Goal: Task Accomplishment & Management: Use online tool/utility

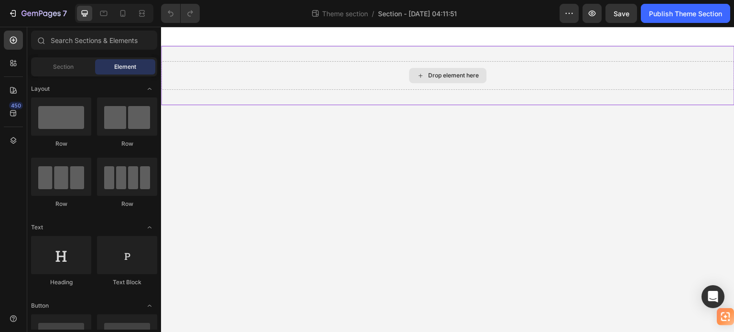
click at [435, 80] on div "Drop element here" at bounding box center [447, 75] width 77 height 15
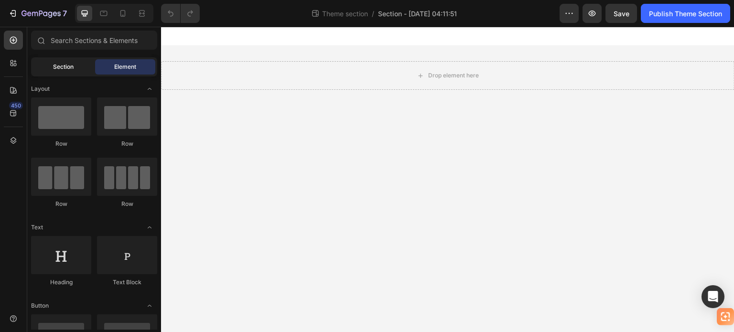
click at [51, 62] on div "Section" at bounding box center [63, 66] width 60 height 15
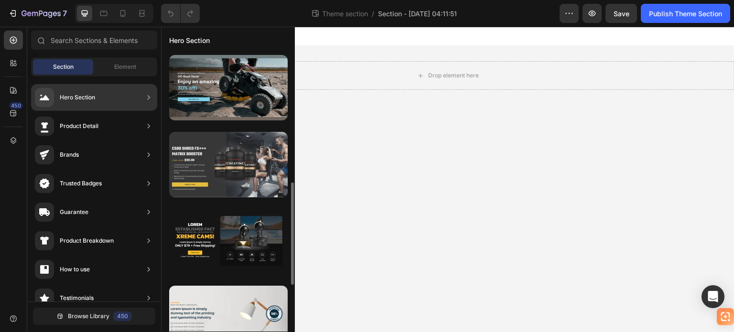
scroll to position [96, 0]
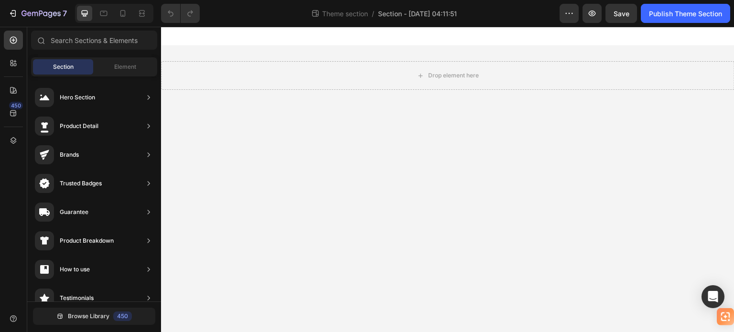
click at [454, 146] on body "Drop element here Root Drag & drop element from sidebar or Explore Library Add …" at bounding box center [448, 180] width 574 height 306
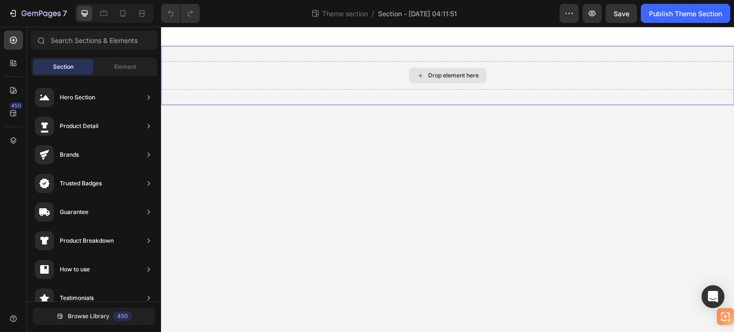
click at [371, 68] on div "Drop element here" at bounding box center [448, 75] width 574 height 29
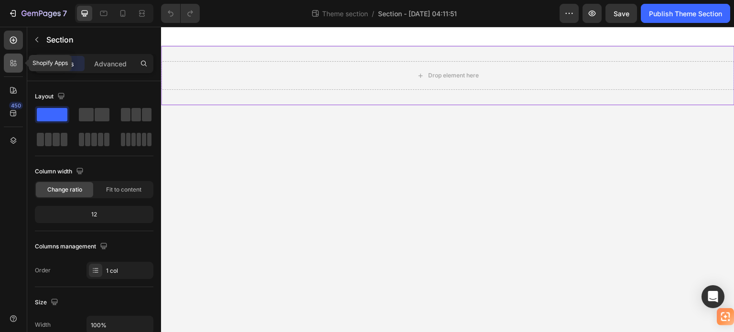
click at [19, 65] on div at bounding box center [13, 63] width 19 height 19
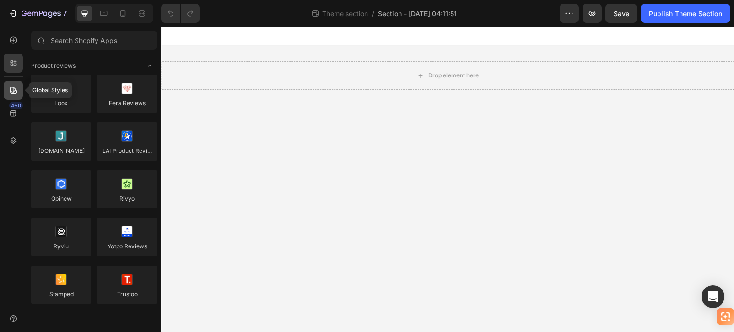
click at [12, 89] on icon at bounding box center [14, 91] width 10 height 10
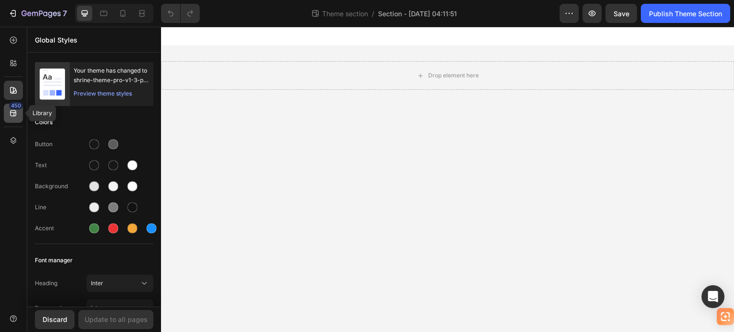
click at [16, 111] on icon at bounding box center [13, 113] width 6 height 6
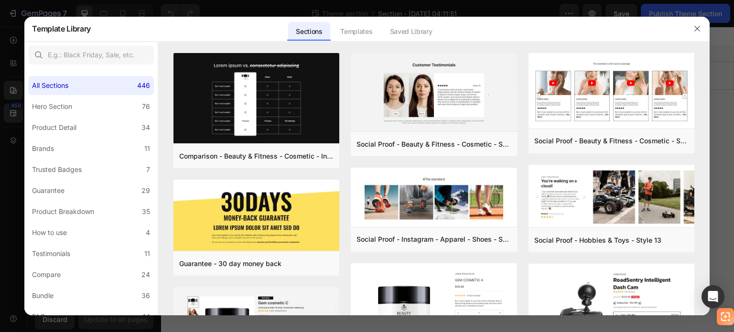
click at [16, 111] on div at bounding box center [367, 166] width 734 height 332
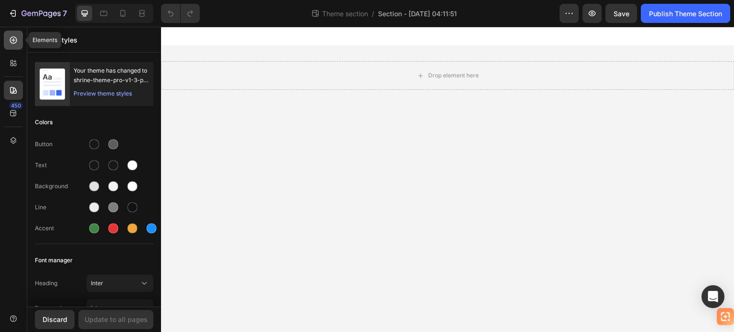
click at [15, 39] on icon at bounding box center [14, 40] width 10 height 10
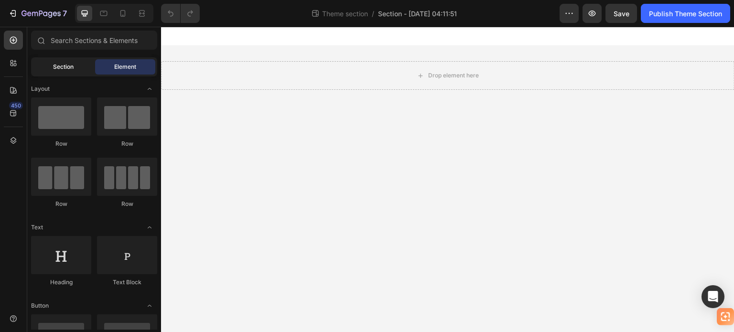
click at [67, 65] on span "Section" at bounding box center [63, 67] width 21 height 9
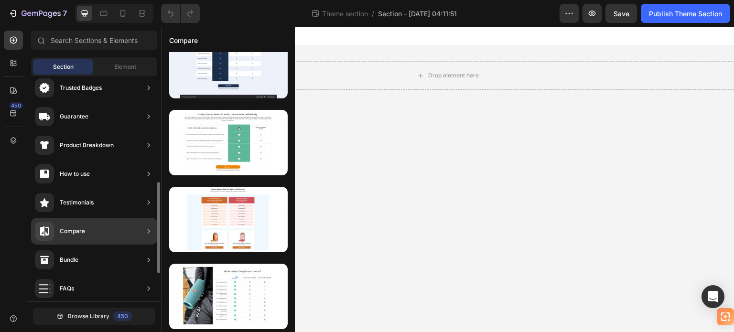
scroll to position [143, 0]
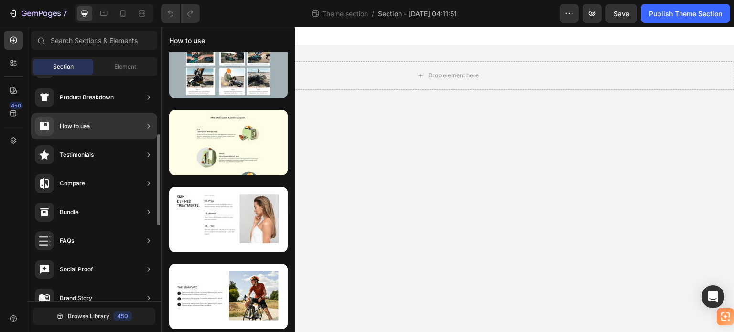
click at [104, 128] on div "How to use" at bounding box center [94, 126] width 126 height 27
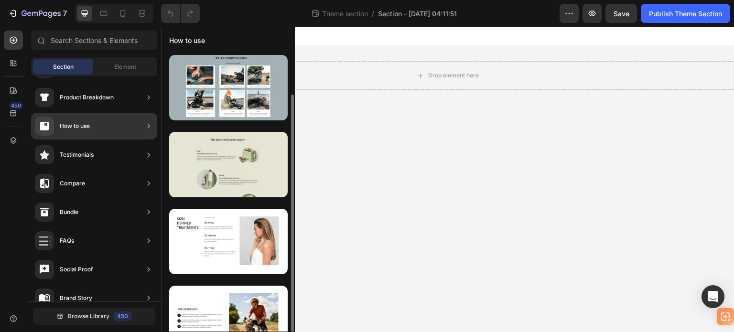
scroll to position [22, 0]
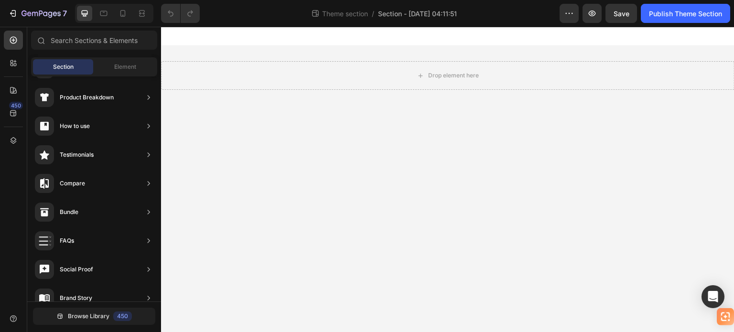
click at [202, 129] on body "Drop element here Root Drag & drop element from sidebar or Explore Library Add …" at bounding box center [448, 180] width 574 height 306
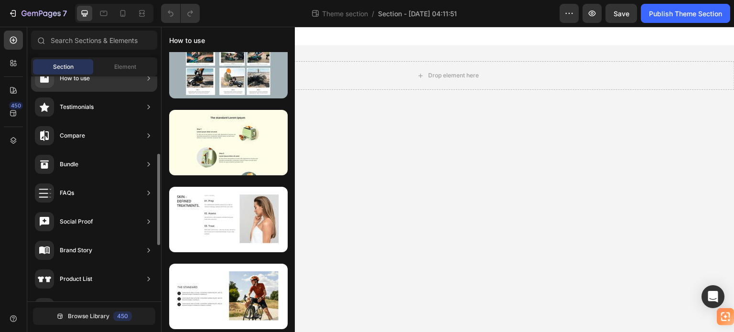
scroll to position [143, 0]
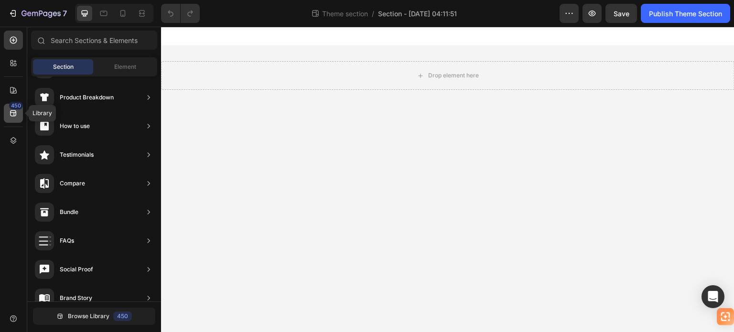
click at [19, 106] on div "450" at bounding box center [16, 106] width 14 height 8
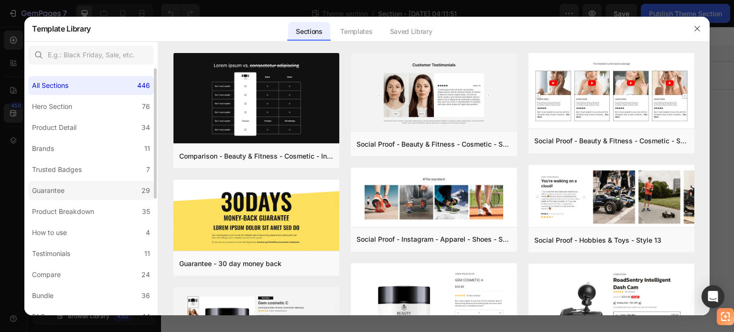
scroll to position [48, 0]
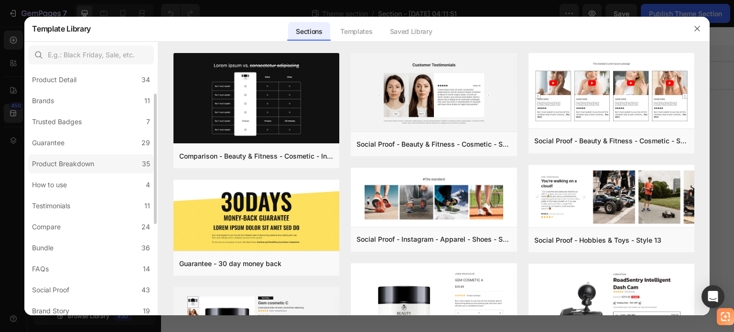
click at [119, 165] on label "Product Breakdown 35" at bounding box center [91, 163] width 126 height 19
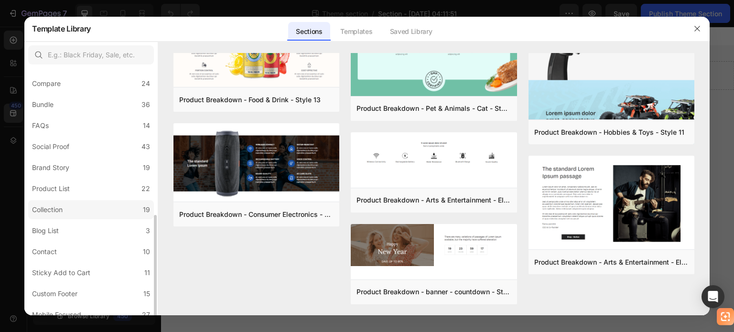
scroll to position [221, 0]
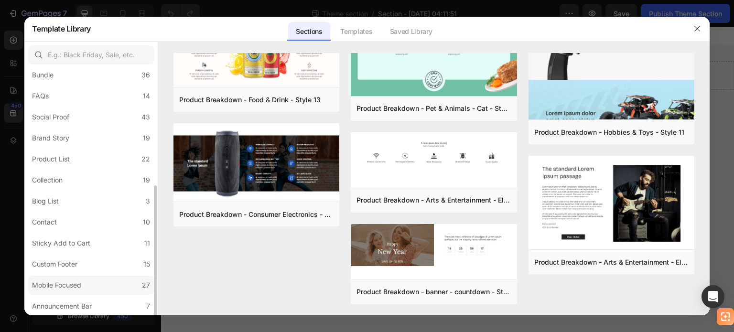
click at [126, 286] on label "Mobile Focused 27" at bounding box center [91, 285] width 126 height 19
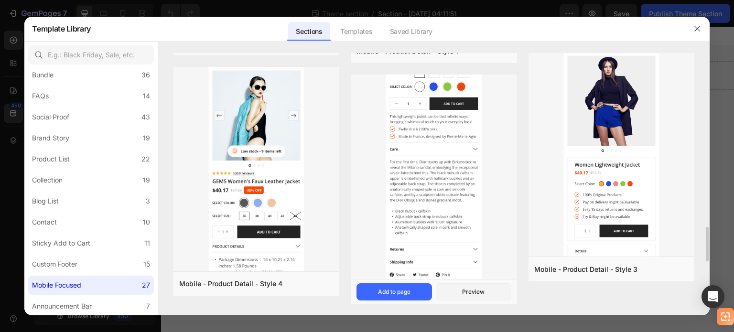
scroll to position [1629, 0]
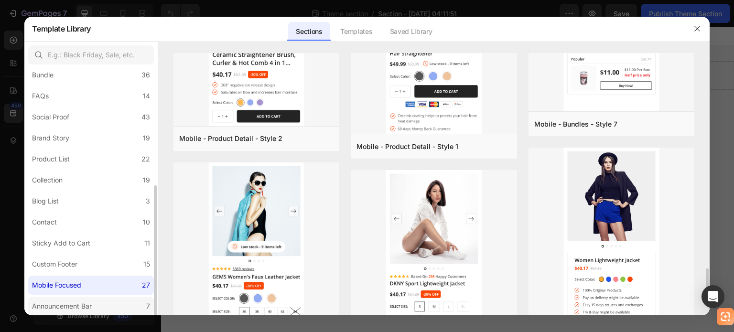
click at [84, 307] on div "Announcement Bar" at bounding box center [62, 306] width 60 height 11
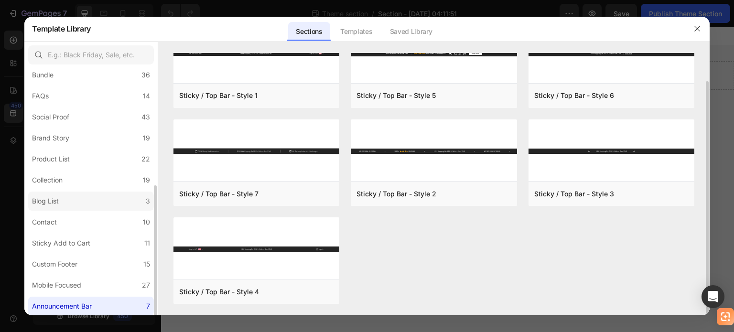
scroll to position [173, 0]
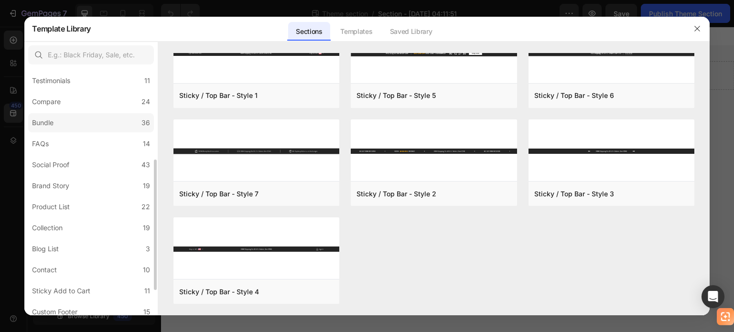
click at [81, 124] on label "Bundle 36" at bounding box center [91, 122] width 126 height 19
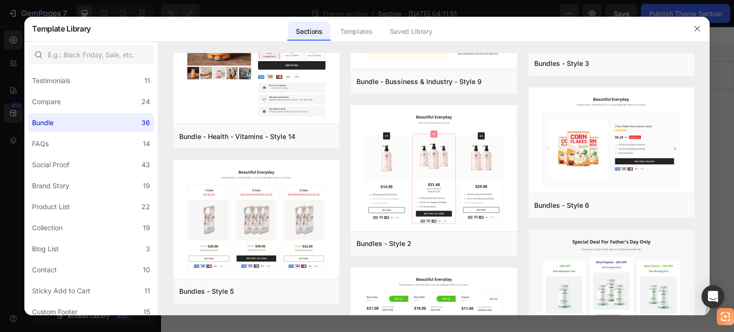
scroll to position [1595, 0]
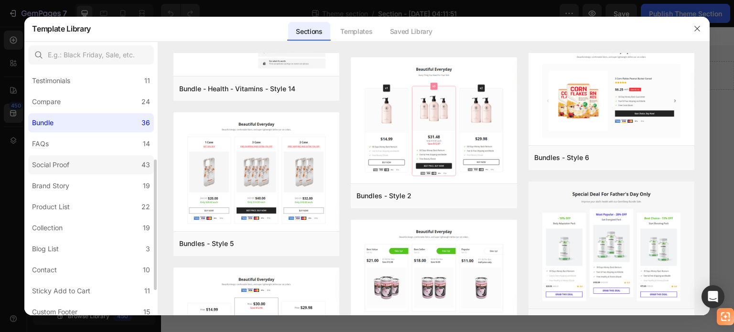
click at [81, 164] on label "Social Proof 43" at bounding box center [91, 164] width 126 height 19
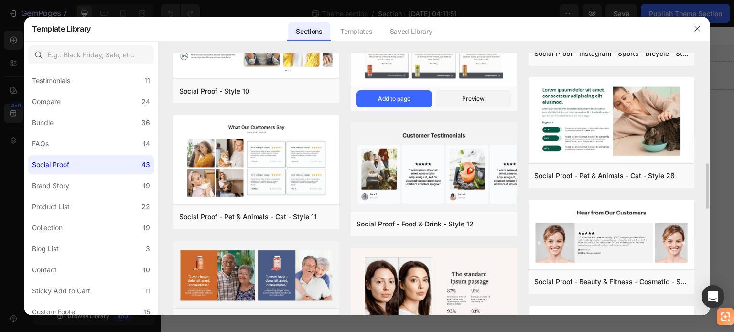
scroll to position [736, 0]
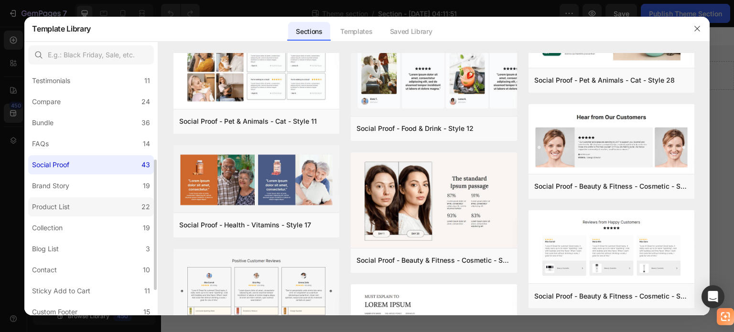
click at [107, 207] on label "Product List 22" at bounding box center [91, 206] width 126 height 19
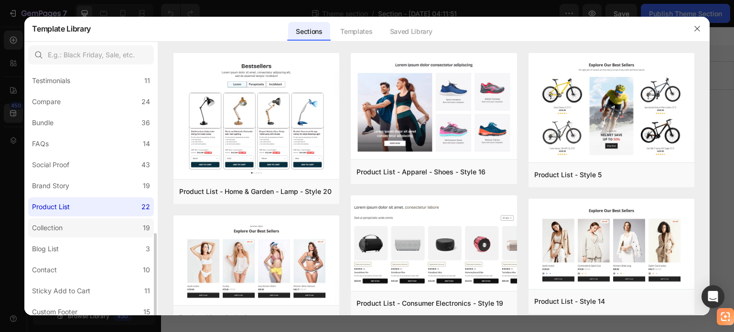
scroll to position [221, 0]
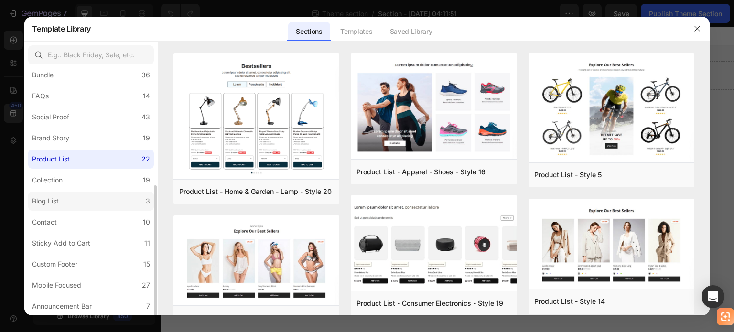
click at [92, 202] on label "Blog List 3" at bounding box center [91, 201] width 126 height 19
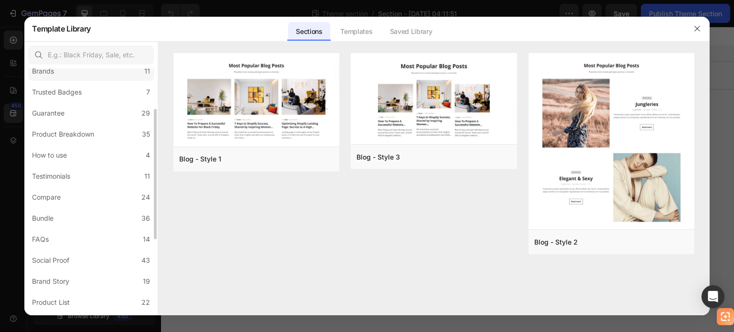
scroll to position [0, 0]
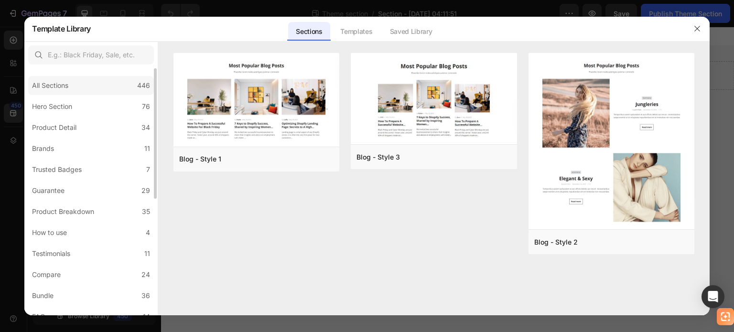
click at [97, 85] on div "All Sections 446" at bounding box center [91, 85] width 126 height 19
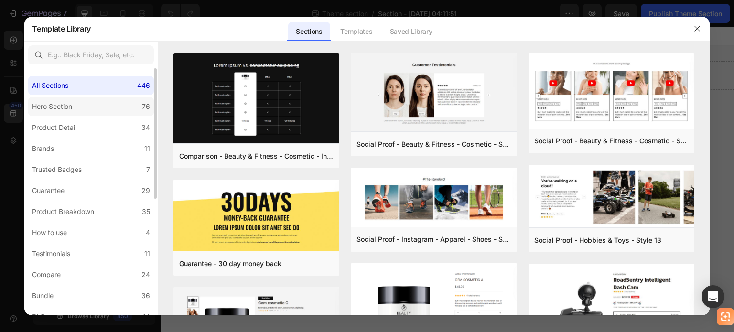
click at [95, 105] on label "Hero Section 76" at bounding box center [91, 106] width 126 height 19
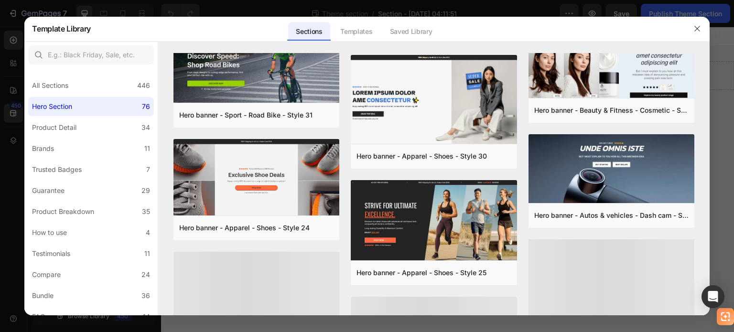
scroll to position [261, 0]
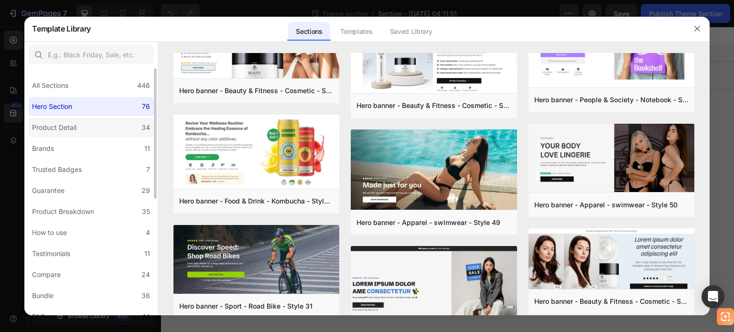
click at [95, 124] on label "Product Detail 34" at bounding box center [91, 127] width 126 height 19
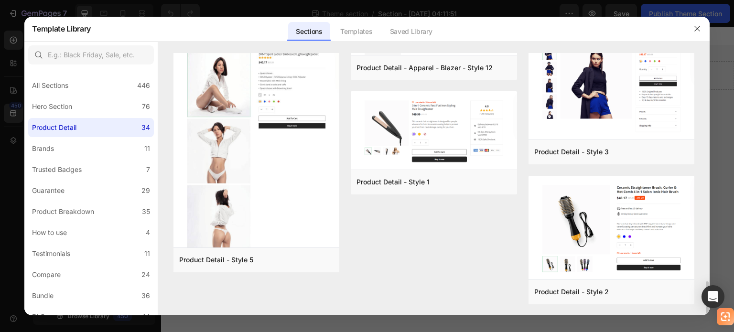
scroll to position [1741, 0]
click at [120, 88] on div "All Sections 446" at bounding box center [91, 85] width 126 height 19
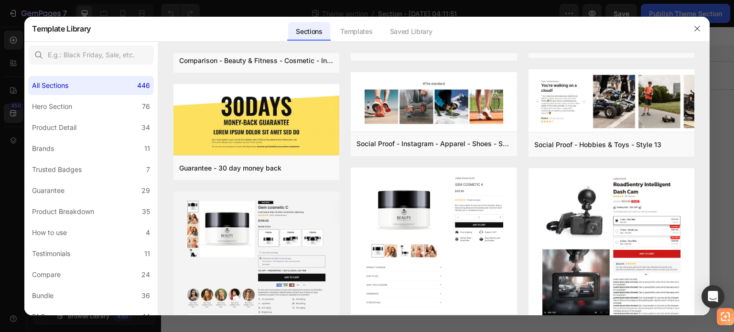
scroll to position [0, 0]
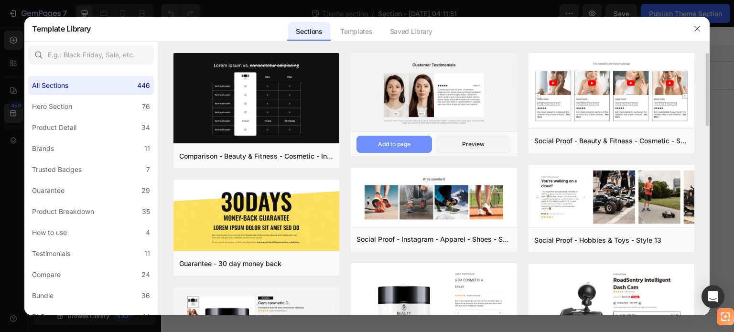
click at [402, 143] on div "Add to page" at bounding box center [394, 144] width 33 height 9
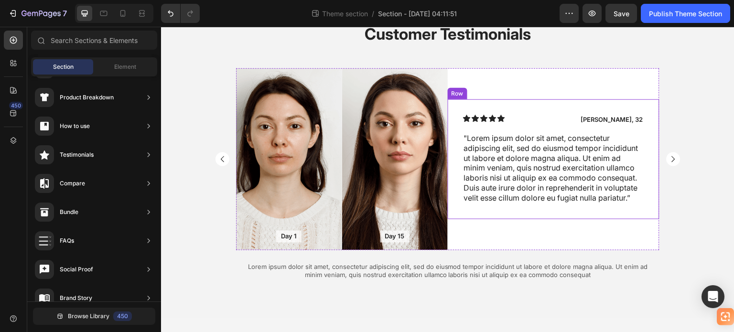
scroll to position [77, 0]
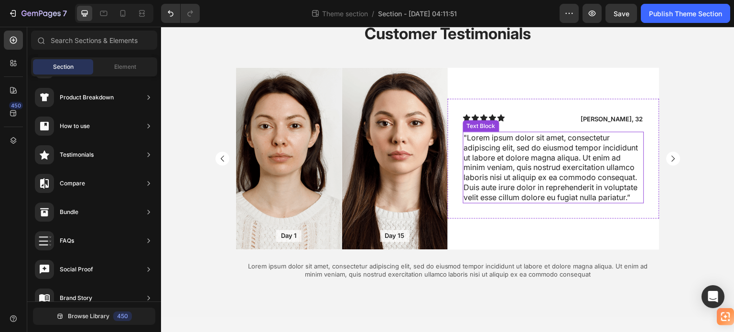
click at [498, 160] on p ""Lorem ipsum dolor sit amet, consectetur adipiscing elit, sed do eiusmod tempor…" at bounding box center [553, 168] width 179 height 70
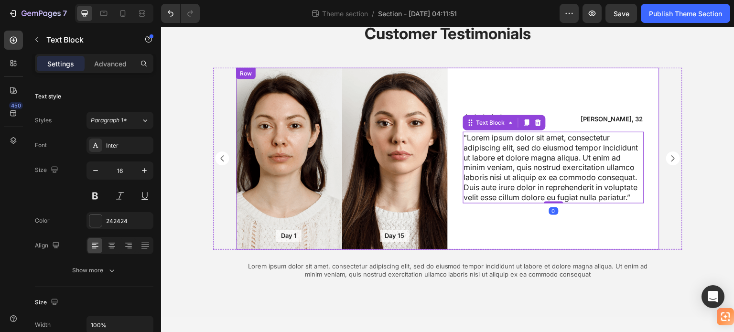
click at [530, 87] on div "Icon Icon Icon Icon Icon Icon List James, 32 Text Block Row "Lorem ipsum dolor …" at bounding box center [554, 159] width 212 height 182
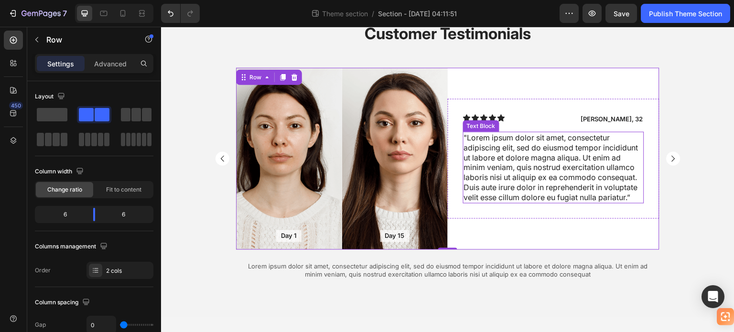
click at [532, 149] on p ""Lorem ipsum dolor sit amet, consectetur adipiscing elit, sed do eiusmod tempor…" at bounding box center [553, 168] width 179 height 70
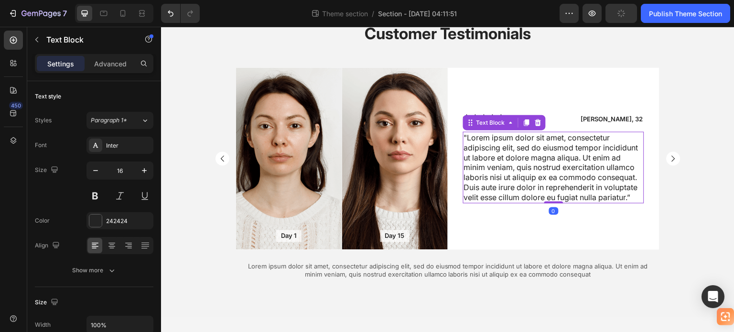
click at [528, 162] on p ""Lorem ipsum dolor sit amet, consectetur adipiscing elit, sed do eiusmod tempor…" at bounding box center [553, 168] width 179 height 70
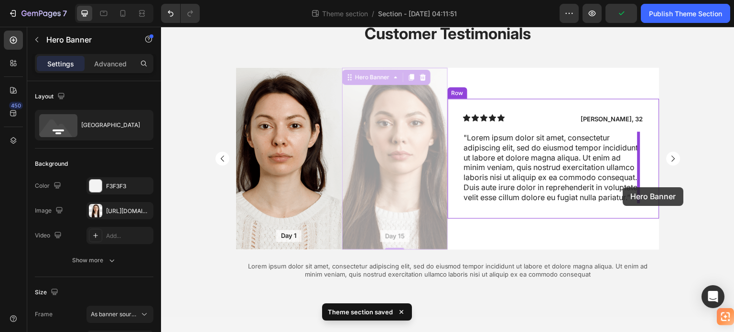
drag, startPoint x: 343, startPoint y: 185, endPoint x: 623, endPoint y: 187, distance: 280.6
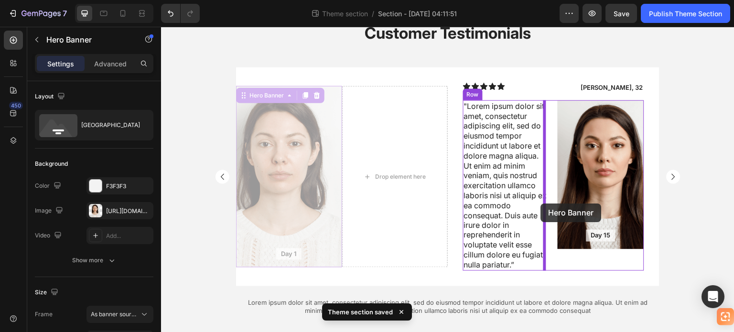
drag, startPoint x: 441, startPoint y: 214, endPoint x: 541, endPoint y: 204, distance: 100.4
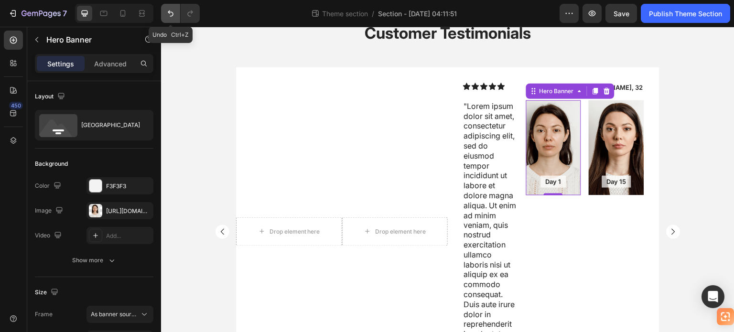
click at [172, 5] on button "Undo/Redo" at bounding box center [170, 13] width 19 height 19
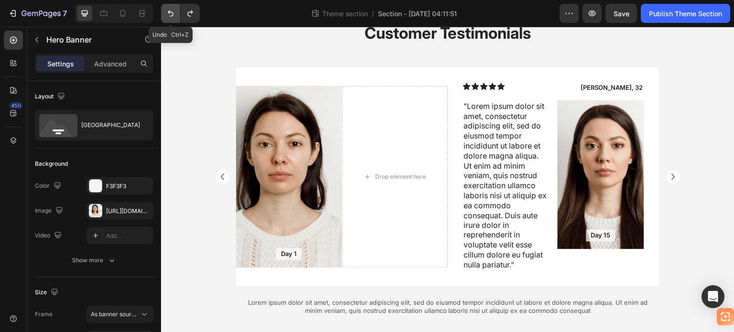
click at [172, 5] on button "Undo/Redo" at bounding box center [170, 13] width 19 height 19
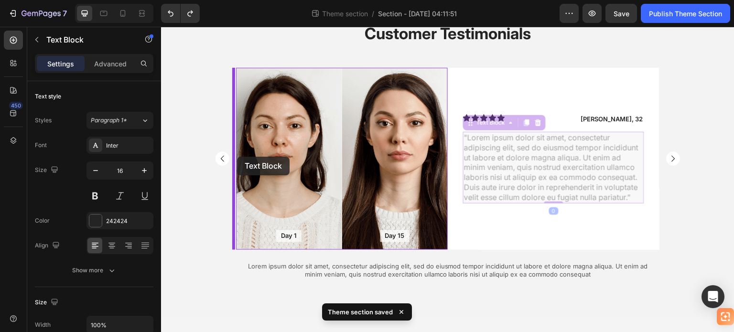
drag, startPoint x: 502, startPoint y: 161, endPoint x: 237, endPoint y: 157, distance: 264.9
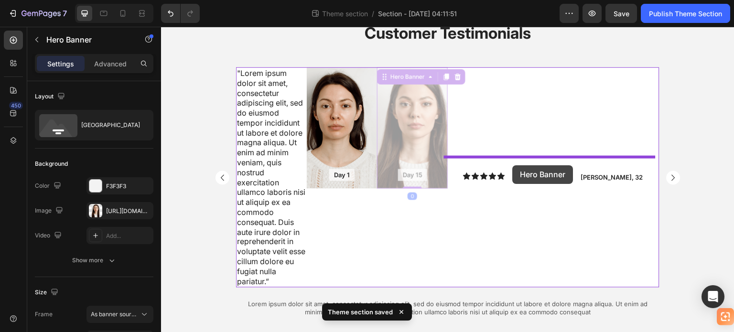
drag, startPoint x: 403, startPoint y: 143, endPoint x: 513, endPoint y: 165, distance: 111.8
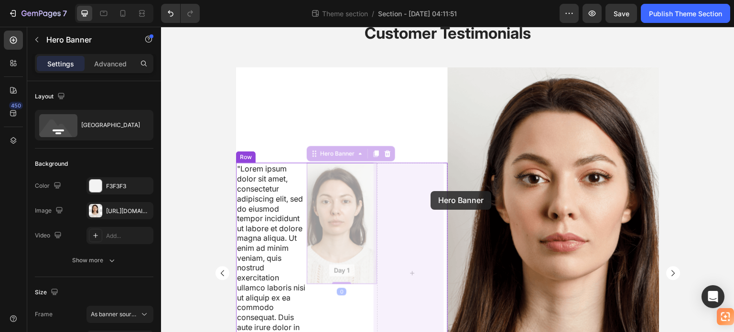
drag, startPoint x: 354, startPoint y: 195, endPoint x: 429, endPoint y: 191, distance: 75.6
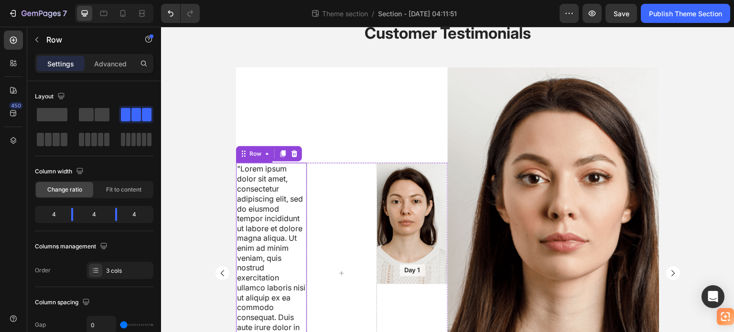
click at [399, 204] on div ""Lorem ipsum dolor sit amet, consectetur adipiscing elit, sed do eiusmod tempor…" at bounding box center [342, 273] width 212 height 221
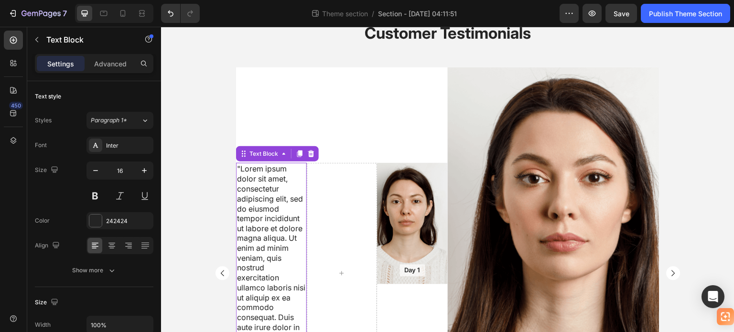
click at [411, 180] on div ""Lorem ipsum dolor sit amet, consectetur adipiscing elit, sed do eiusmod tempor…" at bounding box center [342, 273] width 212 height 221
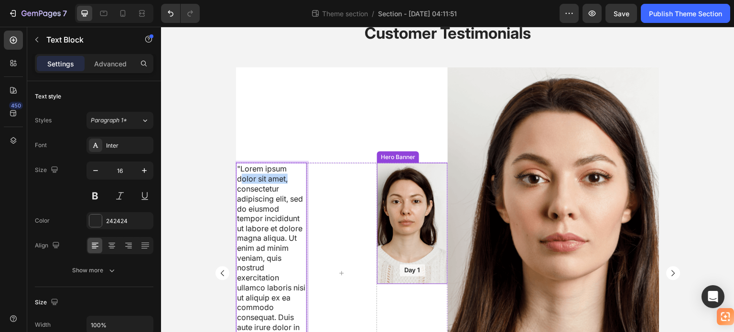
click at [318, 198] on div ""Lorem ipsum dolor sit amet, consectetur adipiscing elit, sed do eiusmod tempor…" at bounding box center [342, 273] width 212 height 221
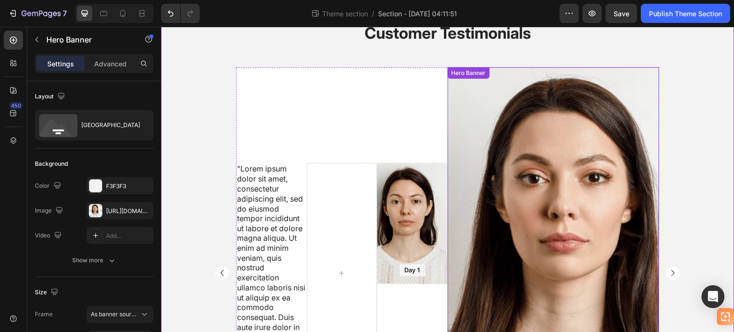
drag, startPoint x: 478, startPoint y: 166, endPoint x: 627, endPoint y: 112, distance: 158.6
click at [439, 166] on div "Customer Testimonials Heading "Lorem ipsum dolor sit amet, consectetur adipisci…" at bounding box center [448, 273] width 574 height 502
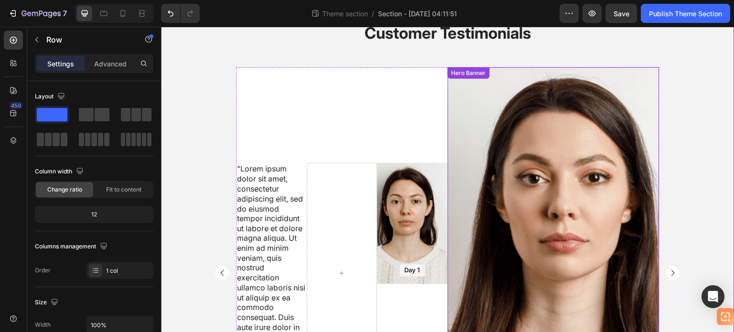
click at [418, 137] on div ""Lorem ipsum dolor sit amet, consectetur adipiscing elit, sed do eiusmod tempor…" at bounding box center [448, 273] width 424 height 412
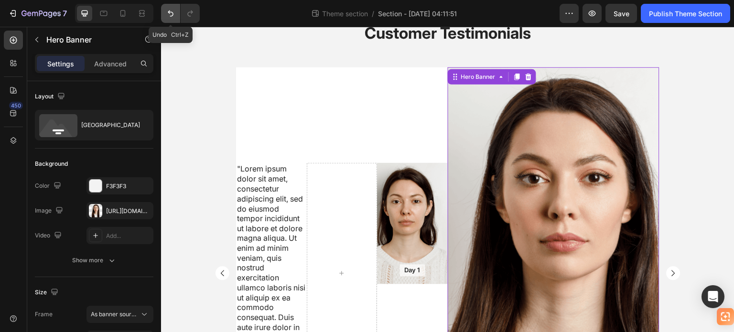
click at [172, 14] on icon "Undo/Redo" at bounding box center [171, 14] width 10 height 10
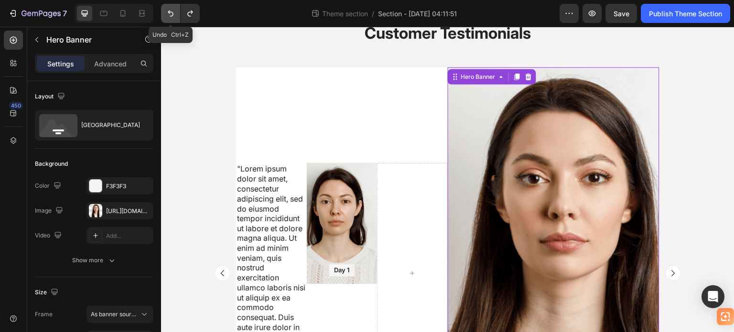
click at [172, 14] on icon "Undo/Redo" at bounding box center [171, 14] width 10 height 10
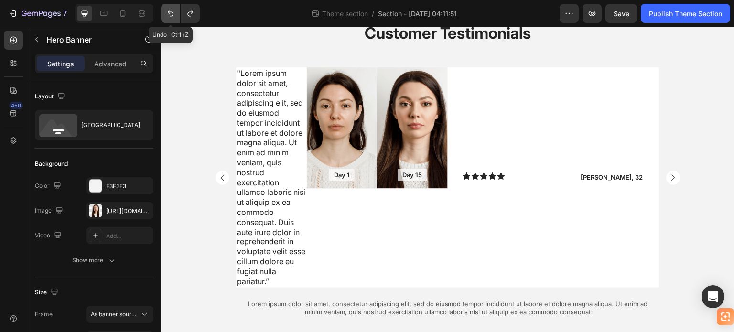
click at [172, 14] on icon "Undo/Redo" at bounding box center [171, 14] width 10 height 10
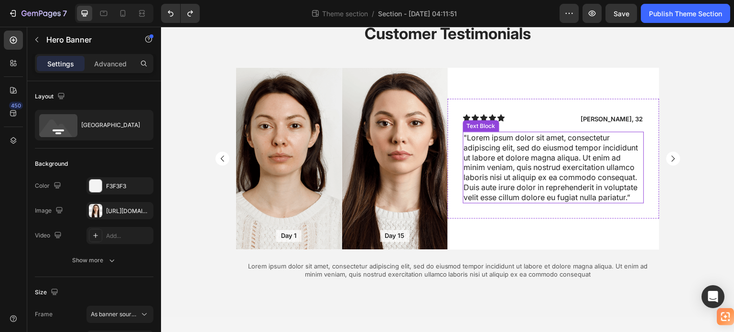
click at [501, 150] on p ""Lorem ipsum dolor sit amet, consectetur adipiscing elit, sed do eiusmod tempor…" at bounding box center [553, 168] width 179 height 70
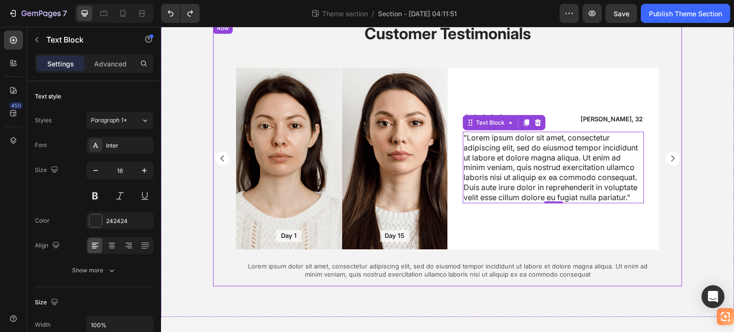
click at [228, 44] on div "Customer Testimonials Heading Day 1 Text Block Hero Banner Day 15 Text Block He…" at bounding box center [447, 154] width 469 height 264
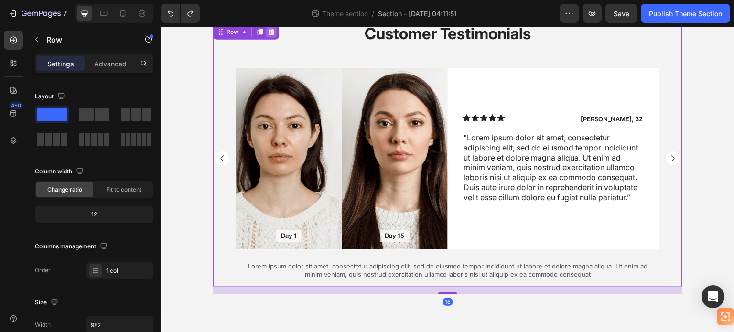
click at [270, 31] on icon at bounding box center [272, 32] width 6 height 7
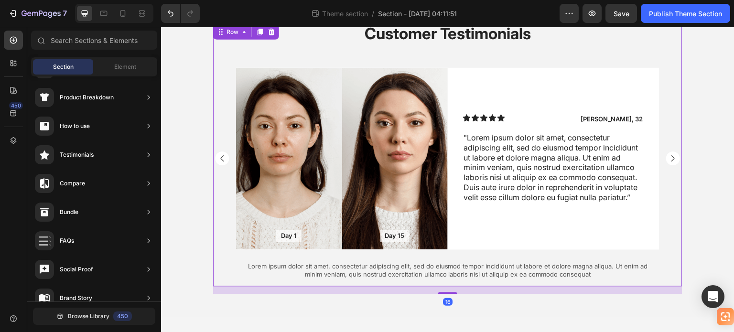
scroll to position [0, 0]
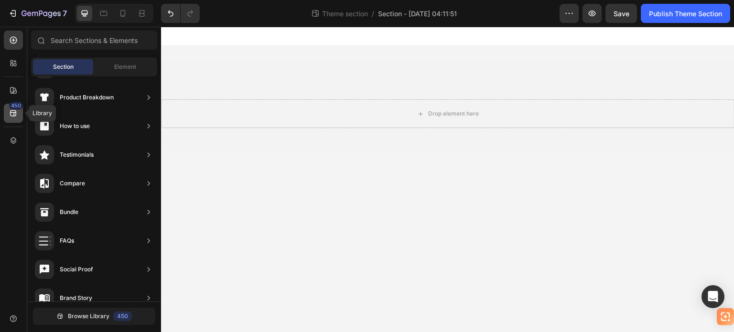
click at [13, 109] on div "450" at bounding box center [16, 106] width 14 height 8
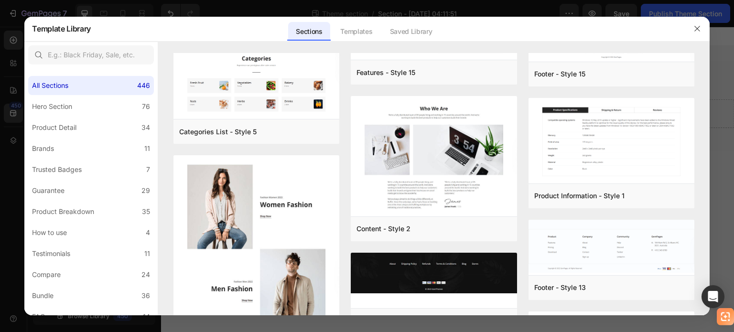
scroll to position [11266, 0]
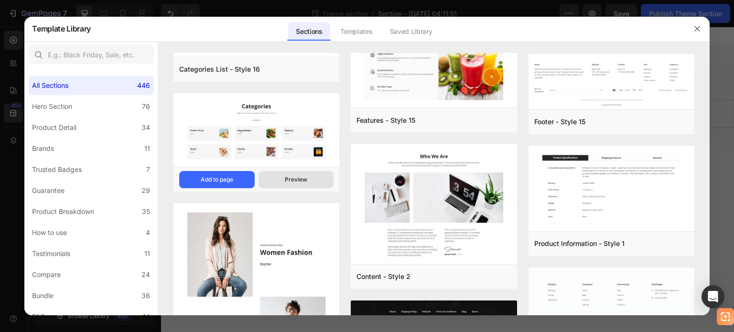
click at [297, 181] on div "Preview" at bounding box center [296, 179] width 22 height 9
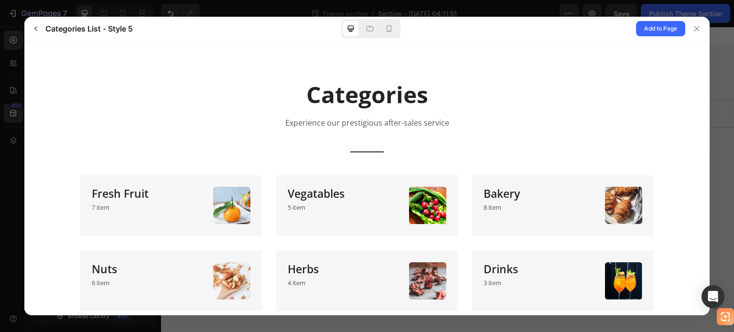
scroll to position [0, 0]
click at [388, 28] on icon at bounding box center [389, 29] width 10 height 10
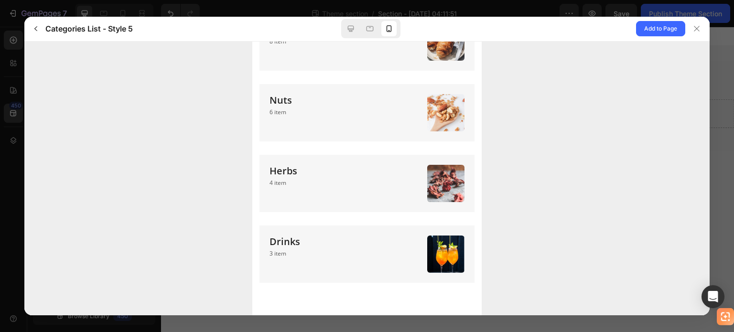
scroll to position [96, 0]
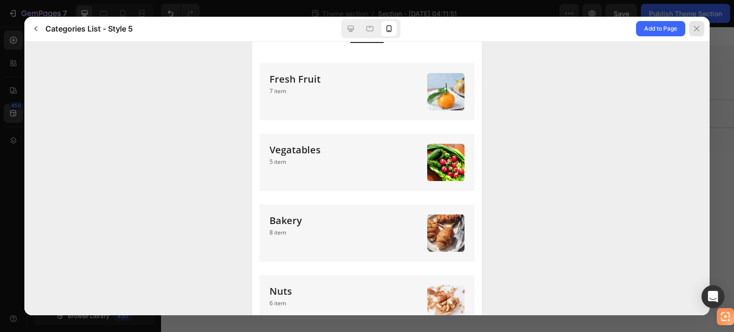
click at [696, 27] on icon at bounding box center [697, 29] width 8 height 8
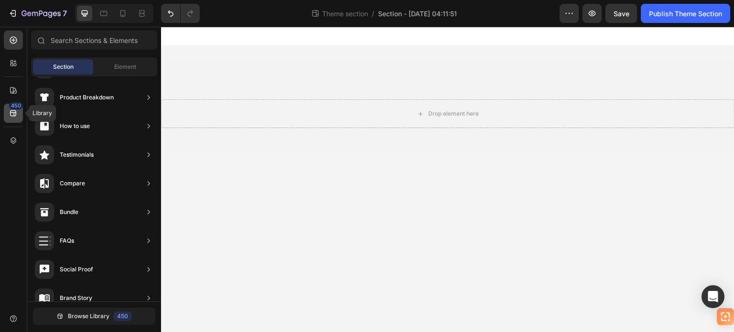
click at [11, 114] on icon at bounding box center [14, 114] width 10 height 10
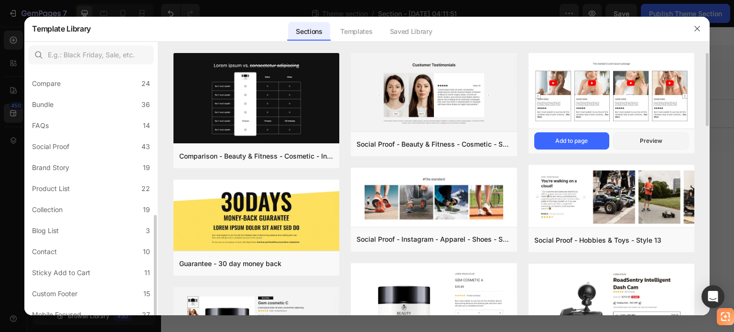
scroll to position [221, 0]
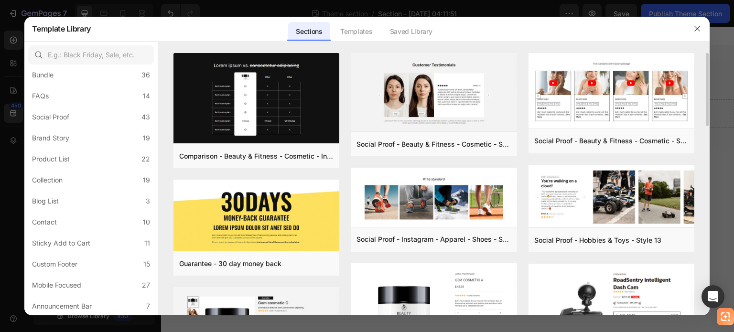
drag, startPoint x: 705, startPoint y: 99, endPoint x: 703, endPoint y: 118, distance: 19.3
click at [703, 118] on div "Comparison - Beauty & Fitness - Cosmetic - Ingredients - Style 19 Add to page P…" at bounding box center [434, 184] width 552 height 263
click at [79, 153] on label "Product List 22" at bounding box center [91, 159] width 126 height 19
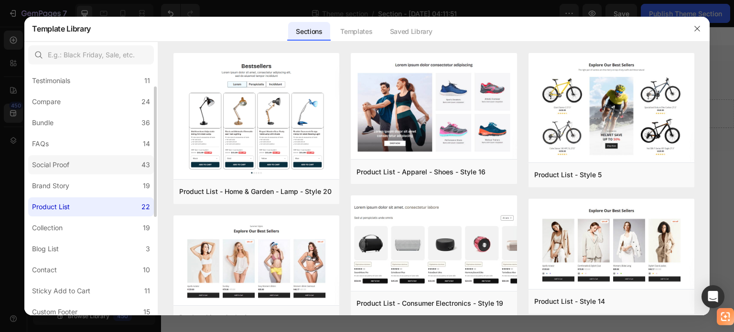
scroll to position [77, 0]
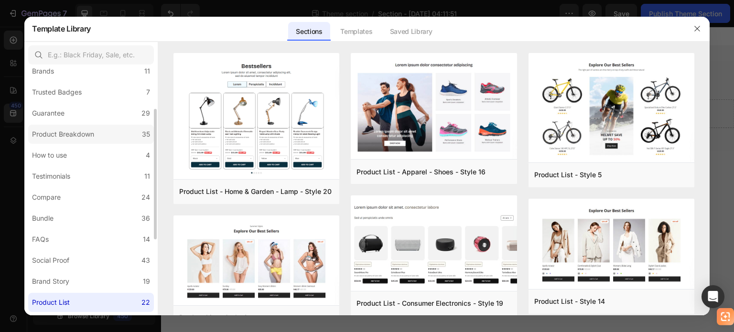
click at [86, 135] on div "Product Breakdown" at bounding box center [63, 134] width 62 height 11
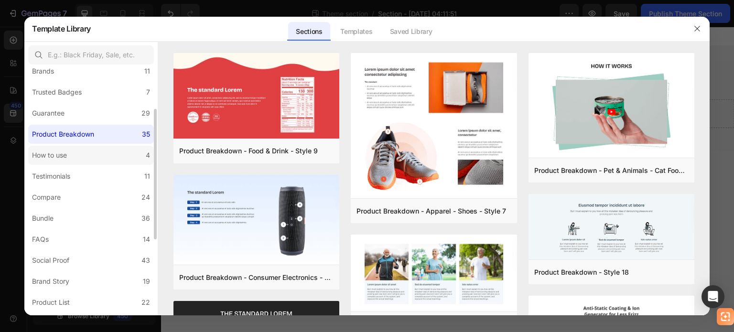
click at [88, 152] on label "How to use 4" at bounding box center [91, 155] width 126 height 19
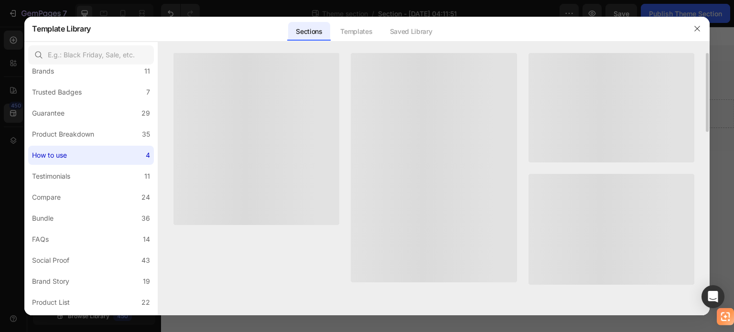
scroll to position [0, 0]
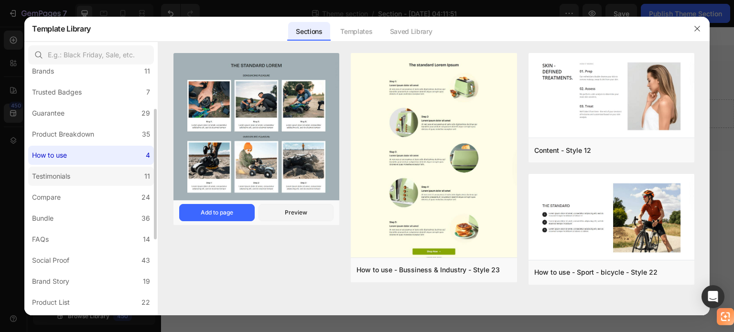
click at [104, 174] on label "Testimonials 11" at bounding box center [91, 176] width 126 height 19
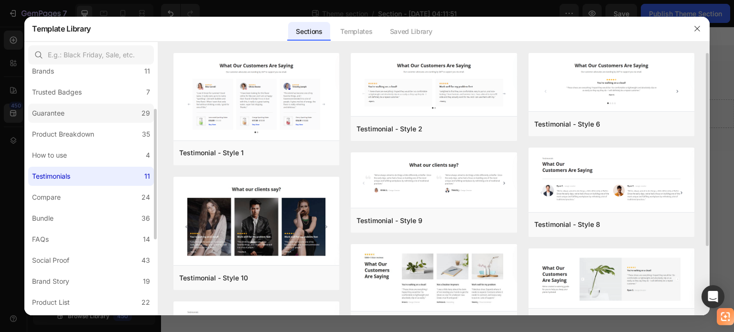
click at [83, 110] on label "Guarantee 29" at bounding box center [91, 113] width 126 height 19
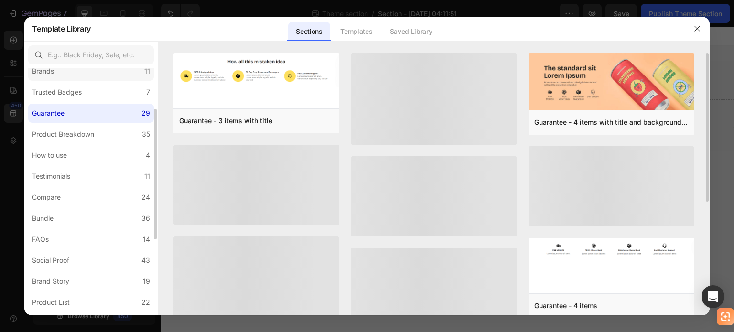
click at [108, 69] on label "Brands 11" at bounding box center [91, 71] width 126 height 19
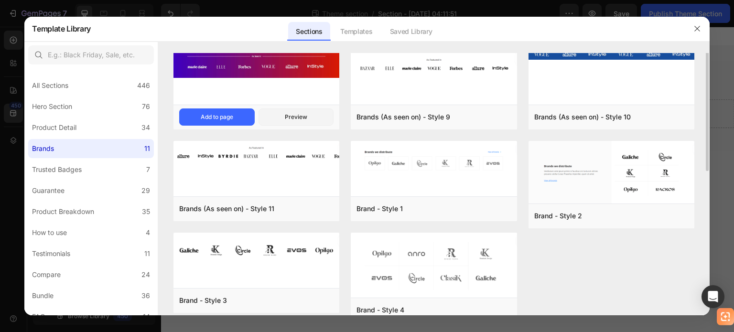
scroll to position [18, 0]
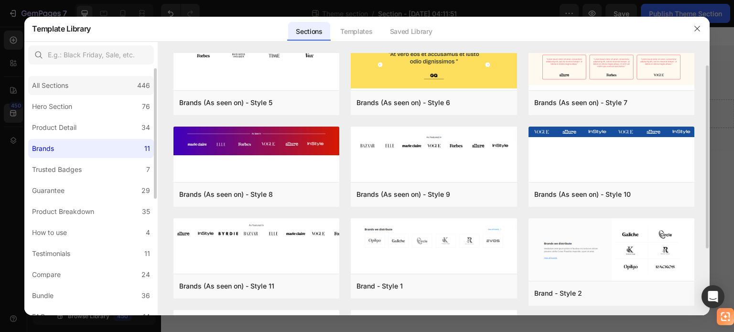
click at [77, 81] on div "All Sections 446" at bounding box center [91, 85] width 126 height 19
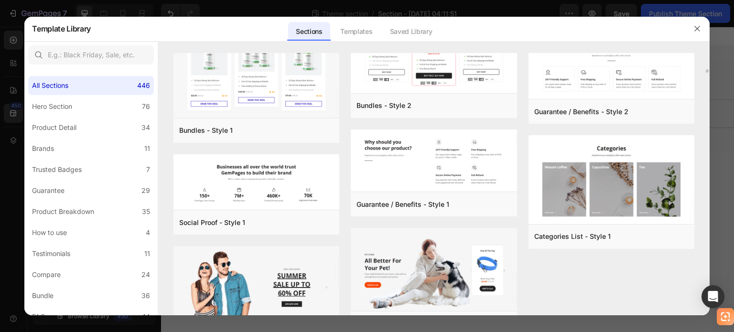
scroll to position [18917, 0]
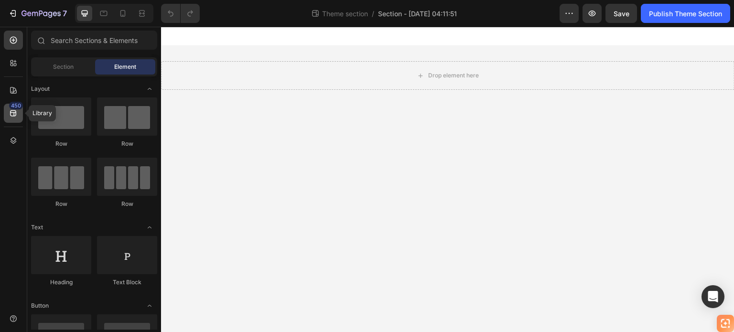
click at [19, 112] on div "450" at bounding box center [13, 113] width 19 height 19
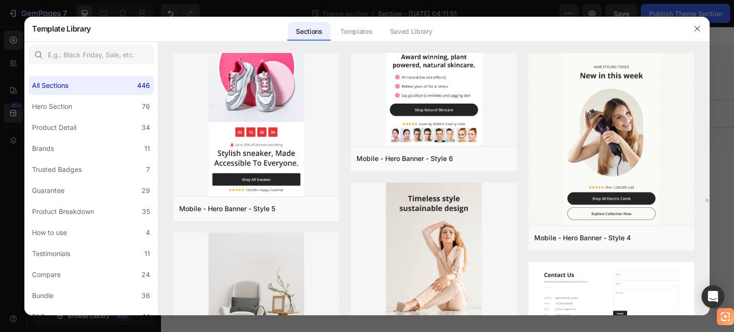
scroll to position [17818, 0]
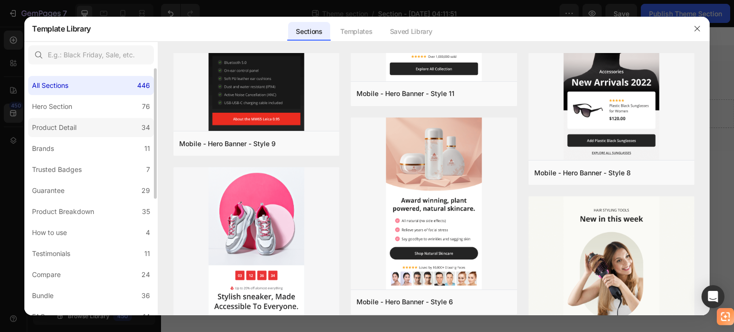
drag, startPoint x: 89, startPoint y: 99, endPoint x: 76, endPoint y: 128, distance: 31.5
click at [89, 99] on label "Hero Section 76" at bounding box center [91, 106] width 126 height 19
click at [76, 128] on div "Product Detail" at bounding box center [54, 127] width 44 height 11
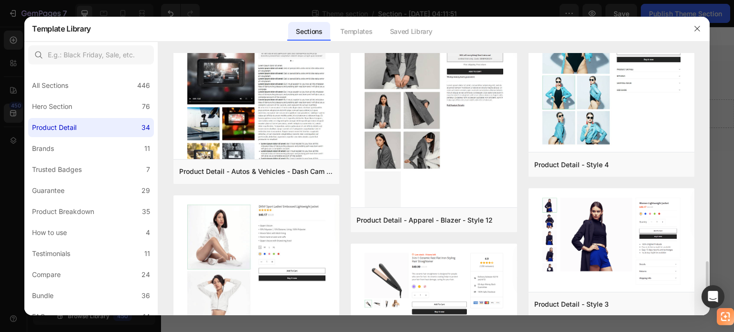
scroll to position [1741, 0]
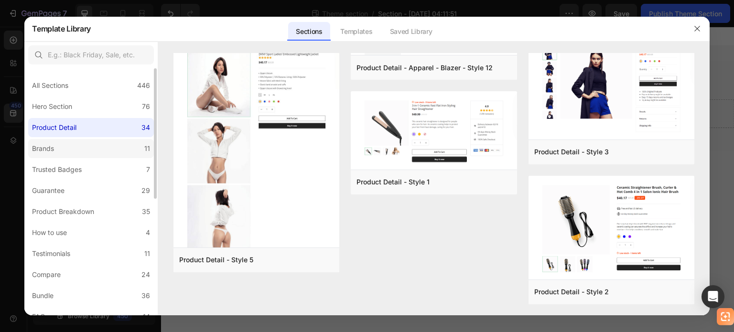
click at [96, 149] on label "Brands 11" at bounding box center [91, 148] width 126 height 19
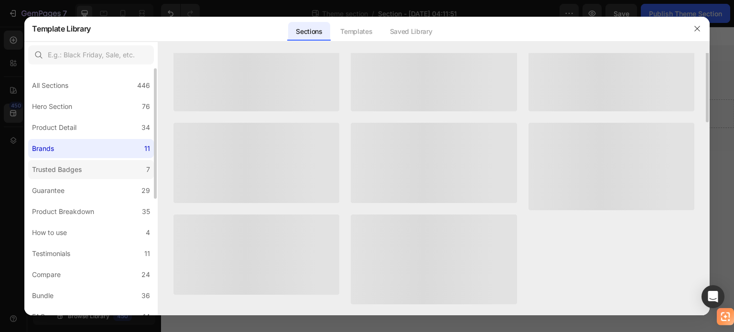
scroll to position [0, 0]
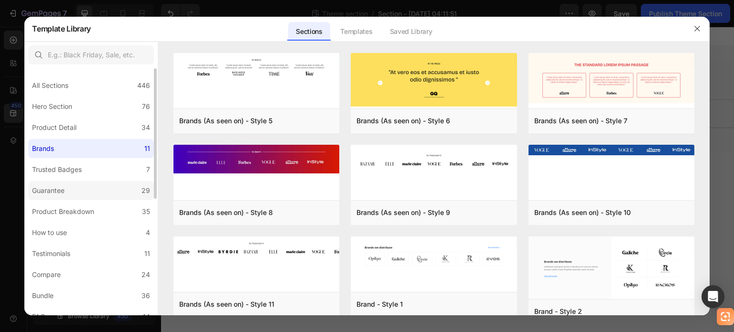
click at [84, 189] on label "Guarantee 29" at bounding box center [91, 190] width 126 height 19
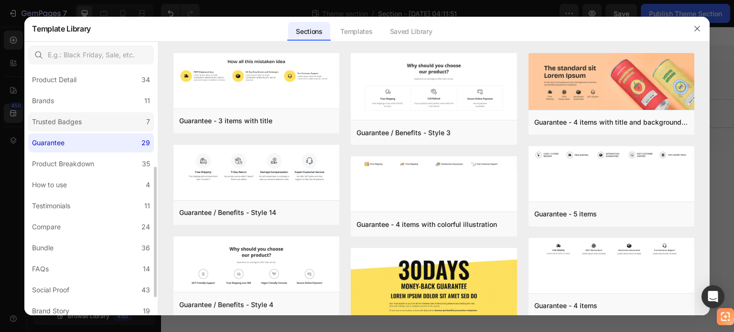
scroll to position [96, 0]
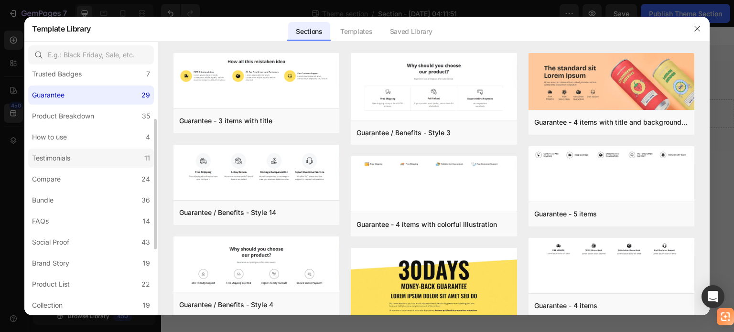
click at [79, 164] on label "Testimonials 11" at bounding box center [91, 158] width 126 height 19
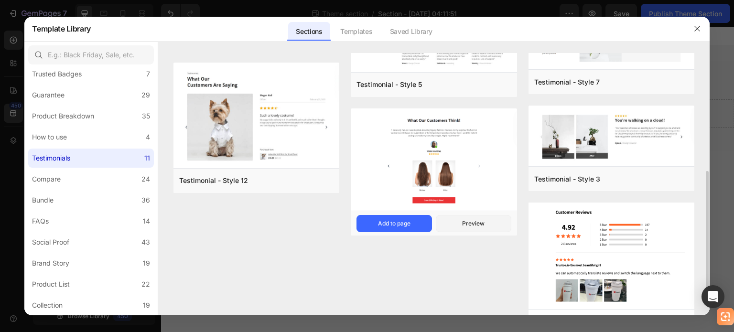
scroll to position [269, 0]
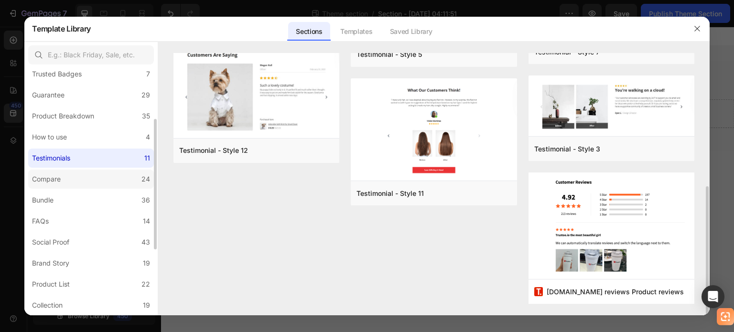
click at [109, 178] on label "Compare 24" at bounding box center [91, 179] width 126 height 19
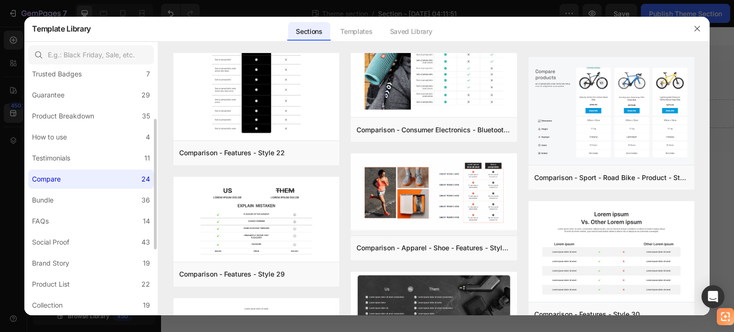
scroll to position [143, 0]
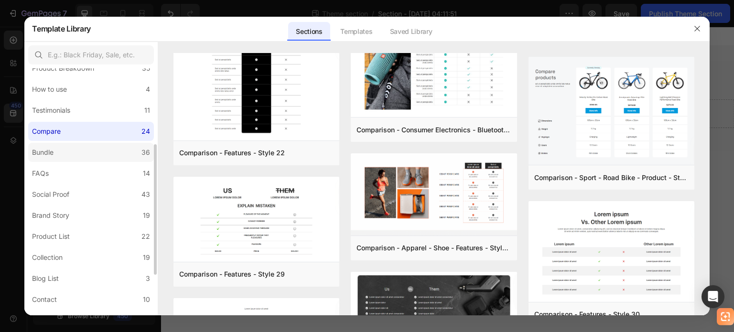
click at [103, 155] on label "Bundle 36" at bounding box center [91, 152] width 126 height 19
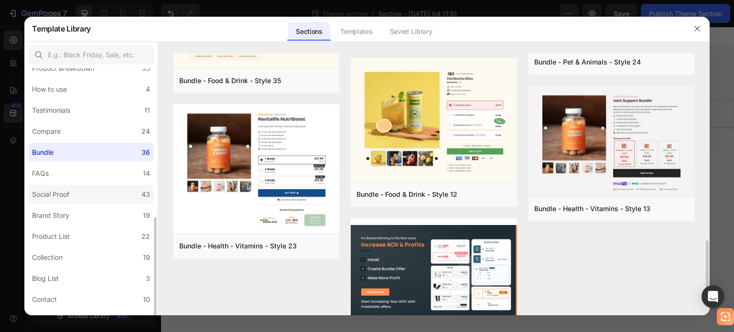
scroll to position [221, 0]
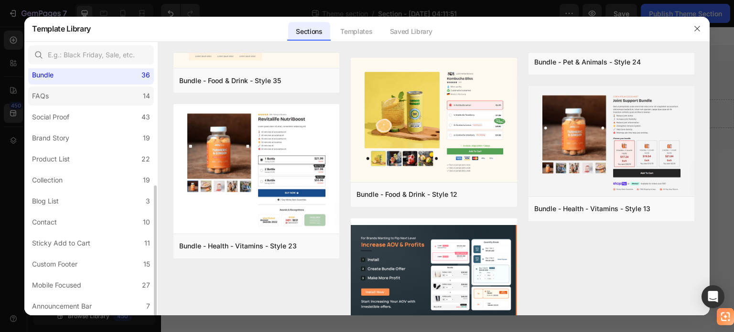
click at [103, 95] on label "FAQs 14" at bounding box center [91, 96] width 126 height 19
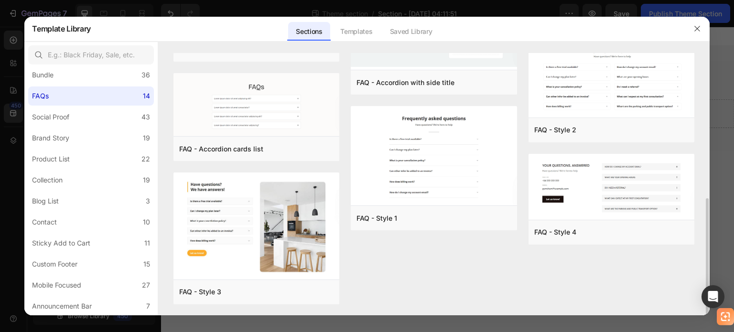
scroll to position [323, 0]
click at [108, 139] on label "Brand Story 19" at bounding box center [91, 138] width 126 height 19
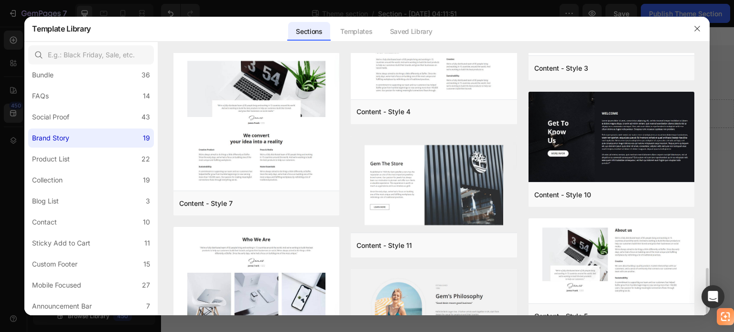
scroll to position [564, 0]
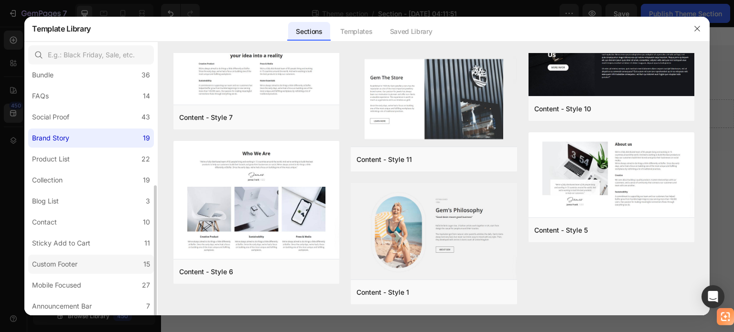
click at [106, 265] on label "Custom Footer 15" at bounding box center [91, 264] width 126 height 19
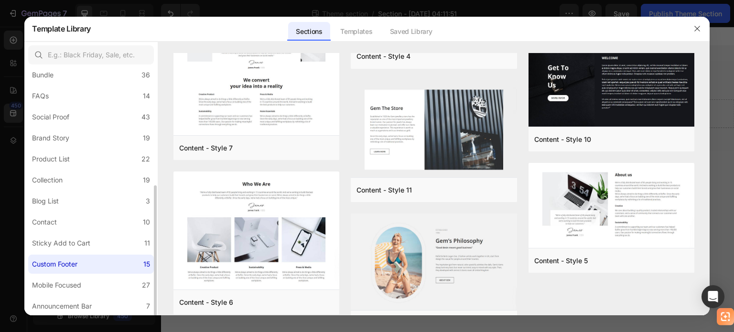
scroll to position [0, 0]
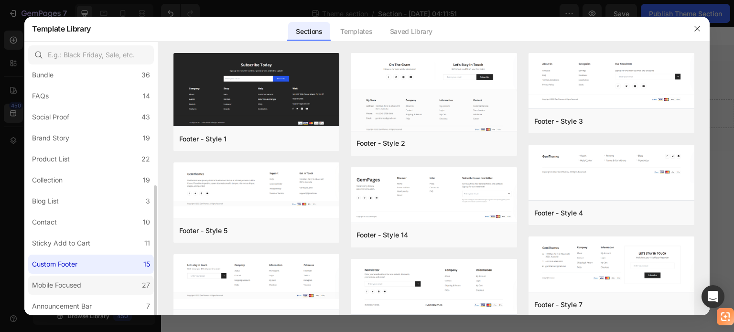
click at [116, 283] on label "Mobile Focused 27" at bounding box center [91, 285] width 126 height 19
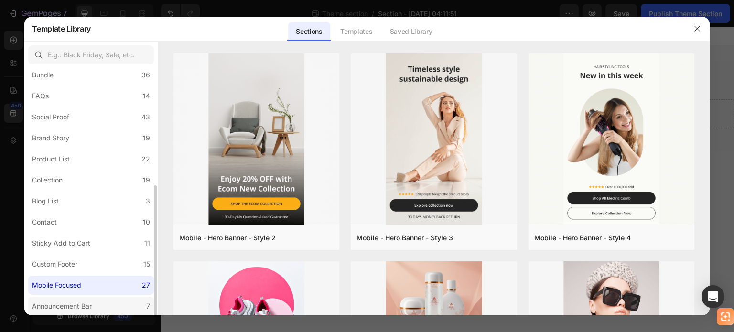
click at [69, 302] on div "Announcement Bar" at bounding box center [62, 306] width 60 height 11
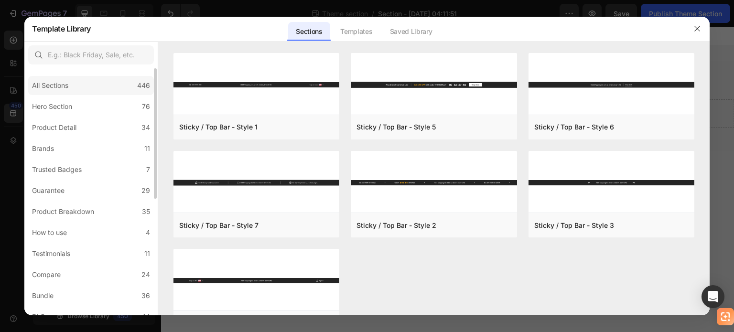
click at [110, 91] on div "All Sections 446" at bounding box center [91, 85] width 126 height 19
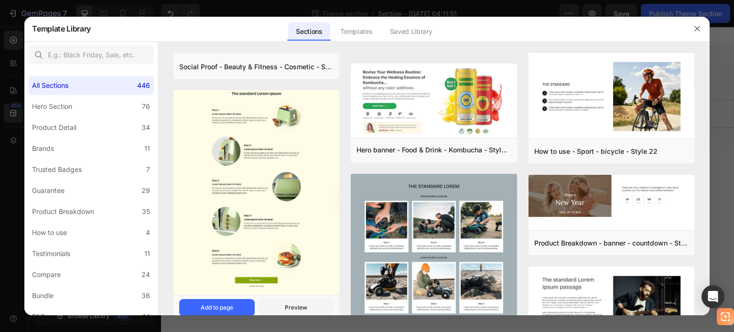
scroll to position [4251, 0]
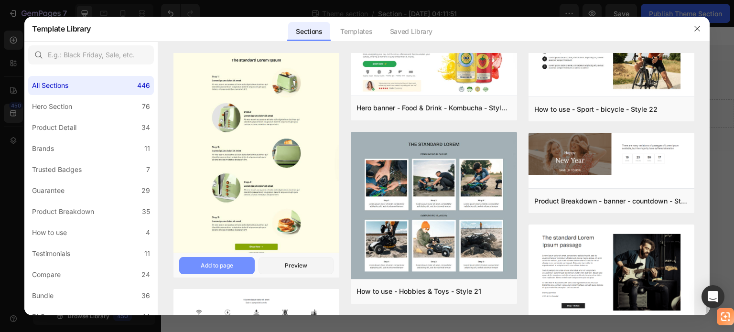
click at [239, 263] on button "Add to page" at bounding box center [217, 265] width 76 height 17
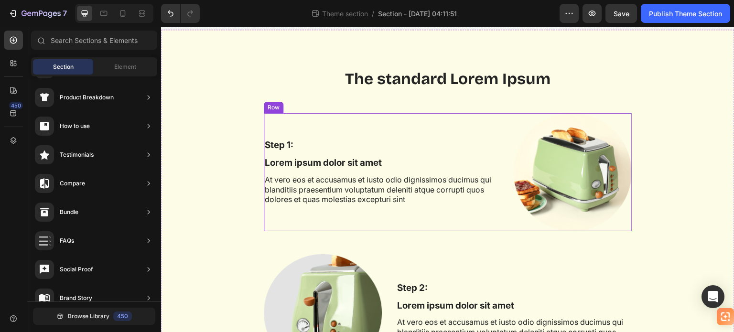
scroll to position [76, 0]
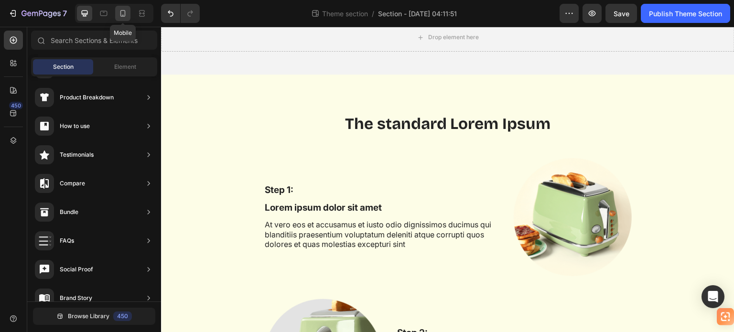
click at [124, 12] on icon at bounding box center [122, 13] width 5 height 7
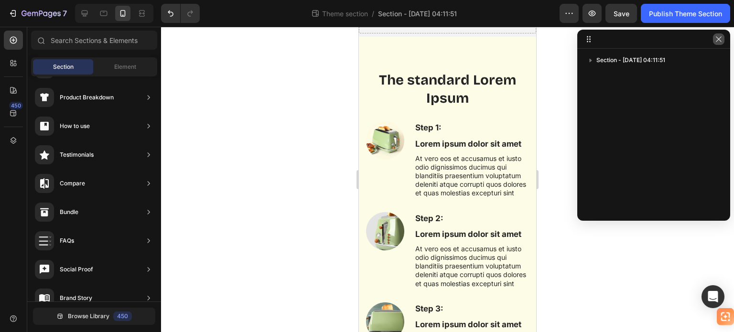
click at [718, 41] on icon "button" at bounding box center [719, 39] width 8 height 8
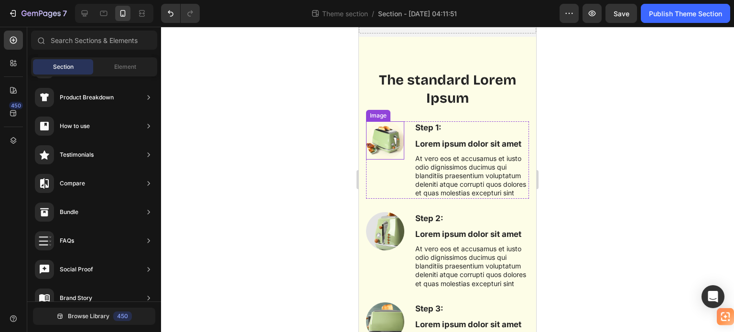
click at [383, 138] on img at bounding box center [385, 140] width 38 height 38
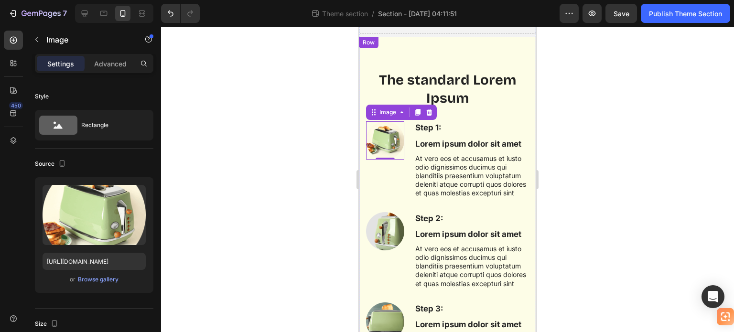
click at [312, 153] on div at bounding box center [447, 179] width 573 height 305
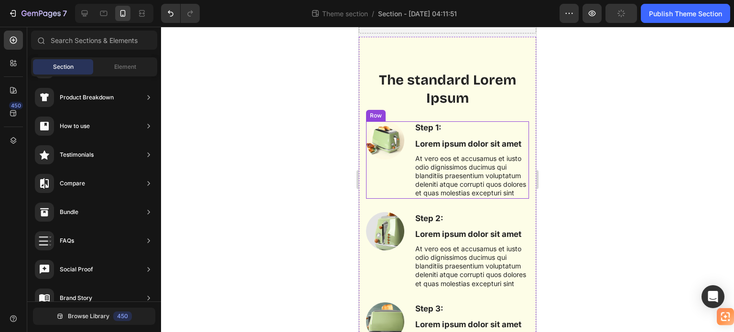
click at [452, 136] on div "Step 1: Text Block Lorem ipsum dolor sit amet Text Block At vero eos et accusam…" at bounding box center [471, 159] width 115 height 77
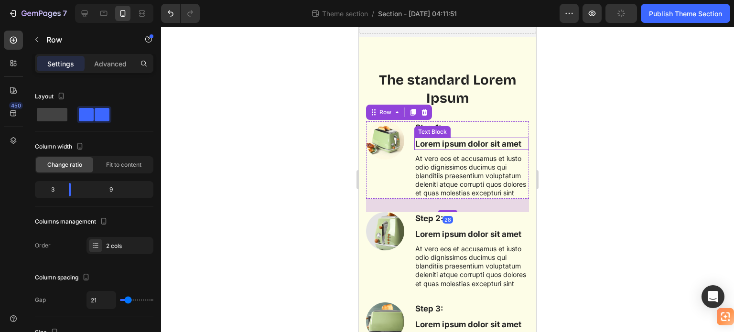
click at [452, 141] on p "Lorem ipsum dolor sit amet" at bounding box center [471, 144] width 113 height 11
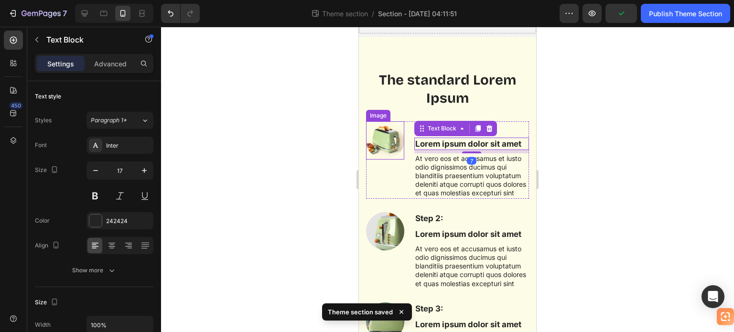
click at [390, 139] on img at bounding box center [385, 140] width 38 height 38
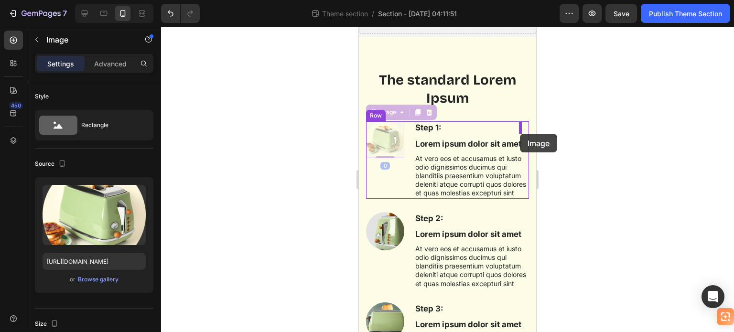
drag, startPoint x: 386, startPoint y: 138, endPoint x: 520, endPoint y: 134, distance: 133.9
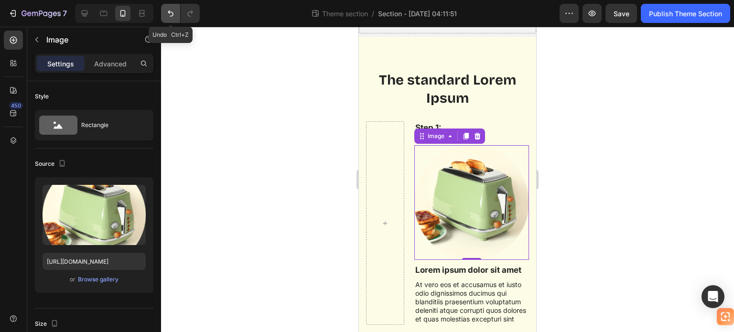
click at [172, 16] on icon "Undo/Redo" at bounding box center [171, 14] width 6 height 6
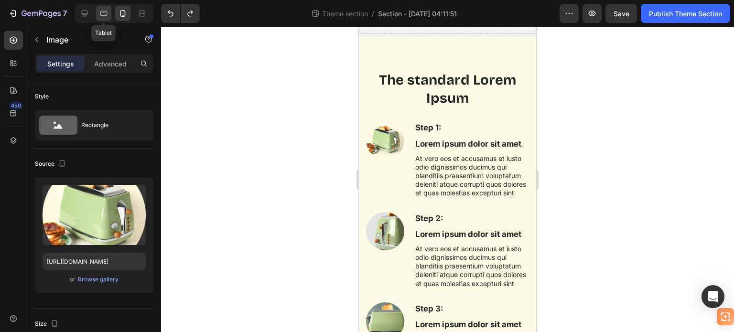
click at [104, 12] on icon at bounding box center [103, 13] width 7 height 5
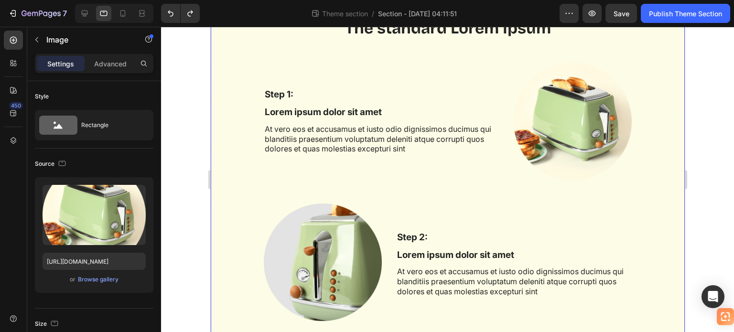
scroll to position [170, 0]
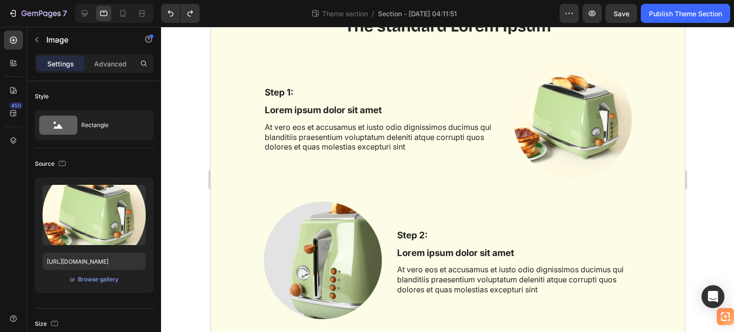
click at [588, 136] on img at bounding box center [572, 120] width 118 height 118
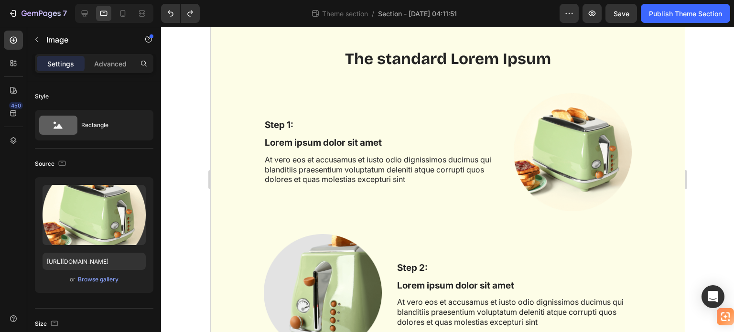
scroll to position [122, 0]
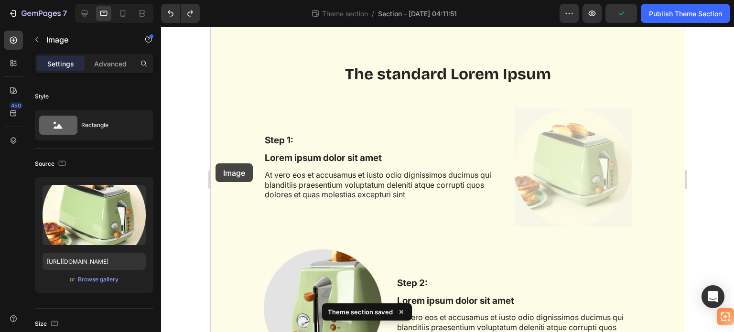
drag, startPoint x: 566, startPoint y: 173, endPoint x: 215, endPoint y: 163, distance: 351.5
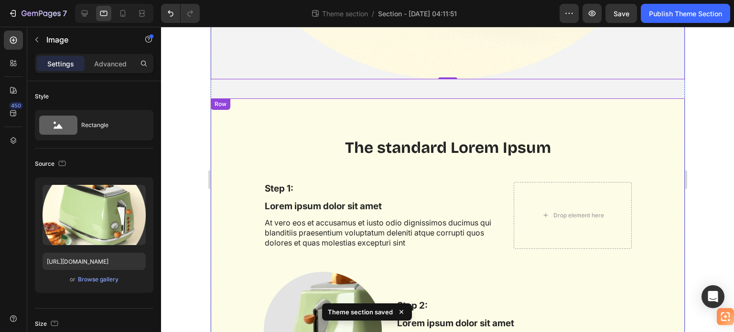
scroll to position [472, 0]
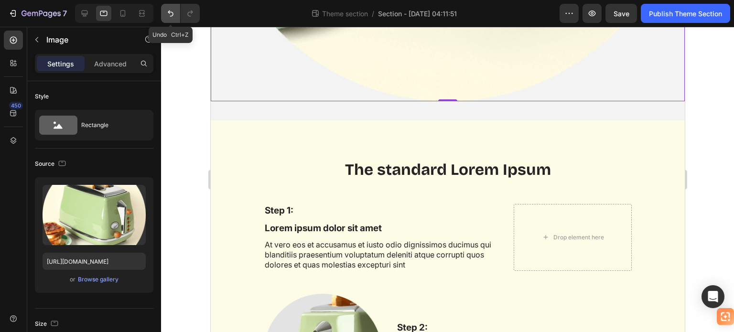
click at [173, 12] on icon "Undo/Redo" at bounding box center [171, 14] width 10 height 10
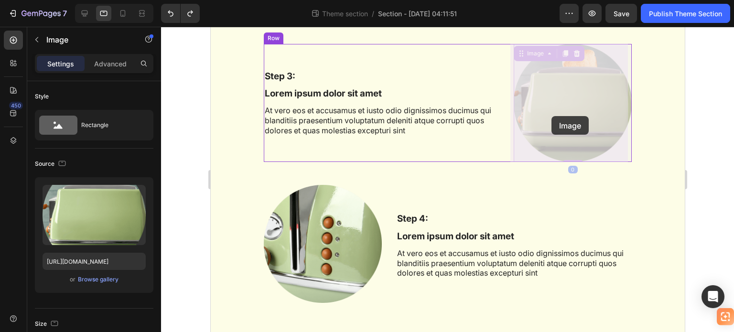
drag, startPoint x: 548, startPoint y: 128, endPoint x: 551, endPoint y: 116, distance: 11.8
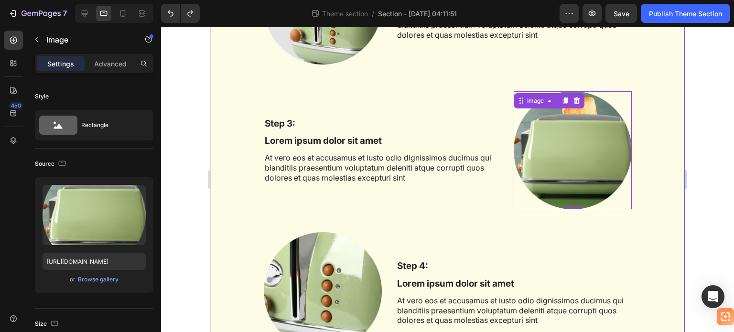
scroll to position [424, 0]
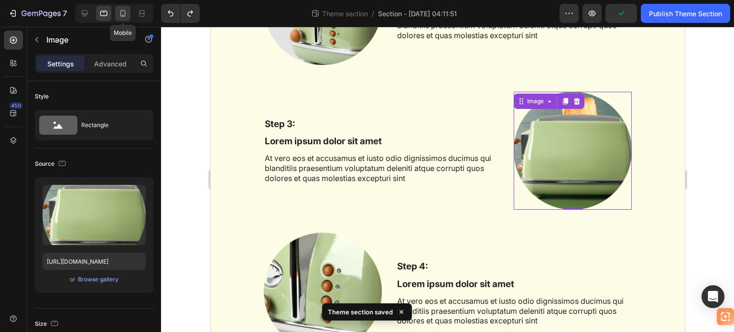
click at [120, 13] on icon at bounding box center [123, 14] width 10 height 10
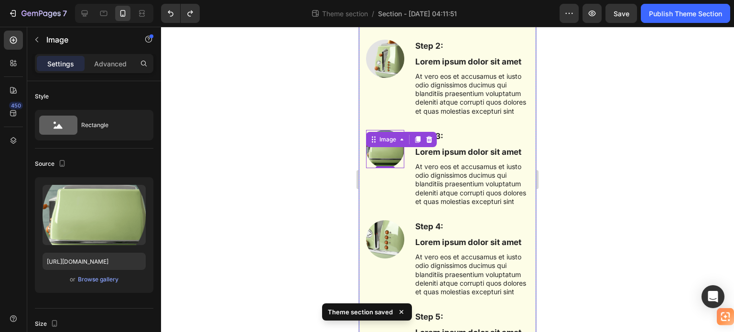
scroll to position [233, 0]
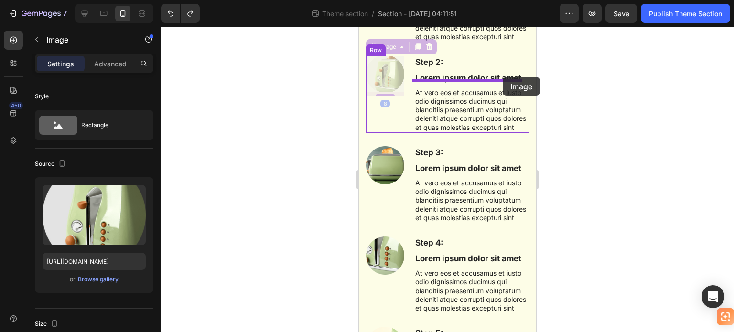
drag, startPoint x: 389, startPoint y: 80, endPoint x: 503, endPoint y: 77, distance: 114.3
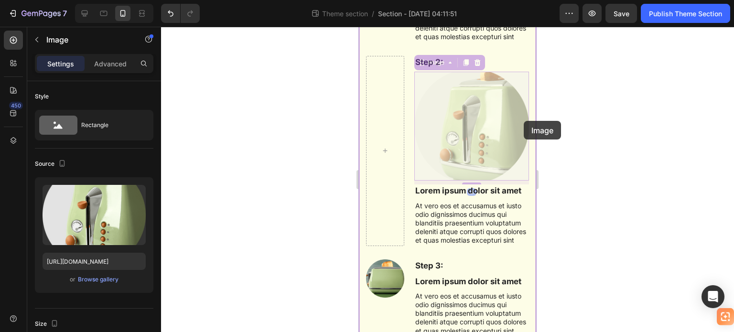
drag, startPoint x: 492, startPoint y: 141, endPoint x: 524, endPoint y: 121, distance: 37.4
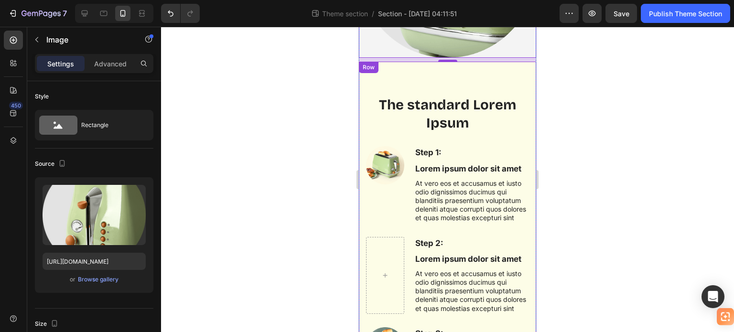
scroll to position [407, 0]
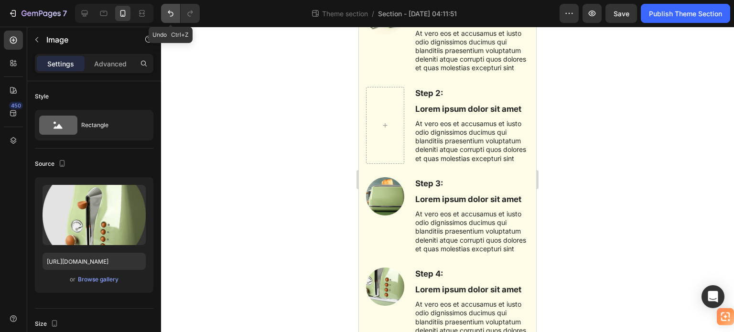
click at [170, 15] on icon "Undo/Redo" at bounding box center [171, 14] width 10 height 10
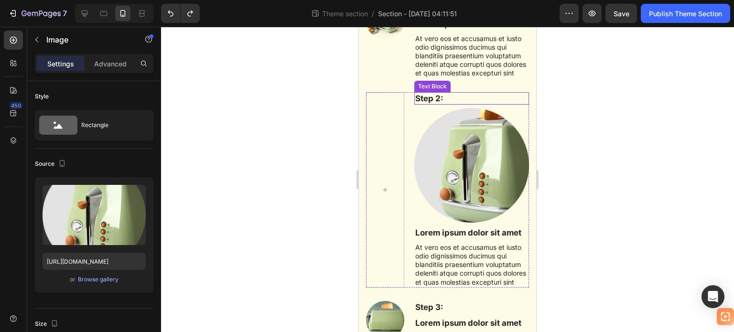
scroll to position [113, 0]
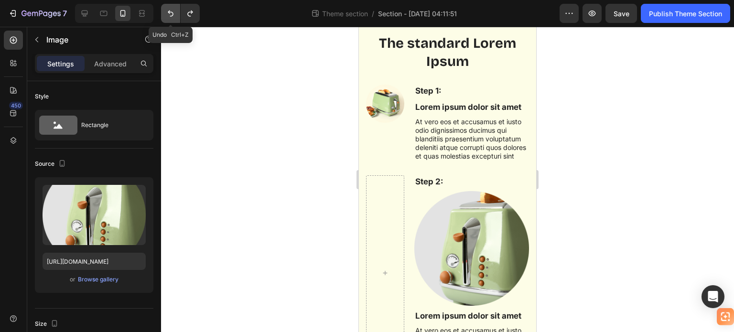
click at [178, 11] on button "Undo/Redo" at bounding box center [170, 13] width 19 height 19
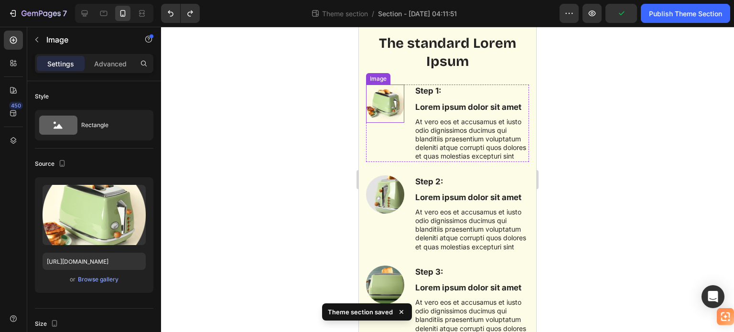
click at [386, 103] on img at bounding box center [385, 104] width 38 height 38
click at [396, 77] on div "Image" at bounding box center [388, 75] width 21 height 9
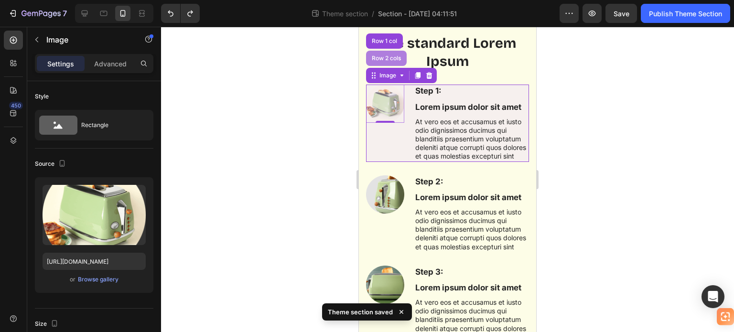
click at [391, 62] on div "Row 2 cols" at bounding box center [386, 58] width 41 height 15
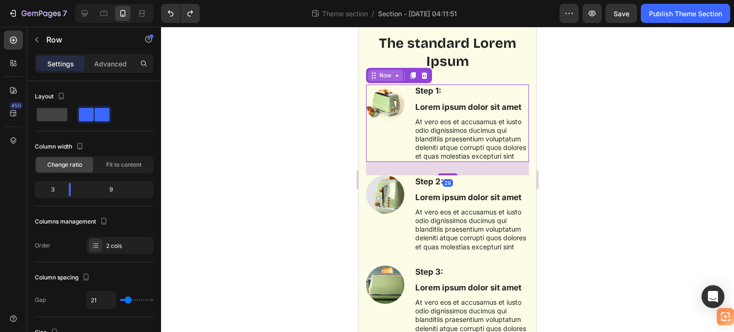
click at [391, 76] on div "Row" at bounding box center [386, 75] width 16 height 9
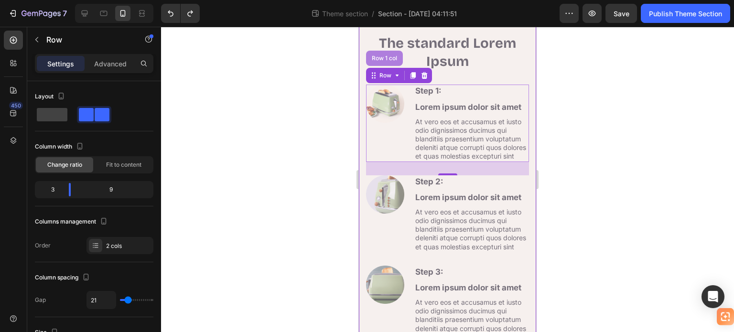
click at [391, 62] on div "Row 1 col" at bounding box center [384, 58] width 37 height 15
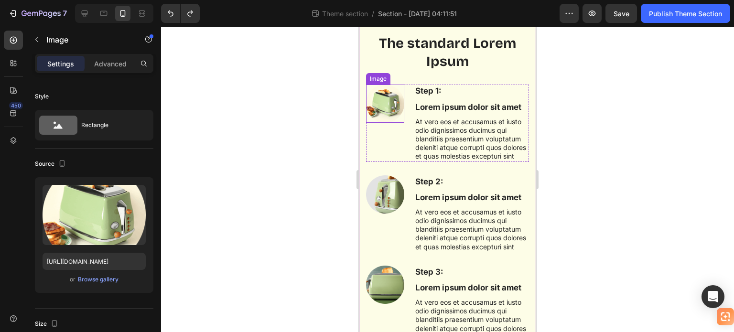
click at [391, 95] on img at bounding box center [385, 104] width 38 height 38
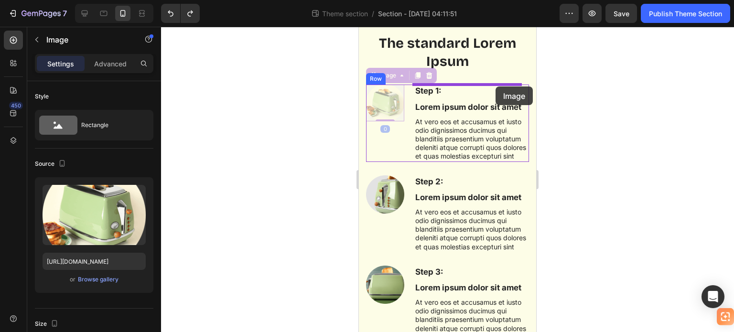
drag, startPoint x: 391, startPoint y: 95, endPoint x: 496, endPoint y: 87, distance: 105.0
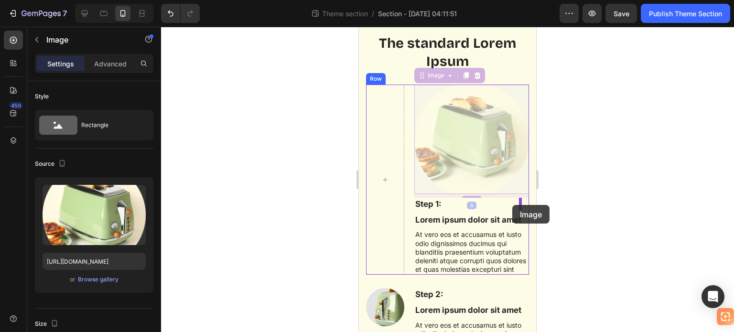
drag, startPoint x: 480, startPoint y: 120, endPoint x: 512, endPoint y: 205, distance: 91.1
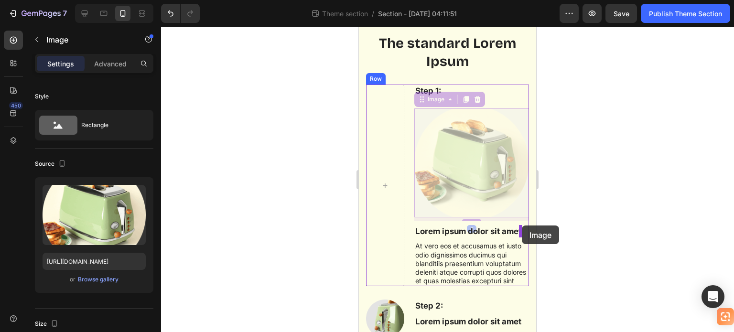
drag, startPoint x: 503, startPoint y: 185, endPoint x: 522, endPoint y: 226, distance: 44.7
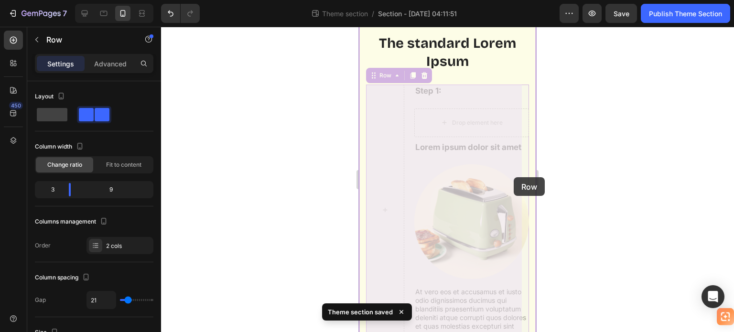
drag, startPoint x: 390, startPoint y: 184, endPoint x: 514, endPoint y: 177, distance: 124.4
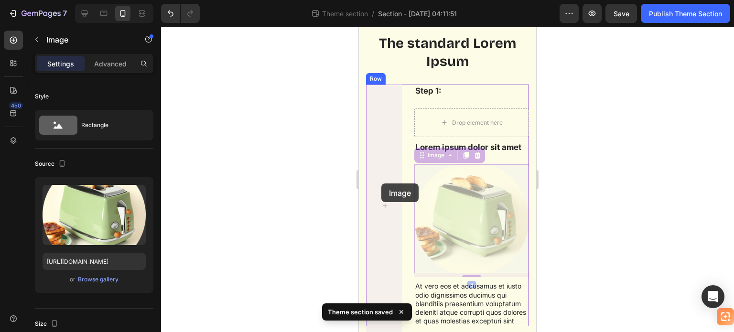
drag, startPoint x: 492, startPoint y: 202, endPoint x: 381, endPoint y: 184, distance: 111.9
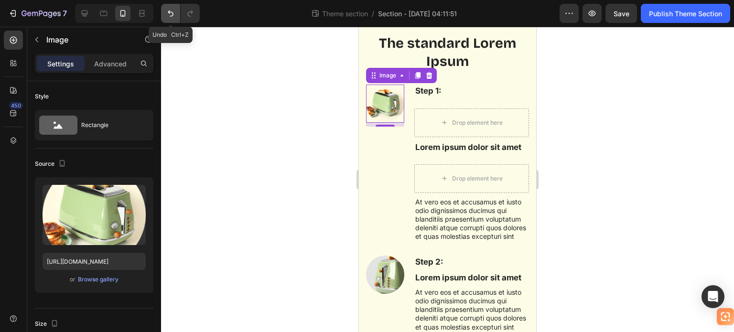
click at [167, 12] on icon "Undo/Redo" at bounding box center [171, 14] width 10 height 10
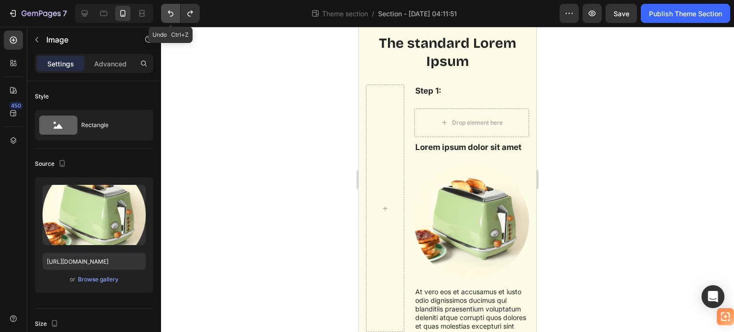
click at [167, 12] on icon "Undo/Redo" at bounding box center [171, 14] width 10 height 10
click at [167, 13] on icon "Undo/Redo" at bounding box center [171, 14] width 10 height 10
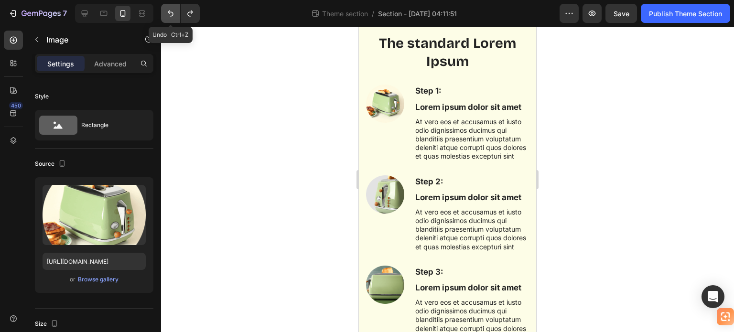
click at [167, 13] on icon "Undo/Redo" at bounding box center [171, 14] width 10 height 10
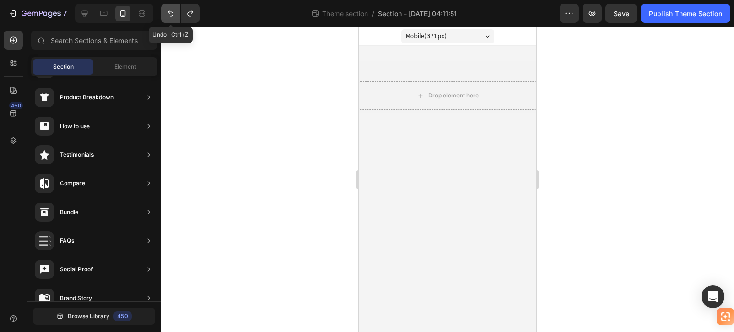
scroll to position [0, 0]
click at [198, 11] on button "Undo/Redo" at bounding box center [190, 13] width 19 height 19
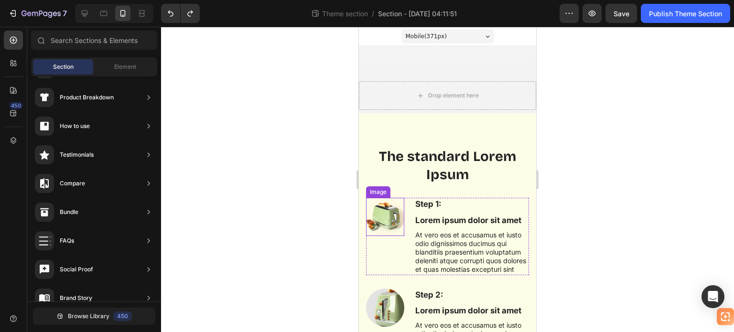
click at [398, 213] on img at bounding box center [385, 217] width 38 height 38
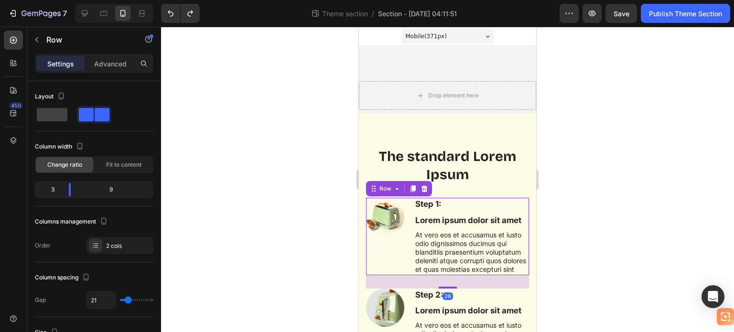
click at [392, 255] on div "Image" at bounding box center [385, 236] width 38 height 77
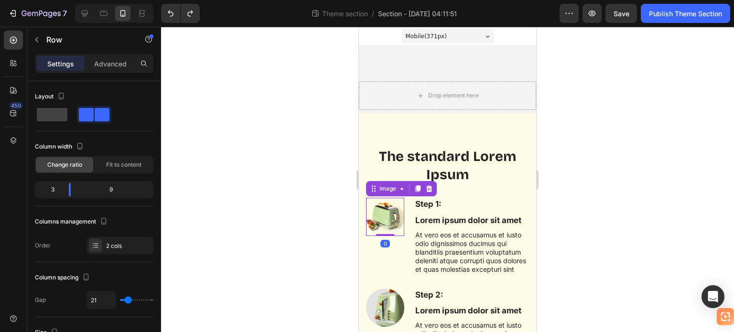
click at [386, 208] on img at bounding box center [385, 217] width 38 height 38
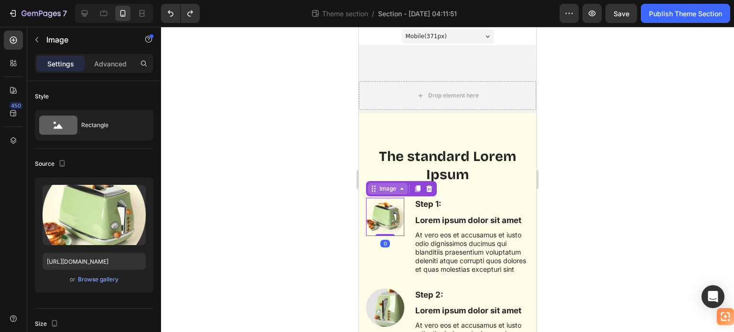
click at [377, 193] on div "Image" at bounding box center [388, 188] width 40 height 11
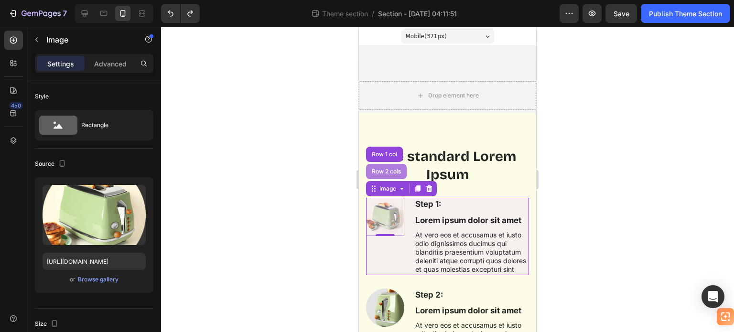
click at [382, 174] on div "Row 2 cols" at bounding box center [386, 172] width 33 height 6
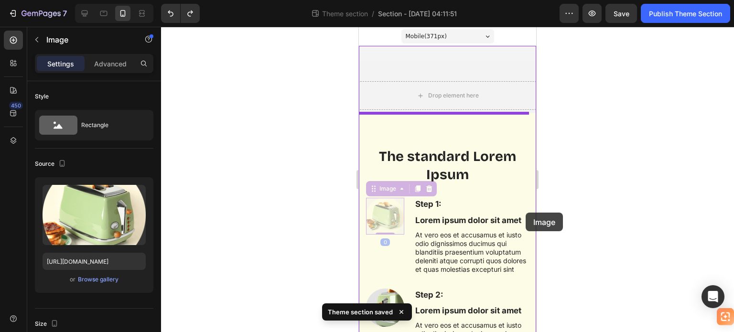
drag, startPoint x: 384, startPoint y: 210, endPoint x: 526, endPoint y: 213, distance: 141.5
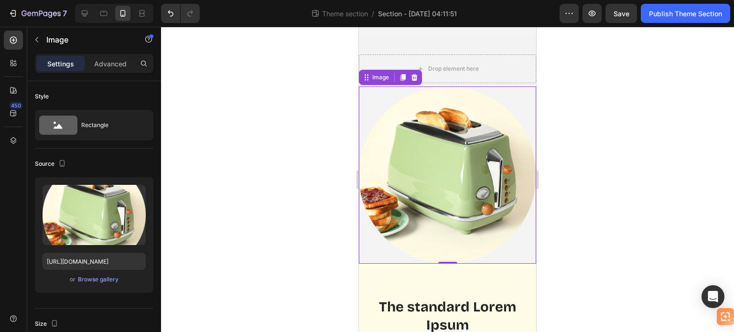
scroll to position [143, 0]
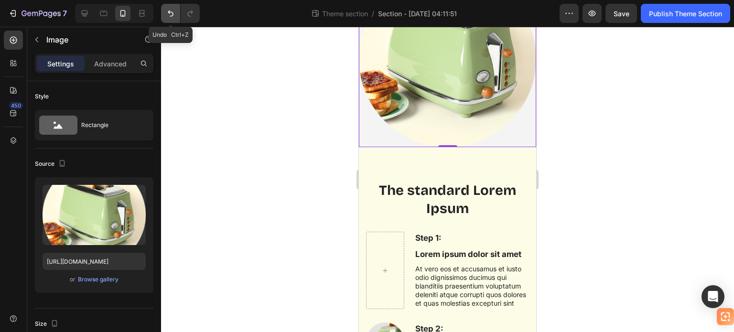
click at [174, 18] on icon "Undo/Redo" at bounding box center [171, 14] width 10 height 10
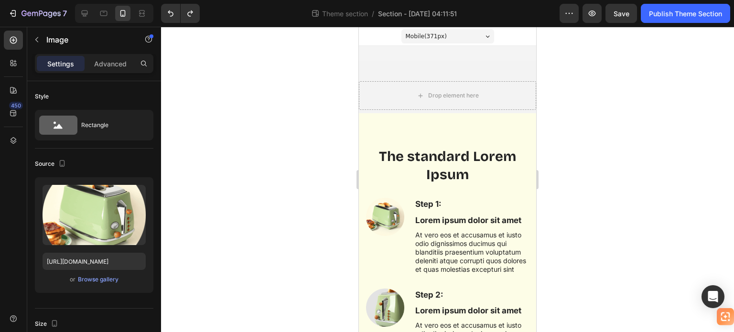
click at [387, 206] on img at bounding box center [385, 217] width 38 height 38
click at [383, 218] on img at bounding box center [385, 217] width 38 height 38
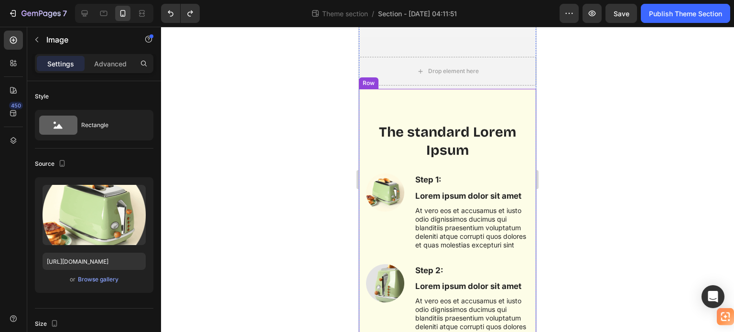
scroll to position [48, 0]
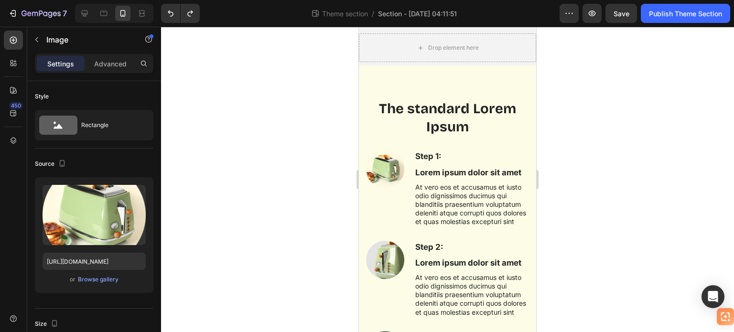
click at [380, 170] on img at bounding box center [385, 169] width 38 height 38
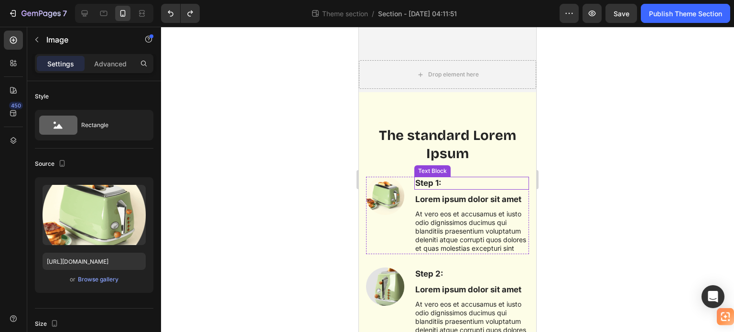
scroll to position [0, 0]
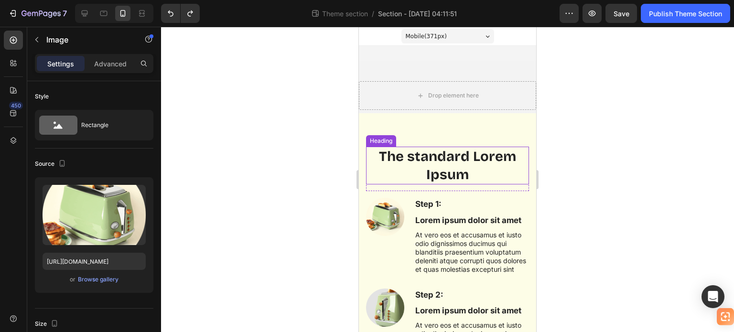
click at [438, 154] on h2 "The standard Lorem Ipsum" at bounding box center [447, 166] width 163 height 38
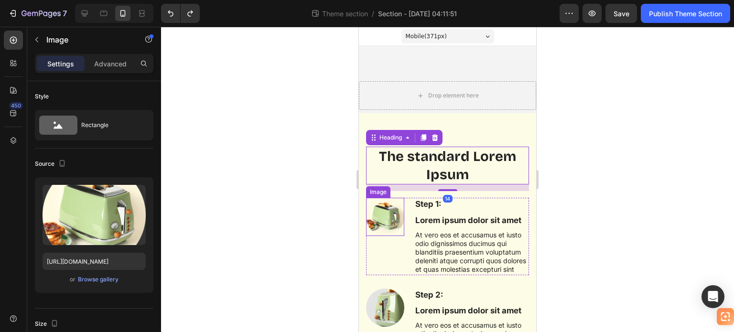
click at [387, 212] on img at bounding box center [385, 217] width 38 height 38
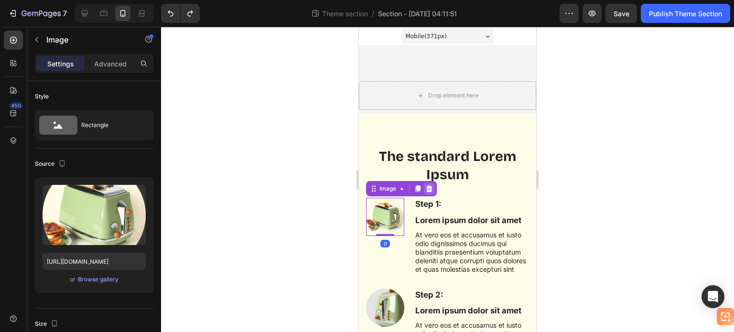
click at [428, 189] on icon at bounding box center [429, 188] width 6 height 7
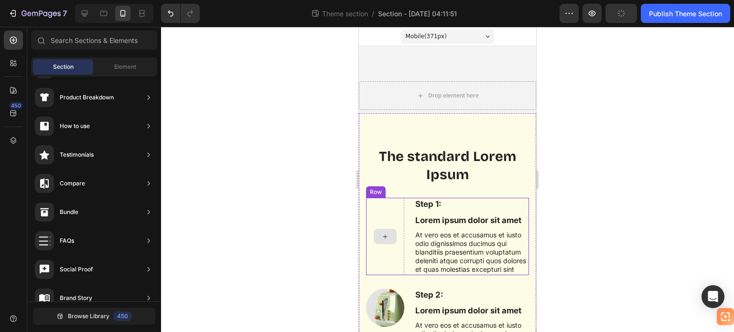
click at [393, 226] on div at bounding box center [385, 236] width 38 height 77
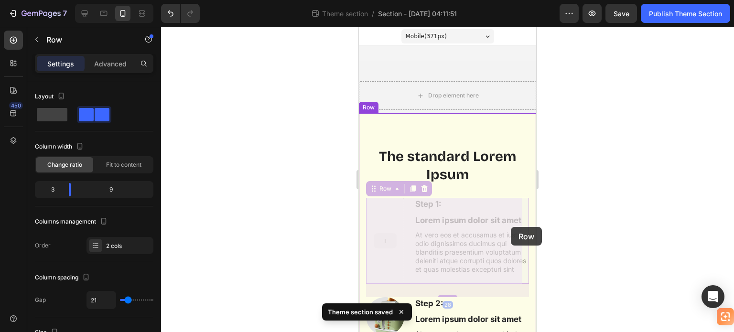
drag, startPoint x: 386, startPoint y: 216, endPoint x: 511, endPoint y: 227, distance: 125.7
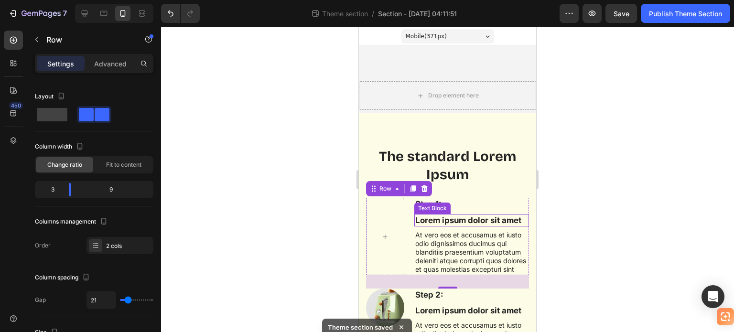
click at [426, 222] on p "Lorem ipsum dolor sit amet" at bounding box center [471, 220] width 113 height 11
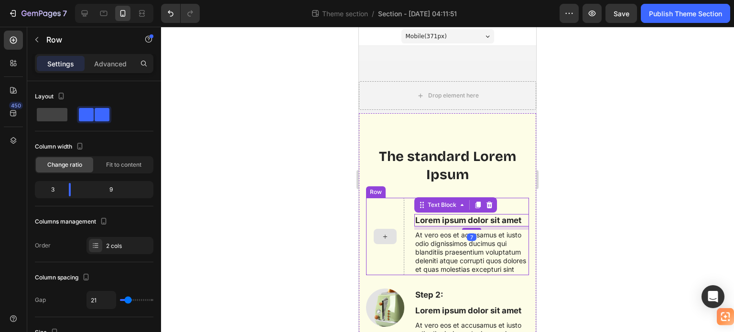
click at [381, 214] on div at bounding box center [385, 236] width 38 height 77
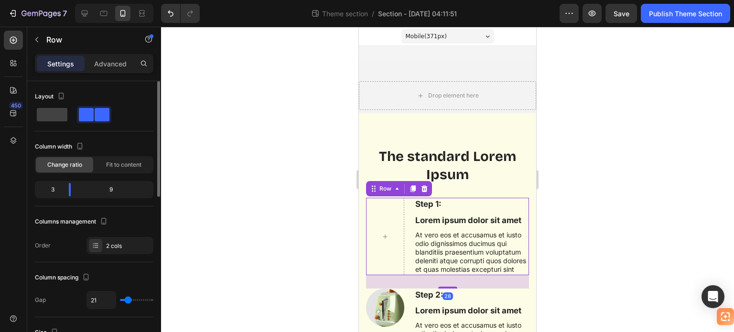
click at [97, 111] on span at bounding box center [102, 114] width 15 height 13
drag, startPoint x: 121, startPoint y: 196, endPoint x: 68, endPoint y: 191, distance: 53.4
click at [68, 0] on body "7 Theme section / Section - Aug 27 04:11:51 Preview Save Publish Theme Section …" at bounding box center [367, 0] width 734 height 0
click at [54, 189] on div "3" at bounding box center [49, 189] width 24 height 13
drag, startPoint x: 51, startPoint y: 189, endPoint x: 94, endPoint y: 202, distance: 44.9
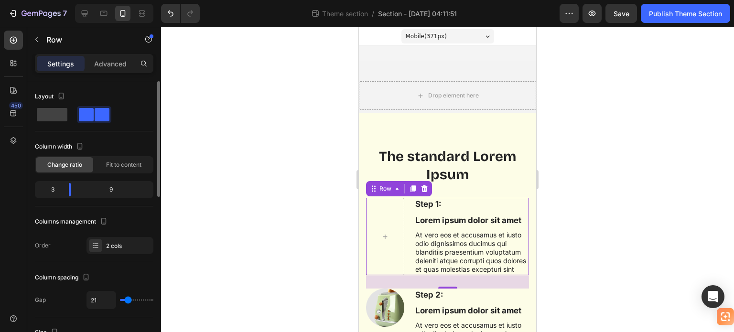
click at [76, 206] on div "Column width Change ratio Fit to content 3 9" at bounding box center [94, 172] width 119 height 67
click at [116, 188] on div "9" at bounding box center [114, 189] width 73 height 13
click at [112, 164] on span "Fit to content" at bounding box center [123, 165] width 35 height 9
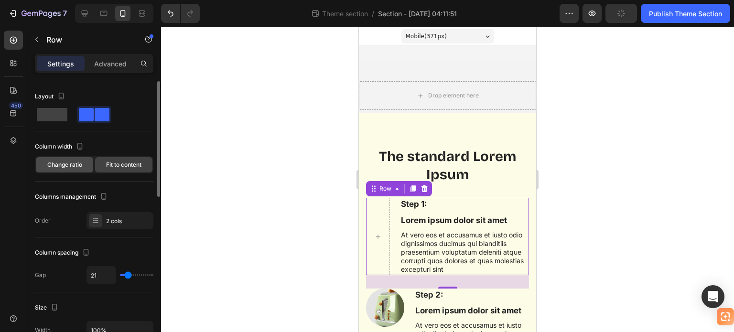
click at [71, 165] on span "Change ratio" at bounding box center [64, 165] width 35 height 9
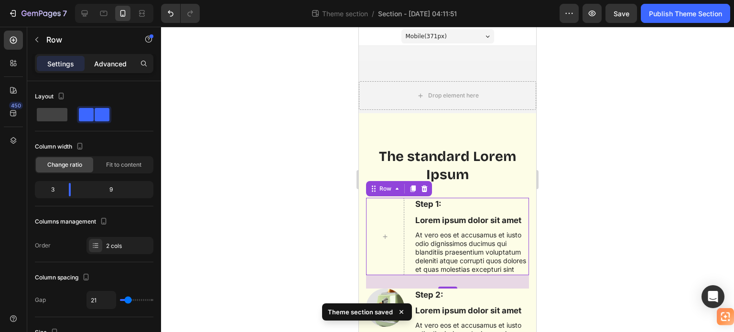
click at [112, 63] on p "Advanced" at bounding box center [110, 64] width 33 height 10
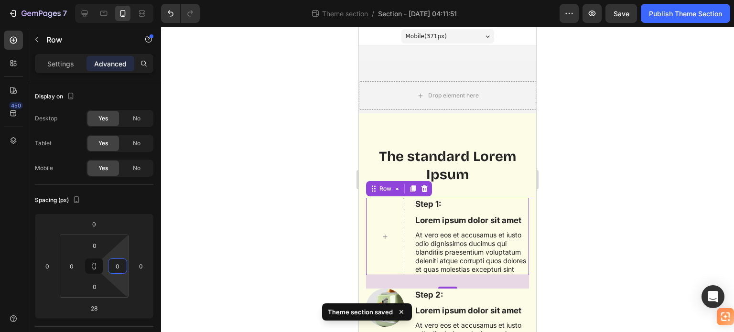
drag, startPoint x: 134, startPoint y: 266, endPoint x: 112, endPoint y: 268, distance: 22.0
click at [112, 0] on html "7 Theme section / Section - Aug 27 04:11:51 Preview Save Publish Theme Section …" at bounding box center [367, 0] width 734 height 0
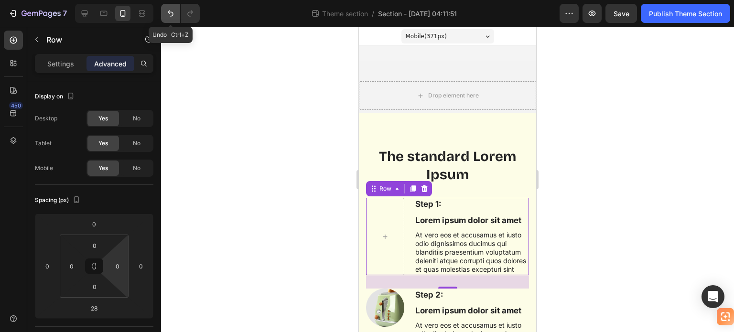
click at [166, 14] on icon "Undo/Redo" at bounding box center [171, 14] width 10 height 10
click at [380, 223] on div at bounding box center [385, 236] width 38 height 77
click at [386, 215] on div at bounding box center [385, 236] width 38 height 77
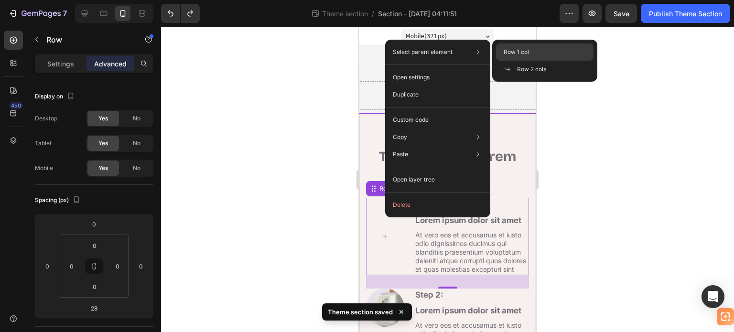
drag, startPoint x: 533, startPoint y: 49, endPoint x: 174, endPoint y: 23, distance: 360.0
click at [533, 61] on div "Row 1 col" at bounding box center [545, 69] width 98 height 17
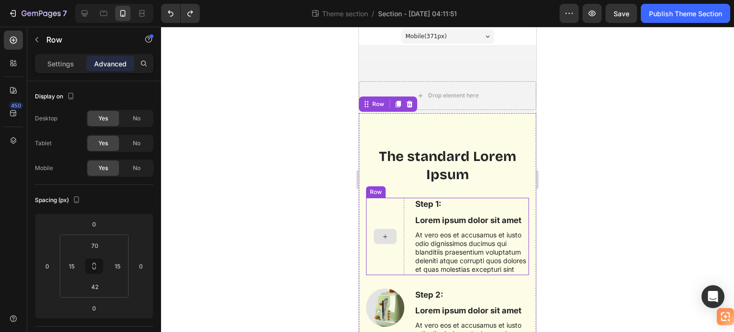
click at [390, 216] on div at bounding box center [385, 236] width 38 height 77
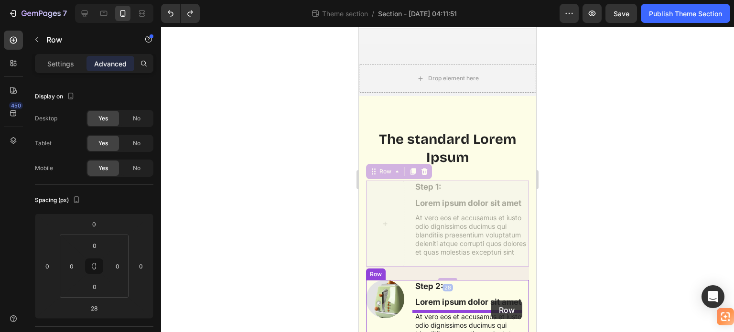
scroll to position [28, 0]
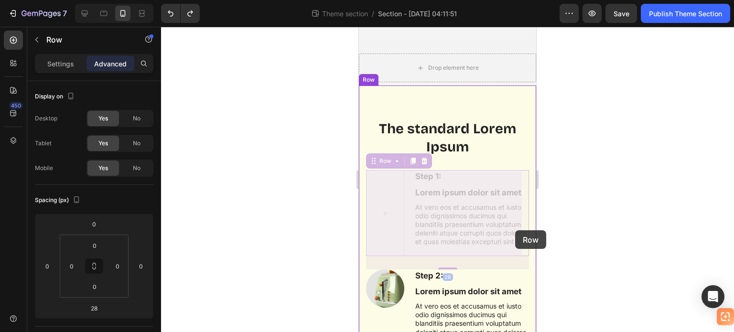
drag, startPoint x: 390, startPoint y: 216, endPoint x: 517, endPoint y: 231, distance: 128.1
drag, startPoint x: 372, startPoint y: 208, endPoint x: 522, endPoint y: 225, distance: 150.1
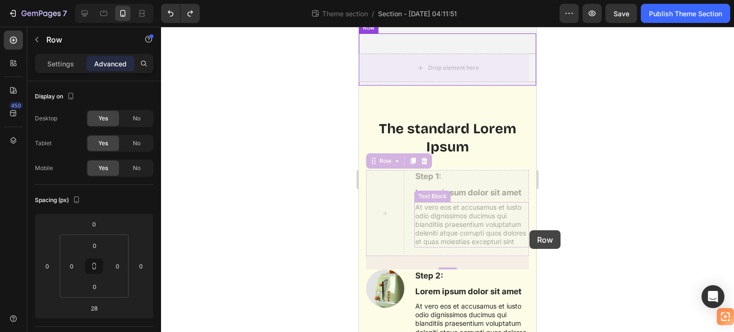
drag, startPoint x: 395, startPoint y: 200, endPoint x: 464, endPoint y: 218, distance: 71.1
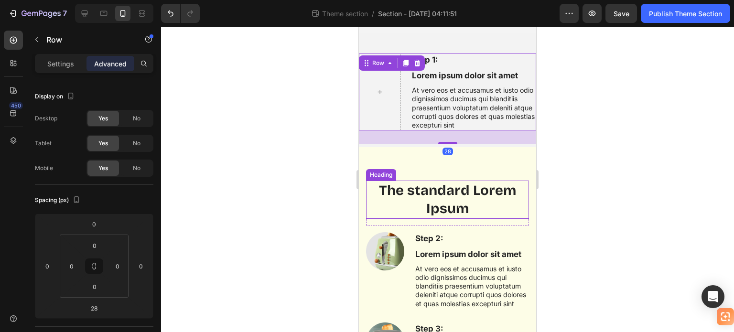
scroll to position [0, 0]
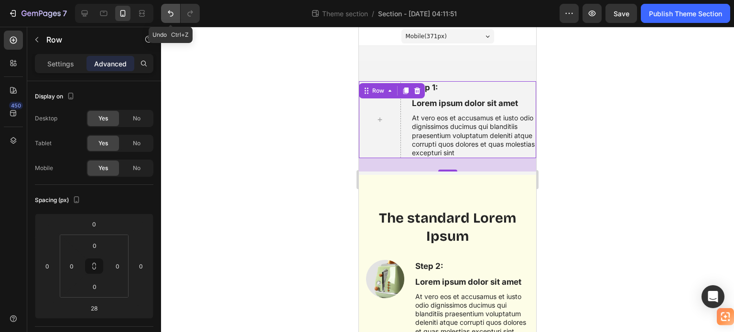
click at [169, 13] on icon "Undo/Redo" at bounding box center [171, 14] width 6 height 6
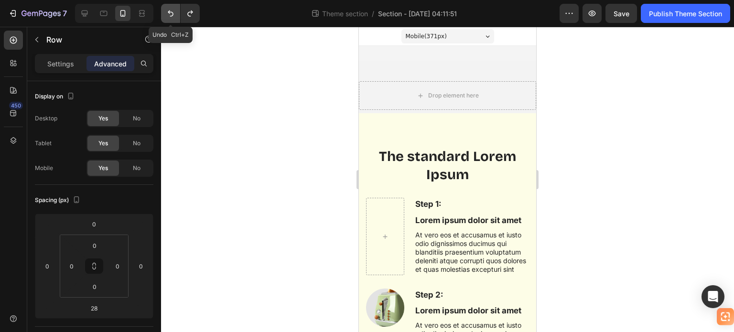
click at [174, 11] on icon "Undo/Redo" at bounding box center [171, 14] width 10 height 10
click at [173, 11] on icon "Undo/Redo" at bounding box center [171, 14] width 10 height 10
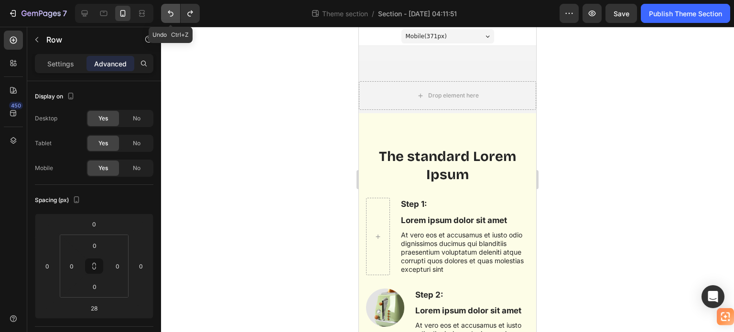
click at [173, 11] on icon "Undo/Redo" at bounding box center [171, 14] width 10 height 10
click at [172, 11] on icon "Undo/Redo" at bounding box center [171, 14] width 10 height 10
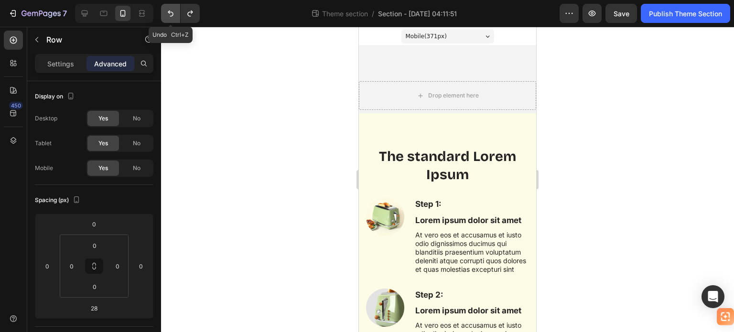
click at [172, 11] on icon "Undo/Redo" at bounding box center [171, 14] width 10 height 10
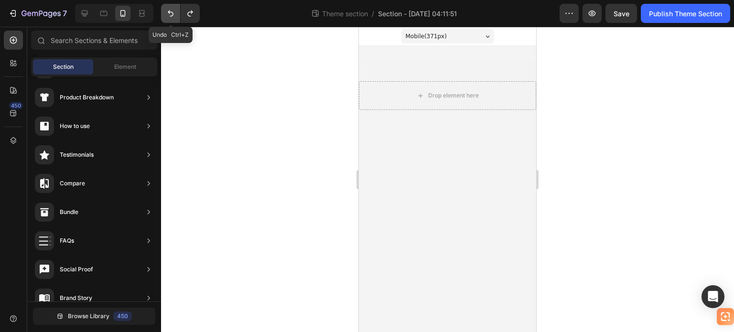
click at [172, 11] on icon "Undo/Redo" at bounding box center [171, 14] width 10 height 10
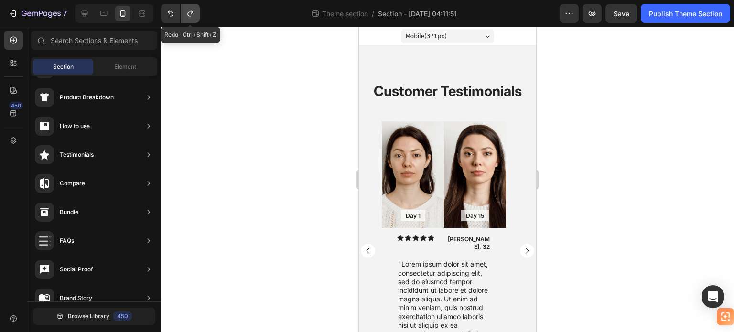
click at [191, 15] on icon "Undo/Redo" at bounding box center [190, 14] width 10 height 10
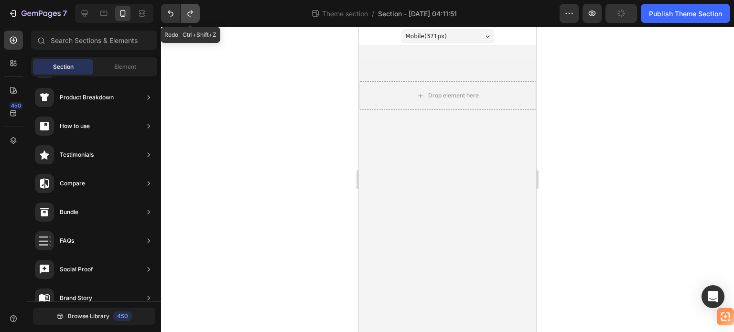
click at [191, 15] on icon "Undo/Redo" at bounding box center [190, 14] width 10 height 10
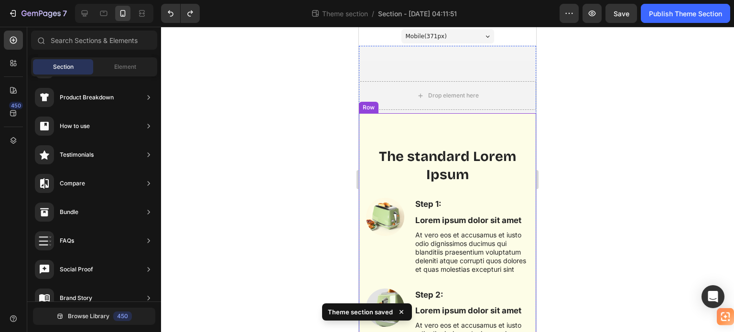
click at [382, 206] on img at bounding box center [385, 217] width 38 height 38
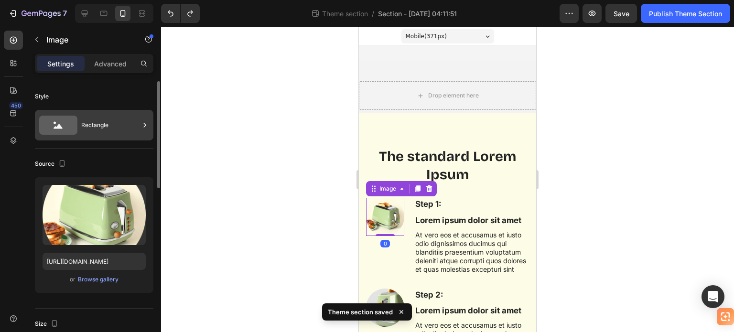
click at [96, 123] on div "Rectangle" at bounding box center [110, 125] width 58 height 22
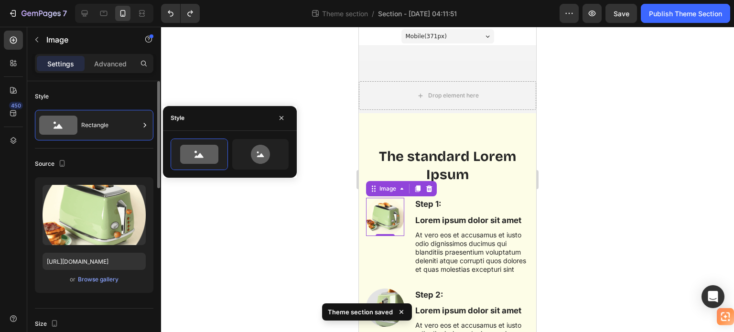
click at [127, 99] on div "Style" at bounding box center [94, 96] width 119 height 15
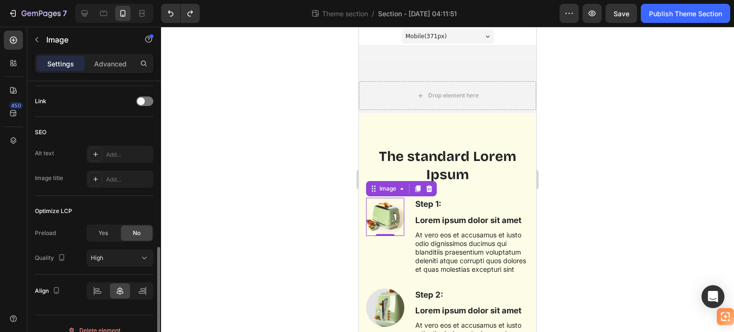
scroll to position [443, 0]
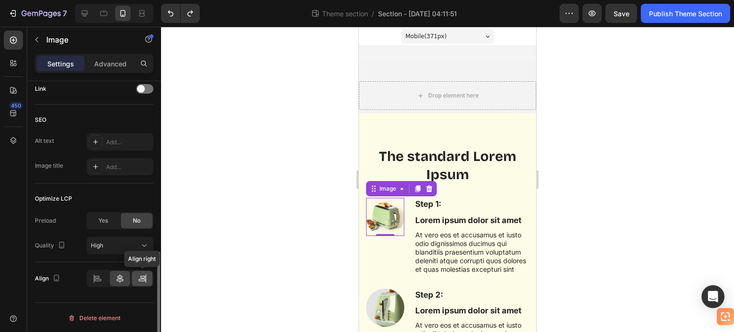
click at [138, 275] on icon at bounding box center [143, 279] width 10 height 10
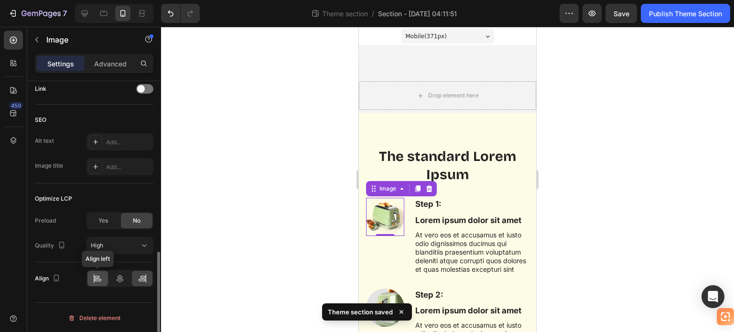
click at [98, 279] on icon at bounding box center [98, 279] width 10 height 10
click at [120, 279] on icon at bounding box center [120, 279] width 10 height 10
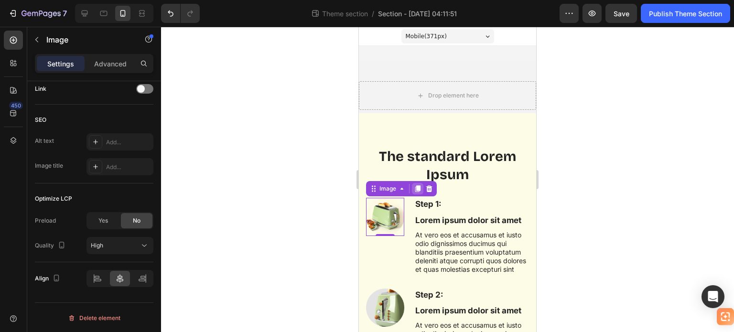
click at [419, 190] on icon at bounding box center [417, 189] width 5 height 7
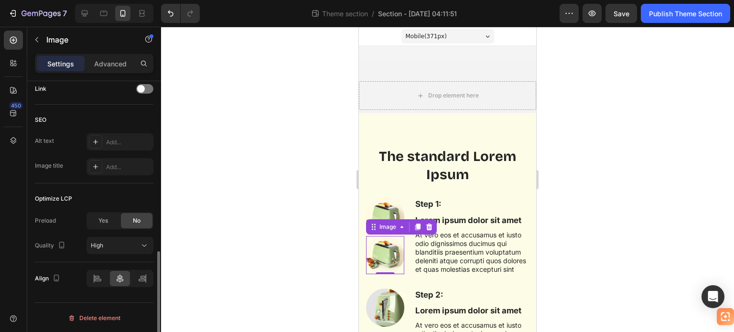
scroll to position [442, 0]
click at [430, 227] on icon at bounding box center [429, 227] width 6 height 7
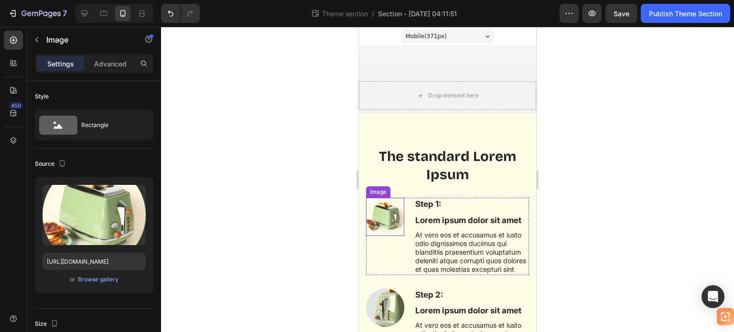
click at [381, 219] on img at bounding box center [385, 217] width 38 height 38
click at [424, 190] on div at bounding box center [429, 188] width 11 height 11
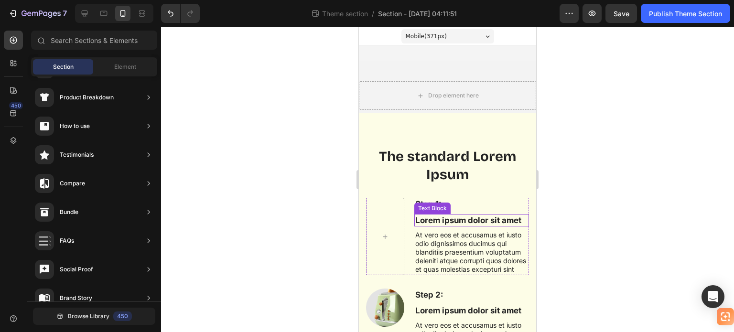
click at [437, 219] on p "Lorem ipsum dolor sit amet" at bounding box center [471, 220] width 113 height 11
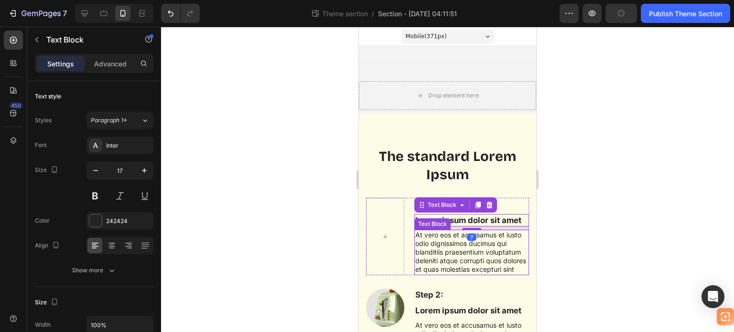
click at [493, 239] on p "At vero eos et accusamus et iusto odio dignissimos ducimus qui blanditiis praes…" at bounding box center [471, 253] width 113 height 44
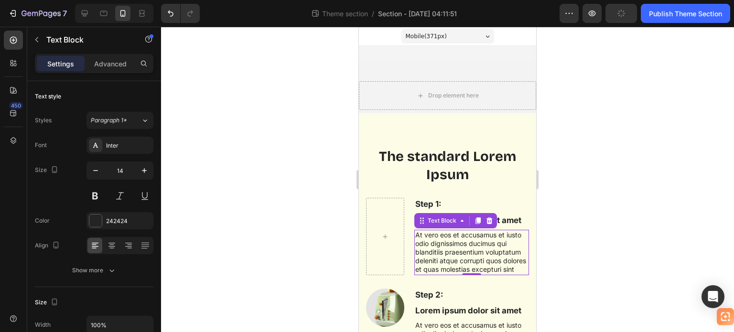
scroll to position [287, 0]
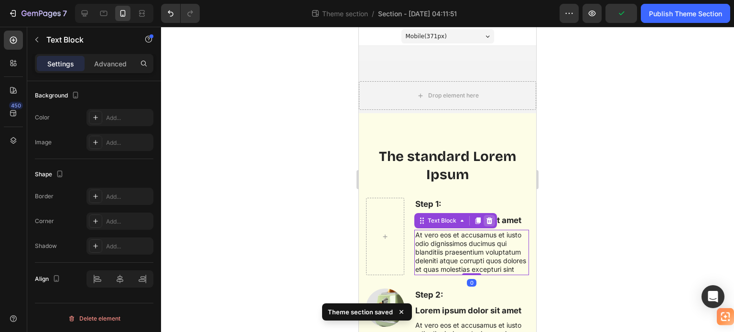
click at [487, 219] on icon at bounding box center [490, 220] width 6 height 7
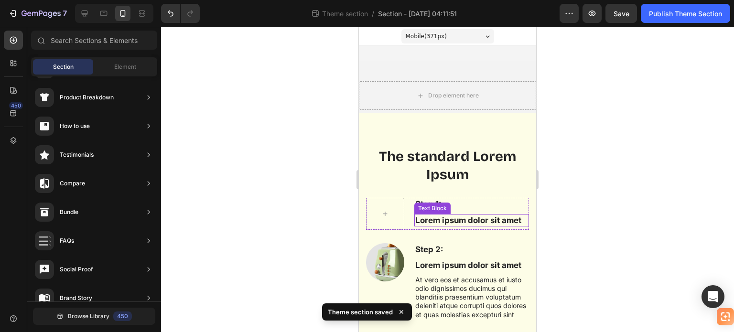
click at [478, 216] on p "Lorem ipsum dolor sit amet" at bounding box center [471, 220] width 113 height 11
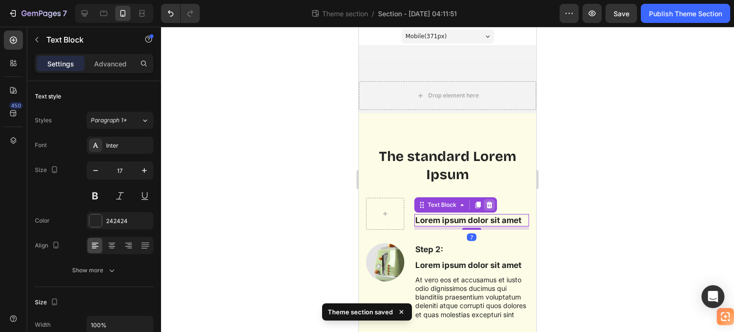
click at [488, 202] on icon at bounding box center [490, 204] width 6 height 7
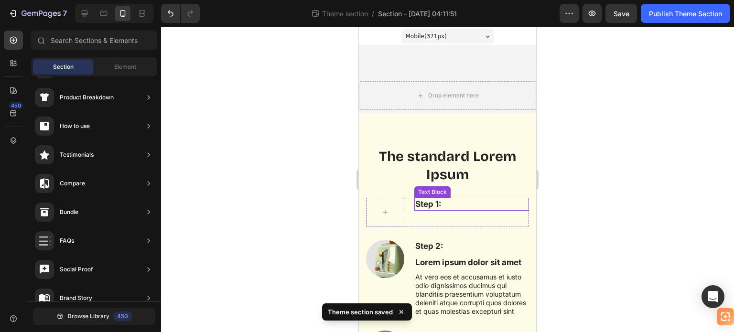
click at [442, 207] on p "Step 1:" at bounding box center [471, 204] width 113 height 11
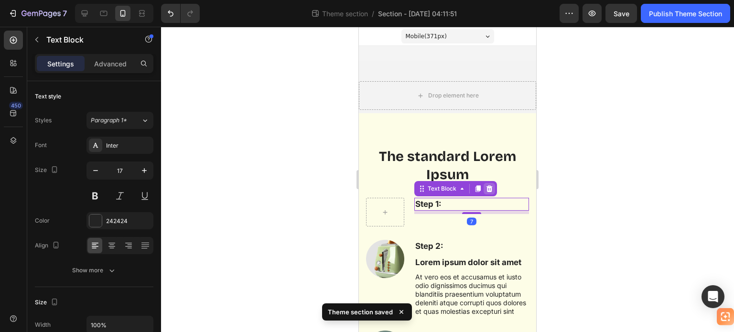
click at [487, 187] on icon at bounding box center [490, 188] width 6 height 7
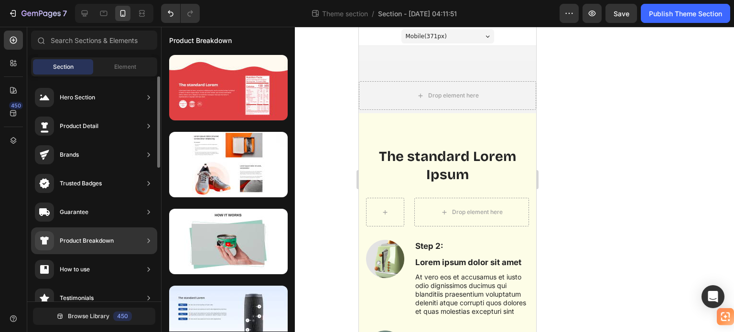
scroll to position [143, 0]
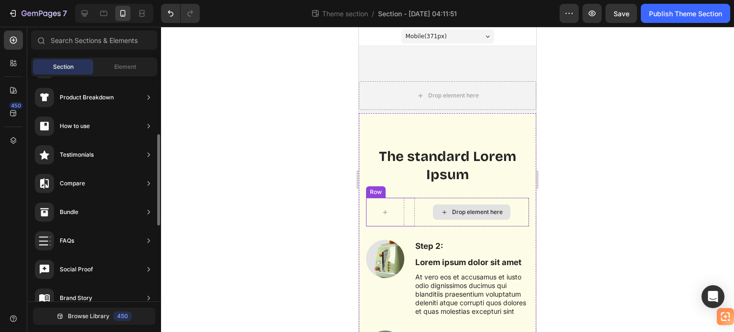
click at [410, 214] on div "Drop element here Row" at bounding box center [447, 212] width 163 height 29
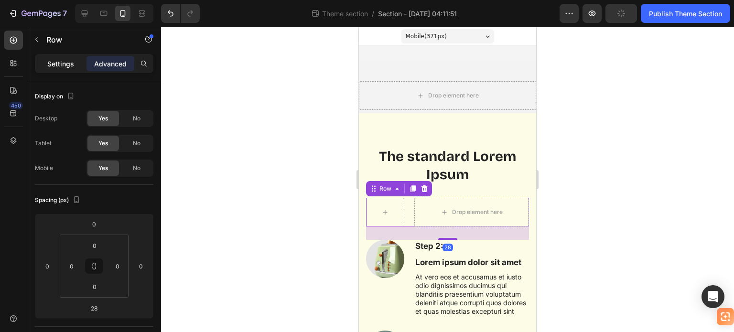
click at [59, 67] on p "Settings" at bounding box center [60, 64] width 27 height 10
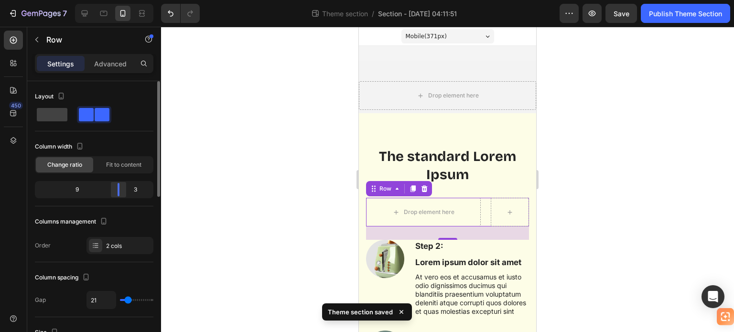
drag, startPoint x: 69, startPoint y: 185, endPoint x: 122, endPoint y: 188, distance: 53.6
click at [122, 188] on div at bounding box center [118, 189] width 17 height 13
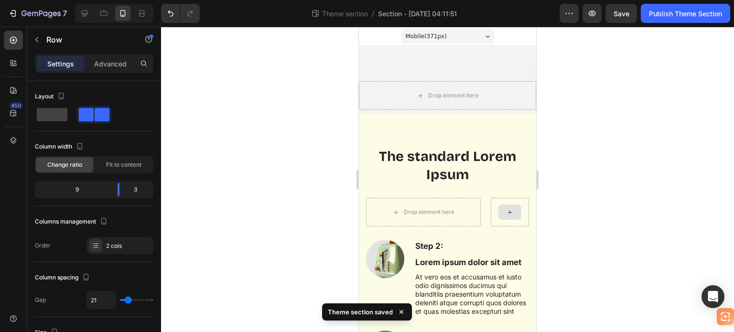
click at [499, 209] on div at bounding box center [510, 212] width 23 height 15
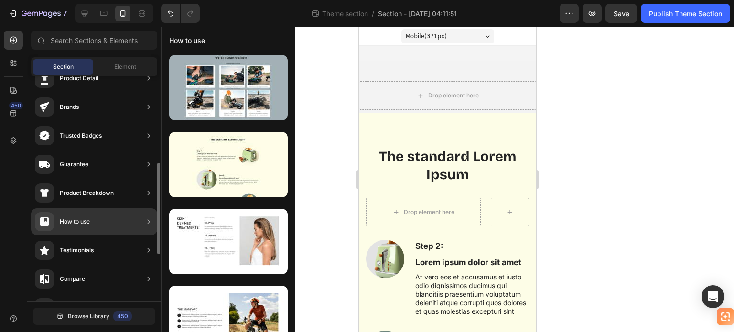
scroll to position [0, 0]
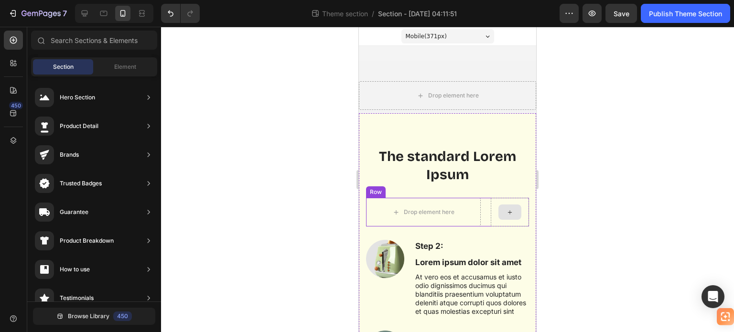
click at [506, 210] on icon at bounding box center [510, 212] width 8 height 8
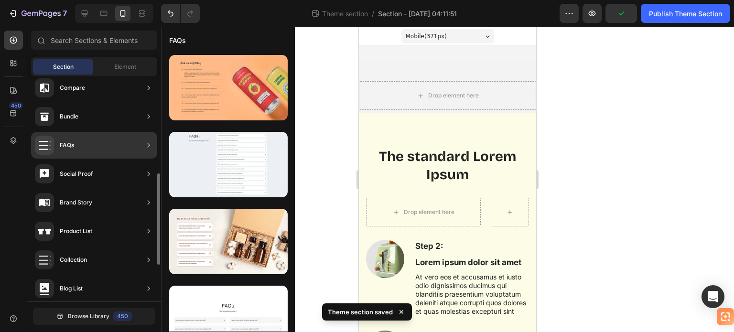
scroll to position [329, 0]
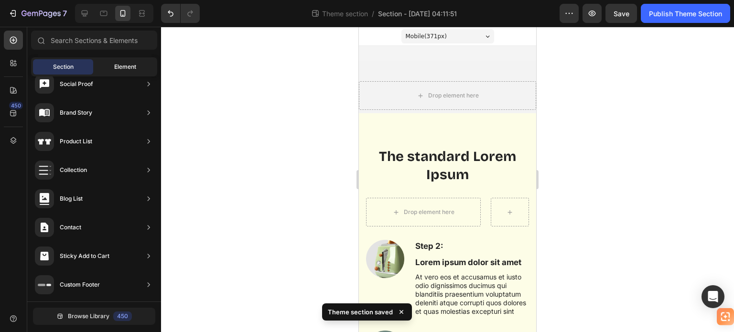
click at [124, 70] on span "Element" at bounding box center [125, 67] width 22 height 9
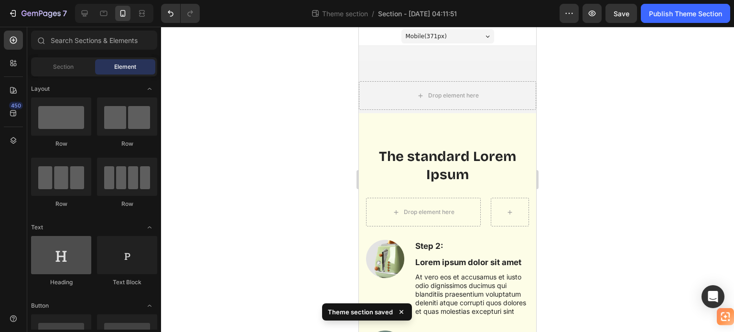
scroll to position [143, 0]
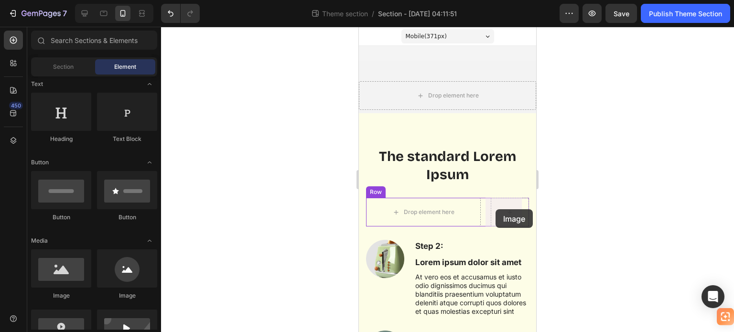
drag, startPoint x: 494, startPoint y: 291, endPoint x: 496, endPoint y: 210, distance: 80.3
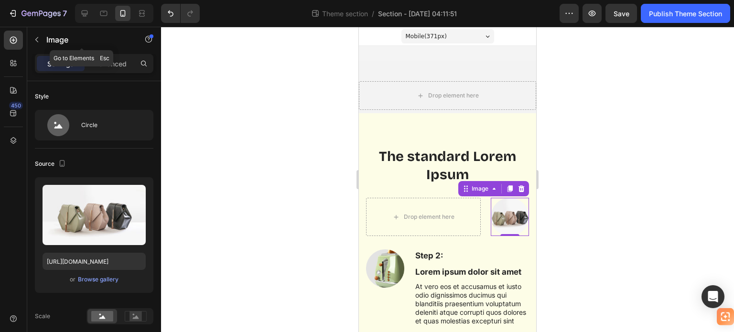
click at [35, 40] on icon "button" at bounding box center [37, 40] width 8 height 8
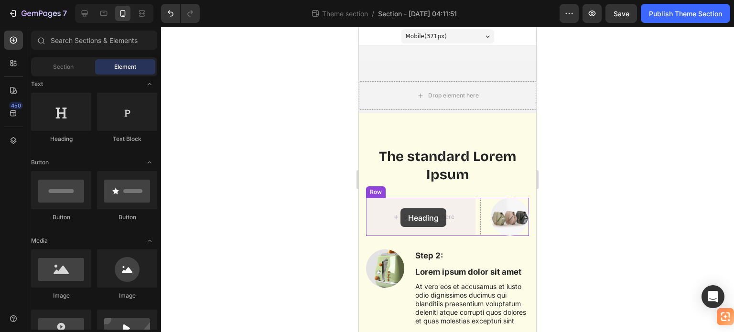
drag, startPoint x: 422, startPoint y: 139, endPoint x: 401, endPoint y: 208, distance: 72.4
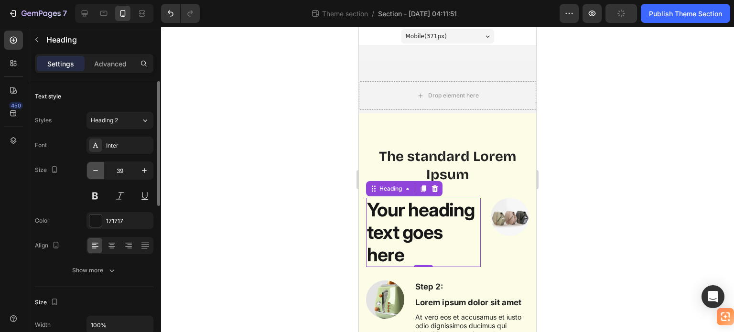
click at [96, 172] on icon "button" at bounding box center [96, 171] width 10 height 10
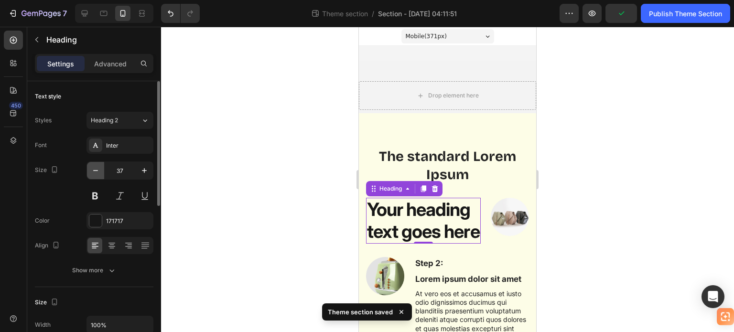
click at [95, 172] on icon "button" at bounding box center [96, 171] width 10 height 10
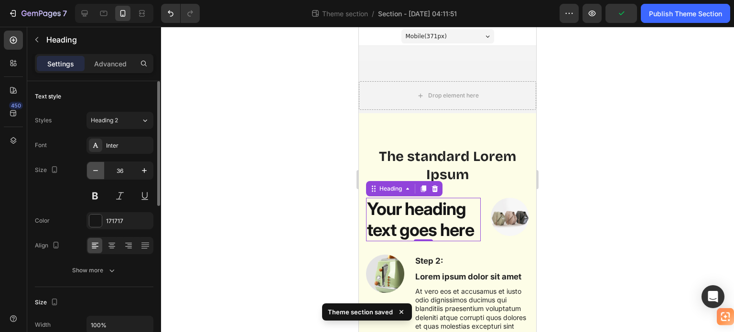
click at [95, 172] on icon "button" at bounding box center [96, 171] width 10 height 10
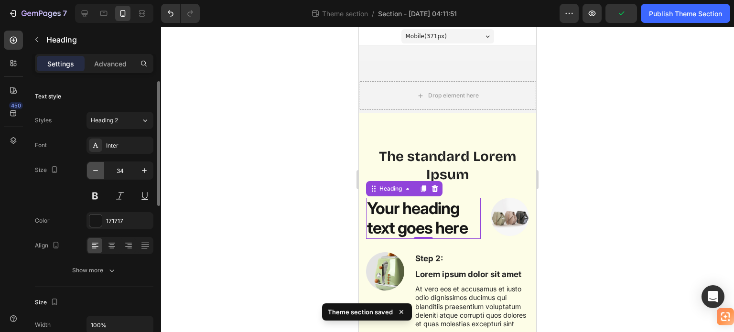
click at [95, 172] on icon "button" at bounding box center [96, 171] width 10 height 10
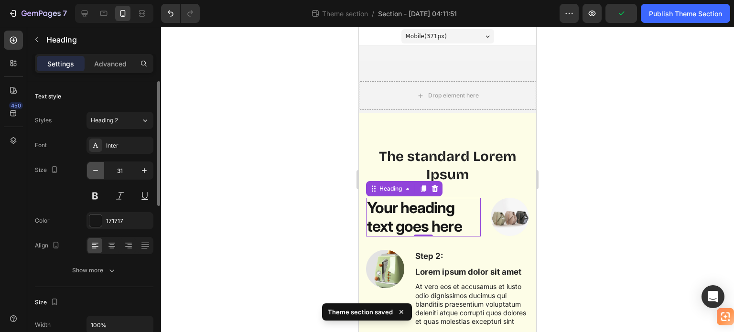
click at [94, 172] on icon "button" at bounding box center [96, 171] width 10 height 10
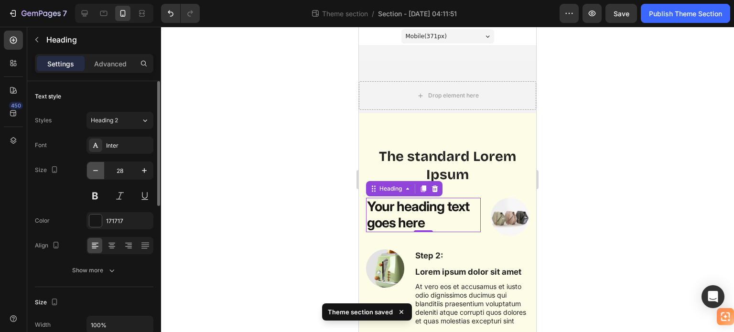
click at [93, 172] on icon "button" at bounding box center [96, 171] width 10 height 10
click at [92, 171] on icon "button" at bounding box center [96, 171] width 10 height 10
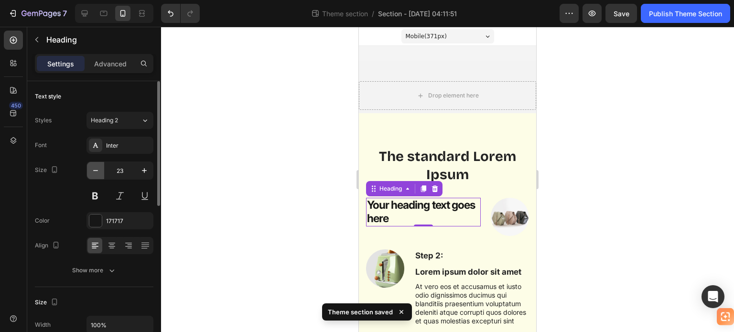
click at [92, 171] on icon "button" at bounding box center [96, 171] width 10 height 10
click at [127, 243] on icon at bounding box center [129, 246] width 10 height 10
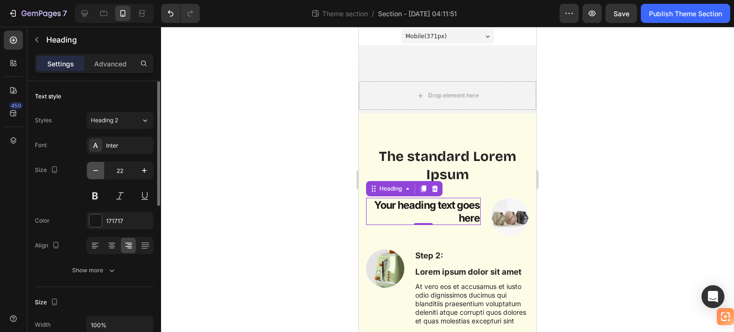
click at [96, 174] on icon "button" at bounding box center [96, 171] width 10 height 10
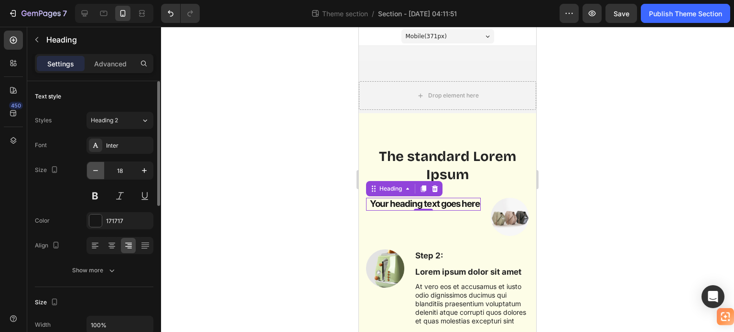
click at [95, 173] on icon "button" at bounding box center [96, 171] width 10 height 10
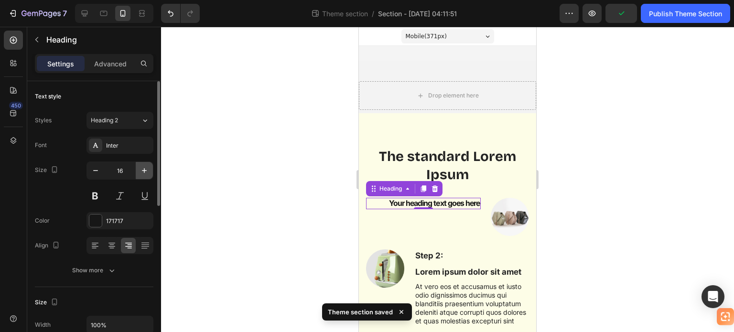
click at [139, 170] on button "button" at bounding box center [144, 170] width 17 height 17
type input "17"
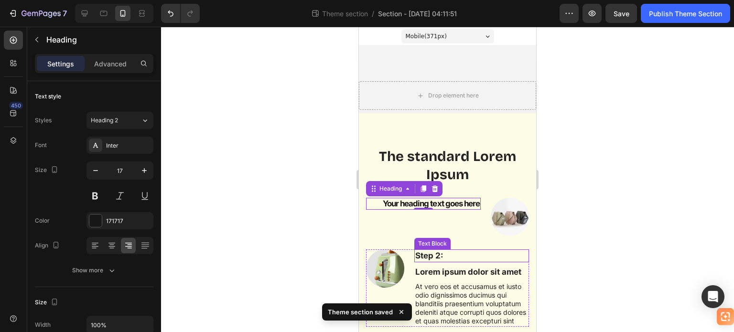
click at [427, 252] on p "Step 2:" at bounding box center [471, 255] width 113 height 11
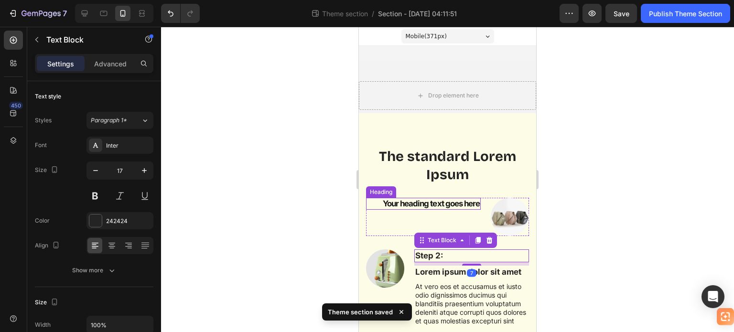
click at [432, 200] on h2 "Your heading text goes here" at bounding box center [423, 203] width 115 height 11
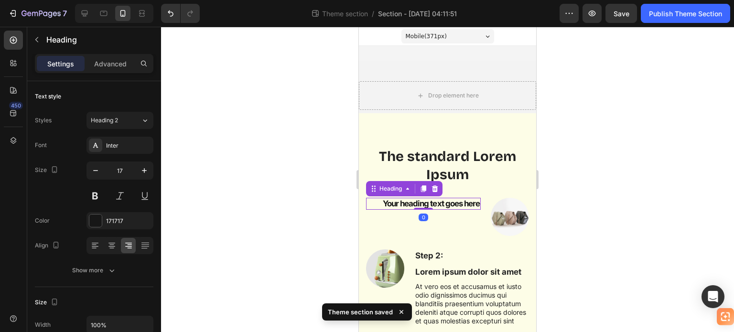
click at [432, 200] on h2 "Your heading text goes here" at bounding box center [423, 203] width 115 height 11
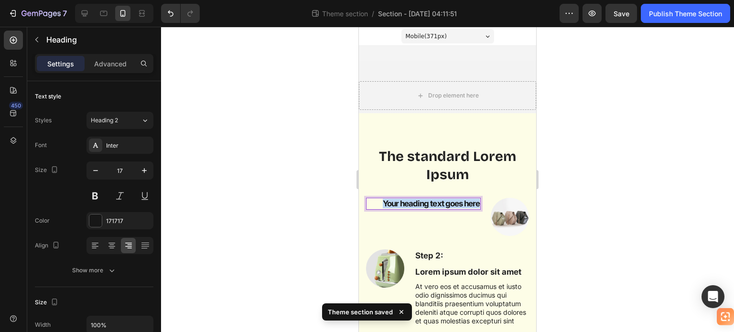
click at [432, 200] on p "Your heading text goes here" at bounding box center [423, 204] width 113 height 10
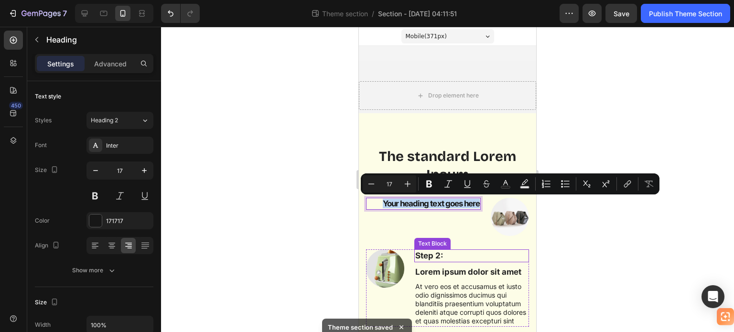
click at [422, 254] on p "Step 2:" at bounding box center [471, 255] width 113 height 11
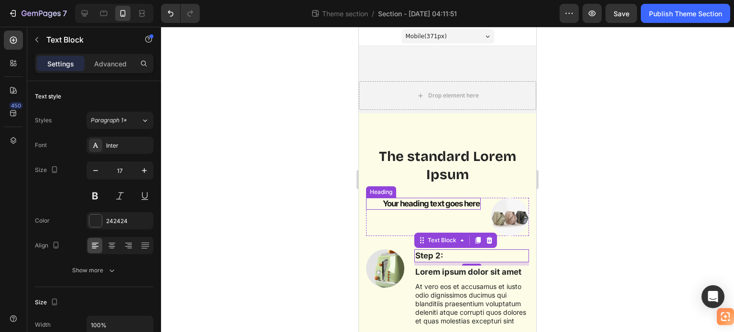
click at [450, 204] on p "Your heading text goes here" at bounding box center [423, 204] width 113 height 10
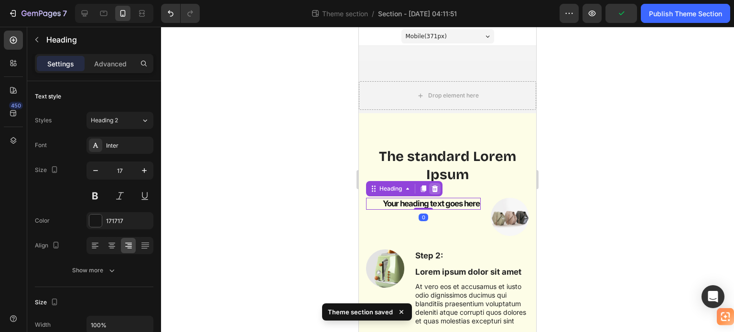
click at [437, 184] on div at bounding box center [434, 188] width 11 height 11
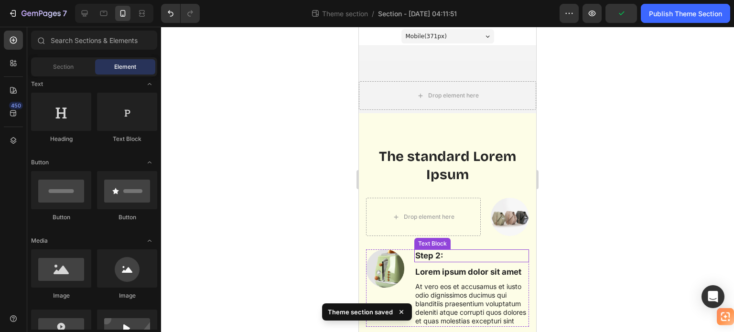
click at [427, 252] on p "Step 2:" at bounding box center [471, 255] width 113 height 11
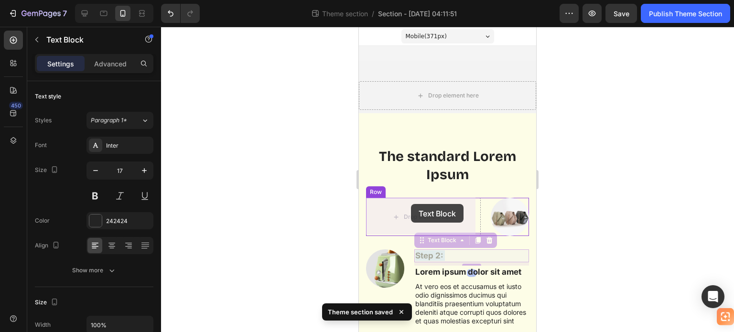
drag, startPoint x: 427, startPoint y: 253, endPoint x: 411, endPoint y: 204, distance: 51.2
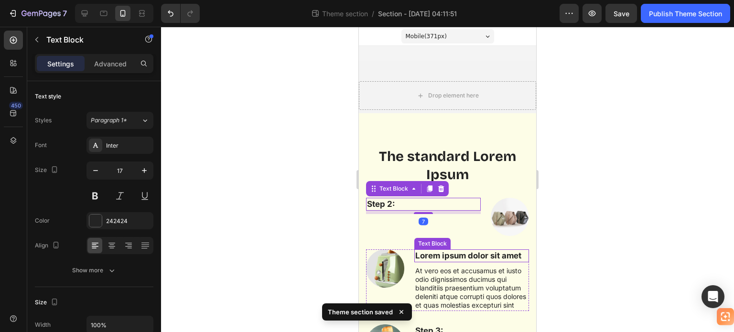
click at [438, 253] on p "Lorem ipsum dolor sit amet" at bounding box center [471, 255] width 113 height 11
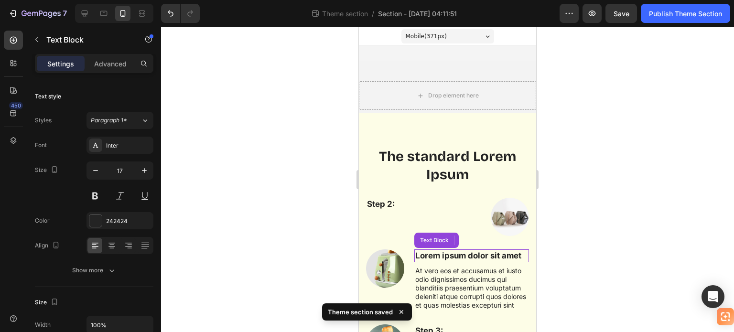
scroll to position [287, 0]
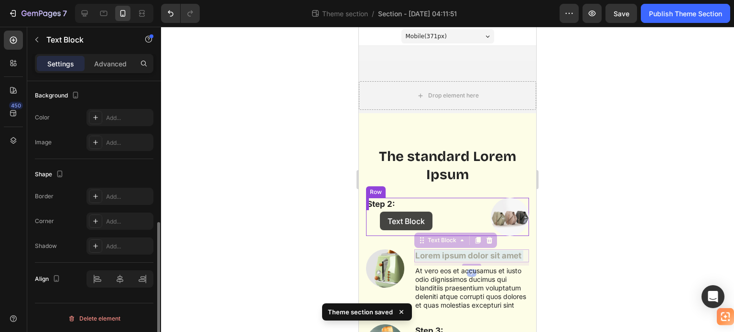
drag, startPoint x: 435, startPoint y: 252, endPoint x: 379, endPoint y: 209, distance: 71.3
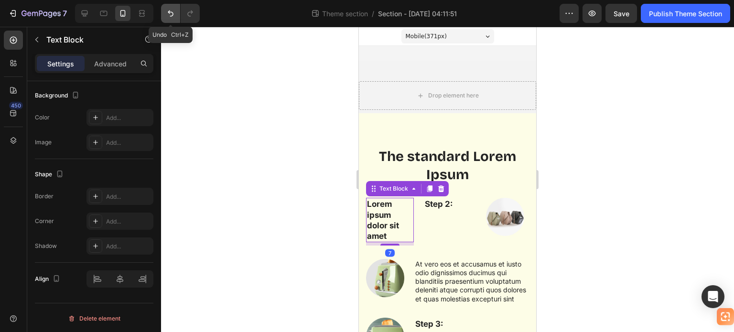
click at [170, 15] on icon "Undo/Redo" at bounding box center [171, 14] width 10 height 10
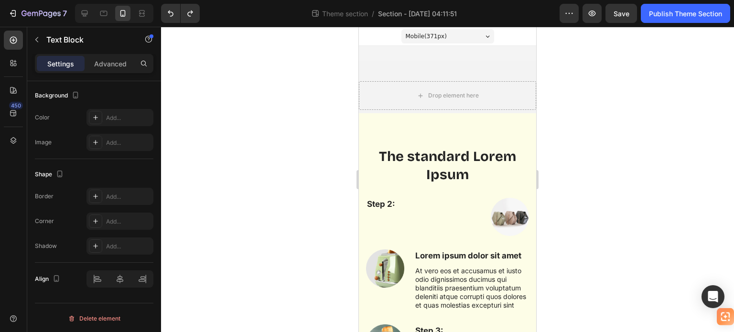
click at [429, 254] on p "Lorem ipsum dolor sit amet" at bounding box center [471, 255] width 113 height 11
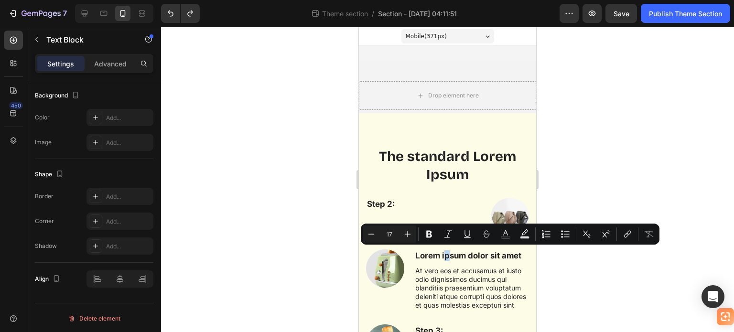
drag, startPoint x: 448, startPoint y: 253, endPoint x: 442, endPoint y: 253, distance: 6.2
click at [442, 253] on p "Lorem ipsum dolor sit amet" at bounding box center [471, 255] width 113 height 11
click at [463, 267] on p "At vero eos et accusamus et iusto odio dignissimos ducimus qui blanditiis praes…" at bounding box center [471, 289] width 113 height 44
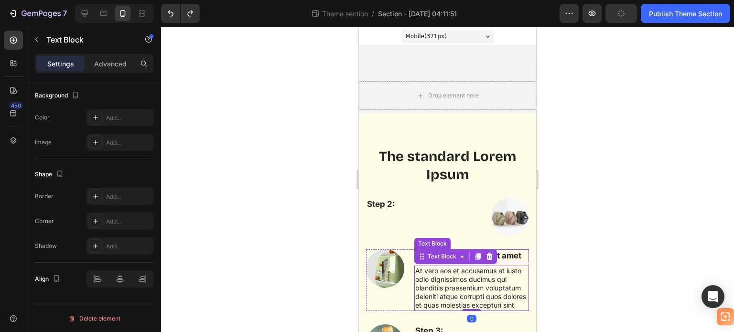
click at [514, 253] on p "Lorem ipsum dolor sit amet" at bounding box center [471, 255] width 113 height 11
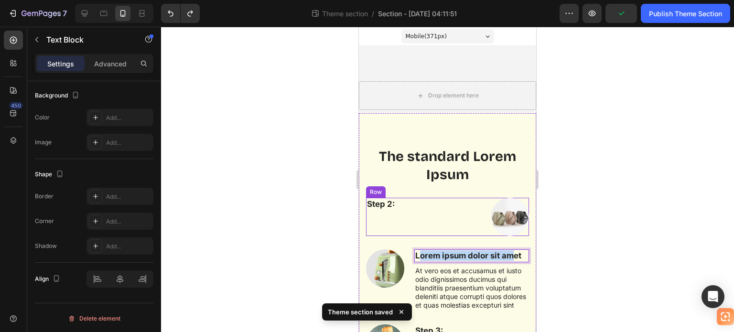
drag, startPoint x: 511, startPoint y: 254, endPoint x: 418, endPoint y: 228, distance: 96.7
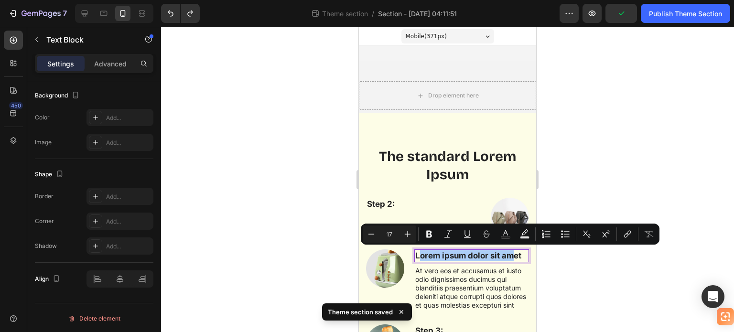
click at [614, 288] on div at bounding box center [447, 179] width 573 height 305
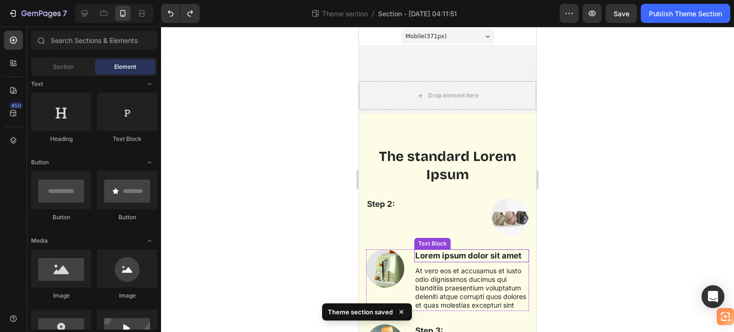
click at [502, 255] on p "Lorem ipsum dolor sit amet" at bounding box center [471, 255] width 113 height 11
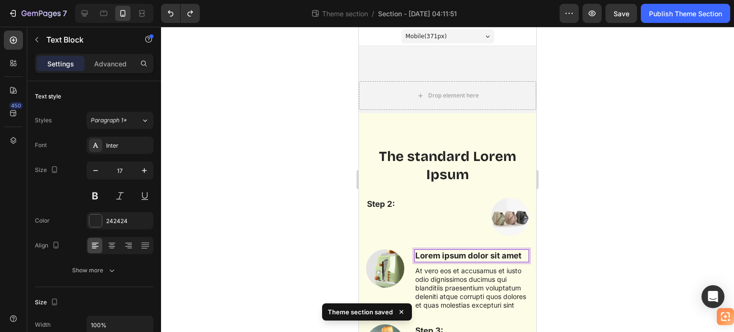
drag, startPoint x: 491, startPoint y: 254, endPoint x: 466, endPoint y: 258, distance: 25.6
drag, startPoint x: 551, startPoint y: 253, endPoint x: 173, endPoint y: 227, distance: 379.1
click at [551, 253] on div at bounding box center [447, 179] width 573 height 305
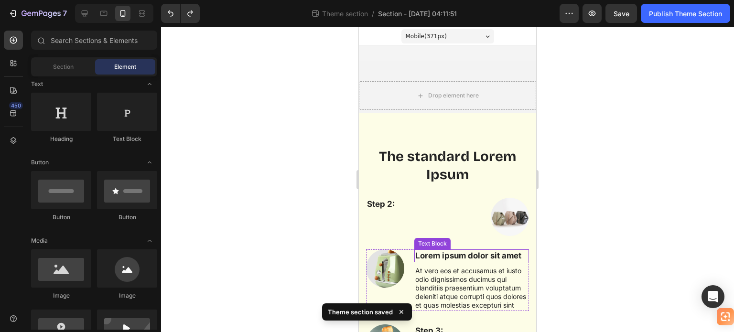
click at [479, 254] on p "Lorem ipsum dolor sit amet" at bounding box center [471, 255] width 113 height 11
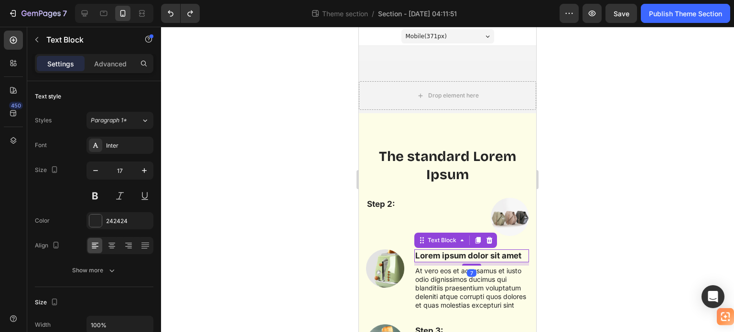
drag, startPoint x: 474, startPoint y: 234, endPoint x: 469, endPoint y: 246, distance: 12.9
click at [474, 235] on div at bounding box center [477, 240] width 11 height 11
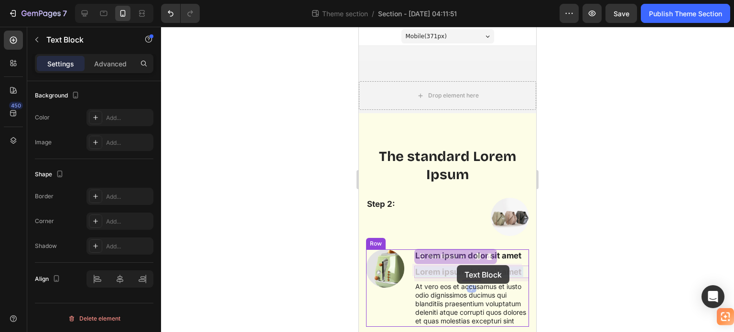
drag, startPoint x: 473, startPoint y: 268, endPoint x: 465, endPoint y: 266, distance: 8.8
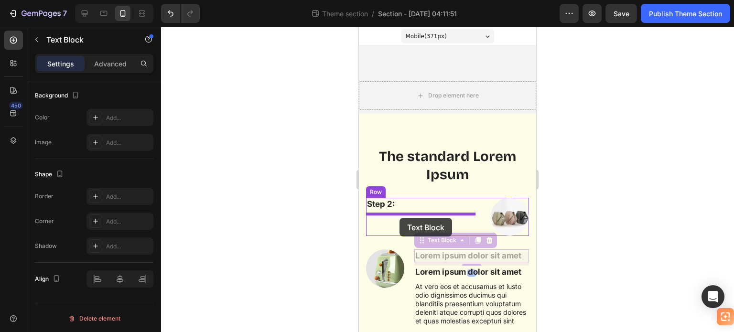
drag, startPoint x: 503, startPoint y: 254, endPoint x: 400, endPoint y: 218, distance: 109.5
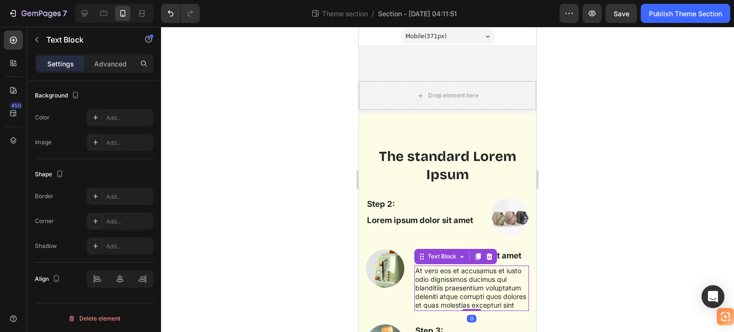
click at [444, 291] on p "At vero eos et accusamus et iusto odio dignissimos ducimus qui blanditiis praes…" at bounding box center [471, 289] width 113 height 44
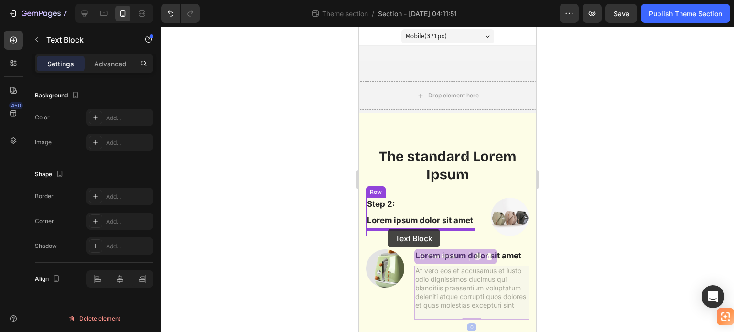
drag, startPoint x: 443, startPoint y: 291, endPoint x: 388, endPoint y: 229, distance: 82.6
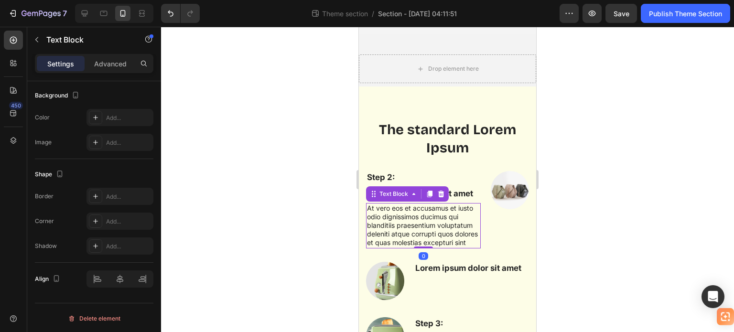
scroll to position [48, 0]
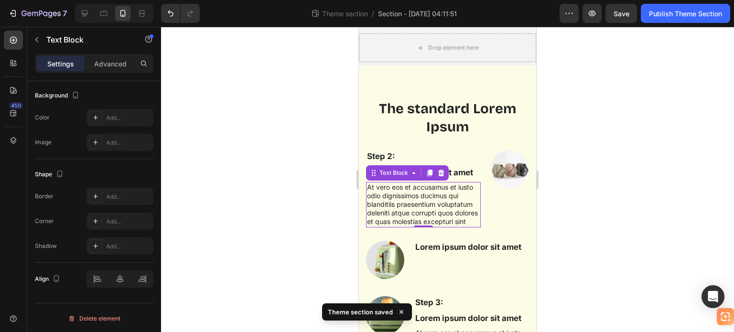
click at [435, 214] on p "At vero eos et accusamus et iusto odio dignissimos ducimus qui blanditiis praes…" at bounding box center [423, 205] width 113 height 44
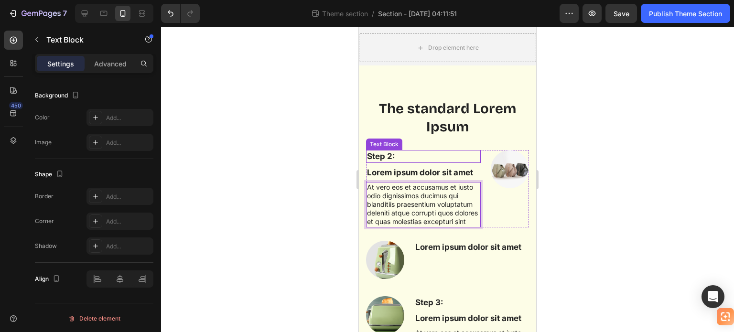
click at [384, 153] on p "Step 2:" at bounding box center [423, 156] width 113 height 11
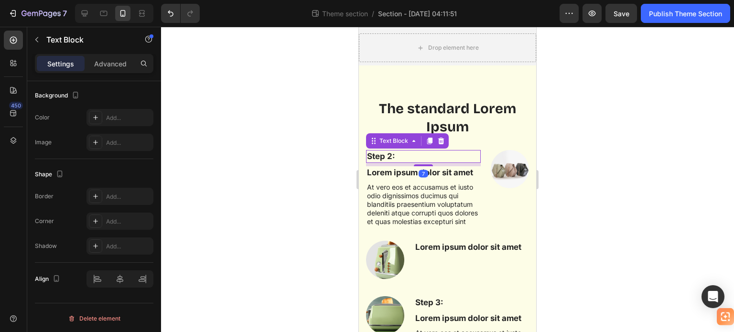
click at [384, 153] on p "Step 2:" at bounding box center [423, 156] width 113 height 11
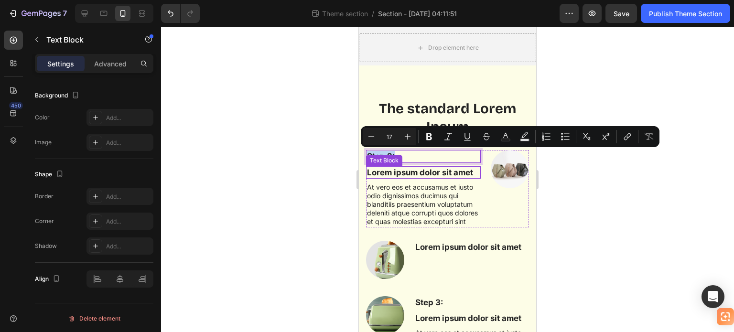
click at [390, 172] on p "Lorem ipsum dolor sit amet" at bounding box center [423, 172] width 113 height 11
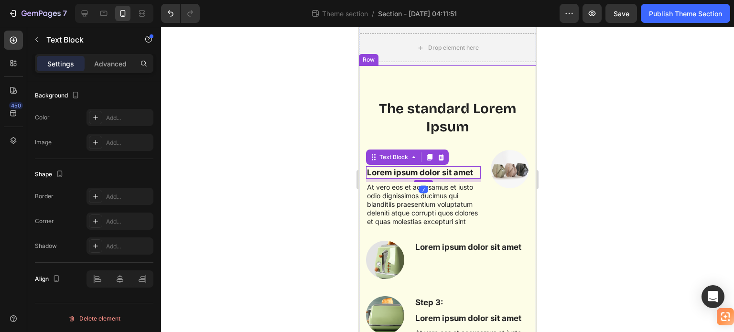
click at [324, 164] on div at bounding box center [447, 179] width 573 height 305
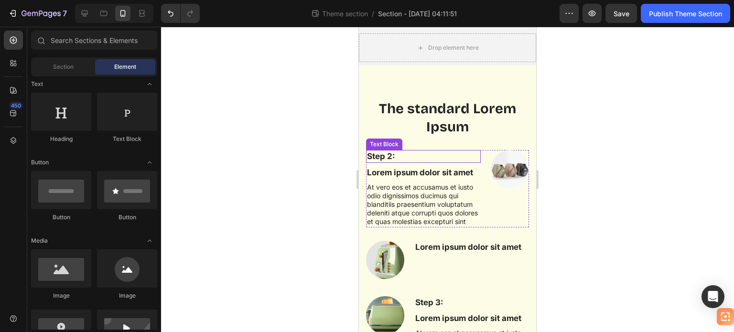
click at [382, 157] on p "Step 2:" at bounding box center [423, 156] width 113 height 11
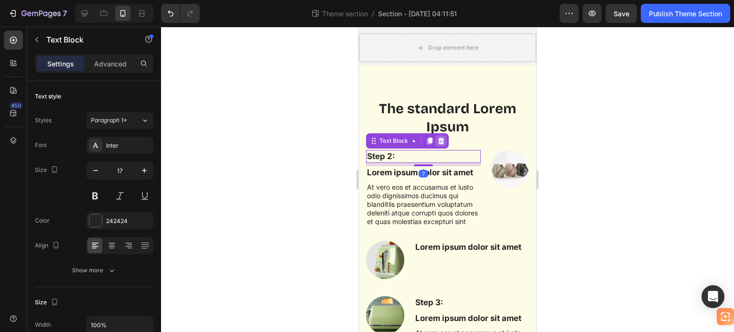
click at [439, 141] on icon at bounding box center [441, 141] width 6 height 7
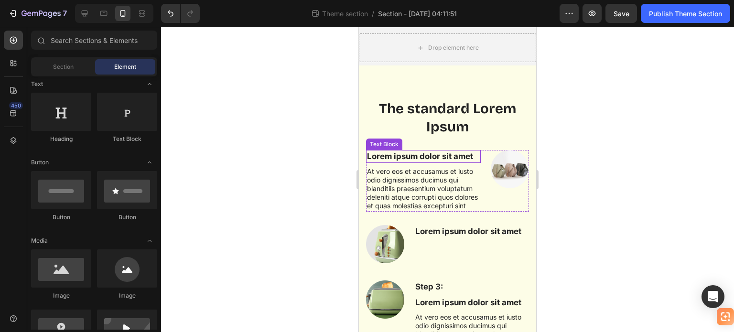
click at [415, 154] on p "Lorem ipsum dolor sit amet" at bounding box center [423, 156] width 113 height 11
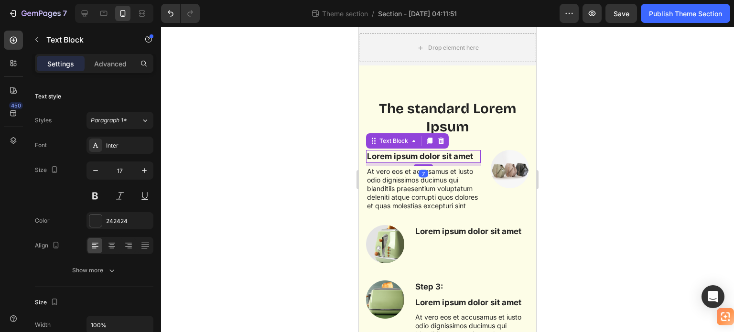
click at [415, 154] on p "Lorem ipsum dolor sit amet" at bounding box center [423, 156] width 113 height 11
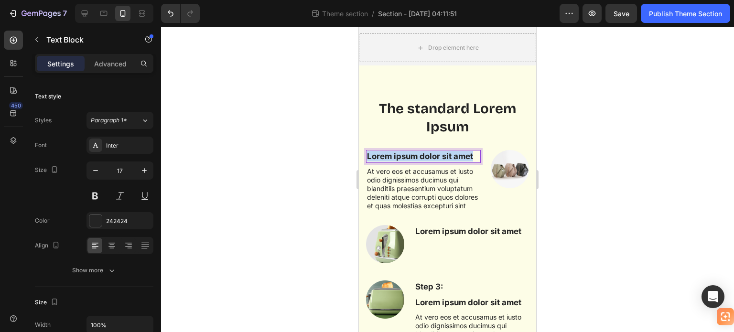
click at [415, 154] on p "Lorem ipsum dolor sit amet" at bounding box center [423, 156] width 113 height 11
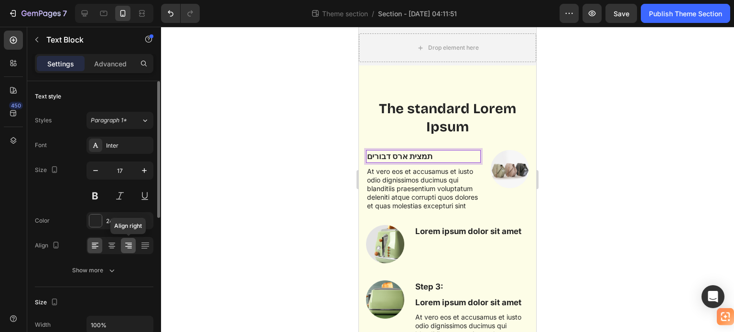
click at [131, 245] on icon at bounding box center [129, 246] width 10 height 10
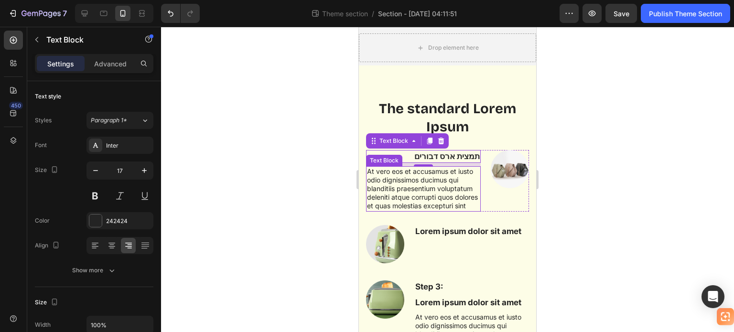
click at [446, 185] on p "At vero eos et accusamus et iusto odio dignissimos ducimus qui blanditiis praes…" at bounding box center [423, 189] width 113 height 44
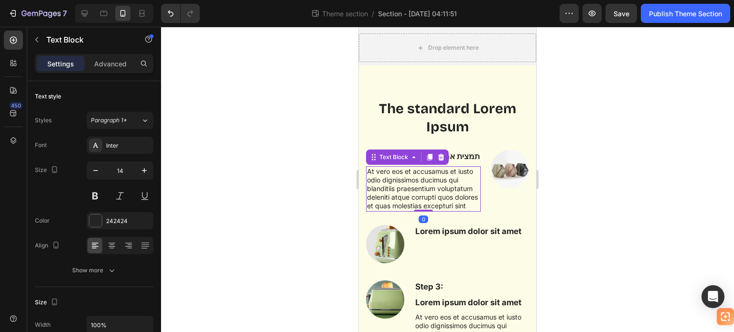
scroll to position [287, 0]
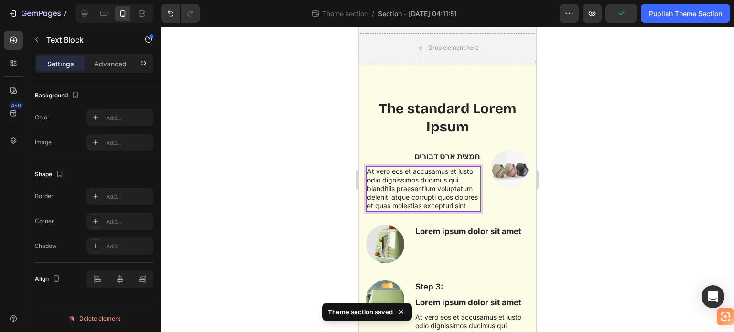
click at [409, 184] on p "At vero eos et accusamus et iusto odio dignissimos ducimus qui blanditiis praes…" at bounding box center [423, 189] width 113 height 44
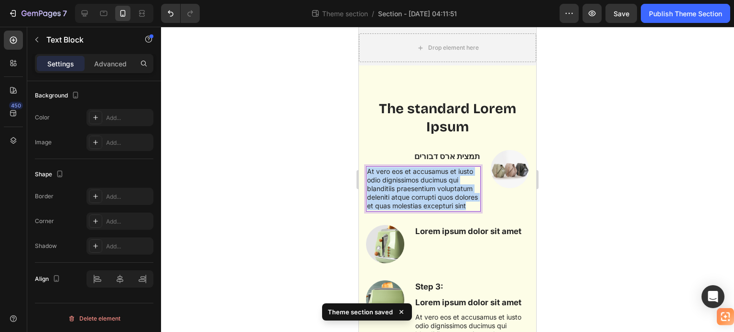
click at [409, 184] on p "At vero eos et accusamus et iusto odio dignissimos ducimus qui blanditiis praes…" at bounding box center [423, 189] width 113 height 44
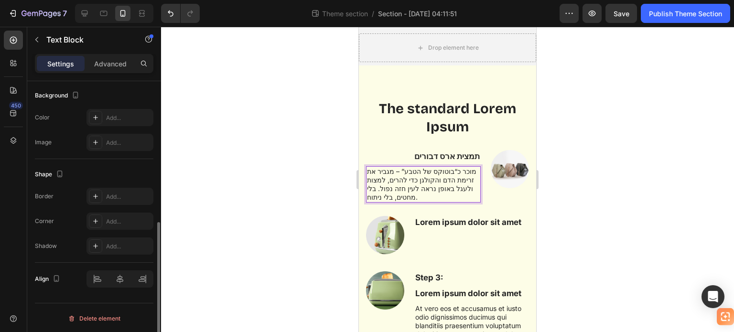
click at [442, 183] on p "מוכר כ“בוטוקס של הטבע” – מגביר את זרימת הדם והקולגן כדי להרים, למצות ולעגל באופ…" at bounding box center [423, 184] width 113 height 35
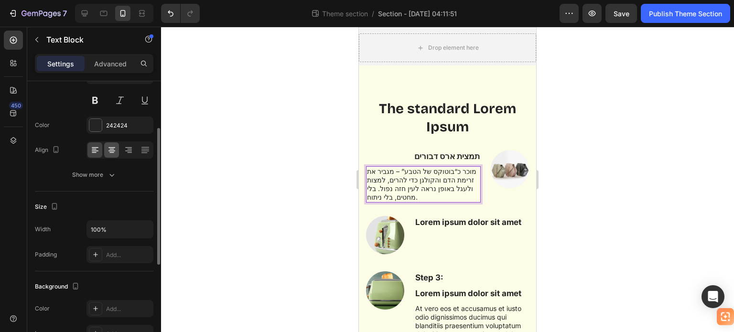
scroll to position [48, 0]
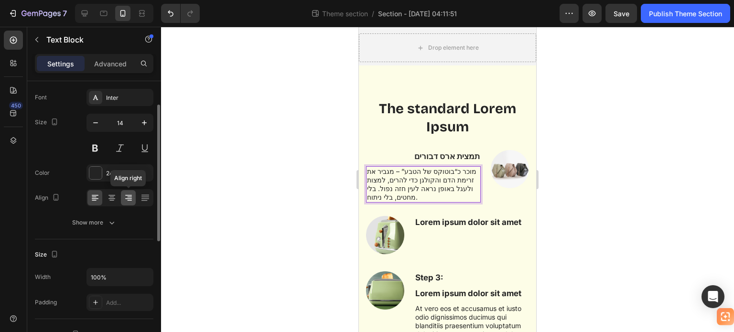
click at [128, 199] on icon at bounding box center [129, 198] width 10 height 10
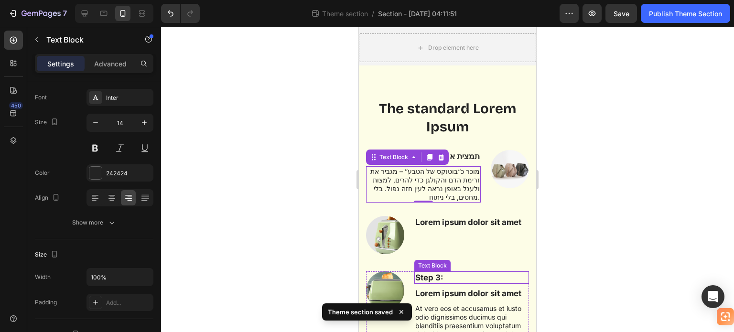
drag, startPoint x: 694, startPoint y: 231, endPoint x: 484, endPoint y: 269, distance: 213.2
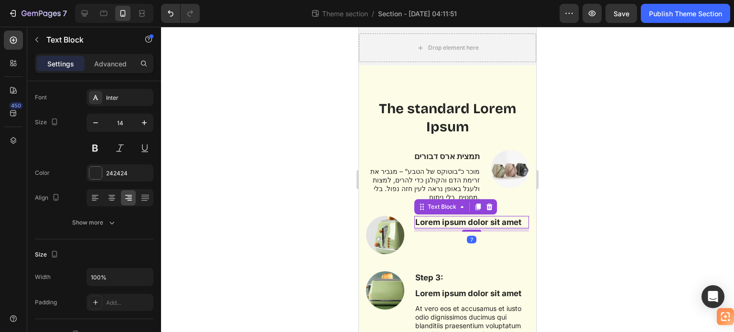
click at [474, 217] on p "Lorem ipsum dolor sit amet" at bounding box center [471, 222] width 113 height 11
click at [487, 204] on icon at bounding box center [490, 207] width 6 height 7
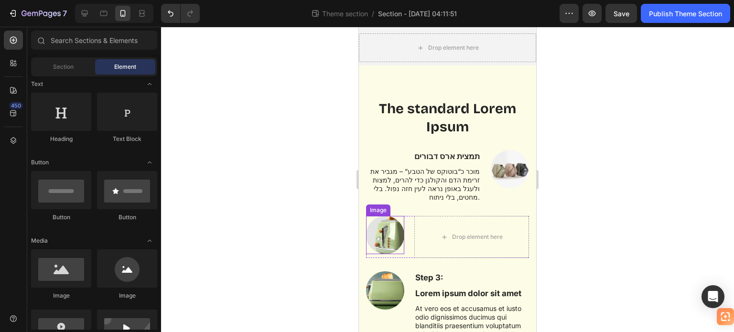
click at [382, 220] on img at bounding box center [385, 235] width 38 height 38
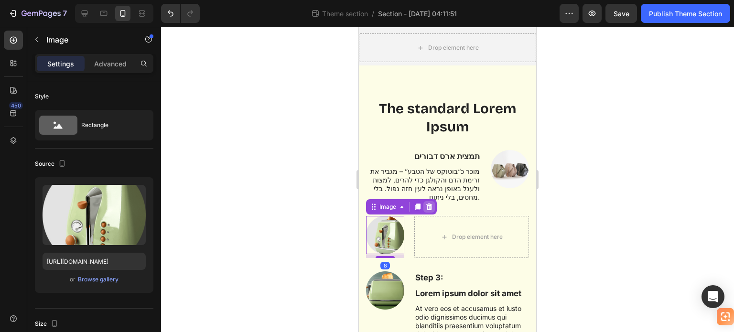
click at [431, 204] on icon at bounding box center [429, 207] width 6 height 7
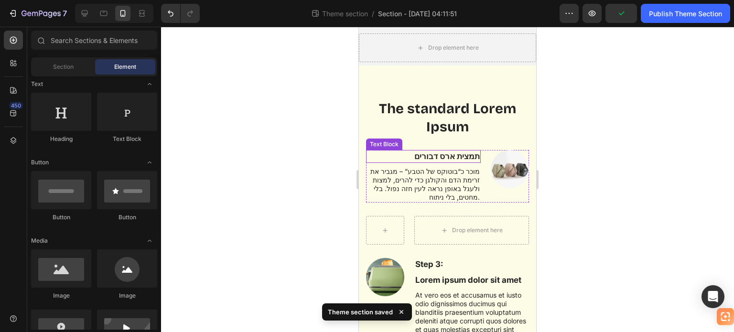
click at [374, 153] on p "תמצית ארס דבורים" at bounding box center [423, 156] width 113 height 11
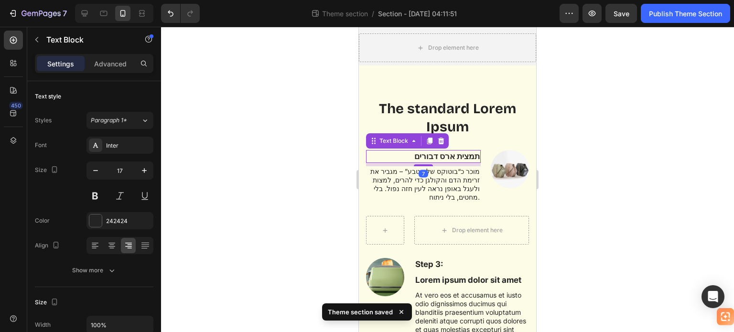
click at [351, 160] on div at bounding box center [447, 179] width 573 height 305
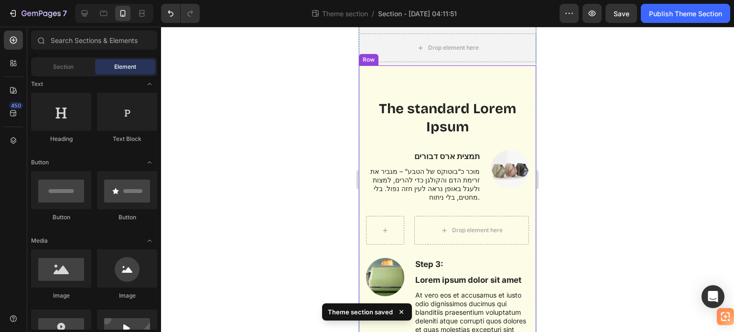
click at [361, 164] on div "The standard Lorem Ipsum Heading Row Image תמצית ארס דבורים Text Block מוכר כ“ב…" at bounding box center [447, 333] width 177 height 536
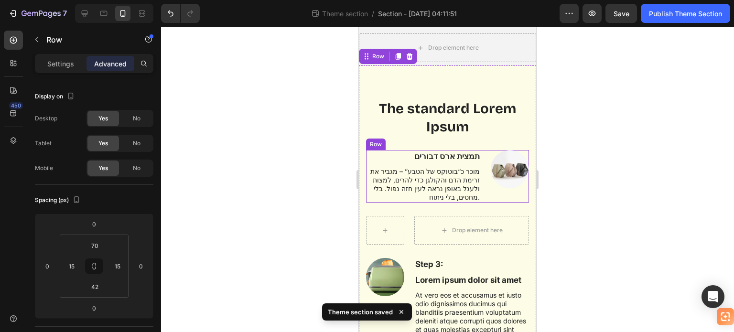
click at [369, 164] on div "תמצית ארס דבורים Text Block מוכר כ“בוטוקס של הטבע” – מגביר את זרימת הדם והקולגן…" at bounding box center [423, 176] width 115 height 53
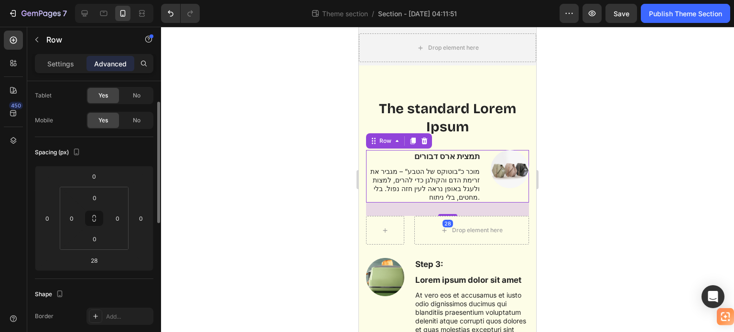
click at [369, 164] on div "תמצית ארס דבורים Text Block מוכר כ“בוטוקס של הטבע” – מגביר את זרימת הדם והקולגן…" at bounding box center [423, 176] width 115 height 53
click at [413, 137] on div at bounding box center [412, 140] width 11 height 11
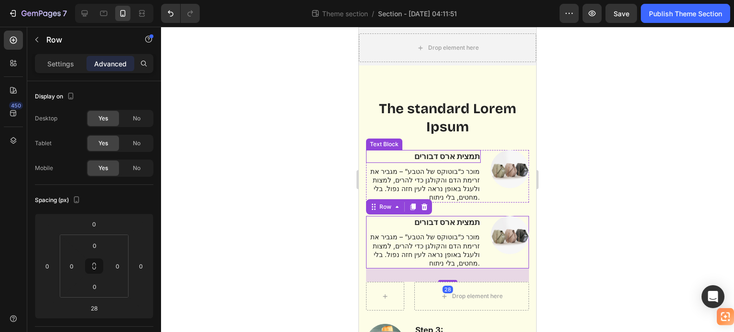
scroll to position [48, 0]
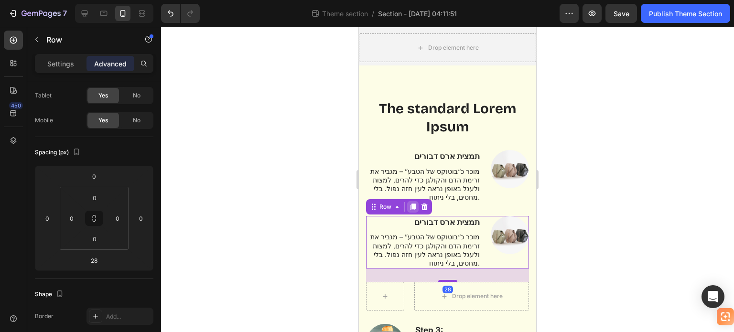
click at [411, 203] on icon at bounding box center [413, 207] width 8 height 8
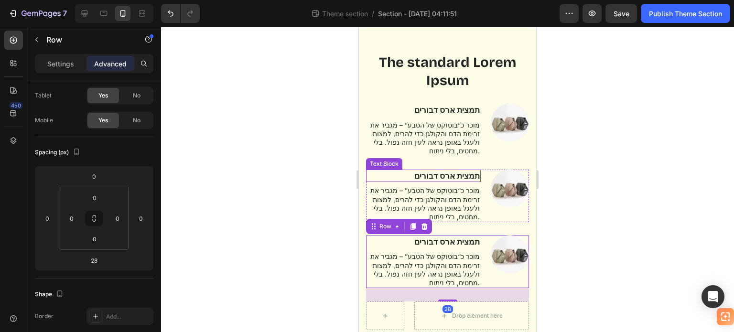
scroll to position [96, 0]
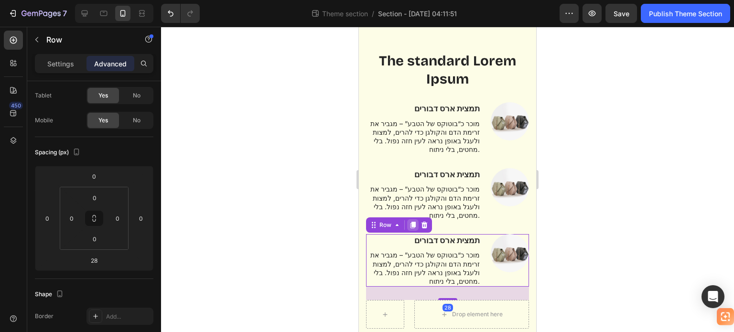
click at [414, 222] on icon at bounding box center [413, 225] width 5 height 7
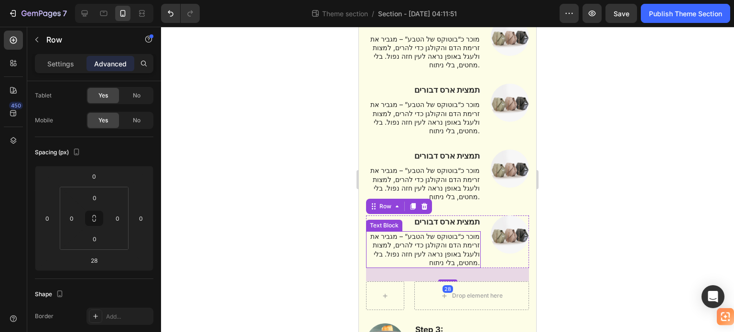
scroll to position [191, 0]
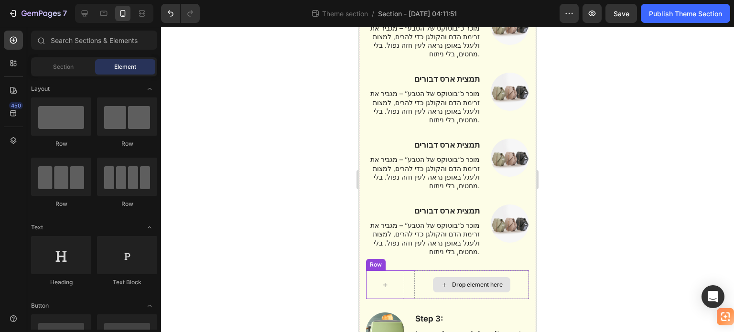
click at [460, 271] on div "Drop element here" at bounding box center [471, 285] width 115 height 29
click at [365, 251] on div "The standard Lorem Ipsum Heading Row Image תמצית ארס דבורים Text Block מוכר כ“ב…" at bounding box center [447, 288] width 177 height 733
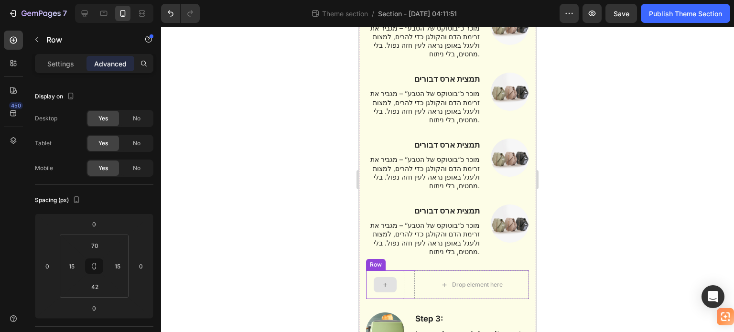
click at [374, 277] on div at bounding box center [385, 284] width 23 height 15
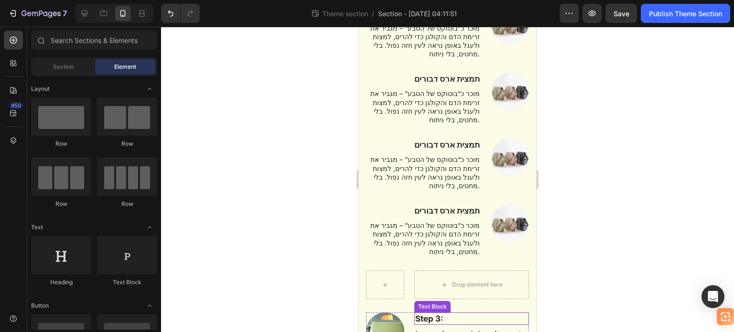
click at [450, 314] on p "Step 3:" at bounding box center [471, 319] width 113 height 11
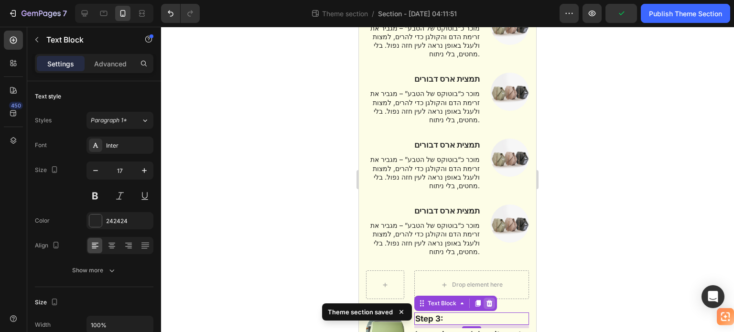
click at [491, 300] on icon at bounding box center [490, 304] width 8 height 8
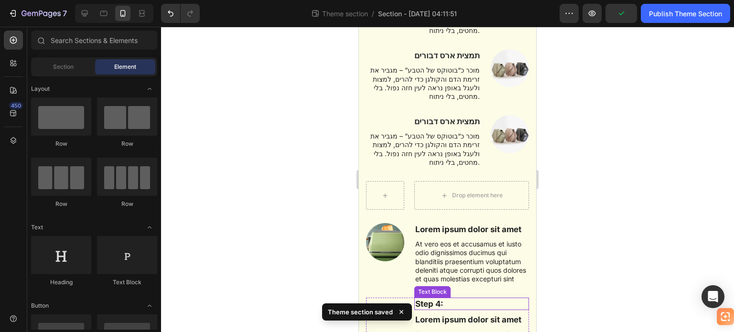
scroll to position [287, 0]
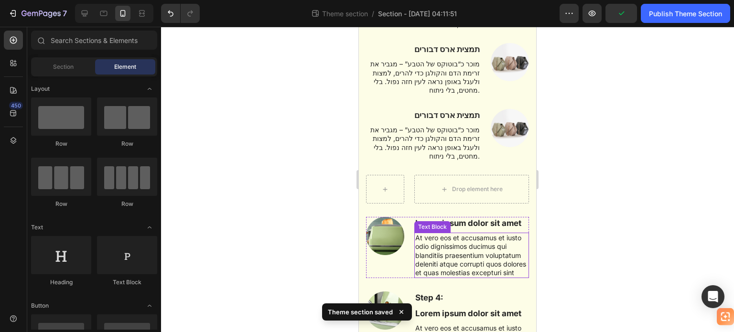
click at [455, 234] on p "At vero eos et accusamus et iusto odio dignissimos ducimus qui blanditiis praes…" at bounding box center [471, 256] width 113 height 44
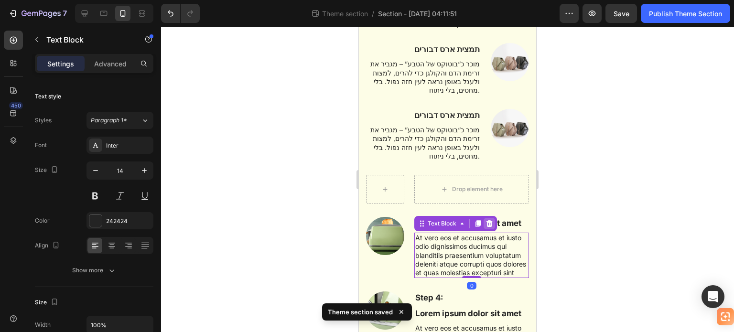
click at [487, 220] on icon at bounding box center [490, 224] width 8 height 8
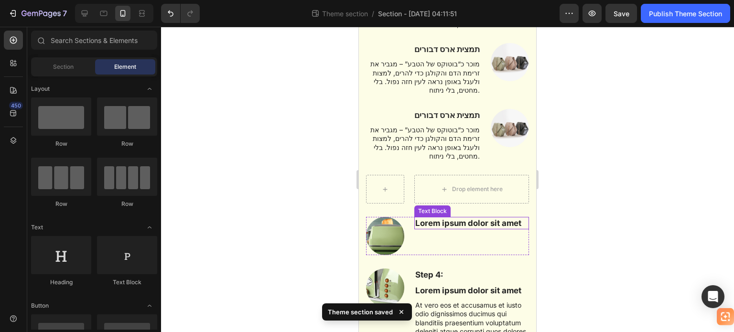
click at [486, 218] on p "Lorem ipsum dolor sit amet" at bounding box center [471, 223] width 113 height 11
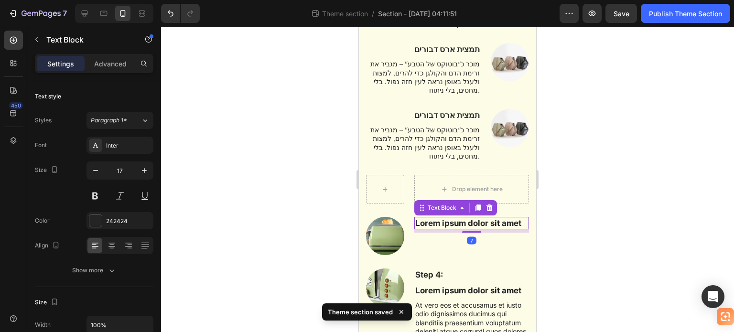
drag, startPoint x: 489, startPoint y: 172, endPoint x: 474, endPoint y: 181, distance: 18.0
click at [489, 205] on icon at bounding box center [490, 208] width 6 height 7
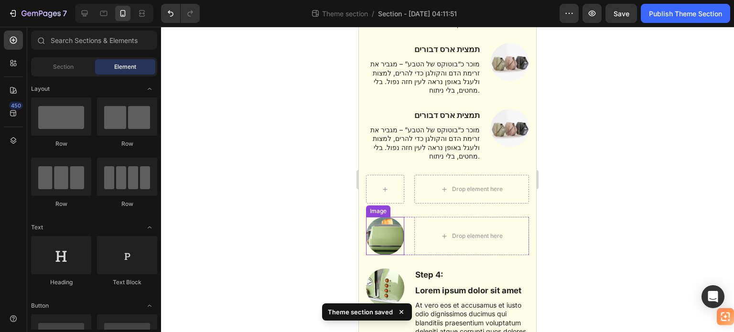
click at [395, 217] on img at bounding box center [385, 236] width 38 height 38
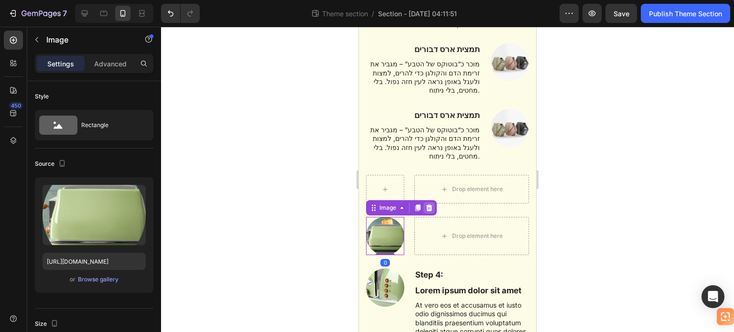
click at [431, 205] on icon at bounding box center [429, 208] width 6 height 7
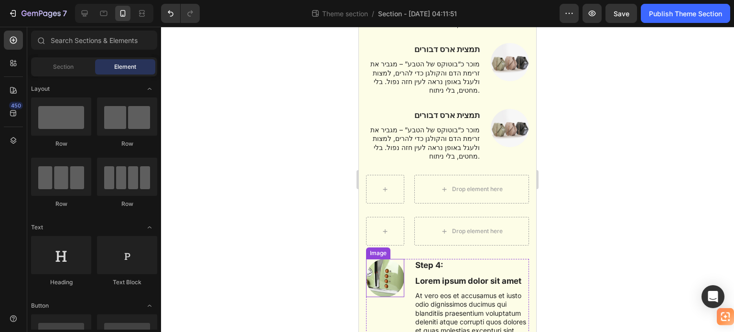
click at [393, 259] on img at bounding box center [385, 278] width 38 height 38
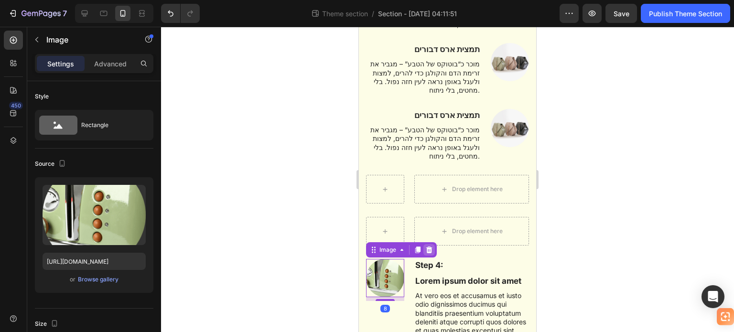
click at [433, 246] on icon at bounding box center [429, 250] width 8 height 8
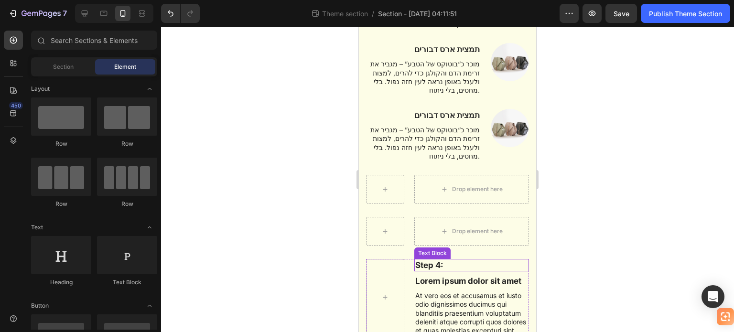
click at [433, 260] on p "Step 4:" at bounding box center [471, 265] width 113 height 11
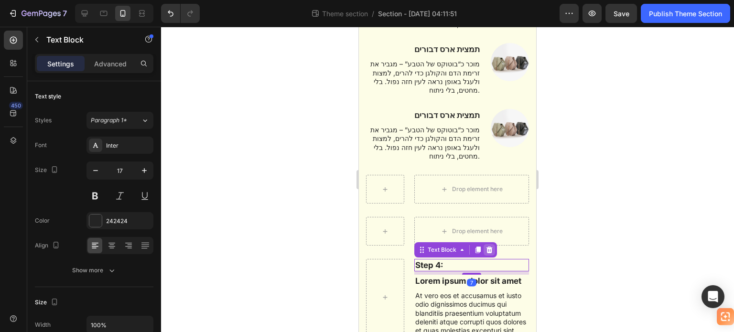
click at [487, 247] on icon at bounding box center [490, 250] width 6 height 7
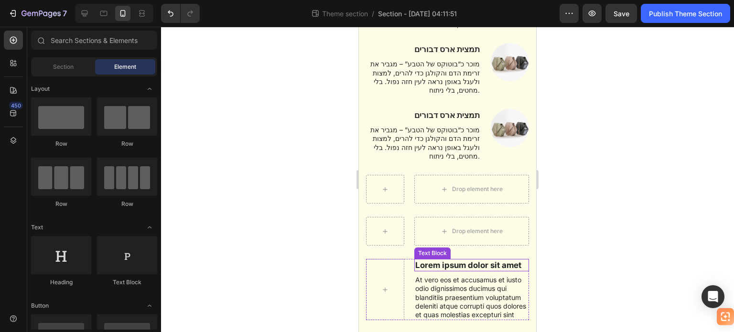
click at [459, 260] on p "Lorem ipsum dolor sit amet" at bounding box center [471, 265] width 113 height 11
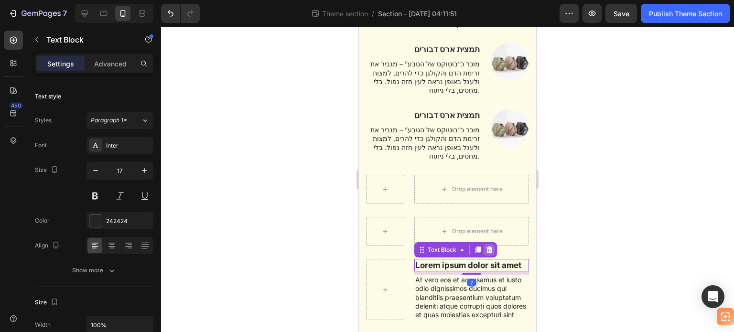
click at [488, 246] on icon at bounding box center [490, 250] width 8 height 8
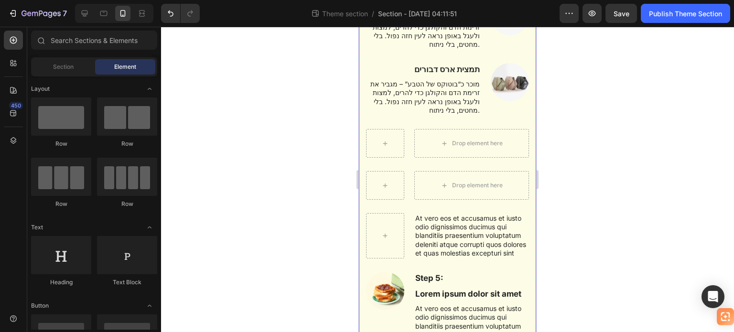
scroll to position [335, 0]
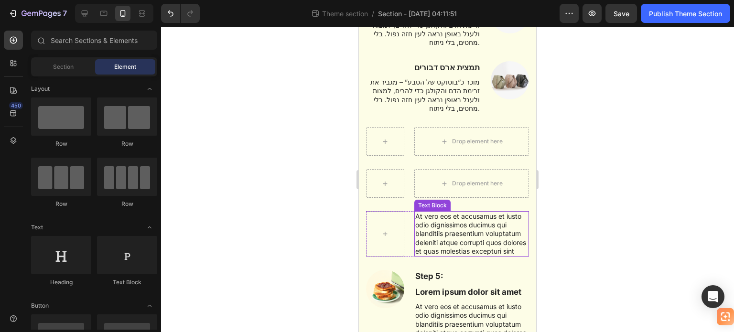
click at [469, 212] on p "At vero eos et accusamus et iusto odio dignissimos ducimus qui blanditiis praes…" at bounding box center [471, 234] width 113 height 44
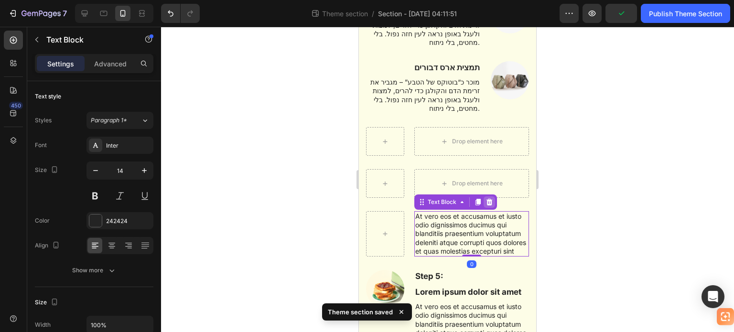
click at [484, 196] on div at bounding box center [489, 201] width 11 height 11
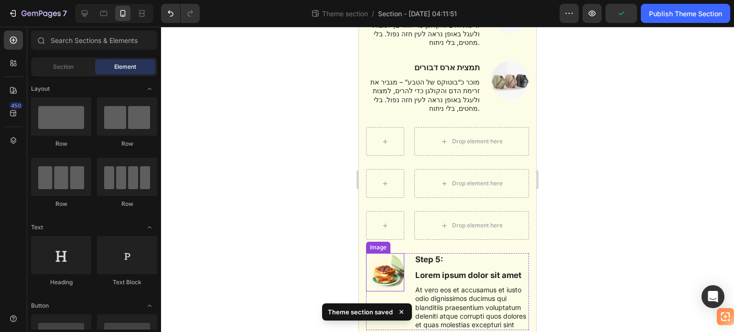
click at [379, 253] on img at bounding box center [385, 272] width 38 height 38
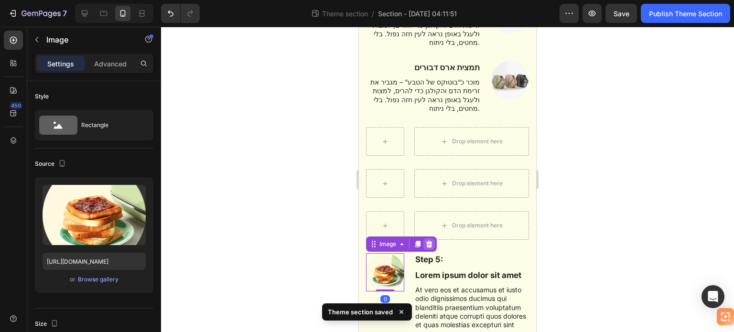
click at [426, 240] on icon at bounding box center [429, 244] width 8 height 8
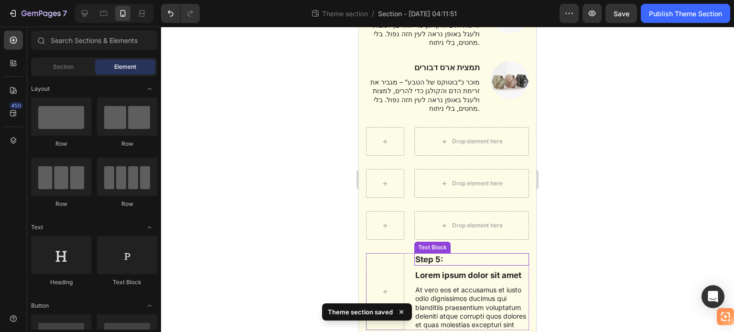
click at [428, 254] on p "Step 5:" at bounding box center [471, 259] width 113 height 11
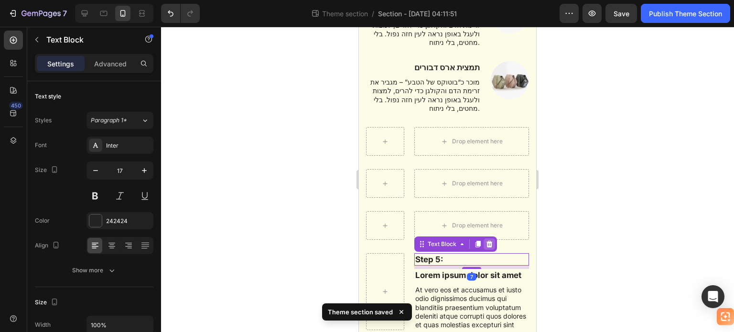
click at [486, 240] on icon at bounding box center [490, 244] width 8 height 8
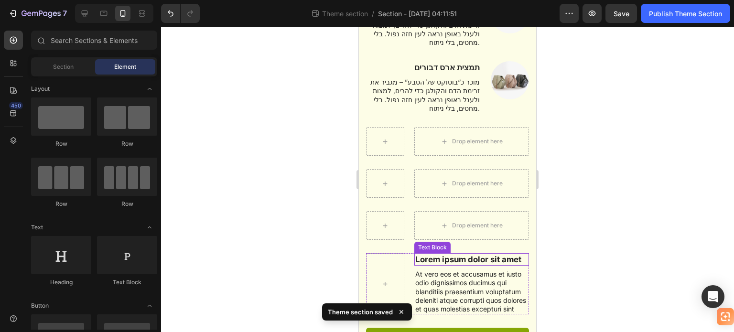
click at [442, 254] on p "Lorem ipsum dolor sit amet" at bounding box center [471, 259] width 113 height 11
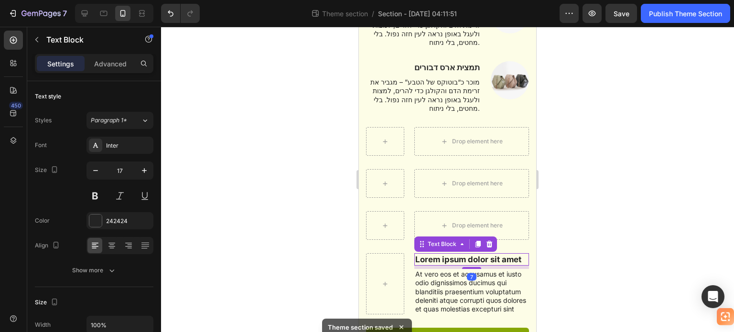
click at [490, 241] on icon at bounding box center [490, 244] width 6 height 7
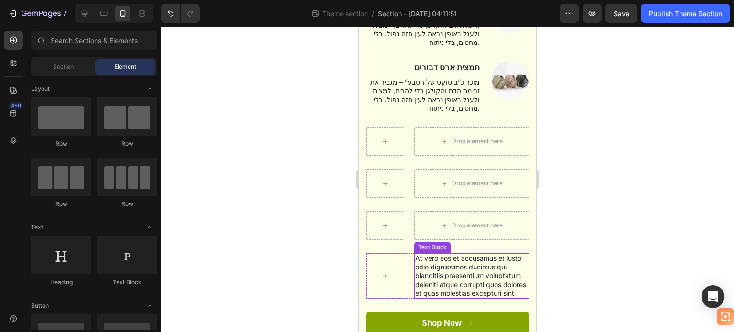
click at [455, 254] on p "At vero eos et accusamus et iusto odio dignissimos ducimus qui blanditiis praes…" at bounding box center [471, 276] width 113 height 44
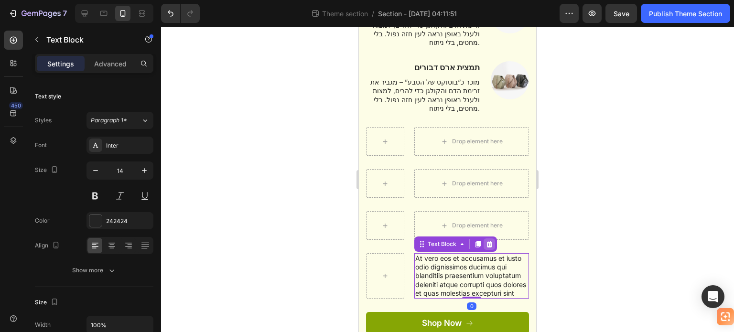
click at [486, 240] on icon at bounding box center [490, 244] width 8 height 8
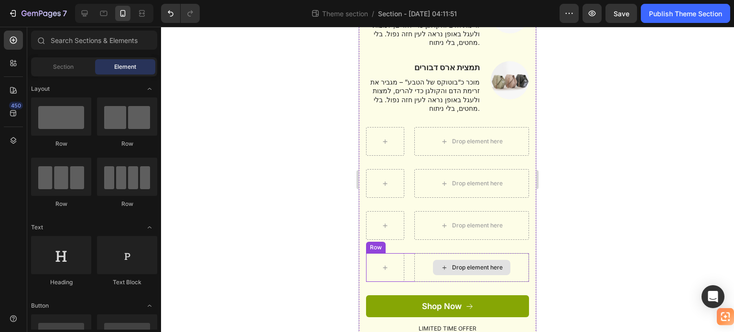
click at [419, 253] on div "Drop element here" at bounding box center [471, 267] width 115 height 29
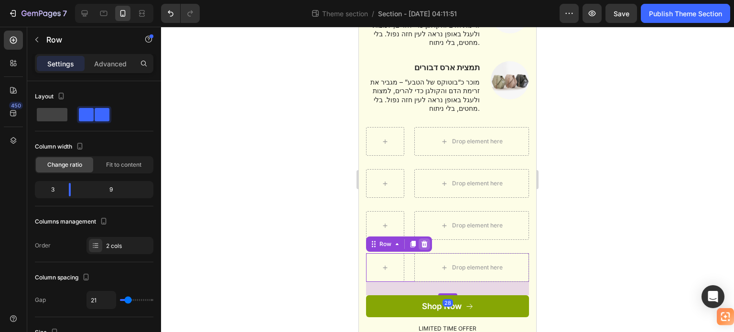
click at [425, 241] on icon at bounding box center [425, 244] width 6 height 7
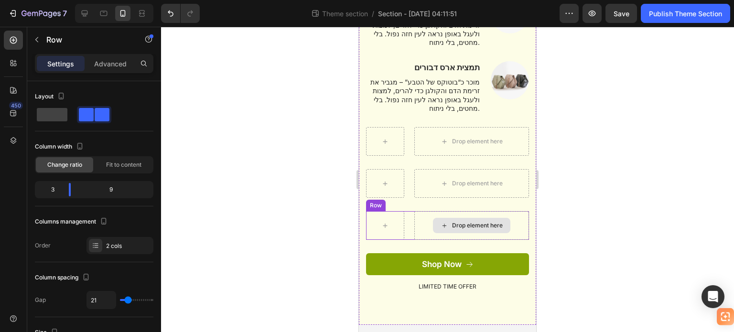
scroll to position [308, 0]
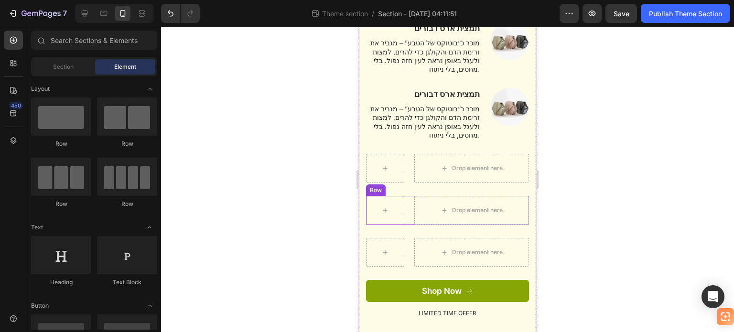
click at [407, 196] on div "Drop element here Row" at bounding box center [447, 210] width 163 height 29
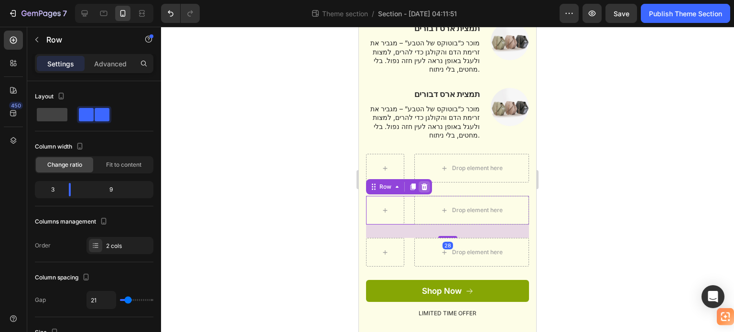
click at [427, 183] on icon at bounding box center [425, 187] width 8 height 8
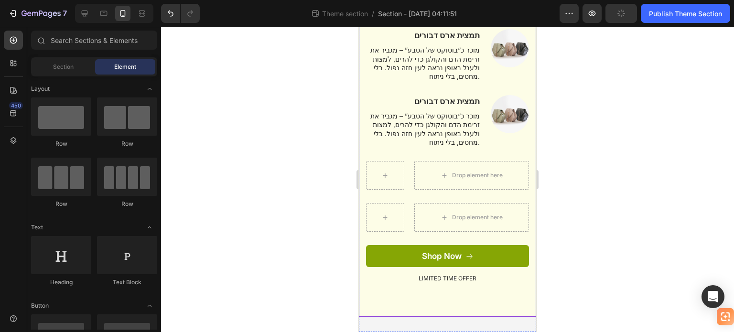
scroll to position [266, 0]
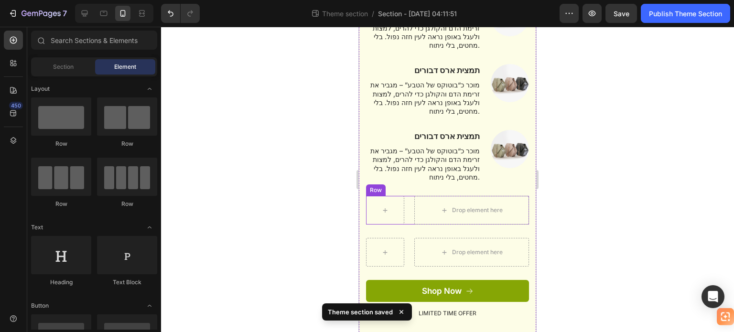
click at [408, 196] on div "Drop element here Row" at bounding box center [447, 210] width 163 height 29
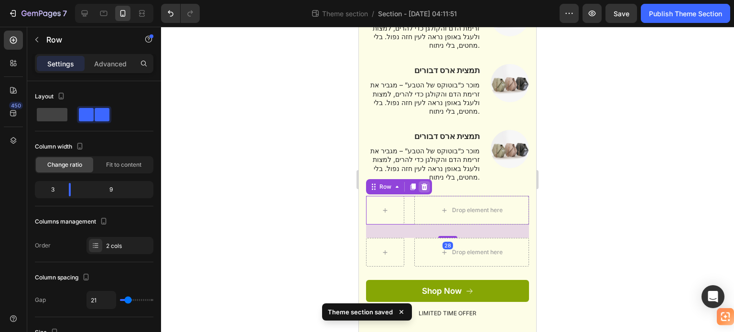
click at [425, 184] on icon at bounding box center [425, 187] width 6 height 7
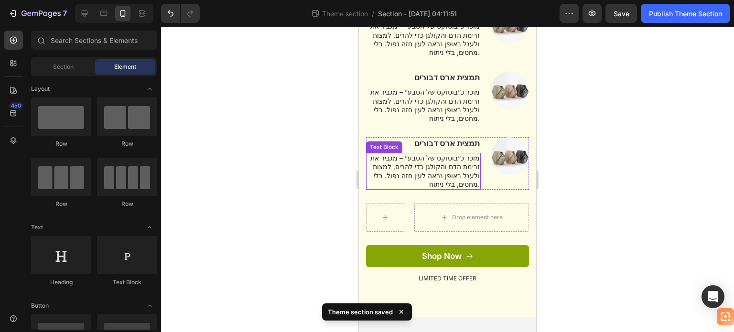
scroll to position [224, 0]
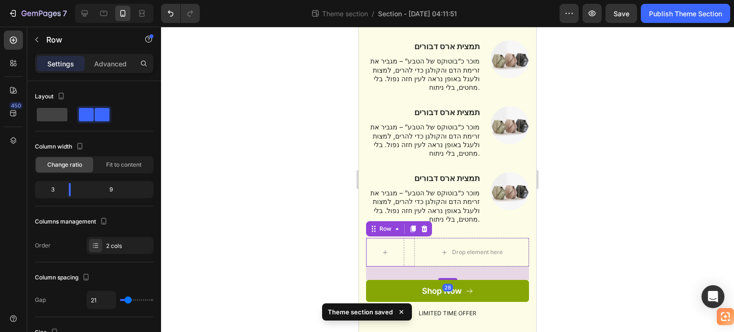
click at [407, 238] on div "Drop element here Row 28" at bounding box center [447, 252] width 163 height 29
click at [425, 225] on icon at bounding box center [425, 229] width 8 height 8
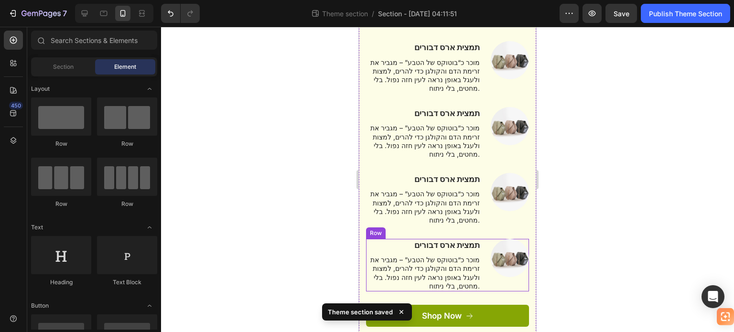
scroll to position [134, 0]
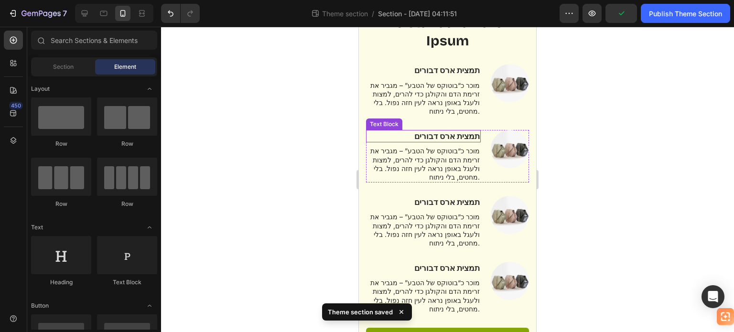
click at [457, 131] on strong "תמצית ארס דבורים" at bounding box center [446, 136] width 65 height 10
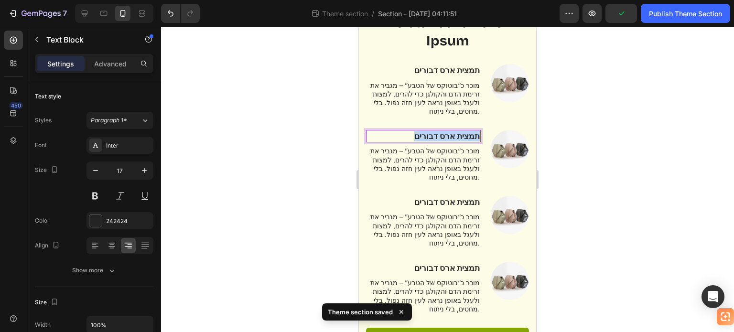
click at [457, 131] on strong "תמצית ארס דבורים" at bounding box center [446, 136] width 65 height 10
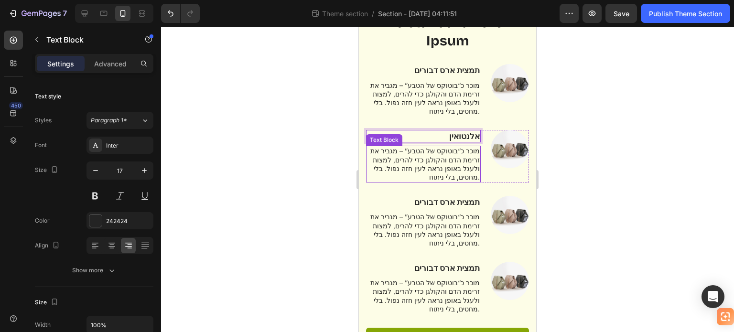
click at [448, 147] on p "מוכר כ“בוטוקס של הטבע” – מגביר את זרימת הדם והקולגן כדי להרים, למצות ולעגל באופ…" at bounding box center [423, 164] width 113 height 35
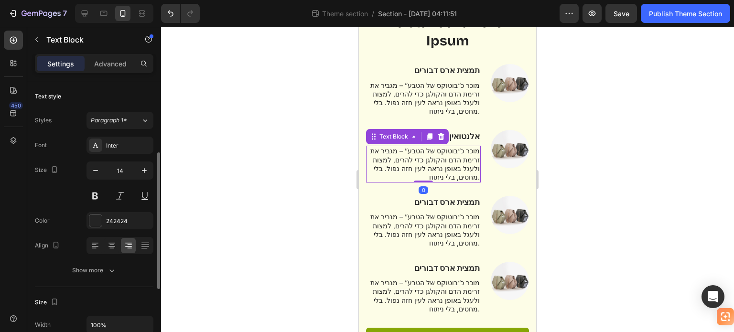
click at [447, 147] on p "מוכר כ“בוטוקס של הטבע” – מגביר את זרימת הדם והקולגן כדי להרים, למצות ולעגל באופ…" at bounding box center [423, 164] width 113 height 35
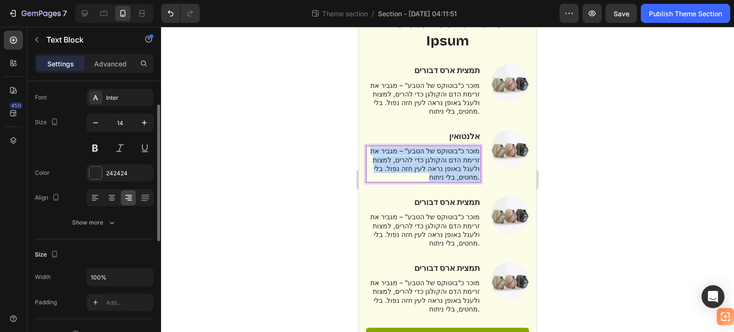
click at [447, 147] on p "מוכר כ“בוטוקס של הטבע” – מגביר את זרימת הדם והקולגן כדי להרים, למצות ולעגל באופ…" at bounding box center [423, 164] width 113 height 35
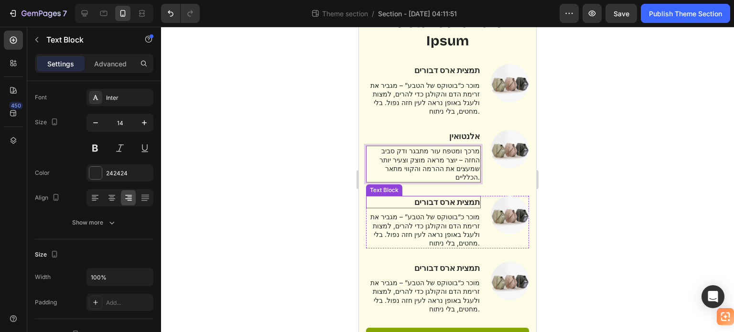
click at [457, 197] on strong "תמצית ארס דבורים" at bounding box center [446, 202] width 65 height 10
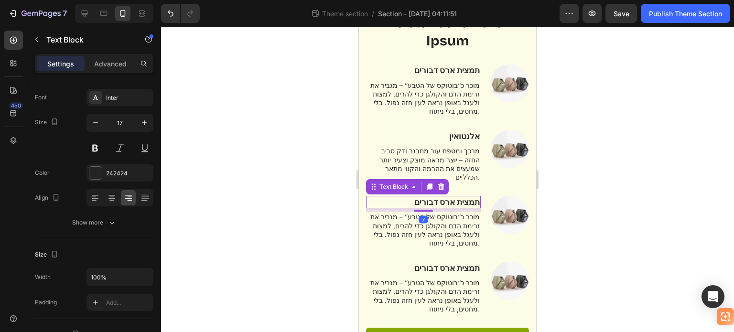
click at [457, 197] on strong "תמצית ארס דבורים" at bounding box center [446, 202] width 65 height 10
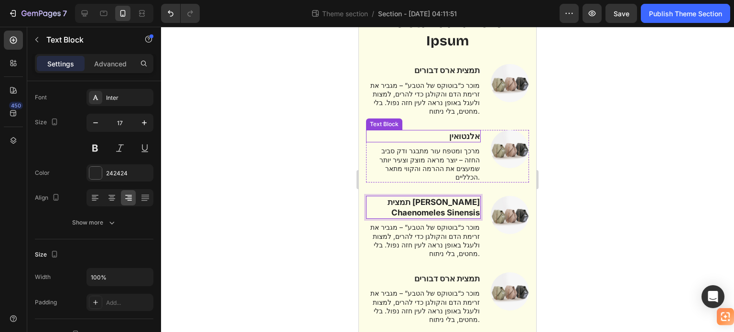
click at [454, 131] on strong "אלנטואין" at bounding box center [464, 136] width 31 height 10
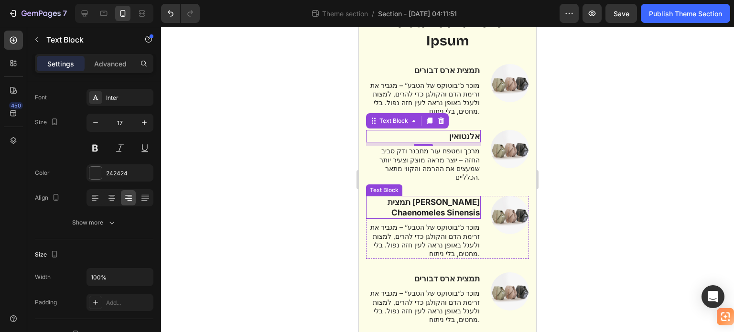
click at [451, 197] on strong "תמצית פרי Chaenomeles Sinensis" at bounding box center [434, 207] width 92 height 20
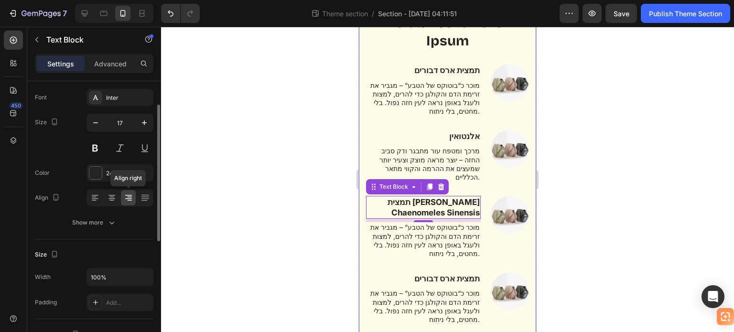
click at [132, 199] on icon at bounding box center [129, 198] width 10 height 10
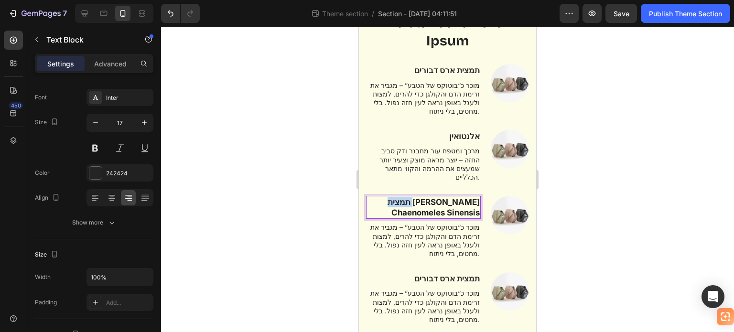
click at [415, 197] on strong "תמצית פרי Chaenomeles Sinensis" at bounding box center [434, 207] width 92 height 20
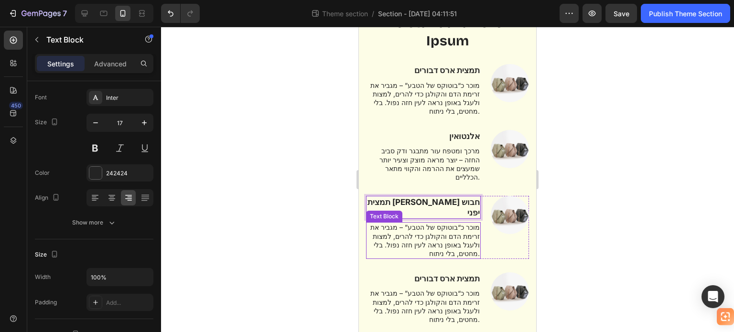
click at [427, 223] on p "מוכר כ“בוטוקס של הטבע” – מגביר את זרימת הדם והקולגן כדי להרים, למצות ולעגל באופ…" at bounding box center [423, 240] width 113 height 35
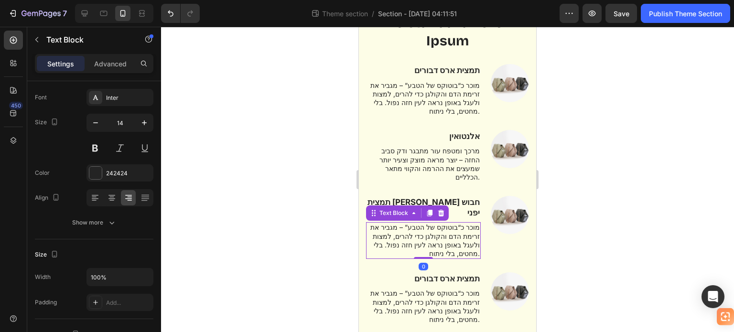
click at [427, 223] on p "מוכר כ“בוטוקס של הטבע” – מגביר את זרימת הדם והקולגן כדי להרים, למצות ולעגל באופ…" at bounding box center [423, 240] width 113 height 35
click at [425, 223] on p "מוכר כ“בוטוקס של הטבע” – מגביר את זרימת הדם והקולגן כדי להרים, למצות ולעגל באופ…" at bounding box center [423, 240] width 113 height 35
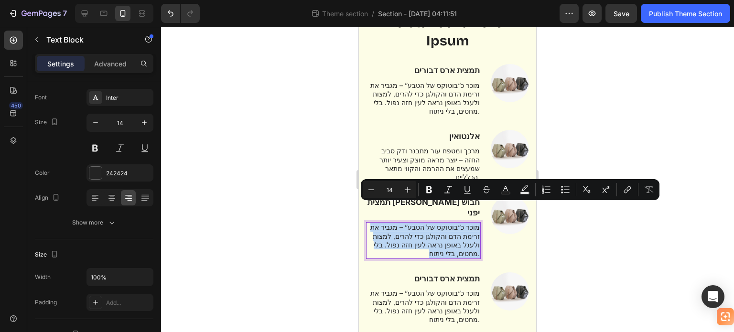
click at [425, 223] on p "מוכר כ“בוטוקס של הטבע” – מגביר את זרימת הדם והקולגן כדי להרים, למצות ולעגל באופ…" at bounding box center [423, 240] width 113 height 35
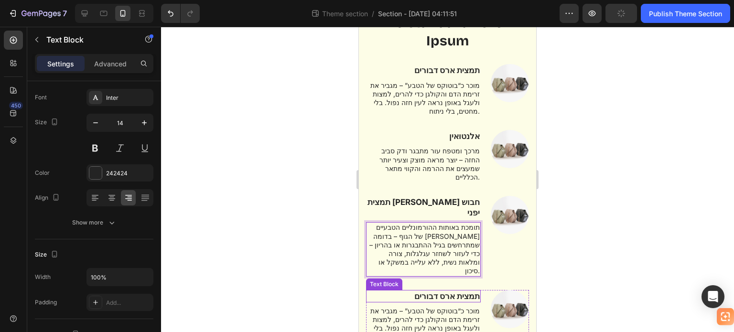
click at [442, 292] on strong "תמצית ארס דבורים" at bounding box center [446, 297] width 65 height 10
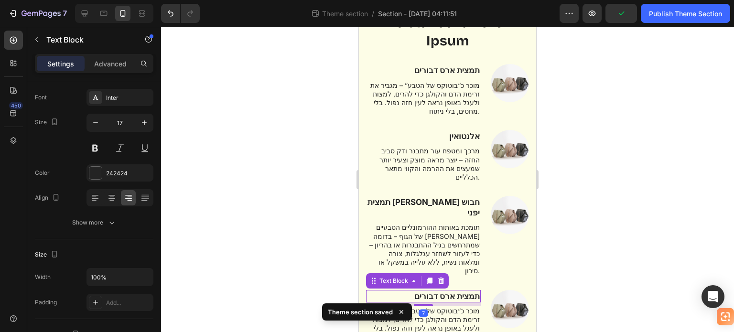
click at [442, 292] on strong "תמצית ארס דבורים" at bounding box center [446, 297] width 65 height 10
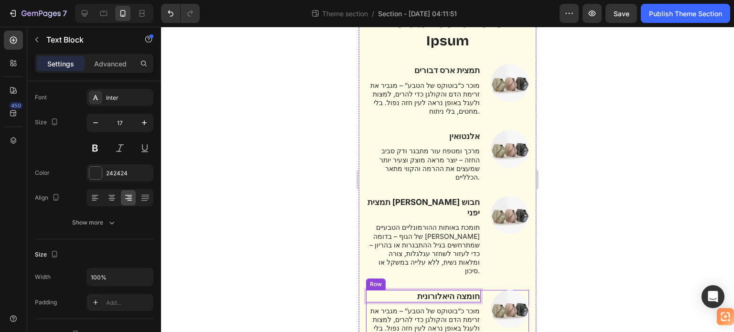
click at [431, 307] on p "מוכר כ“בוטוקס של הטבע” – מגביר את זרימת הדם והקולגן כדי להרים, למצות ולעגל באופ…" at bounding box center [423, 324] width 113 height 35
click at [430, 307] on p "מוכר כ“בוטוקס של הטבע” – מגביר את זרימת הדם והקולגן כדי להרים, למצות ולעגל באופ…" at bounding box center [423, 324] width 113 height 35
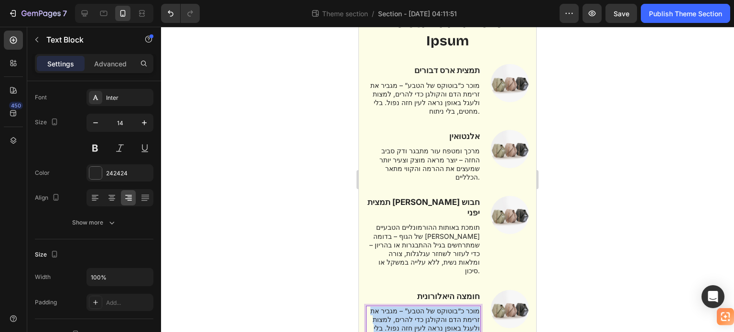
click at [430, 307] on p "מוכר כ“בוטוקס של הטבע” – מגביר את זרימת הדם והקולגן כדי להרים, למצות ולעגל באופ…" at bounding box center [423, 324] width 113 height 35
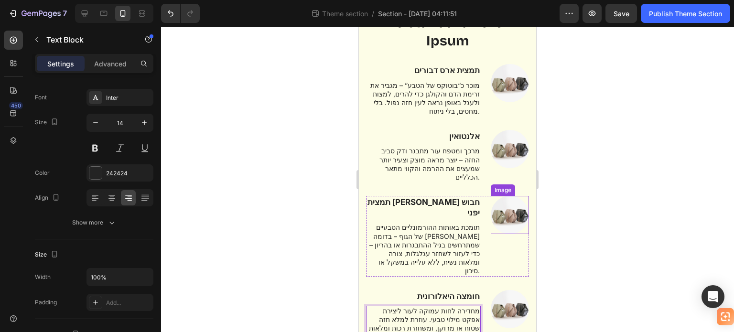
click at [501, 200] on img at bounding box center [510, 215] width 38 height 38
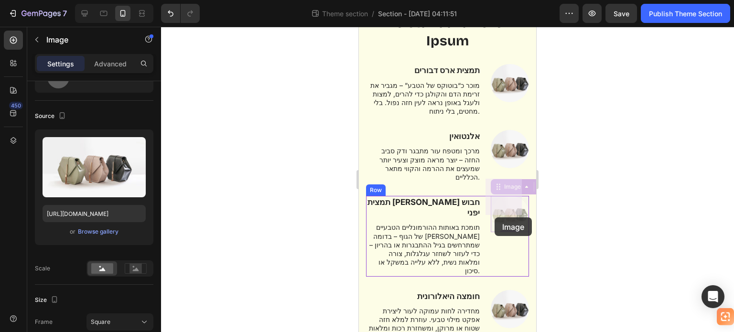
drag, startPoint x: 501, startPoint y: 190, endPoint x: 495, endPoint y: 218, distance: 28.4
click at [495, 218] on div "Mobile ( 371 px) iPhone 13 Mini iPhone 13 Pro iPhone 11 Pro Max iPhone 15 Pro M…" at bounding box center [447, 168] width 177 height 550
drag, startPoint x: 501, startPoint y: 195, endPoint x: 498, endPoint y: 212, distance: 17.5
click at [499, 223] on div "Mobile ( 371 px) iPhone 13 Mini iPhone 13 Pro iPhone 11 Pro Max iPhone 15 Pro M…" at bounding box center [447, 168] width 177 height 550
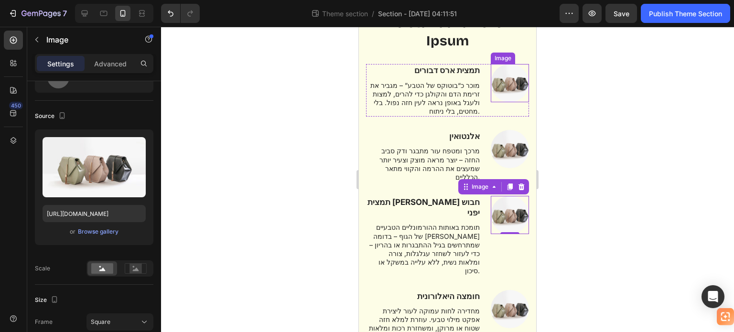
click at [501, 85] on img at bounding box center [510, 83] width 38 height 38
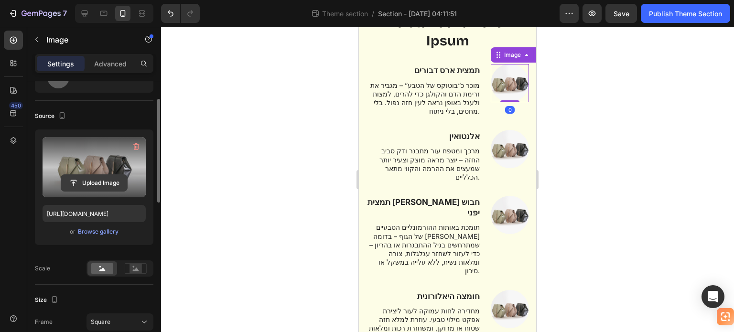
click at [102, 181] on input "file" at bounding box center [94, 183] width 66 height 16
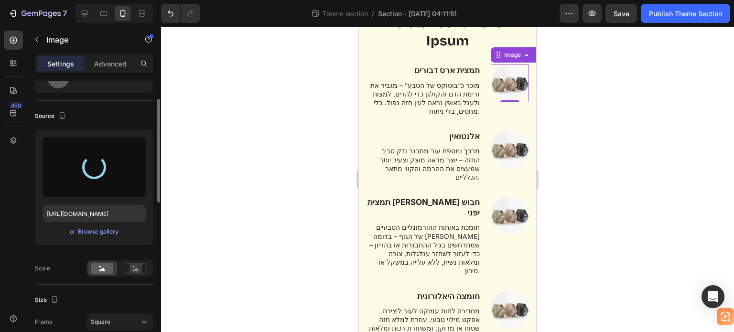
type input "https://cdn.shopify.com/s/files/1/0714/0563/3707/files/gempages_579488357478826…"
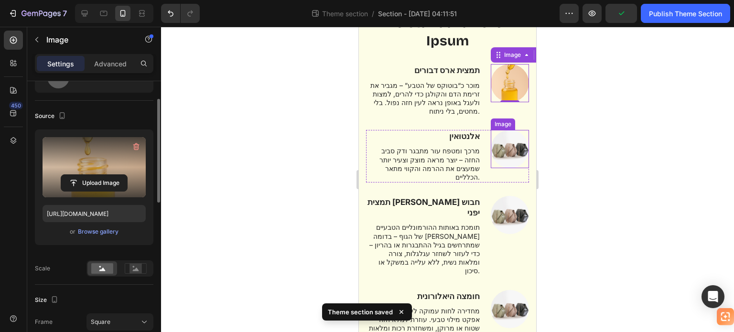
click at [494, 139] on img at bounding box center [510, 149] width 38 height 38
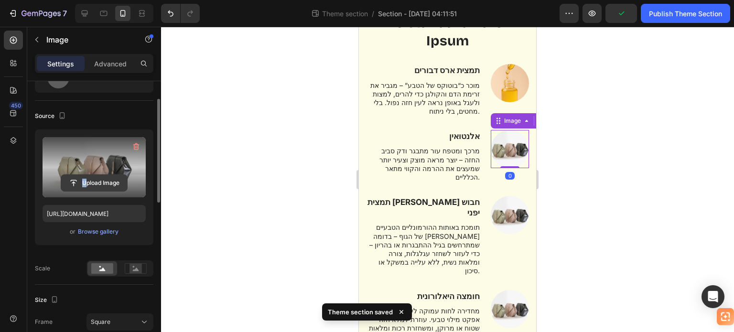
click at [86, 174] on div "Upload Image" at bounding box center [94, 167] width 103 height 60
click at [99, 178] on input "file" at bounding box center [94, 183] width 66 height 16
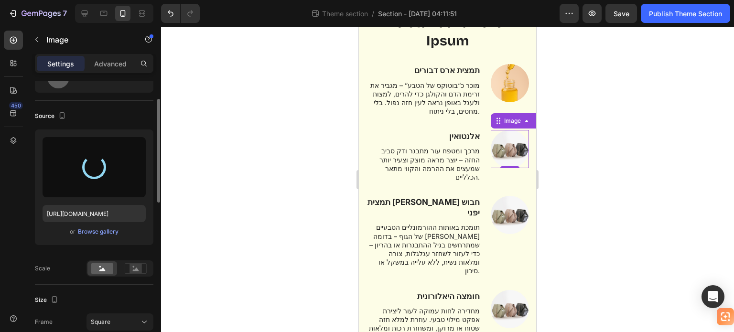
type input "https://cdn.shopify.com/s/files/1/0714/0563/3707/files/gempages_579488357478826…"
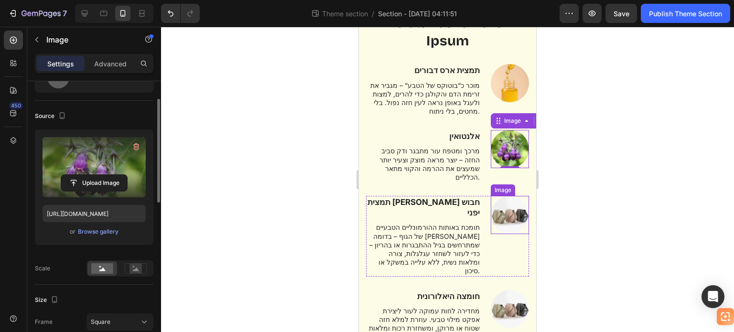
click at [506, 196] on img at bounding box center [510, 215] width 38 height 38
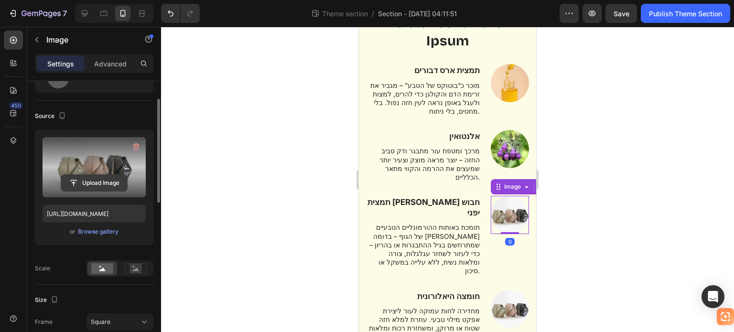
click at [105, 179] on input "file" at bounding box center [94, 183] width 66 height 16
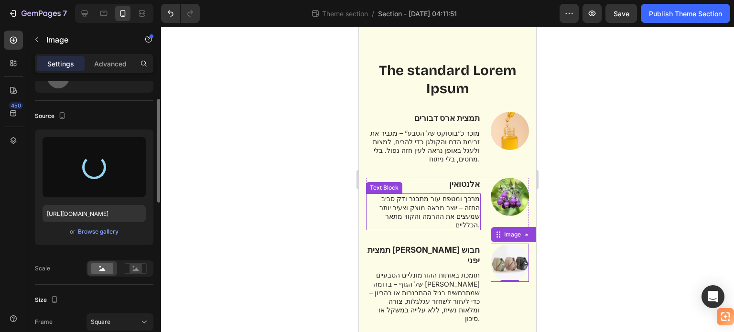
scroll to position [134, 0]
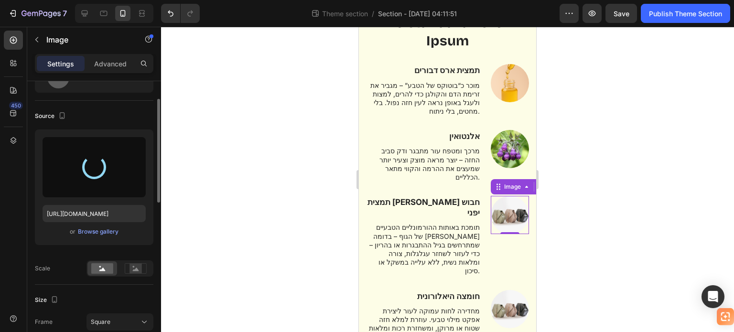
type input "https://cdn.shopify.com/s/files/1/0714/0563/3707/files/gempages_579488357478826…"
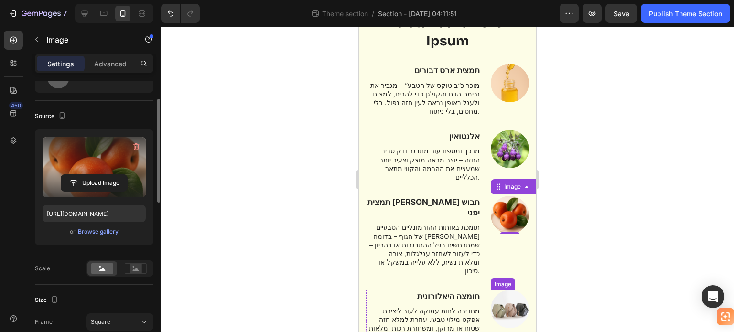
click at [504, 290] on img at bounding box center [510, 309] width 38 height 38
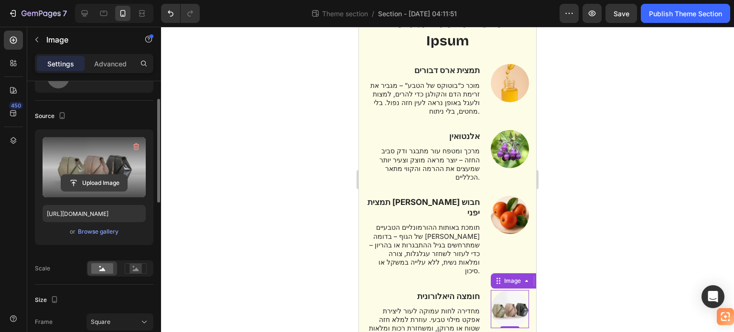
click at [101, 183] on input "file" at bounding box center [94, 183] width 66 height 16
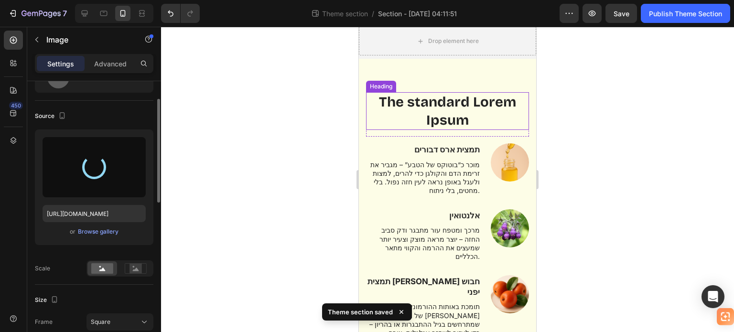
scroll to position [38, 0]
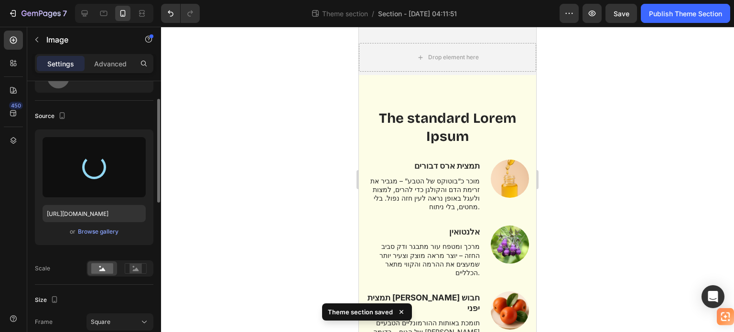
type input "https://cdn.shopify.com/s/files/1/0714/0563/3707/files/gempages_579488357478826…"
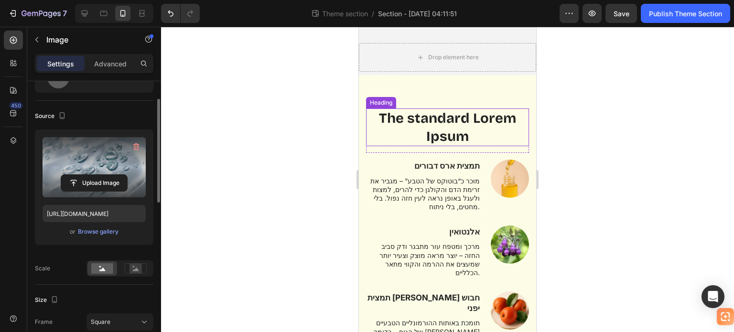
click at [417, 116] on h2 "The standard Lorem Ipsum" at bounding box center [447, 128] width 163 height 38
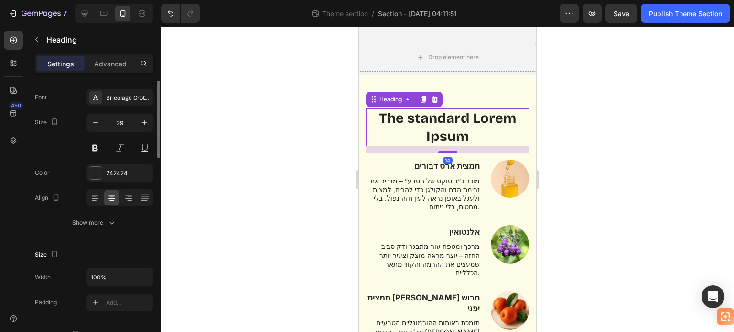
scroll to position [0, 0]
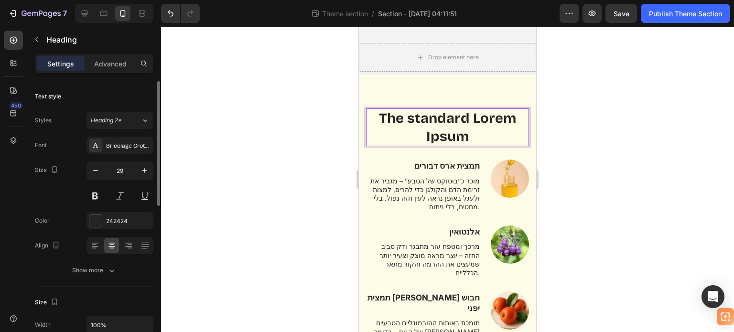
click at [408, 128] on h2 "The standard Lorem Ipsum" at bounding box center [447, 128] width 163 height 38
click at [408, 128] on p "The standard Lorem Ipsum" at bounding box center [447, 127] width 161 height 36
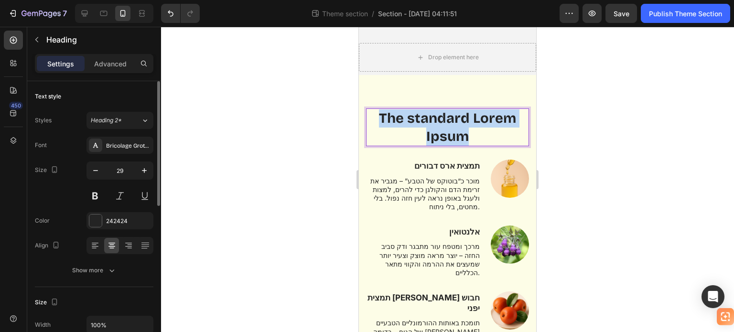
click at [408, 128] on p "The standard Lorem Ipsum" at bounding box center [447, 127] width 161 height 36
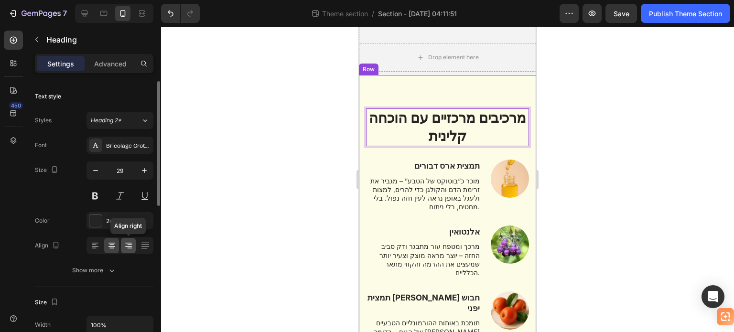
click at [124, 244] on icon at bounding box center [129, 246] width 10 height 10
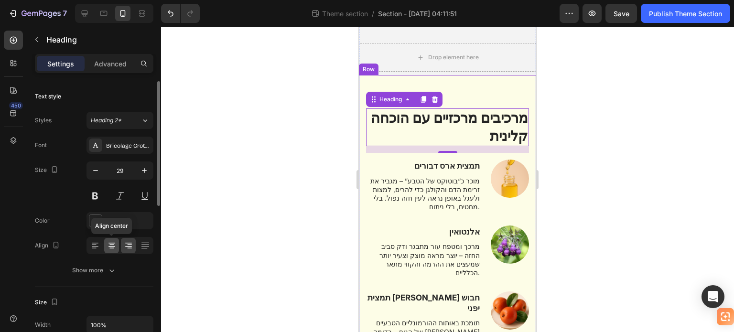
click at [109, 245] on icon at bounding box center [112, 246] width 10 height 10
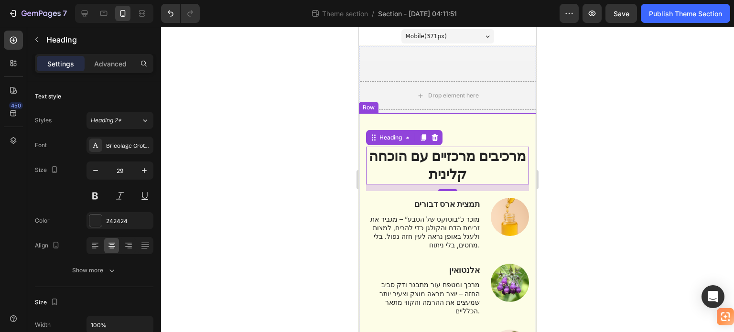
click at [486, 133] on div "מרכיבים מרכזיים עם הוכחה קלינית Heading 14 Row Image תמצית ארס דבורים Text Bloc…" at bounding box center [447, 337] width 177 height 448
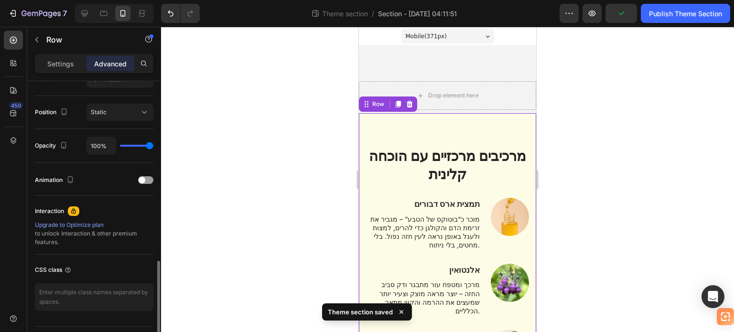
scroll to position [358, 0]
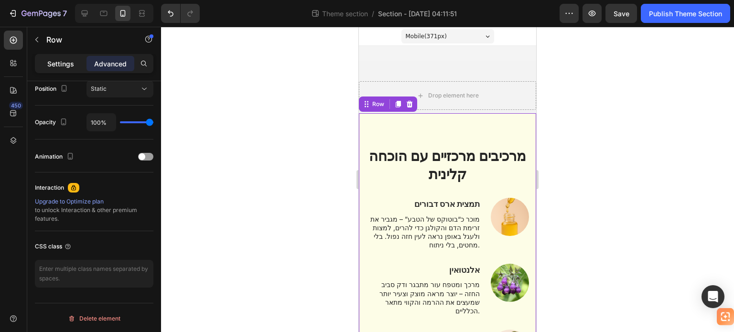
click at [60, 59] on p "Settings" at bounding box center [60, 64] width 27 height 10
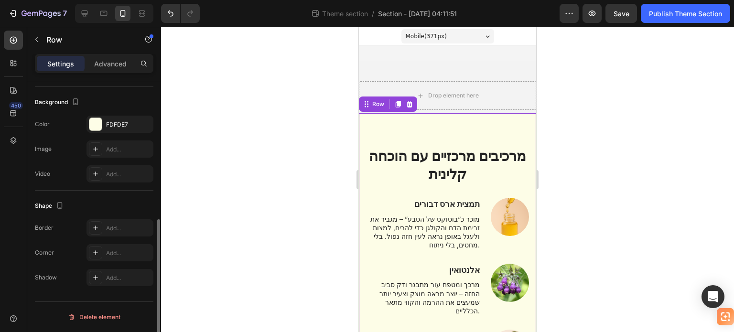
scroll to position [279, 0]
click at [98, 125] on div at bounding box center [95, 125] width 12 height 12
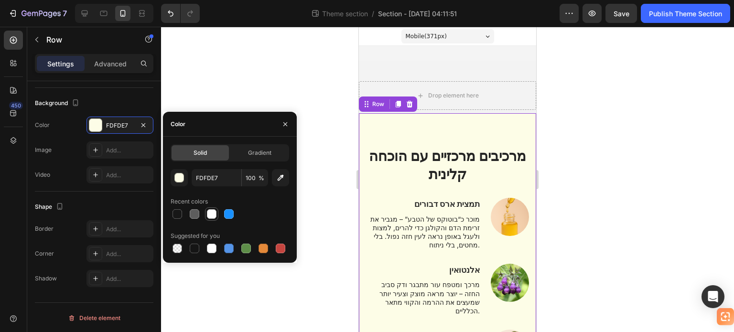
click at [210, 215] on div at bounding box center [212, 214] width 10 height 10
type input "FFFFFF"
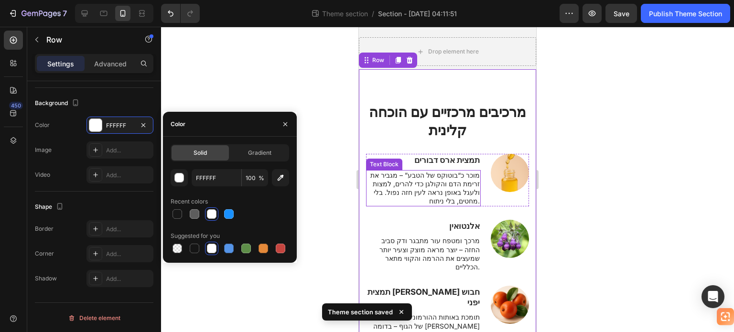
scroll to position [96, 0]
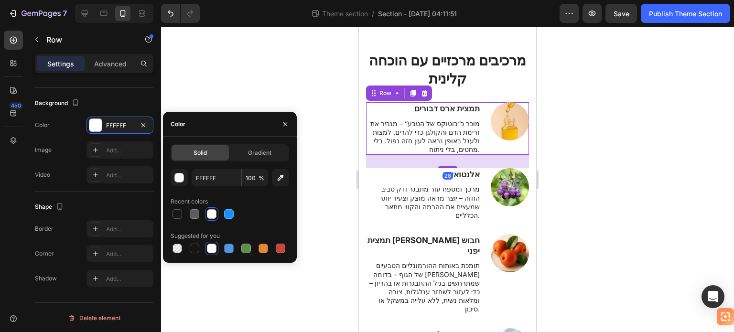
click at [482, 111] on div "Image תמצית ארס דבורים Text Block מוכר כ“בוטוקס של הטבע” – מגביר את זרימת הדם ו…" at bounding box center [447, 128] width 163 height 53
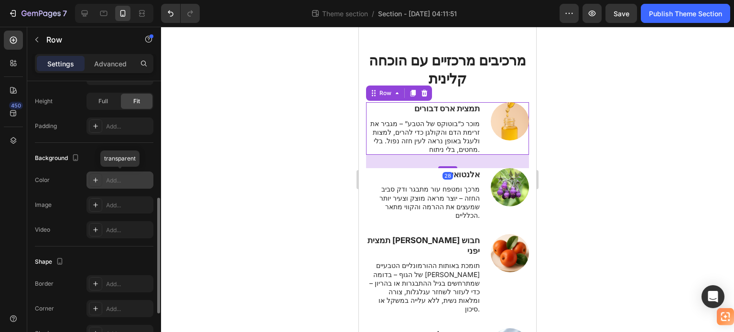
click at [99, 181] on icon at bounding box center [96, 180] width 8 height 8
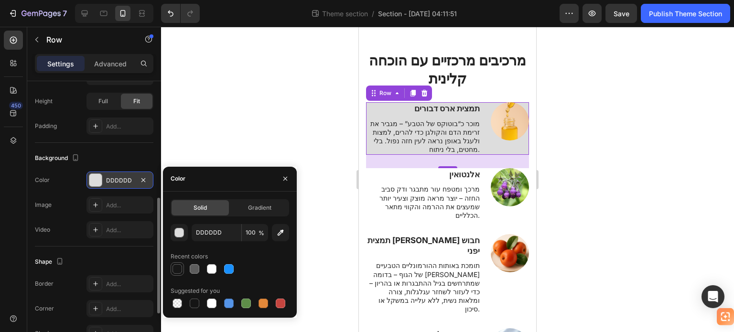
click at [179, 270] on div at bounding box center [178, 269] width 10 height 10
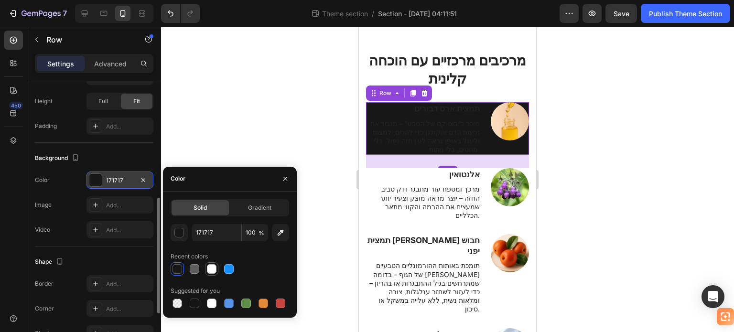
click at [212, 270] on div at bounding box center [212, 269] width 10 height 10
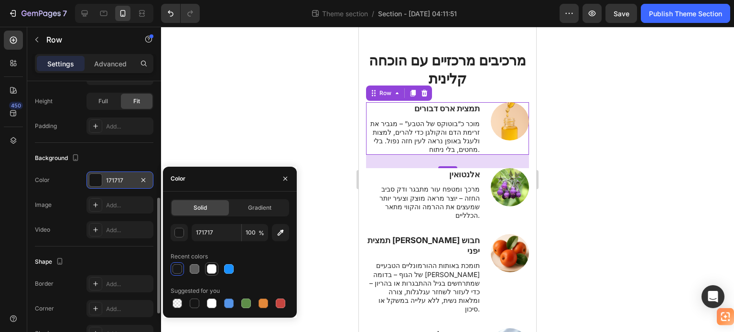
type input "FFFFFF"
click at [241, 137] on div at bounding box center [447, 179] width 573 height 305
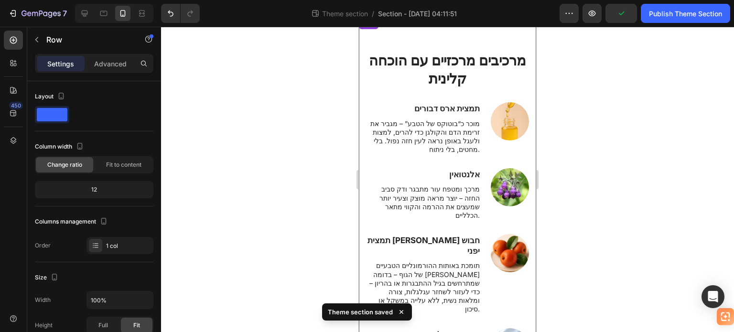
click at [517, 45] on div "⁠⁠⁠⁠⁠⁠⁠ מרכיבים מרכזיים עם הוכחה קלינית Heading Row Image תמצית ארס דבורים Text…" at bounding box center [447, 242] width 177 height 448
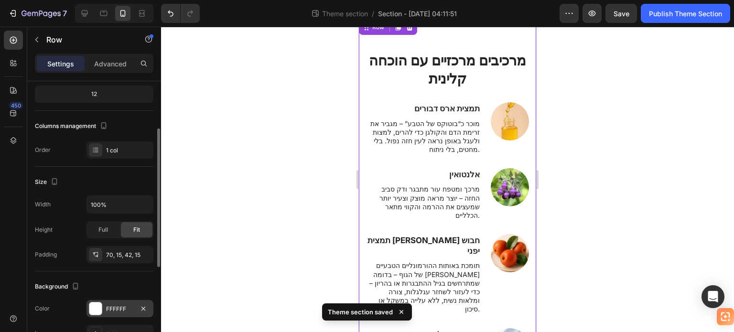
click at [94, 307] on div at bounding box center [95, 309] width 12 height 12
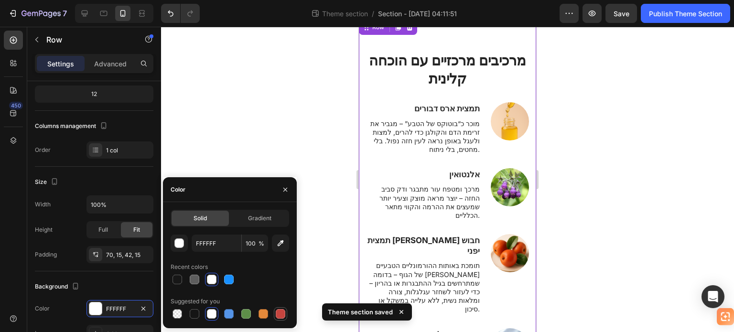
click at [279, 316] on div at bounding box center [281, 314] width 10 height 10
type input "C5453F"
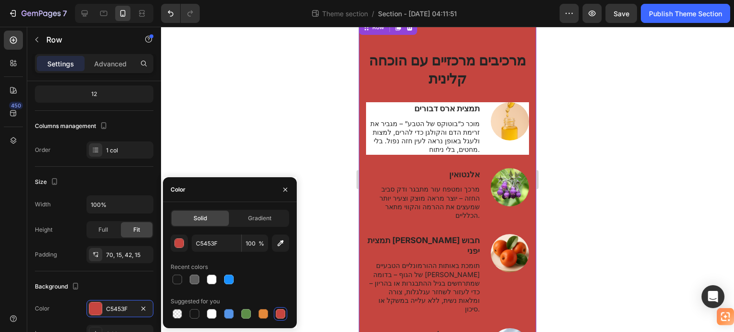
click at [260, 243] on span "%" at bounding box center [262, 243] width 6 height 9
click at [254, 244] on input "100" at bounding box center [255, 243] width 26 height 17
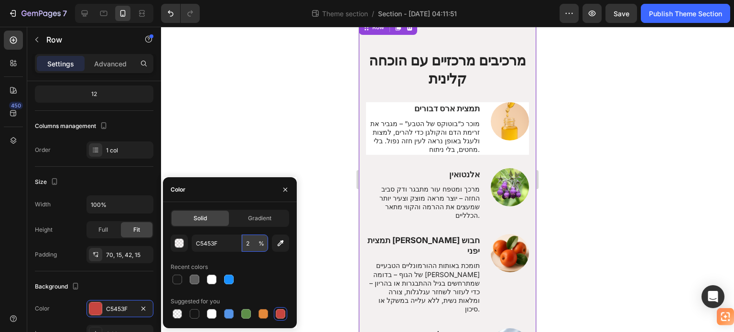
type input "20"
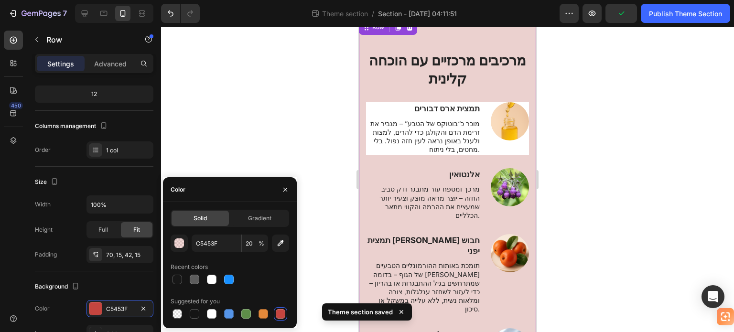
click at [228, 110] on div at bounding box center [447, 179] width 573 height 305
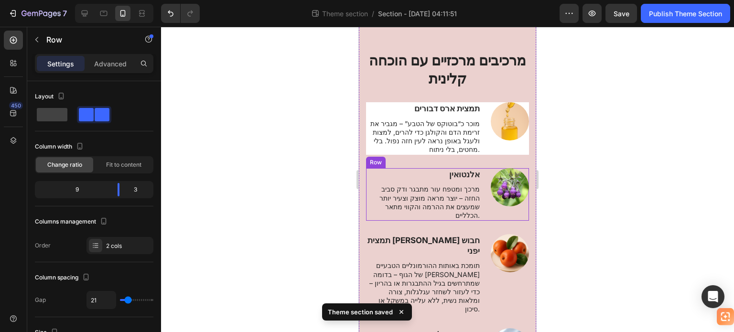
click at [484, 194] on div "Image אלנטואין Text Block מרכך ומטפח עור מתבגר ודק סביב החזה – יוצר מראה מוצק ו…" at bounding box center [447, 194] width 163 height 53
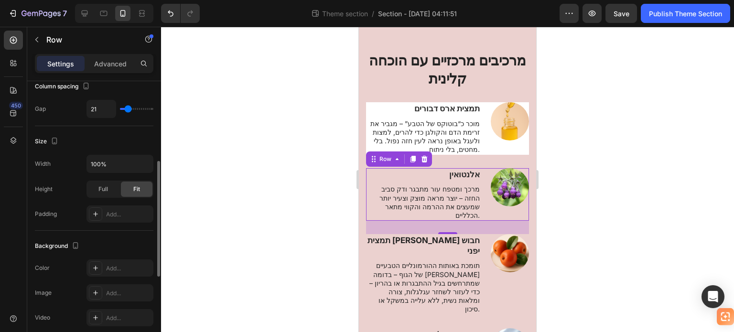
scroll to position [239, 0]
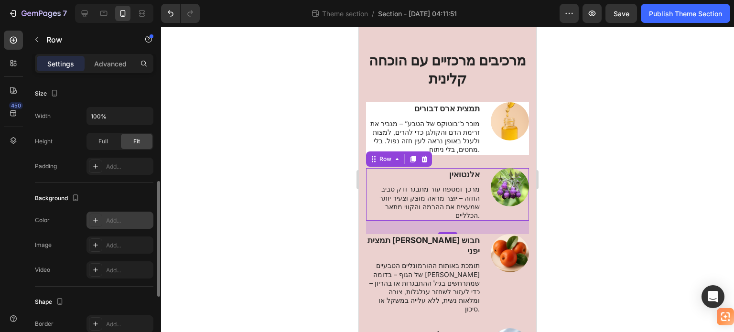
click at [94, 219] on icon at bounding box center [96, 221] width 8 height 8
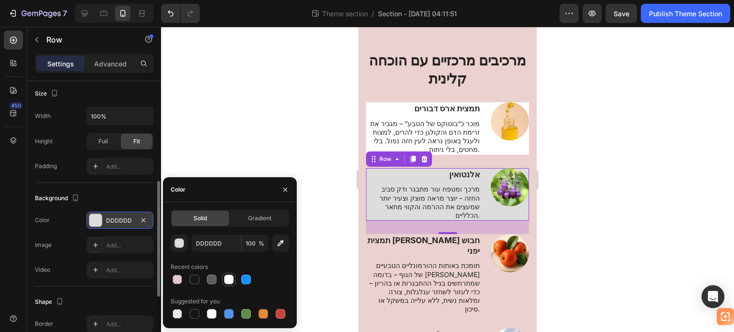
click at [229, 280] on div at bounding box center [229, 280] width 10 height 10
type input "FFFFFF"
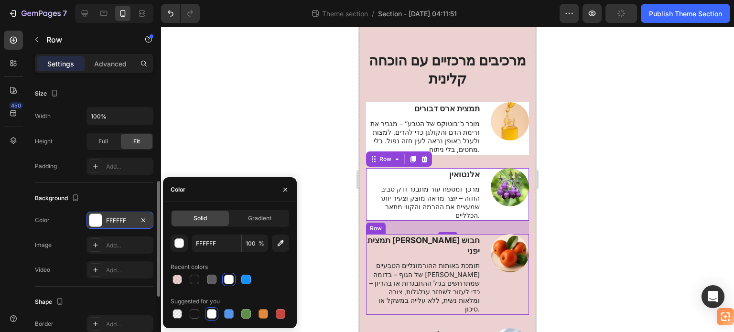
click at [484, 239] on div "Image תמצית פרי חבוש יפני Text Block תומכת באותות ההורמונליים הטבעיים של הגוף –…" at bounding box center [447, 274] width 163 height 80
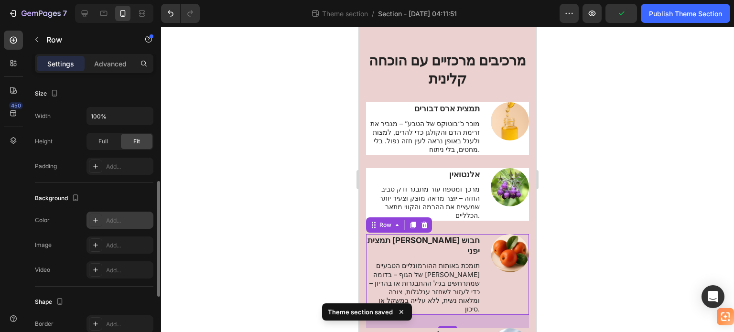
click at [98, 221] on icon at bounding box center [96, 221] width 8 height 8
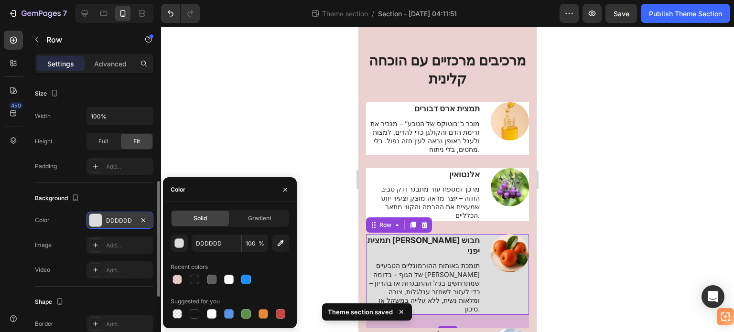
click at [232, 277] on div at bounding box center [229, 280] width 10 height 10
type input "FFFFFF"
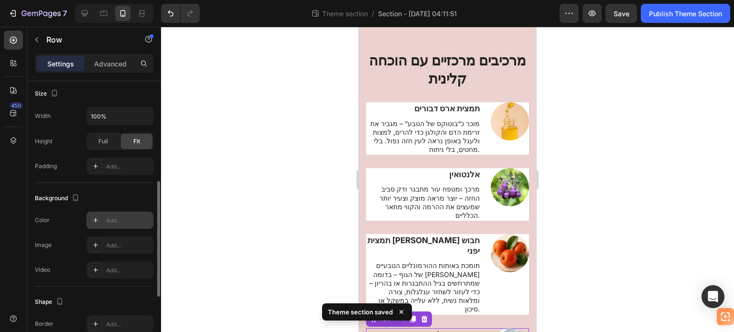
click at [93, 217] on icon at bounding box center [96, 221] width 8 height 8
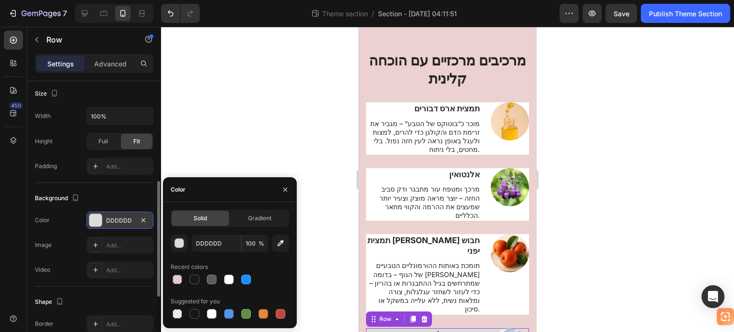
drag, startPoint x: 231, startPoint y: 278, endPoint x: 341, endPoint y: 232, distance: 118.7
click at [231, 278] on div at bounding box center [229, 280] width 10 height 10
type input "FFFFFF"
click at [570, 179] on div at bounding box center [447, 179] width 573 height 305
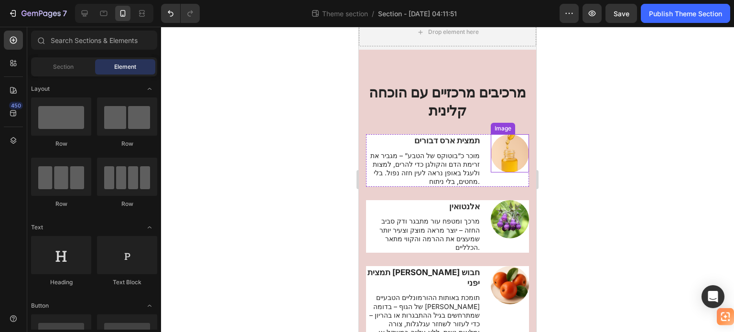
scroll to position [48, 0]
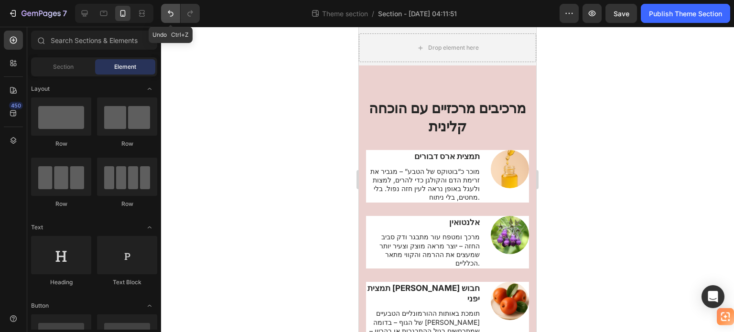
click at [167, 15] on icon "Undo/Redo" at bounding box center [171, 14] width 10 height 10
click at [167, 14] on icon "Undo/Redo" at bounding box center [171, 14] width 10 height 10
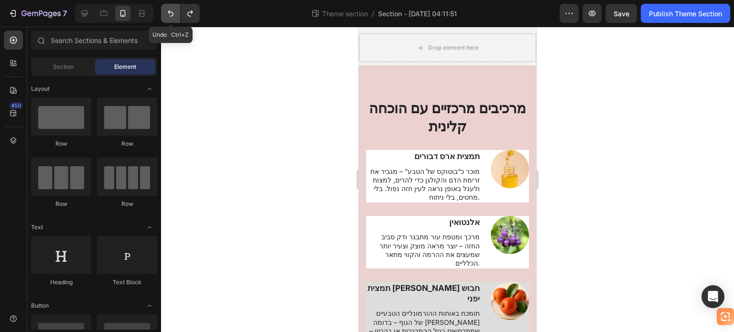
click at [167, 14] on icon "Undo/Redo" at bounding box center [171, 14] width 10 height 10
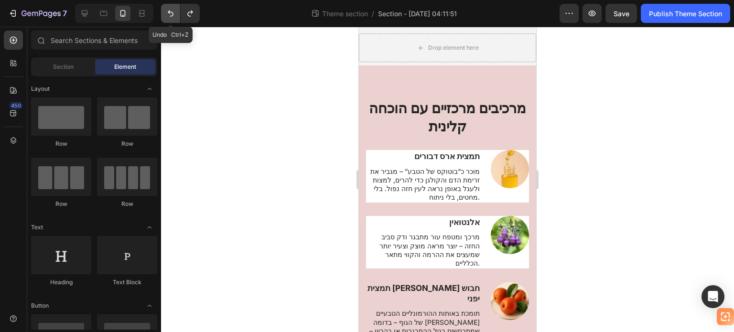
click at [167, 14] on icon "Undo/Redo" at bounding box center [171, 14] width 10 height 10
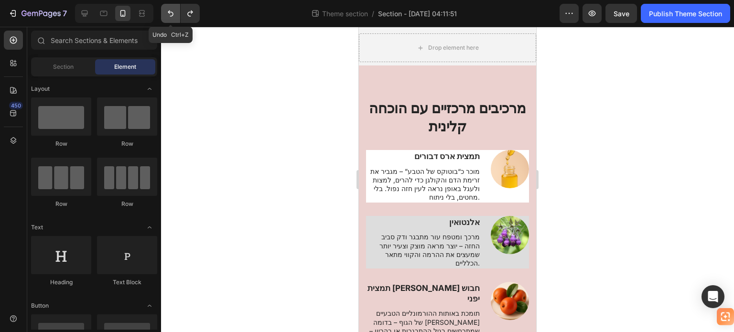
click at [167, 14] on icon "Undo/Redo" at bounding box center [171, 14] width 10 height 10
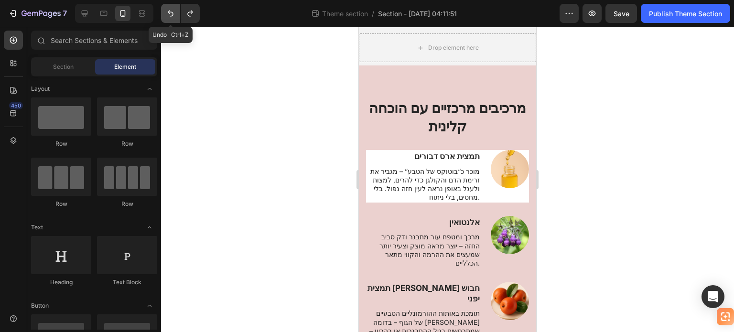
click at [167, 14] on icon "Undo/Redo" at bounding box center [171, 14] width 10 height 10
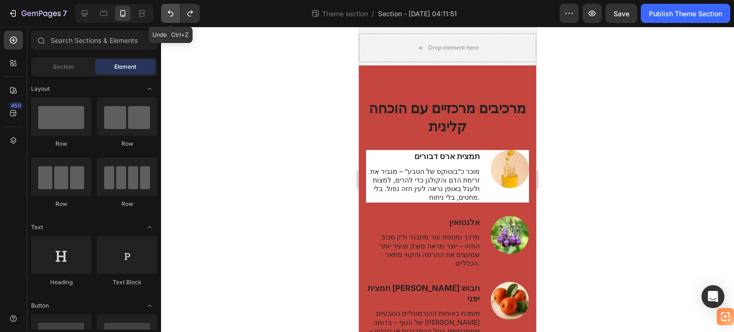
click at [167, 14] on icon "Undo/Redo" at bounding box center [171, 14] width 10 height 10
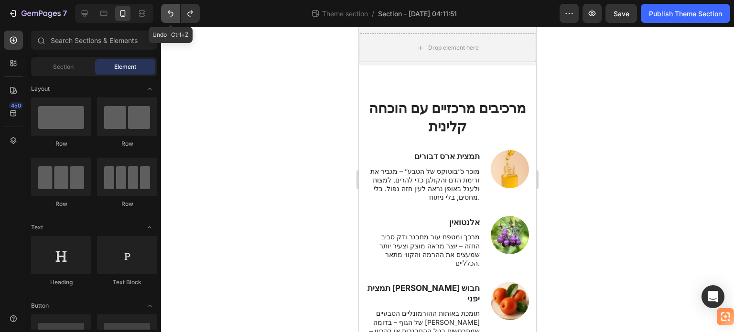
click at [167, 14] on icon "Undo/Redo" at bounding box center [171, 14] width 10 height 10
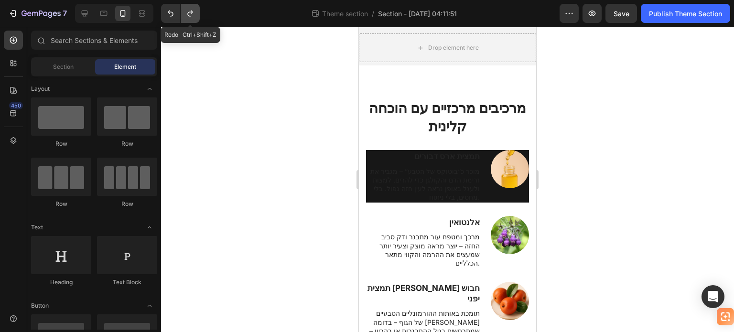
click at [191, 14] on icon "Undo/Redo" at bounding box center [190, 14] width 10 height 10
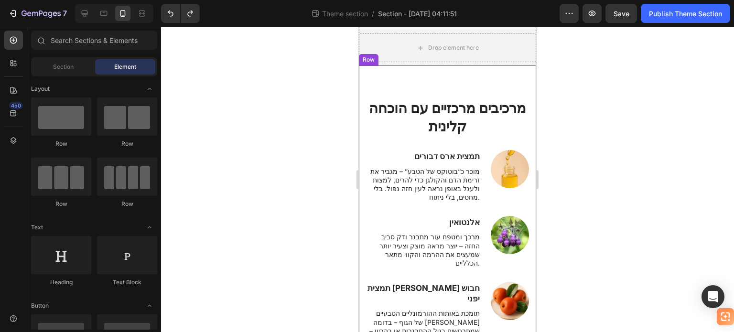
click at [409, 84] on div "⁠⁠⁠⁠⁠⁠⁠ מרכיבים מרכזיים עם הוכחה קלינית Heading Row Image תמצית ארס דבורים Text…" at bounding box center [447, 289] width 177 height 448
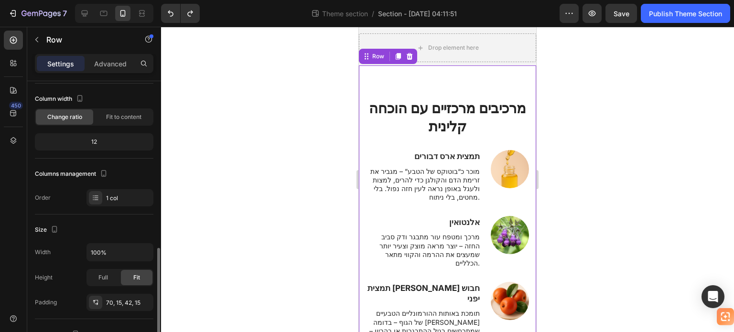
scroll to position [143, 0]
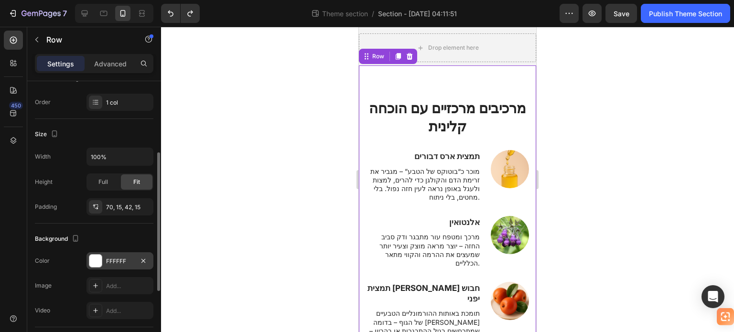
click at [95, 261] on div at bounding box center [95, 261] width 12 height 12
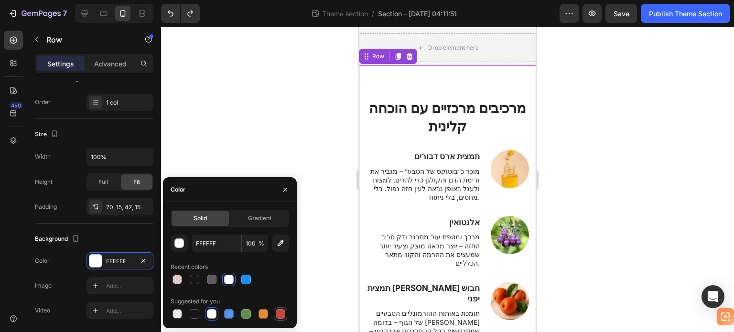
click at [284, 313] on div at bounding box center [281, 314] width 10 height 10
type input "C5453F"
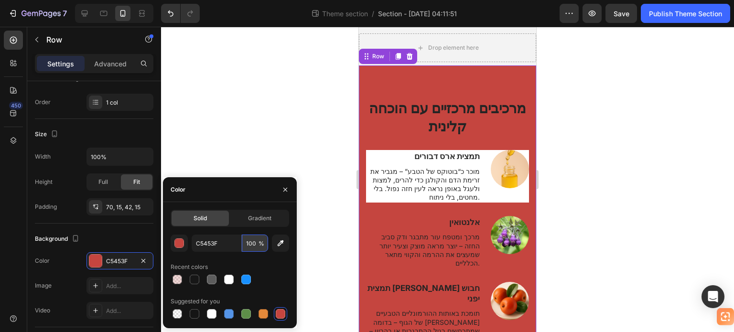
click at [257, 243] on input "100" at bounding box center [255, 243] width 26 height 17
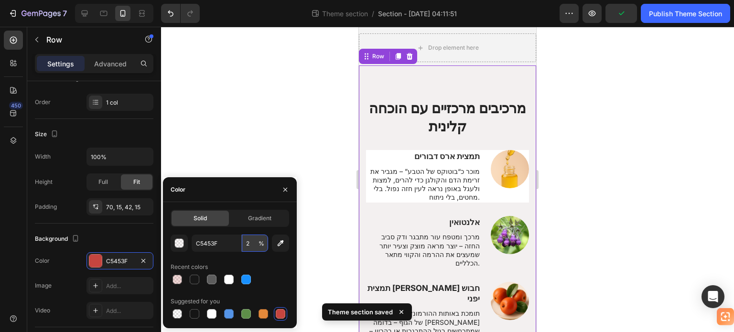
type input "20"
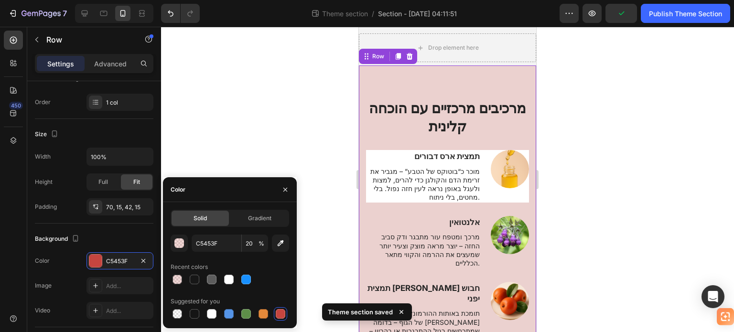
click at [257, 118] on div at bounding box center [447, 179] width 573 height 305
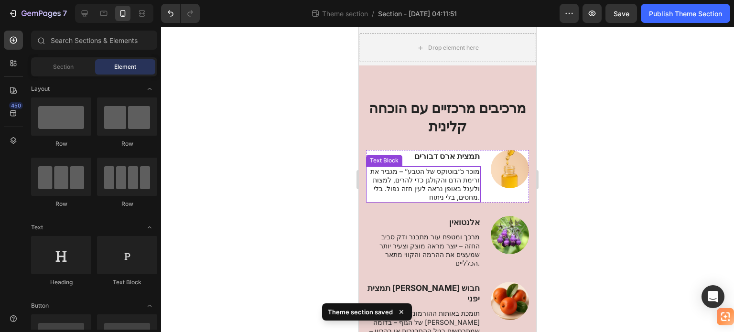
click at [427, 177] on p "מוכר כ“בוטוקס של הטבע” – מגביר את זרימת הדם והקולגן כדי להרים, למצות ולעגל באופ…" at bounding box center [423, 184] width 113 height 35
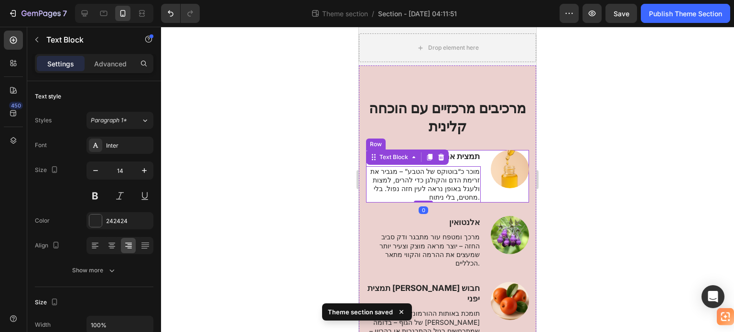
click at [491, 188] on div "Image" at bounding box center [510, 176] width 38 height 53
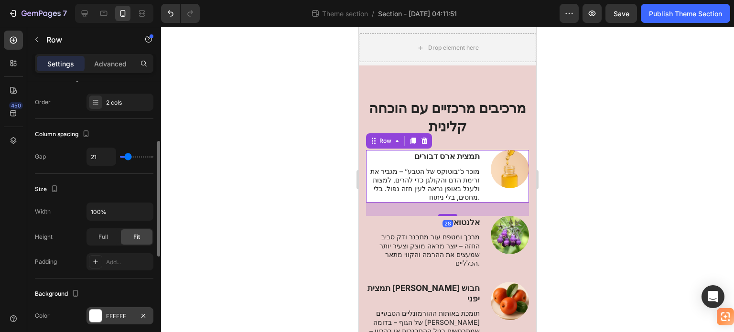
click at [101, 312] on div at bounding box center [95, 316] width 12 height 12
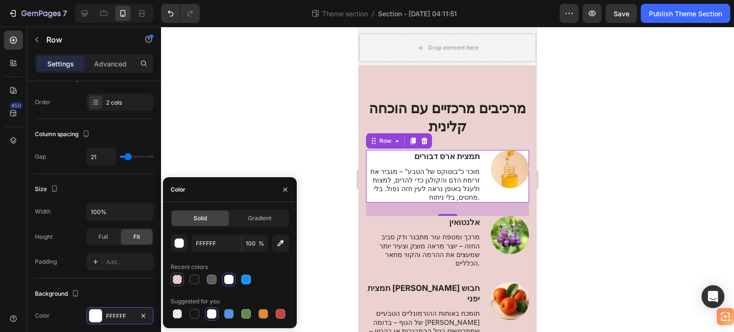
click at [182, 281] on div at bounding box center [177, 279] width 11 height 11
type input "C5453F"
type input "20"
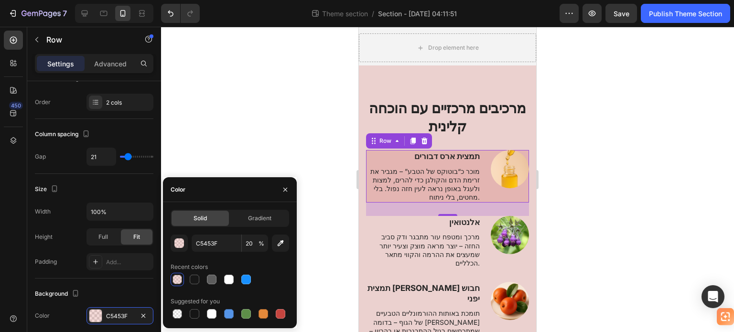
click at [219, 105] on div at bounding box center [447, 179] width 573 height 305
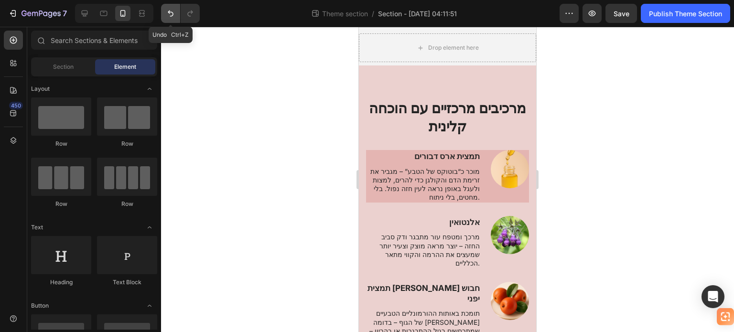
click at [176, 13] on button "Undo/Redo" at bounding box center [170, 13] width 19 height 19
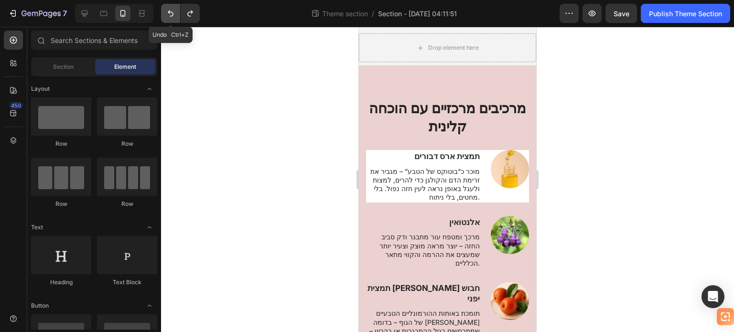
click at [175, 13] on icon "Undo/Redo" at bounding box center [171, 14] width 10 height 10
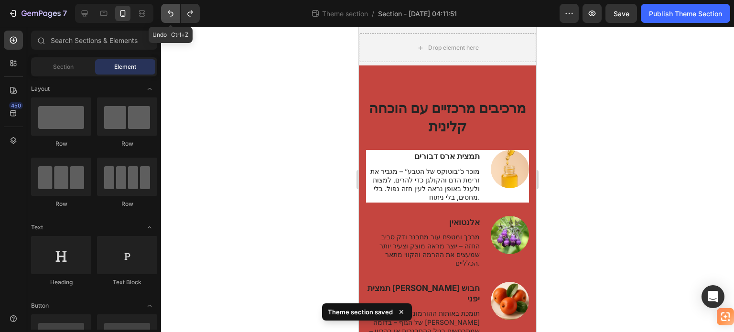
click at [175, 13] on icon "Undo/Redo" at bounding box center [171, 14] width 10 height 10
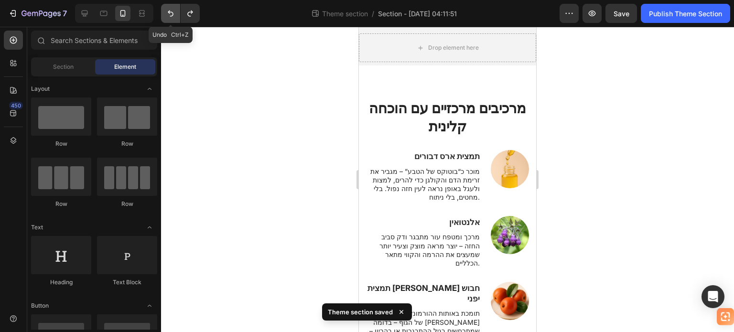
click at [174, 13] on icon "Undo/Redo" at bounding box center [171, 14] width 10 height 10
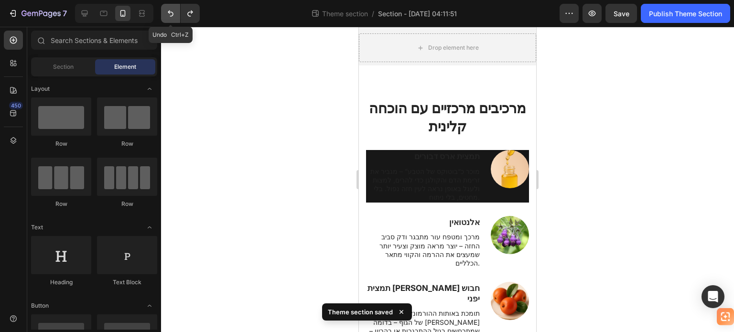
click at [174, 13] on icon "Undo/Redo" at bounding box center [171, 14] width 10 height 10
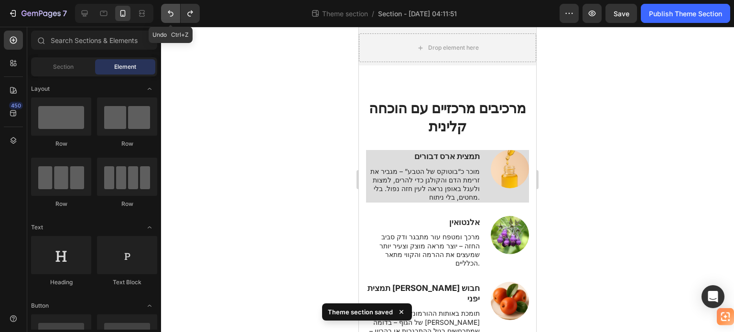
click at [174, 13] on icon "Undo/Redo" at bounding box center [171, 14] width 10 height 10
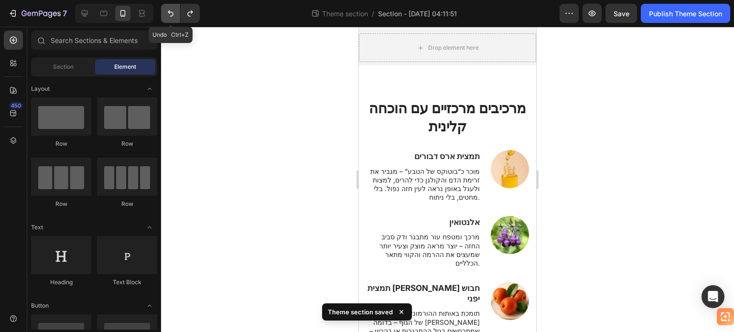
click at [174, 13] on icon "Undo/Redo" at bounding box center [171, 14] width 10 height 10
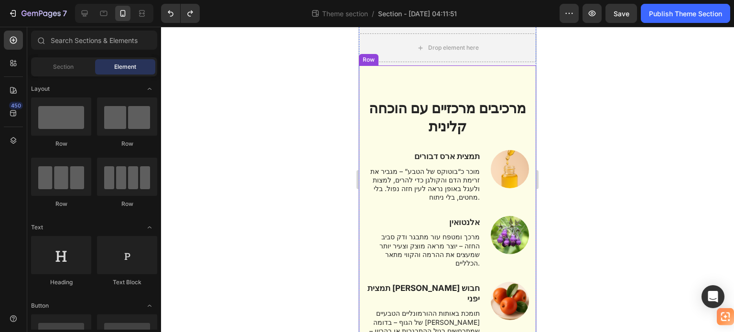
click at [399, 86] on div "⁠⁠⁠⁠⁠⁠⁠ מרכיבים מרכזיים עם הוכחה קלינית Heading Row Image תמצית ארס דבורים Text…" at bounding box center [447, 289] width 177 height 448
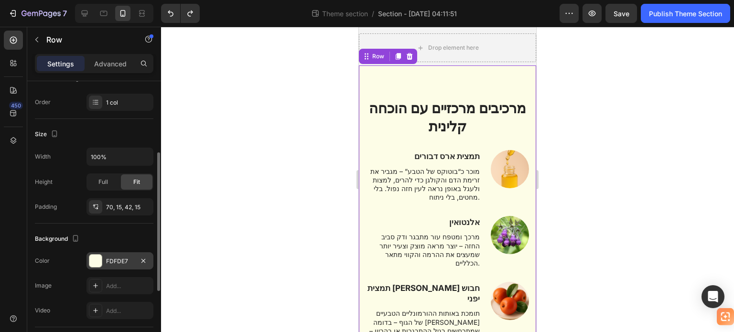
click at [90, 257] on div at bounding box center [95, 261] width 12 height 12
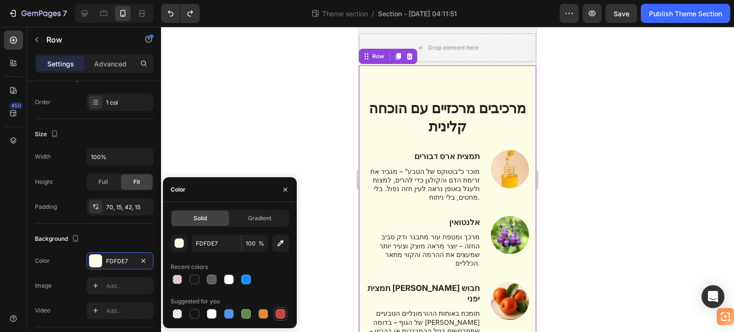
click at [284, 319] on div at bounding box center [280, 313] width 11 height 11
type input "C5453F"
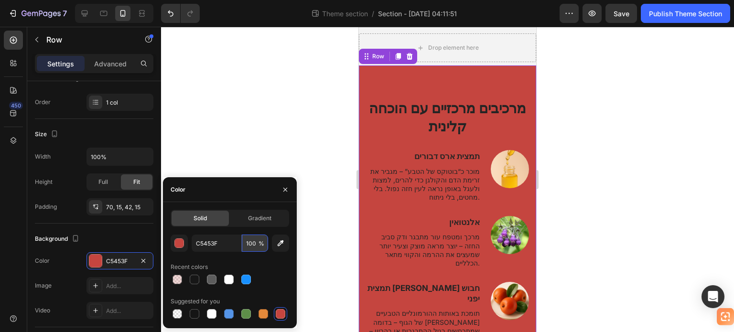
click at [249, 242] on input "100" at bounding box center [255, 243] width 26 height 17
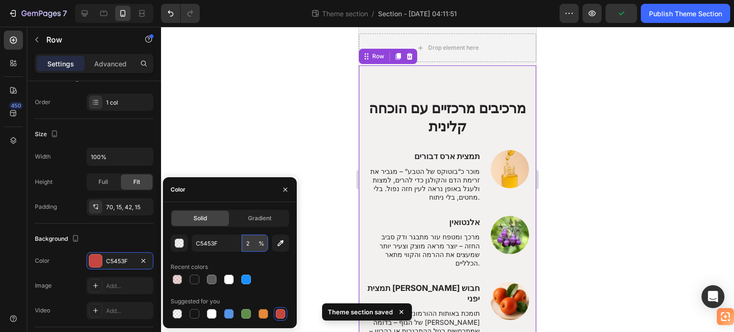
type input "20"
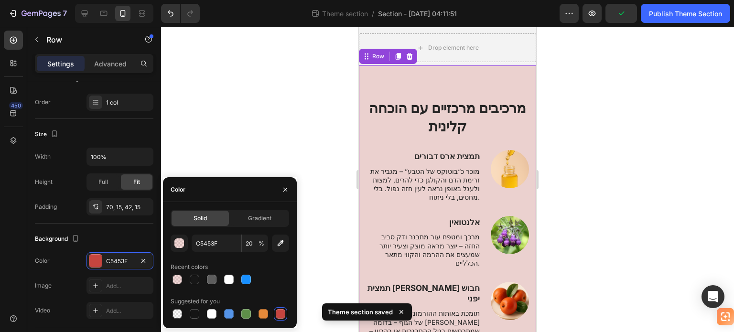
click at [261, 142] on div at bounding box center [447, 179] width 573 height 305
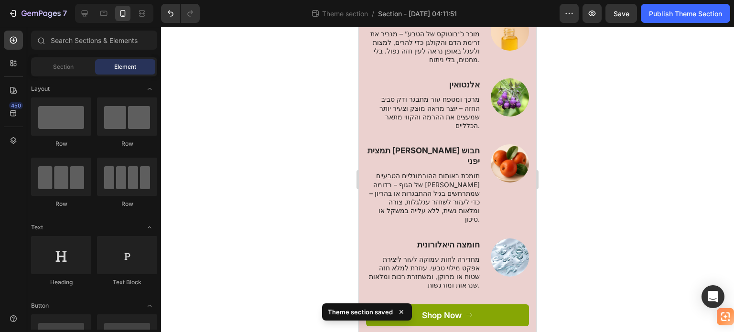
scroll to position [190, 0]
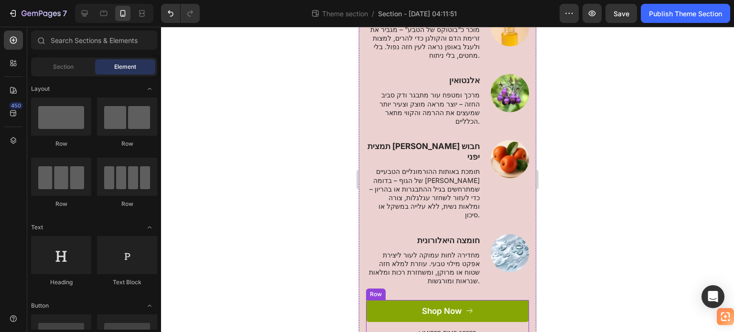
click at [488, 300] on div "Shop Now Button" at bounding box center [447, 314] width 163 height 29
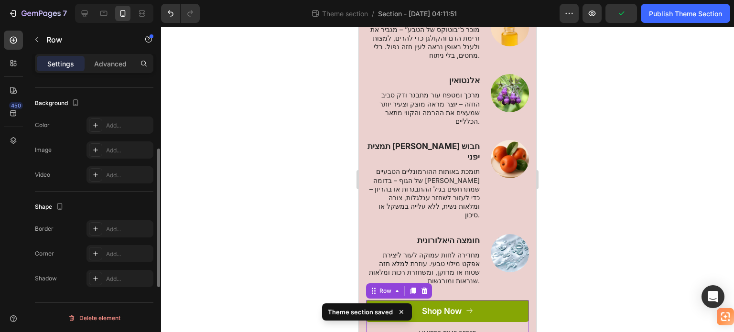
scroll to position [231, 0]
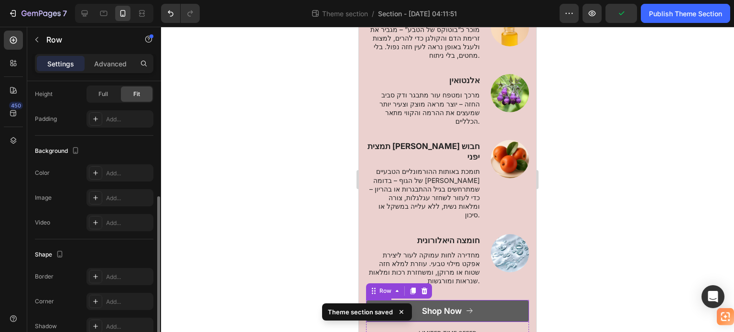
click at [407, 300] on button "Shop Now" at bounding box center [447, 311] width 163 height 22
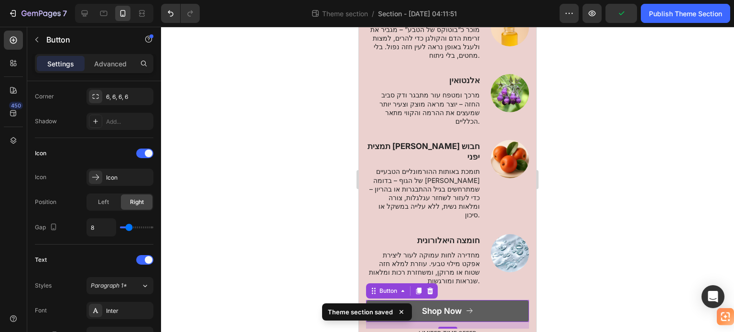
scroll to position [0, 0]
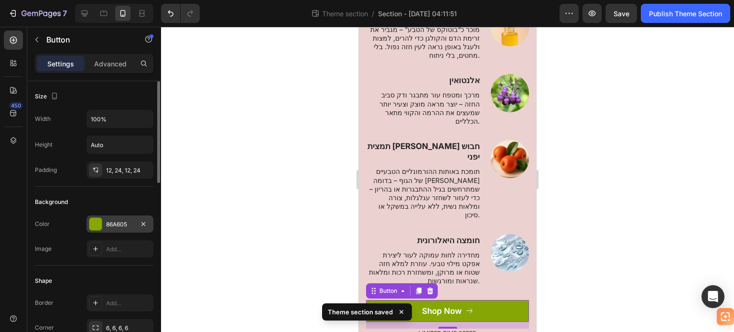
click at [93, 225] on div at bounding box center [95, 224] width 12 height 12
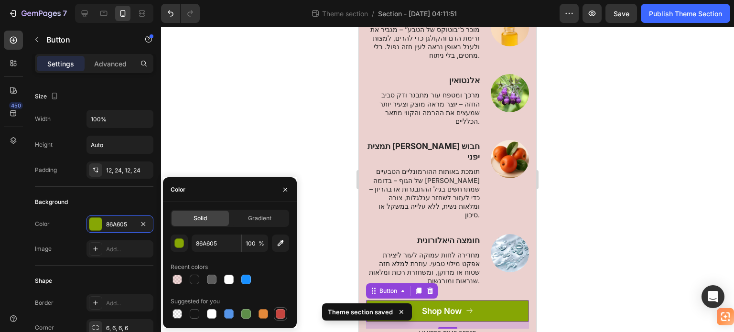
click at [279, 315] on div at bounding box center [281, 314] width 10 height 10
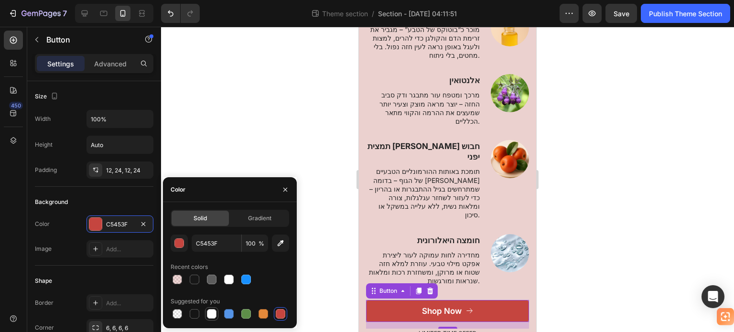
click at [213, 316] on div at bounding box center [212, 314] width 10 height 10
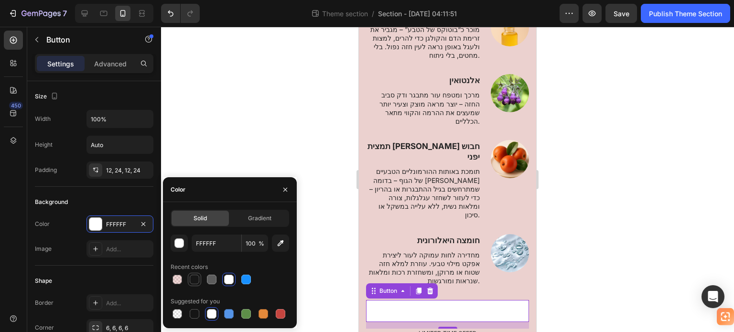
click at [194, 279] on div at bounding box center [195, 280] width 10 height 10
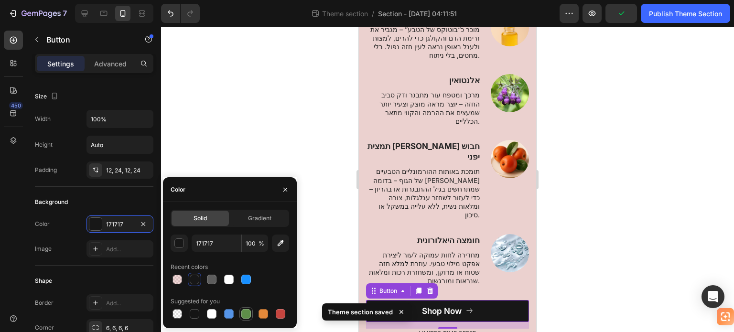
click at [245, 311] on div at bounding box center [246, 314] width 10 height 10
type input "5E8E49"
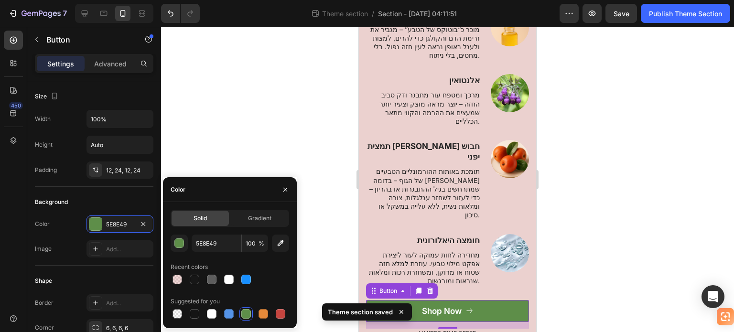
click at [306, 67] on div at bounding box center [447, 179] width 573 height 305
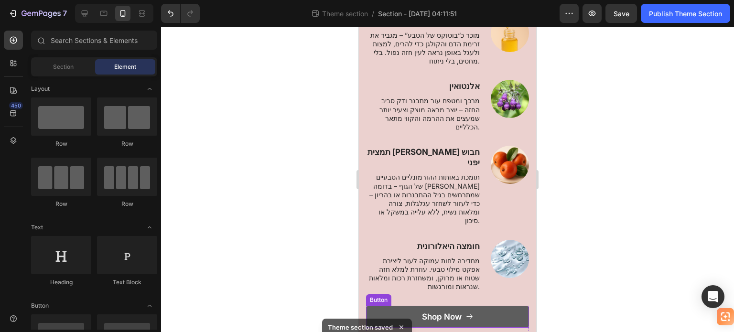
scroll to position [190, 0]
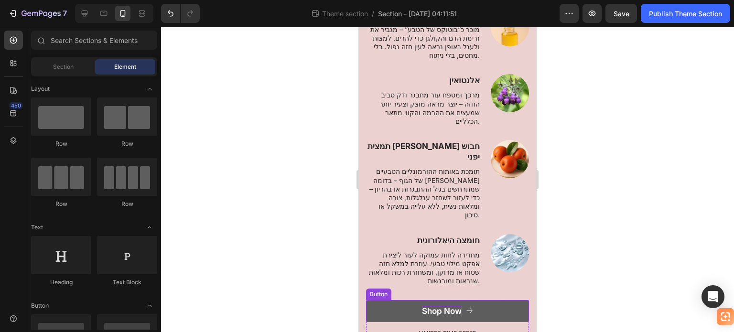
click at [428, 306] on div "Shop Now" at bounding box center [442, 311] width 40 height 11
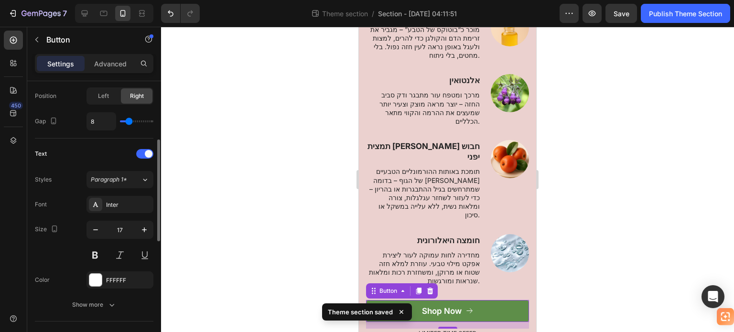
scroll to position [242, 0]
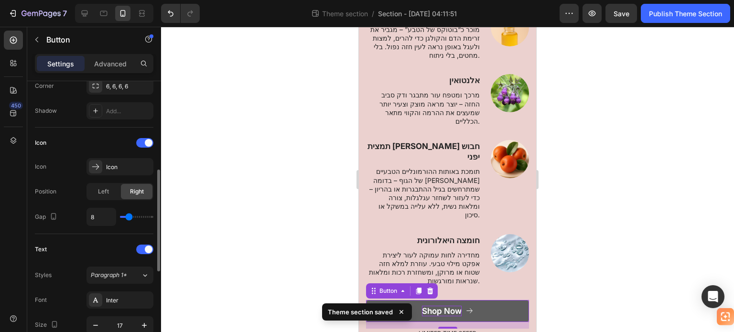
click at [448, 306] on div "Shop Now" at bounding box center [442, 311] width 40 height 11
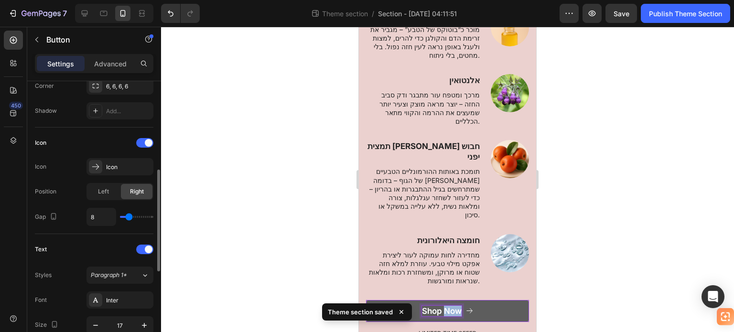
click at [448, 306] on p "Shop Now" at bounding box center [442, 311] width 40 height 11
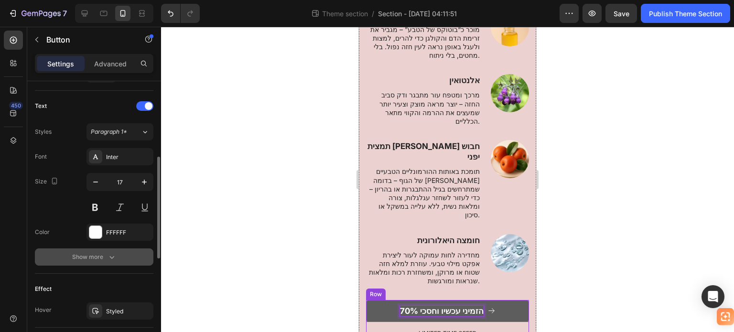
scroll to position [337, 0]
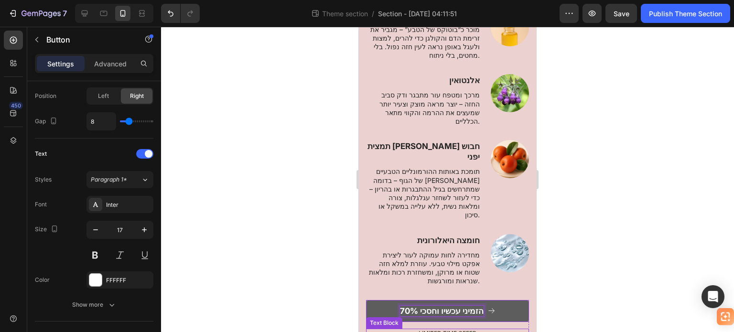
click at [440, 330] on p "LIMITED TIME OFFER" at bounding box center [447, 334] width 161 height 8
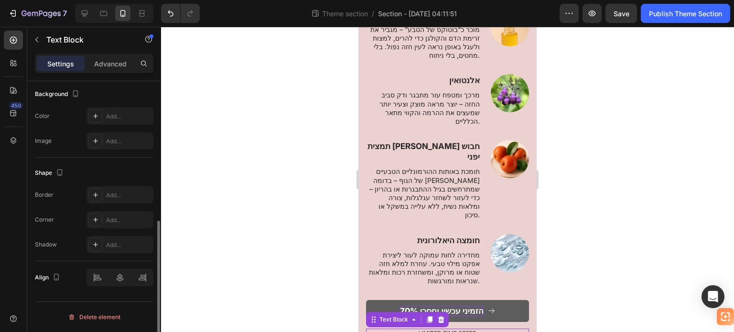
scroll to position [0, 0]
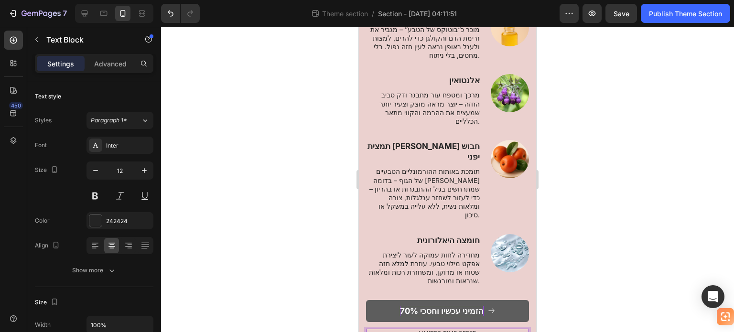
click at [431, 329] on div "LIMITED TIME OFFER" at bounding box center [447, 334] width 163 height 10
click at [431, 330] on p "LIMITED TIME OFFER" at bounding box center [447, 334] width 161 height 8
click at [555, 190] on div at bounding box center [447, 179] width 573 height 305
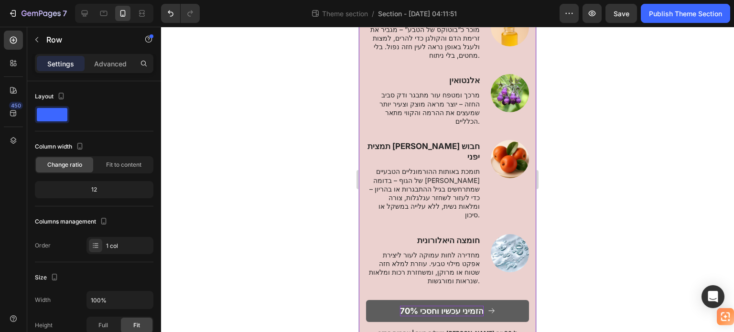
click at [504, 295] on div "⁠⁠⁠⁠⁠⁠⁠ מרכיבים מרכזיים עם הוכחה קלינית Heading Row Image תמצית ארס דבורים Text…" at bounding box center [447, 154] width 163 height 394
drag, startPoint x: 439, startPoint y: 316, endPoint x: 441, endPoint y: 292, distance: 23.9
click at [441, 292] on div "⁠⁠⁠⁠⁠⁠⁠ מרכיבים מרכזיים עם הוכחה קלינית Heading Row Image תמצית ארס דבורים Text…" at bounding box center [447, 148] width 177 height 448
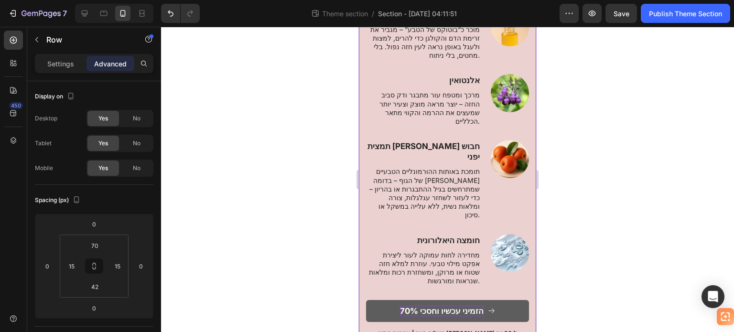
drag, startPoint x: 443, startPoint y: 315, endPoint x: 444, endPoint y: 292, distance: 23.4
click at [444, 292] on div "⁠⁠⁠⁠⁠⁠⁠ מרכיבים מרכזיים עם הוכחה קלינית Heading Row Image תמצית ארס דבורים Text…" at bounding box center [447, 148] width 177 height 448
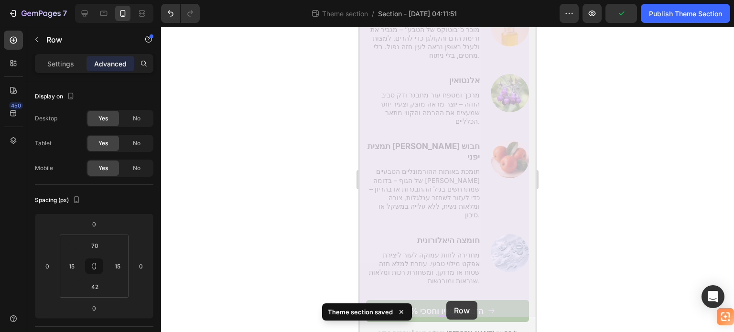
drag, startPoint x: 442, startPoint y: 316, endPoint x: 446, endPoint y: 301, distance: 15.9
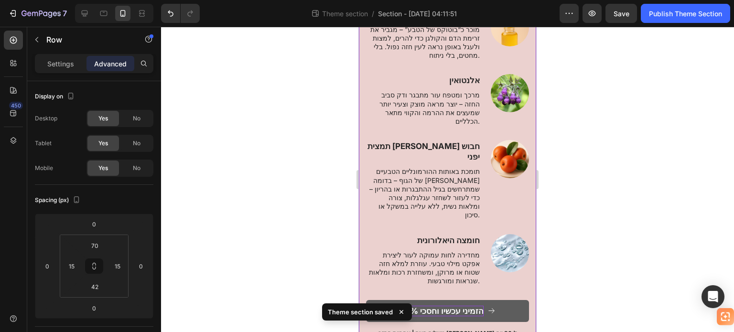
drag, startPoint x: 443, startPoint y: 316, endPoint x: 442, endPoint y: 291, distance: 24.9
click at [444, 305] on div "⁠⁠⁠⁠⁠⁠⁠ מרכיבים מרכזיים עם הוכחה קלינית Heading Row Image תמצית ארס דבורים Text…" at bounding box center [447, 148] width 177 height 448
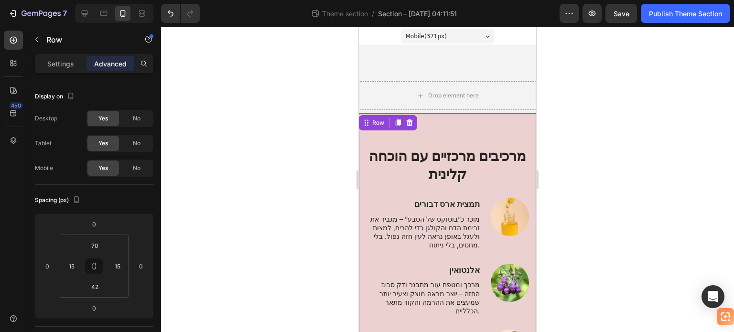
click at [443, 115] on div "⁠⁠⁠⁠⁠⁠⁠ מרכיבים מרכזיים עם הוכחה קלינית Heading Row Image תמצית ארס דבורים Text…" at bounding box center [447, 337] width 177 height 448
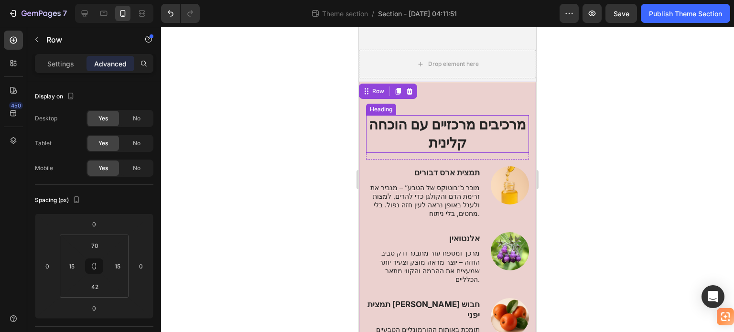
scroll to position [48, 0]
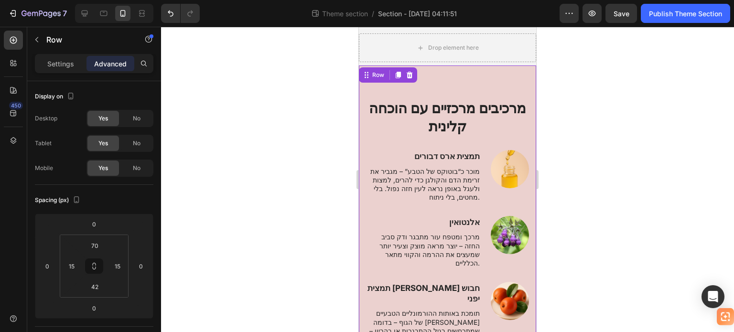
click at [480, 80] on div "⁠⁠⁠⁠⁠⁠⁠ מרכיבים מרכזיים עם הוכחה קלינית Heading Row Image תמצית ארס דבורים Text…" at bounding box center [447, 289] width 177 height 448
click at [441, 75] on div "⁠⁠⁠⁠⁠⁠⁠ מרכיבים מרכזיים עם הוכחה קלינית Heading Row Image תמצית ארס דבורים Text…" at bounding box center [447, 289] width 177 height 448
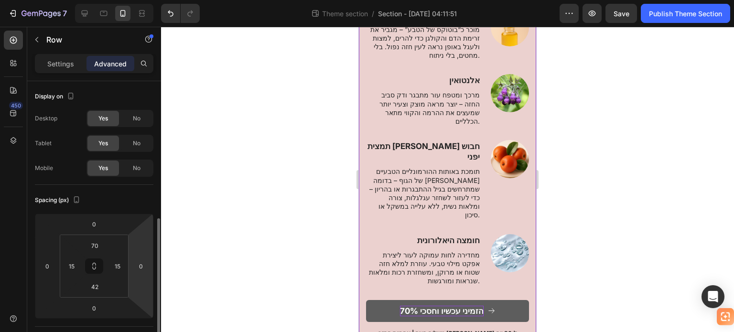
scroll to position [96, 0]
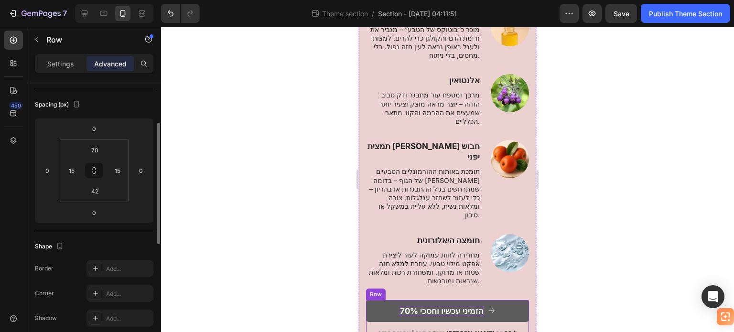
click at [403, 297] on div "⁠⁠⁠⁠⁠⁠⁠ מרכיבים מרכזיים עם הוכחה קלינית Heading Row Image תמצית ארס דבורים Text…" at bounding box center [447, 148] width 177 height 448
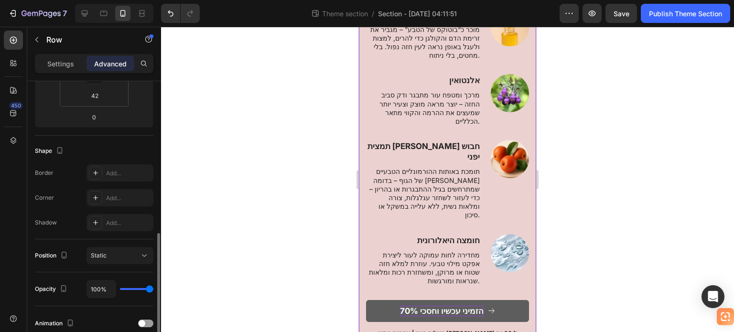
scroll to position [239, 0]
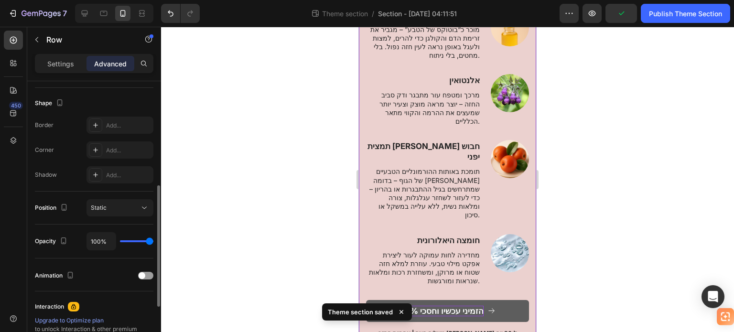
type input "33%"
type input "33"
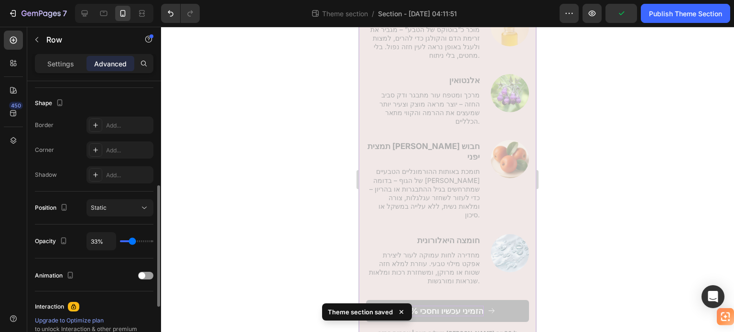
type input "26%"
type input "26"
type input "24%"
type input "24"
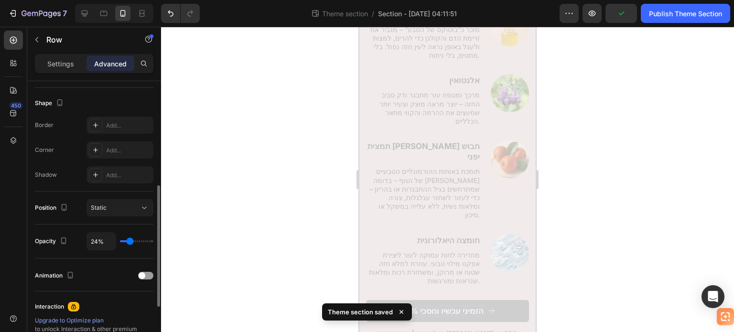
type input "11%"
type input "11"
type input "0%"
type input "0"
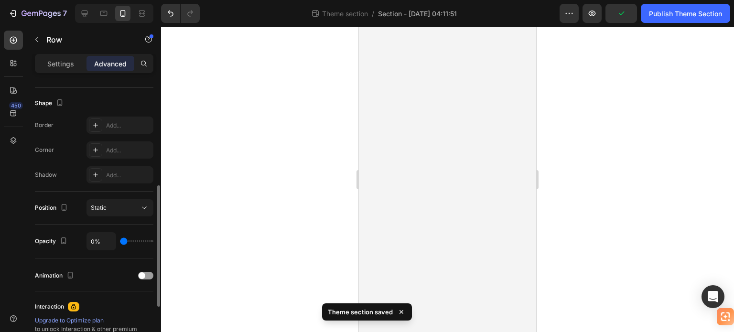
type input "12%"
type input "12"
type input "100%"
type input "100"
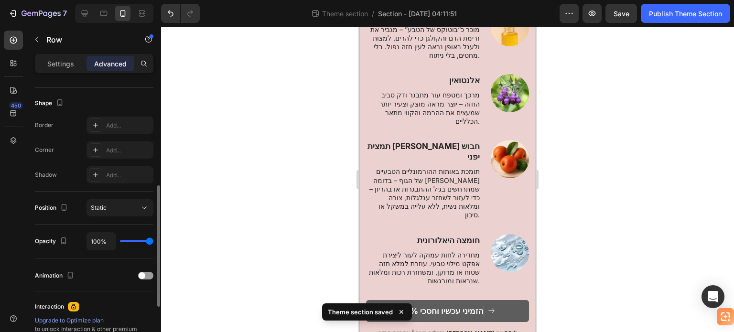
drag, startPoint x: 132, startPoint y: 240, endPoint x: 163, endPoint y: 239, distance: 30.6
click at [153, 240] on input "range" at bounding box center [136, 241] width 33 height 2
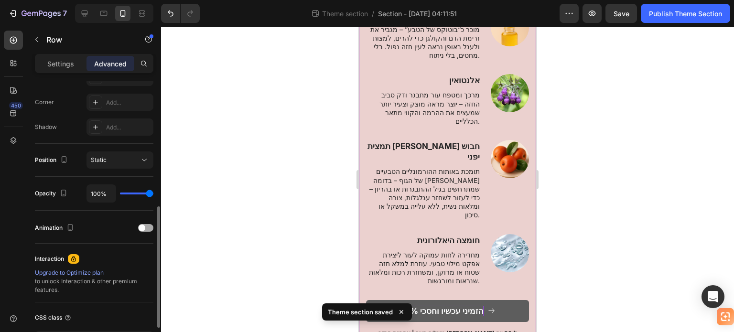
click at [144, 226] on span at bounding box center [142, 228] width 7 height 7
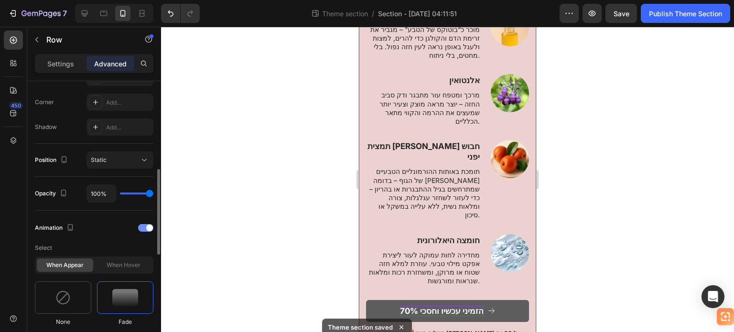
click at [144, 226] on div at bounding box center [145, 228] width 15 height 8
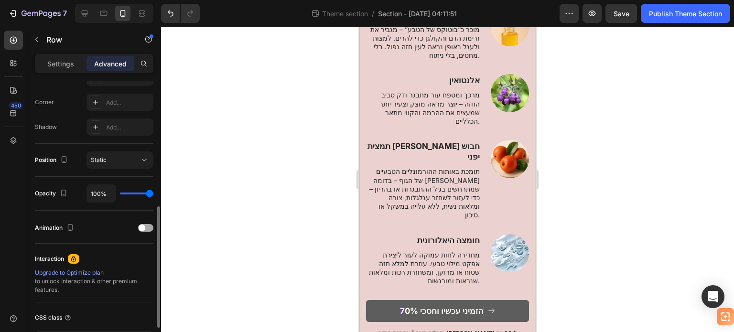
click at [144, 226] on span at bounding box center [142, 228] width 7 height 7
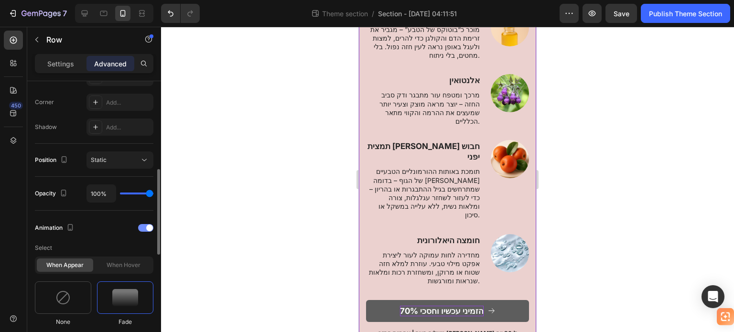
click at [143, 225] on div at bounding box center [145, 228] width 15 height 8
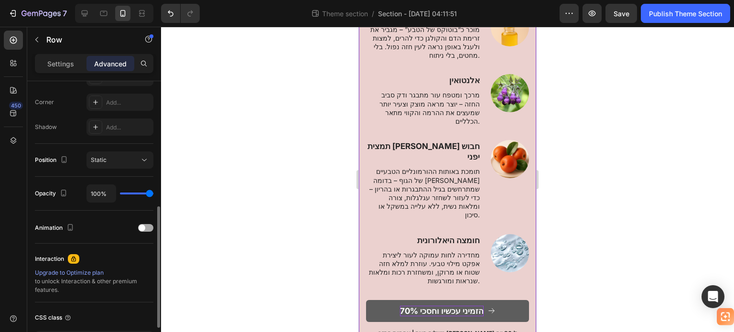
click at [143, 225] on span at bounding box center [142, 228] width 7 height 7
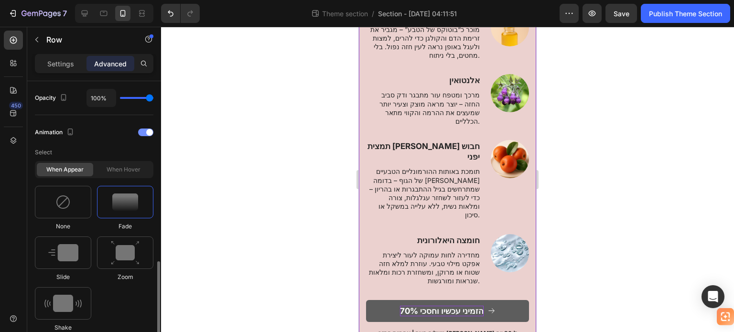
scroll to position [430, 0]
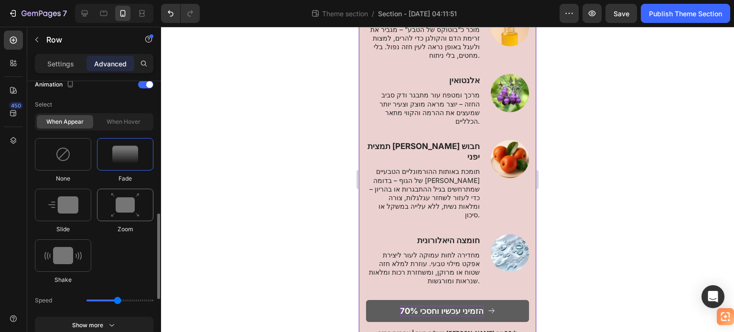
click at [120, 207] on img at bounding box center [125, 205] width 29 height 24
click at [69, 209] on img at bounding box center [63, 204] width 30 height 17
click at [65, 249] on img at bounding box center [62, 255] width 37 height 17
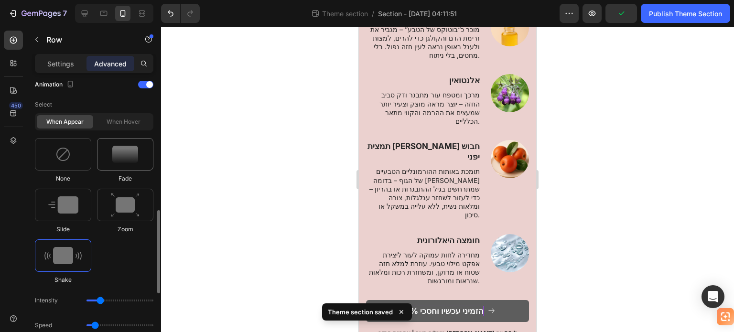
click at [134, 161] on img at bounding box center [125, 154] width 26 height 17
click at [73, 253] on img at bounding box center [62, 255] width 37 height 17
click at [69, 216] on div at bounding box center [63, 205] width 56 height 33
type input "1.7"
click at [91, 189] on div "Fade" at bounding box center [63, 211] width 56 height 45
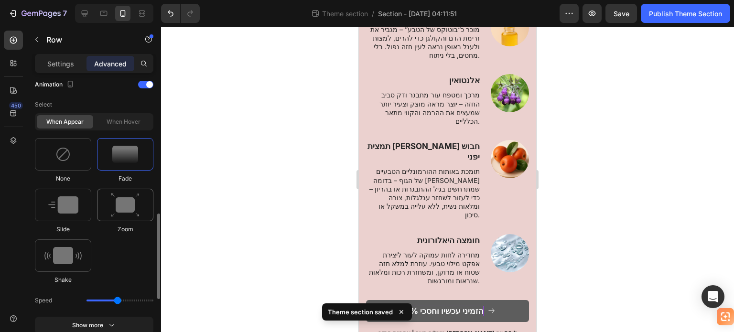
click at [131, 210] on img at bounding box center [125, 205] width 29 height 24
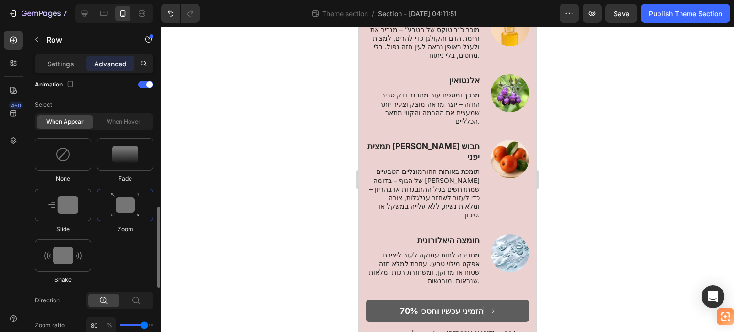
click at [75, 210] on img at bounding box center [63, 204] width 30 height 17
click at [131, 163] on div at bounding box center [125, 154] width 56 height 33
click at [66, 196] on img at bounding box center [63, 204] width 30 height 17
click at [112, 158] on img at bounding box center [125, 154] width 26 height 17
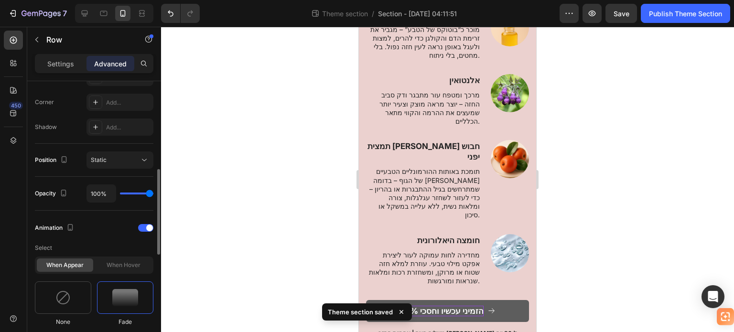
scroll to position [239, 0]
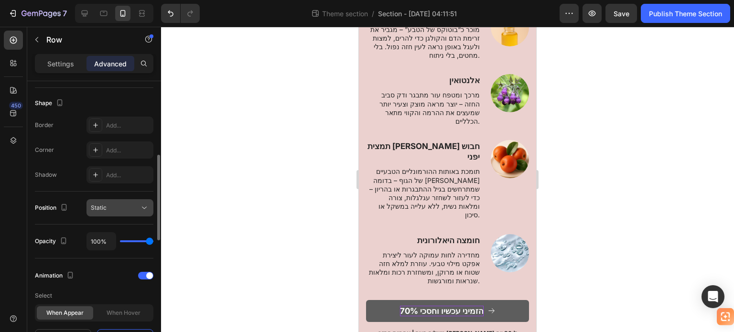
click at [120, 208] on div "Static" at bounding box center [115, 208] width 49 height 9
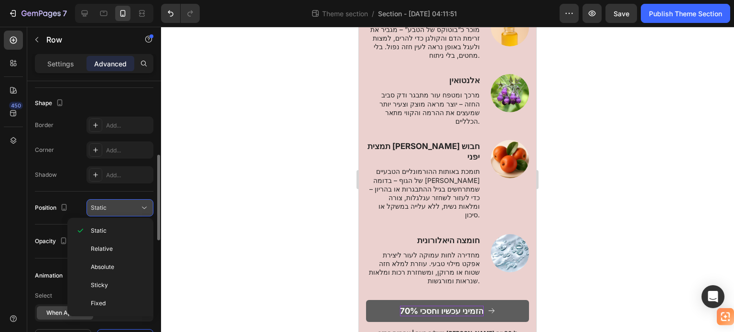
click at [120, 208] on div "Static" at bounding box center [115, 208] width 49 height 9
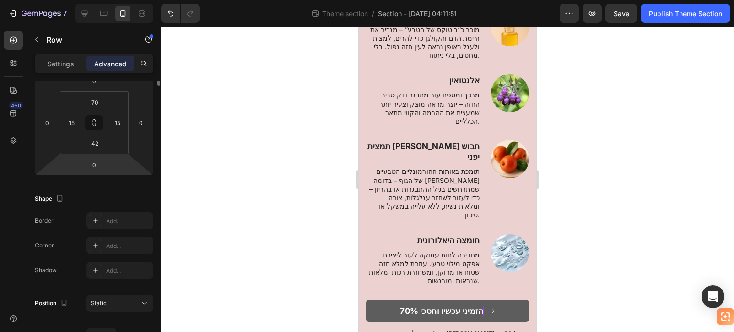
scroll to position [0, 0]
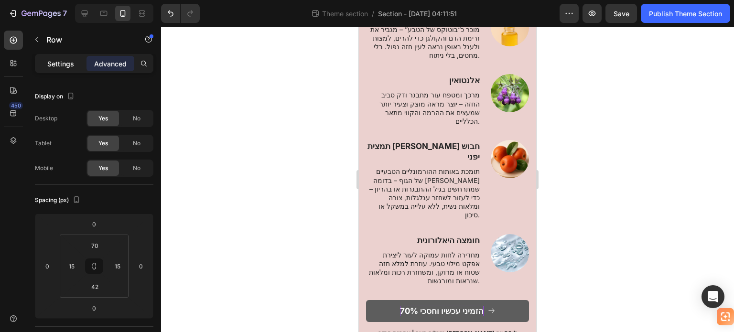
click at [54, 65] on p "Settings" at bounding box center [60, 64] width 27 height 10
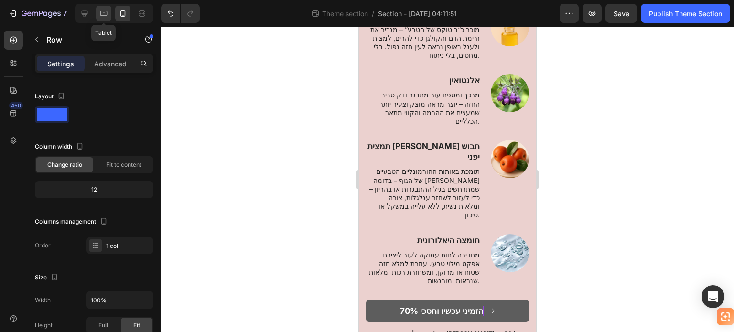
click at [105, 13] on icon at bounding box center [104, 14] width 10 height 10
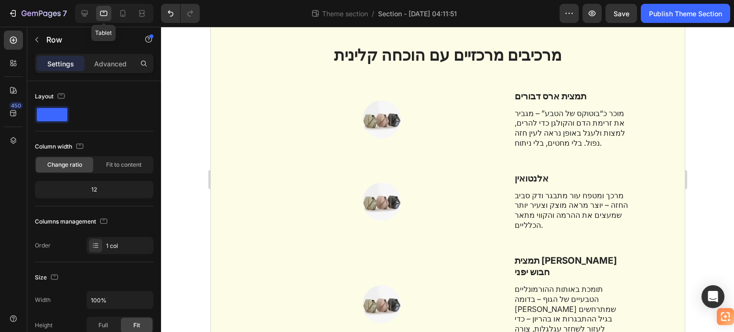
scroll to position [87, 0]
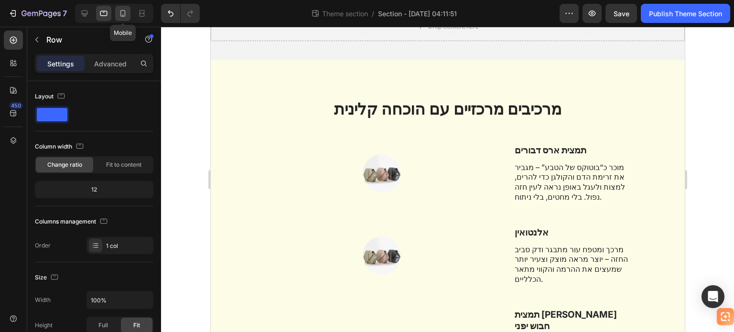
click at [124, 15] on icon at bounding box center [123, 14] width 10 height 10
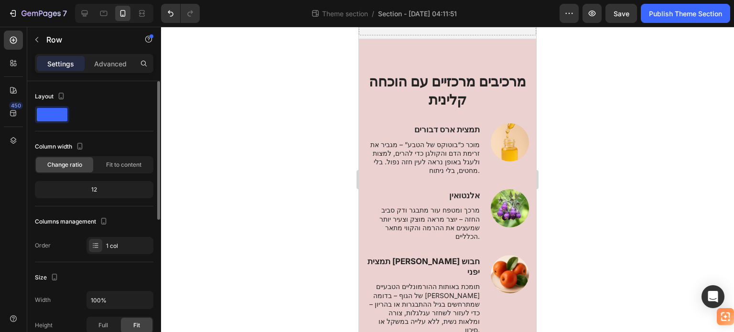
scroll to position [53, 0]
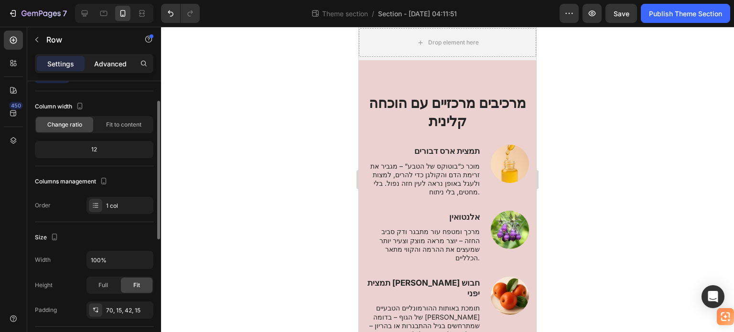
click at [109, 62] on p "Advanced" at bounding box center [110, 64] width 33 height 10
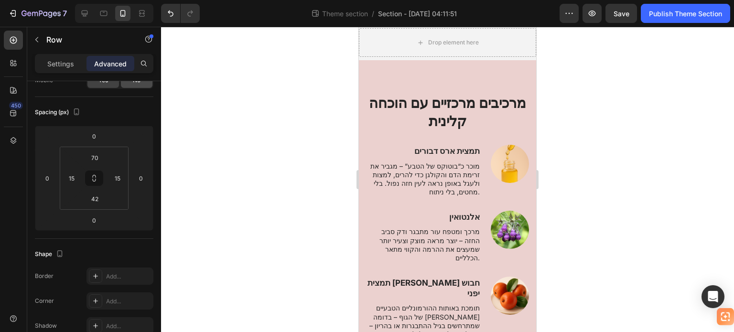
scroll to position [0, 0]
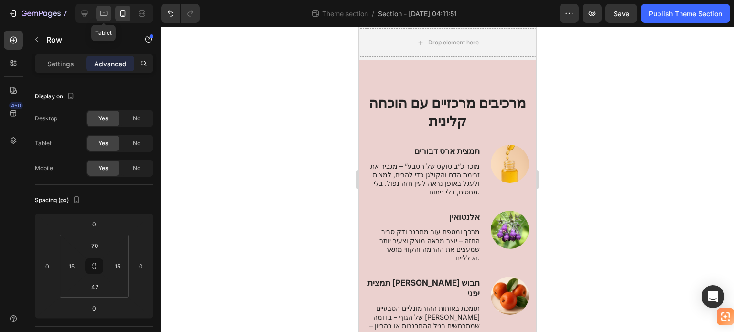
click at [107, 10] on icon at bounding box center [104, 14] width 10 height 10
type input "80"
type input "48"
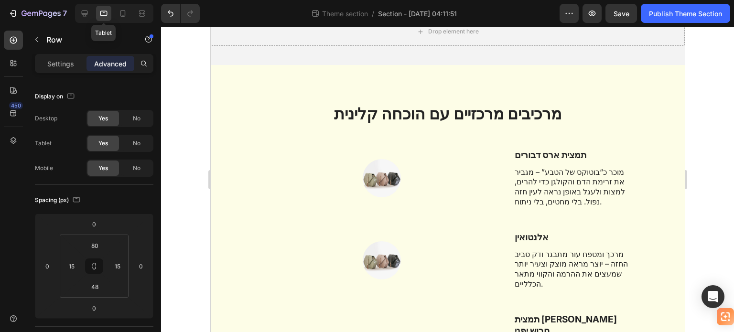
scroll to position [87, 0]
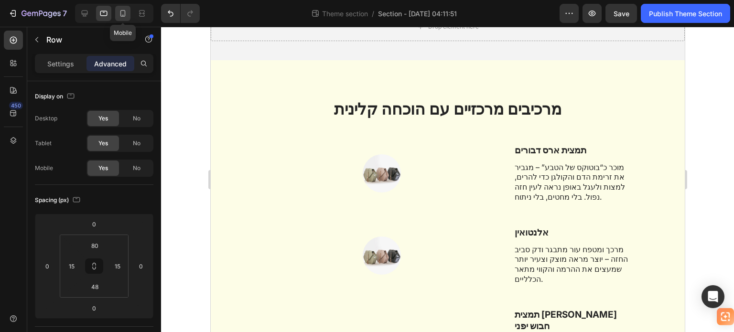
click at [123, 15] on icon at bounding box center [122, 13] width 5 height 7
type input "70"
type input "42"
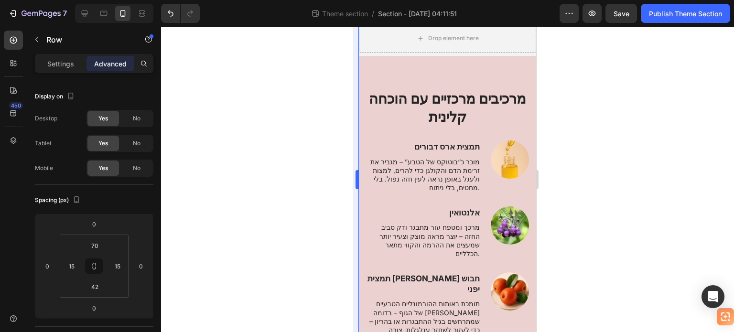
scroll to position [53, 0]
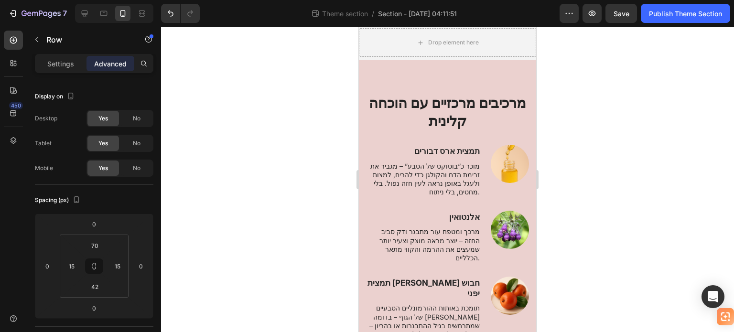
click at [363, 116] on div "⁠⁠⁠⁠⁠⁠⁠ מרכיבים מרכזיים עם הוכחה קלינית Heading Row Image תמצית ארס דבורים Text…" at bounding box center [447, 284] width 177 height 448
click at [384, 69] on div "⁠⁠⁠⁠⁠⁠⁠ מרכיבים מרכזיים עם הוכחה קלינית Heading Row Image תמצית ארס דבורים Text…" at bounding box center [447, 284] width 177 height 448
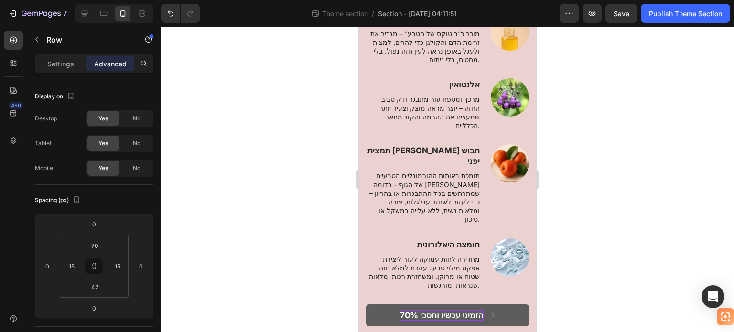
scroll to position [190, 0]
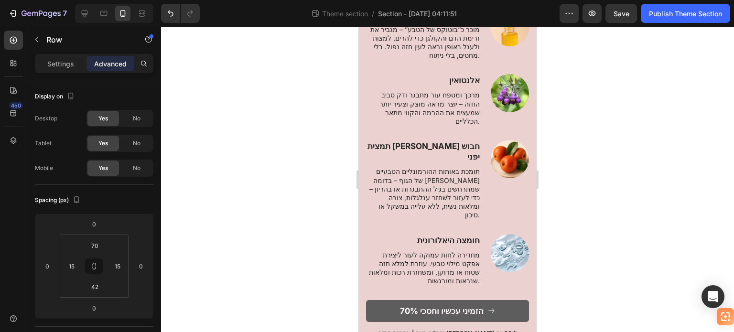
click at [389, 302] on div "⁠⁠⁠⁠⁠⁠⁠ מרכיבים מרכזיים עם הוכחה קלינית Heading Row Image תמצית ארס דבורים Text…" at bounding box center [447, 148] width 177 height 448
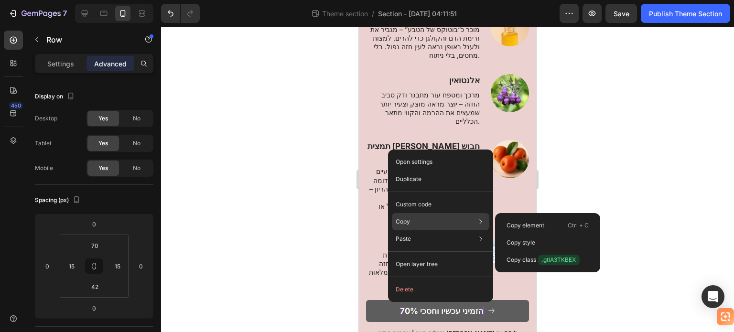
click at [431, 221] on div "Copy Copy element Ctrl + C Copy style Copy class .gtlA3TKBEX" at bounding box center [441, 221] width 98 height 17
click at [534, 222] on p "Copy element" at bounding box center [526, 225] width 38 height 9
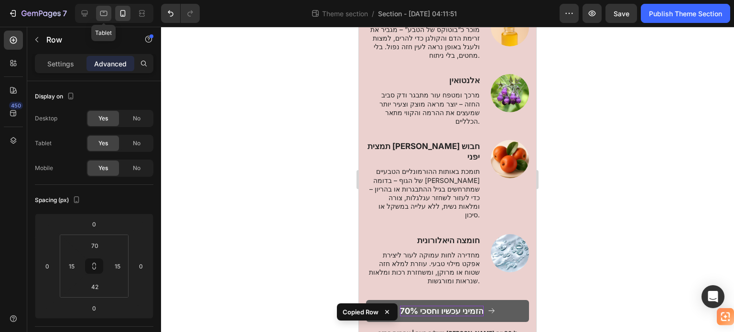
click at [107, 12] on icon at bounding box center [104, 14] width 10 height 10
type input "80"
type input "48"
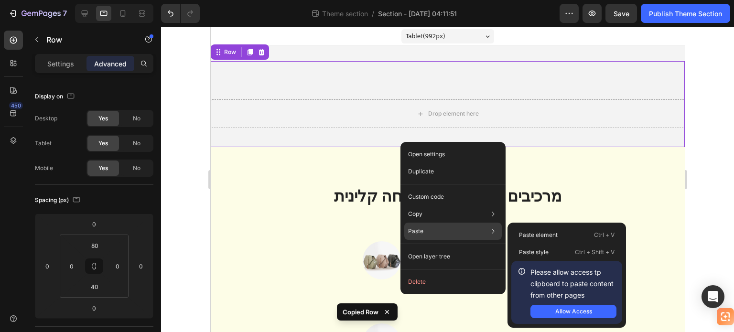
click at [427, 248] on div "Paste Paste element Ctrl + V Paste style Ctrl + Shift + V Please allow access t…" at bounding box center [453, 256] width 98 height 17
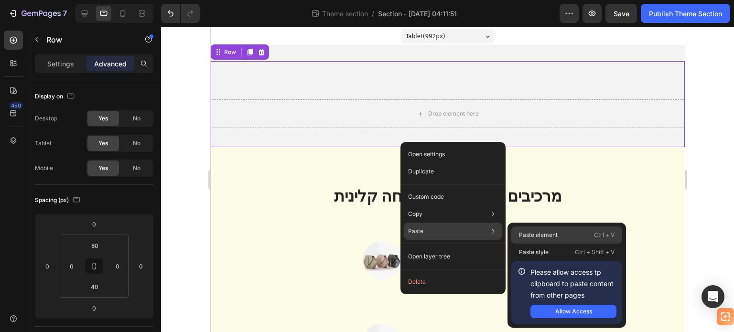
click at [570, 244] on div "Paste element Ctrl + V" at bounding box center [566, 252] width 111 height 17
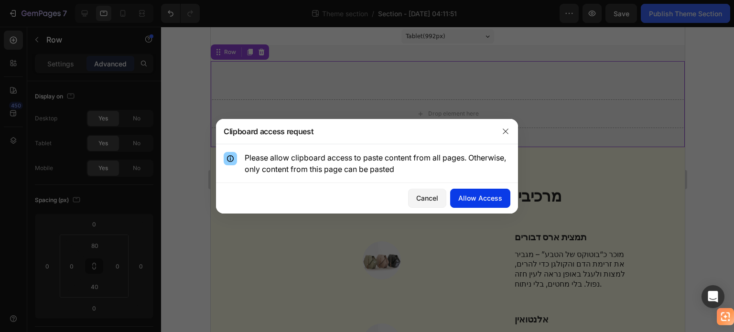
click at [495, 199] on div "Allow Access" at bounding box center [480, 198] width 44 height 10
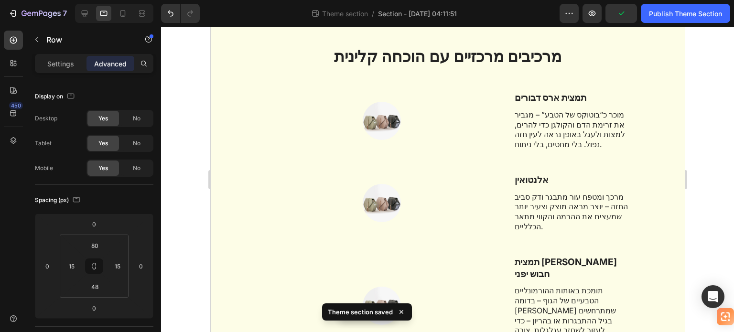
scroll to position [577, 0]
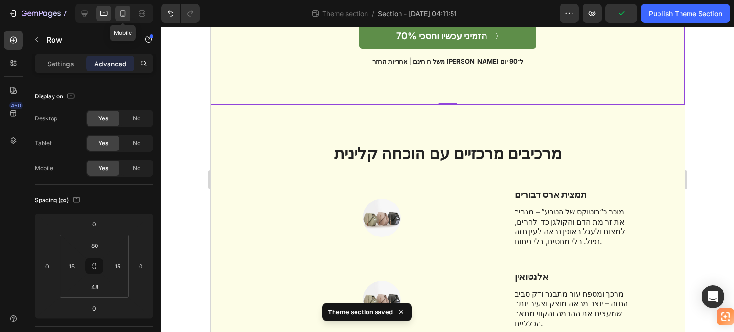
click at [127, 15] on icon at bounding box center [123, 14] width 10 height 10
type input "70"
type input "42"
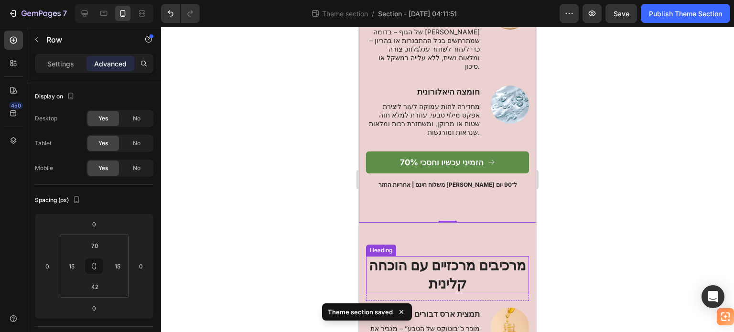
scroll to position [340, 0]
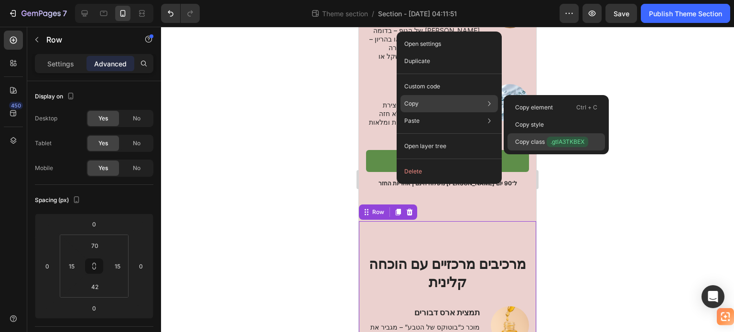
click at [531, 141] on p "Copy class .gtlA3TKBEX" at bounding box center [551, 142] width 73 height 11
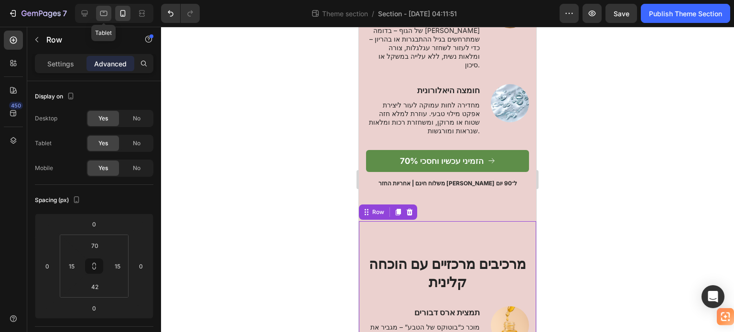
click at [105, 11] on icon at bounding box center [104, 14] width 10 height 10
type input "80"
type input "48"
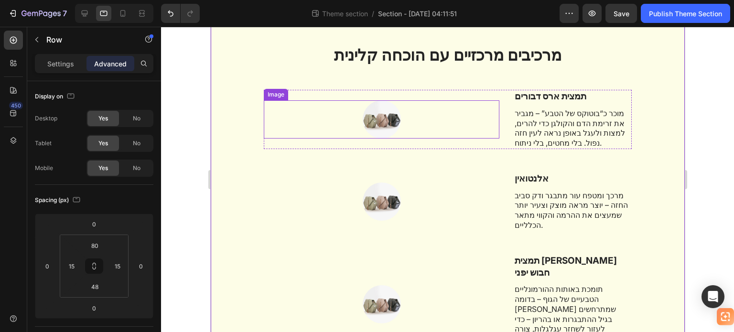
scroll to position [580, 0]
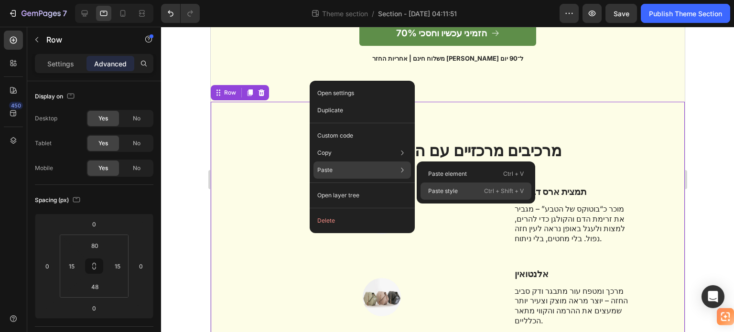
click at [447, 189] on p "Paste style" at bounding box center [443, 191] width 30 height 9
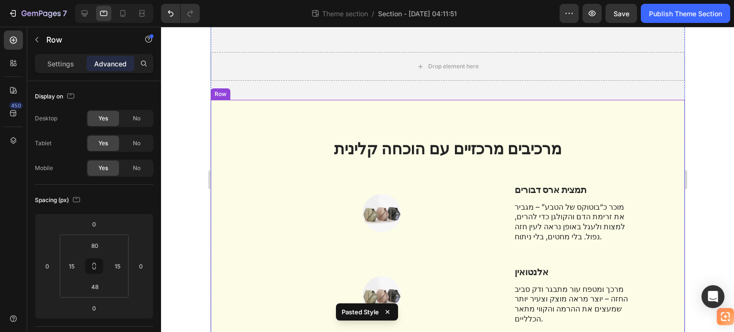
scroll to position [48, 0]
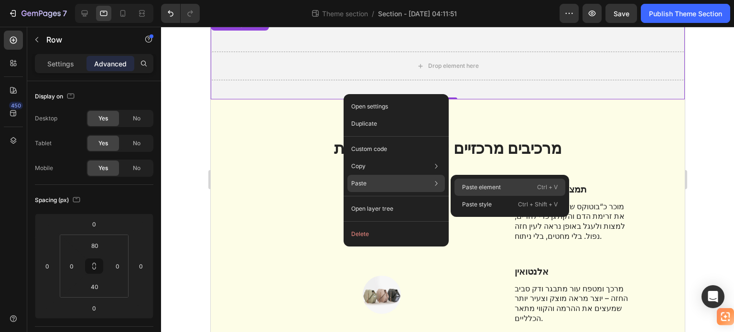
click at [477, 185] on p "Paste element" at bounding box center [481, 187] width 39 height 9
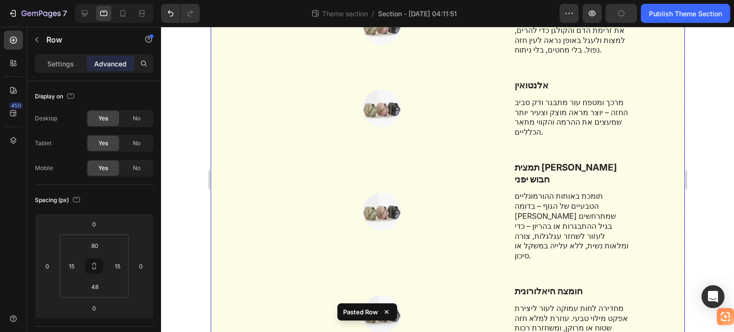
scroll to position [1310, 0]
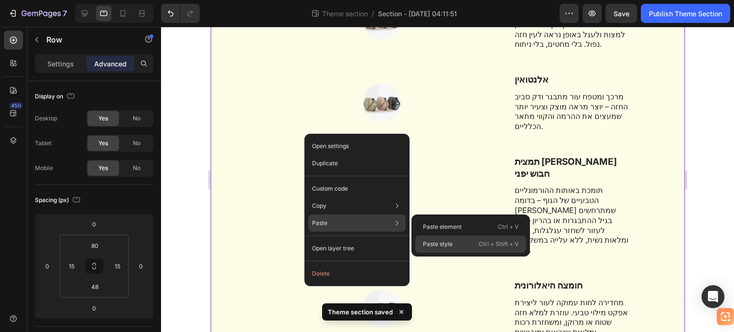
click at [426, 245] on p "Paste style" at bounding box center [438, 244] width 30 height 9
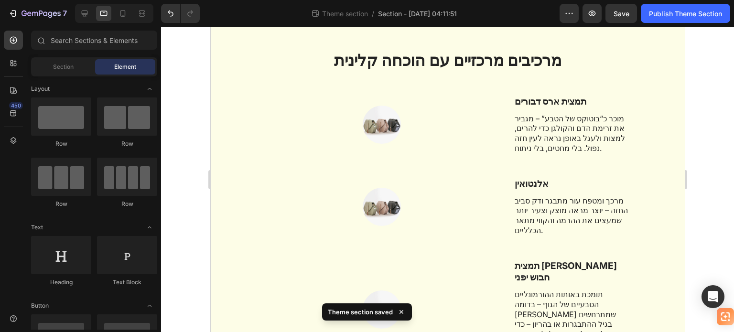
scroll to position [0, 0]
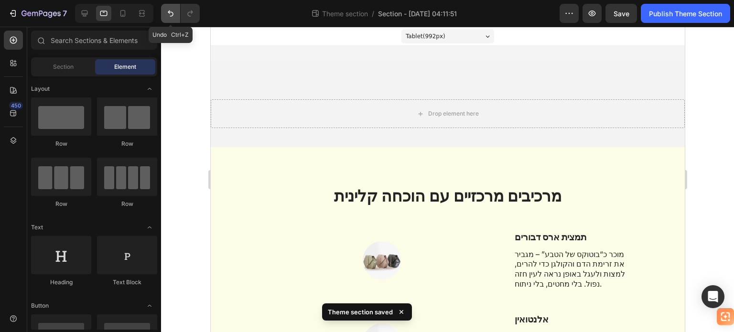
click at [168, 11] on icon "Undo/Redo" at bounding box center [171, 14] width 10 height 10
click at [167, 11] on icon "Undo/Redo" at bounding box center [171, 14] width 10 height 10
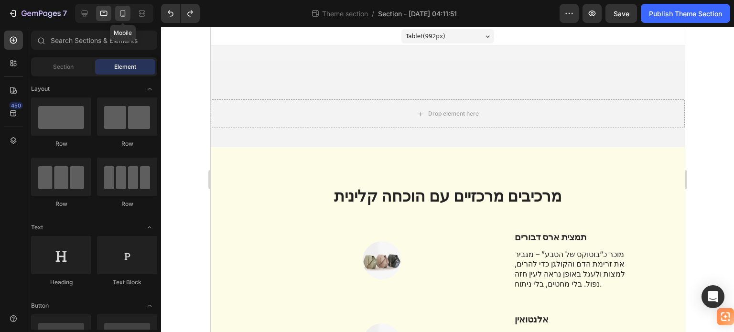
click at [125, 12] on icon at bounding box center [123, 14] width 10 height 10
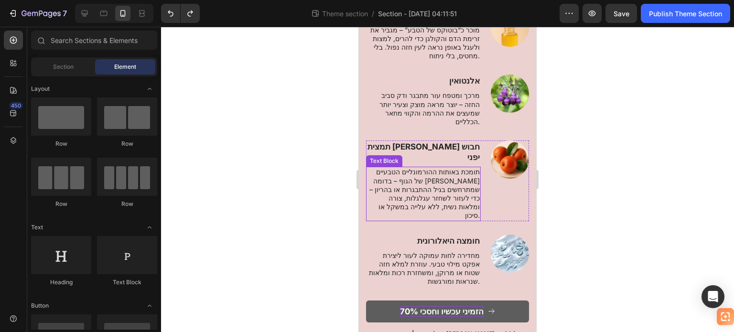
scroll to position [190, 0]
click at [105, 14] on icon at bounding box center [104, 14] width 10 height 10
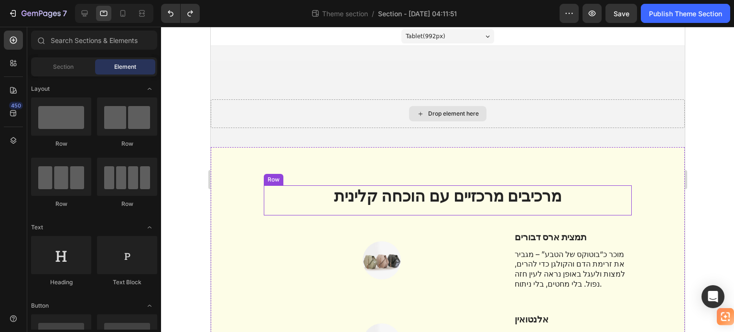
scroll to position [96, 0]
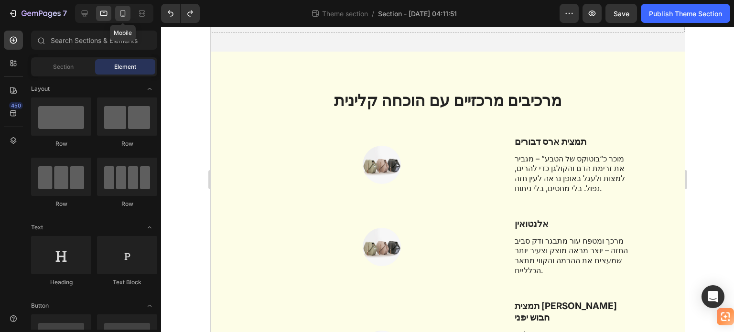
click at [122, 13] on icon at bounding box center [123, 14] width 10 height 10
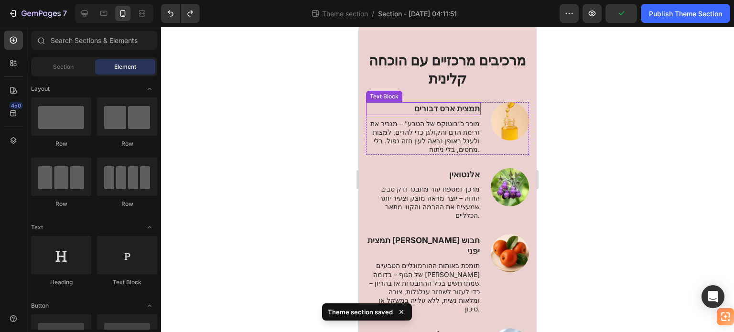
click at [387, 93] on div "Text Block" at bounding box center [384, 96] width 33 height 9
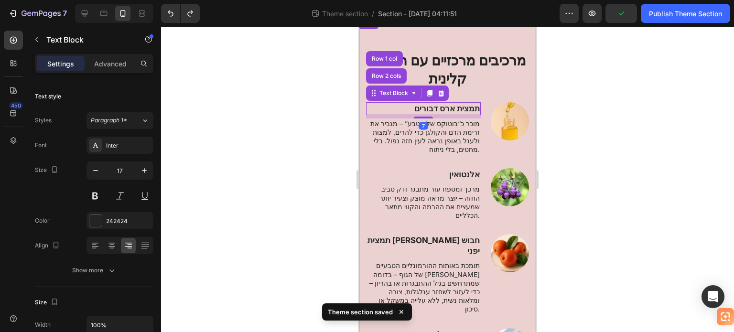
click at [424, 41] on div "⁠⁠⁠⁠⁠⁠⁠ מרכיבים מרכזיים עם הוכחה קלינית Heading Row Image תמצית ארס דבורים Text…" at bounding box center [447, 242] width 177 height 448
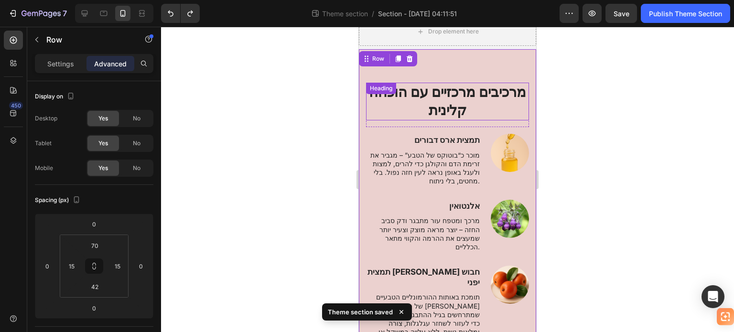
scroll to position [48, 0]
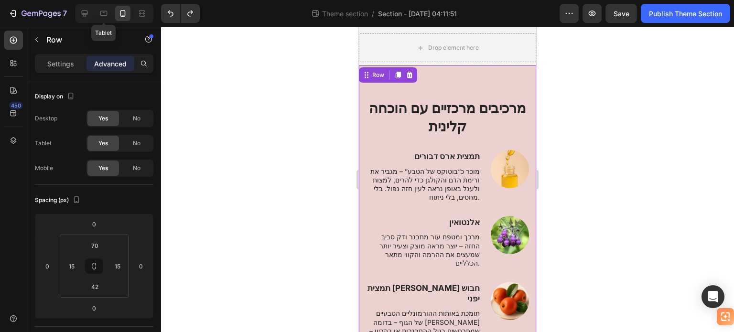
drag, startPoint x: 107, startPoint y: 14, endPoint x: 125, endPoint y: 18, distance: 18.0
click at [107, 15] on icon at bounding box center [104, 14] width 10 height 10
type input "80"
type input "48"
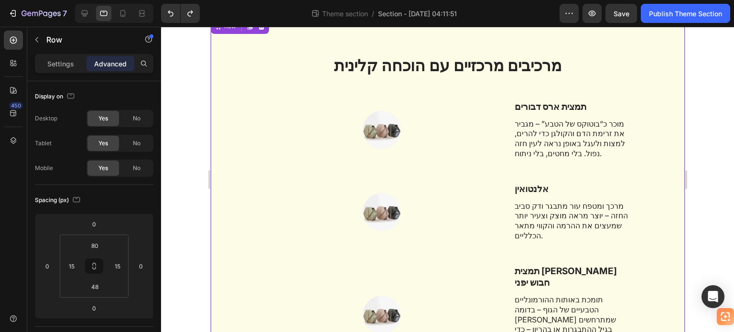
scroll to position [135, 0]
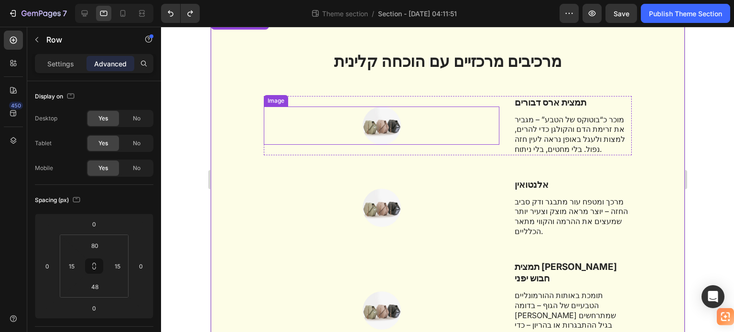
click at [377, 128] on img at bounding box center [381, 126] width 38 height 38
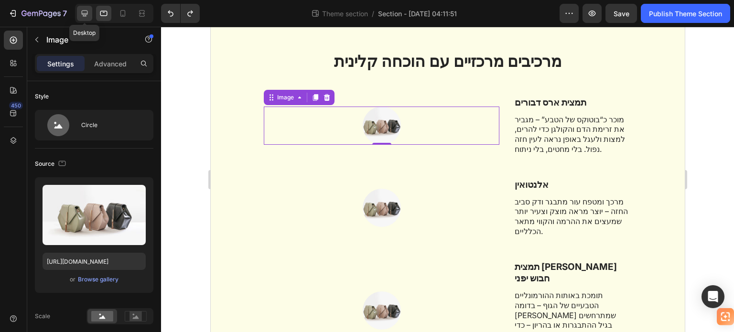
click at [84, 11] on icon at bounding box center [85, 14] width 6 height 6
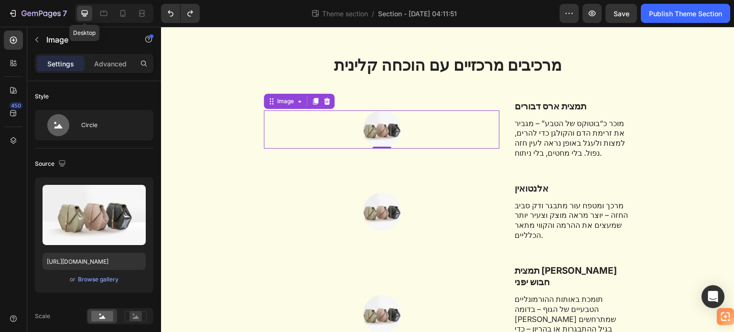
scroll to position [185, 0]
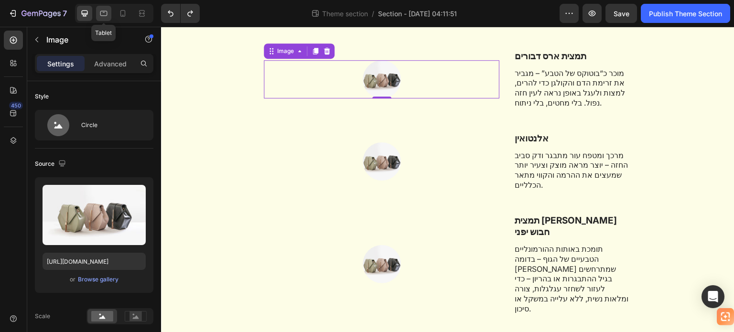
click at [105, 11] on icon at bounding box center [103, 13] width 7 height 5
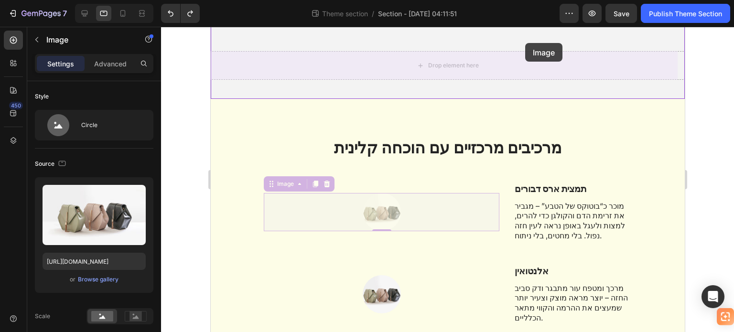
scroll to position [42, 0]
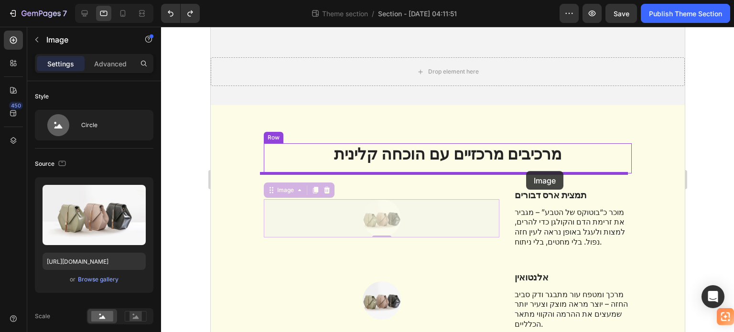
drag, startPoint x: 380, startPoint y: 80, endPoint x: 526, endPoint y: 171, distance: 172.2
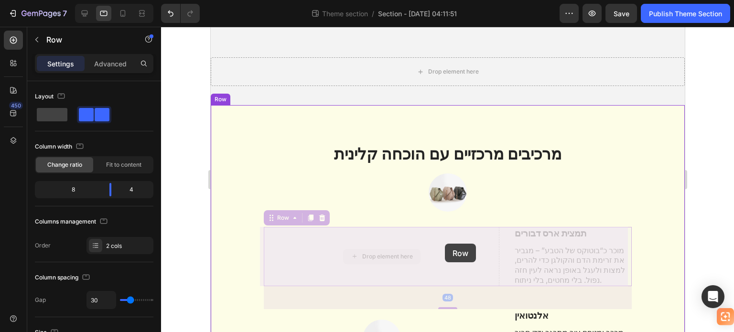
drag, startPoint x: 532, startPoint y: 242, endPoint x: 471, endPoint y: 244, distance: 61.2
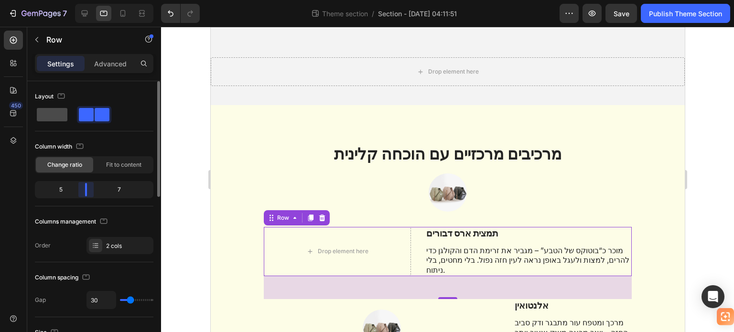
drag, startPoint x: 109, startPoint y: 191, endPoint x: 51, endPoint y: 114, distance: 95.9
click at [82, 188] on div at bounding box center [85, 189] width 17 height 13
click at [48, 105] on div "Layout" at bounding box center [94, 106] width 119 height 34
click at [52, 110] on span at bounding box center [52, 114] width 31 height 13
type input "0"
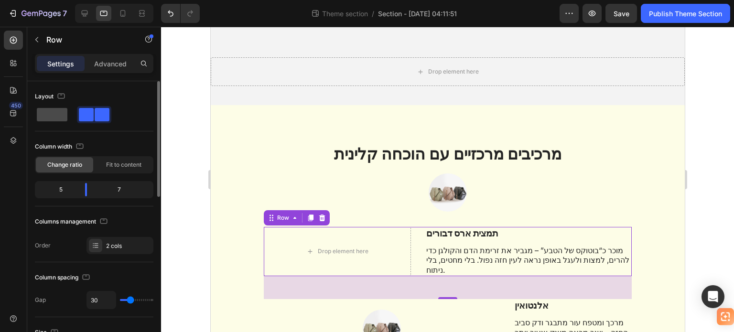
type input "0"
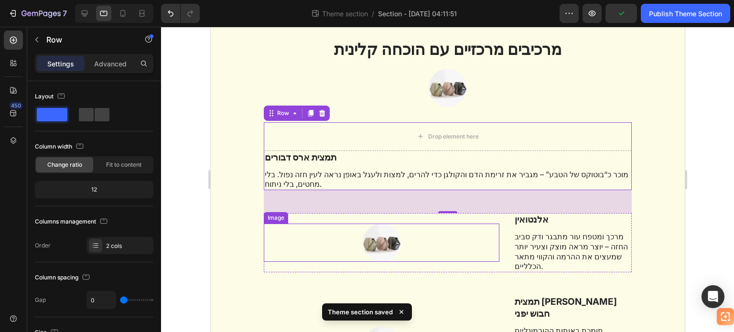
scroll to position [185, 0]
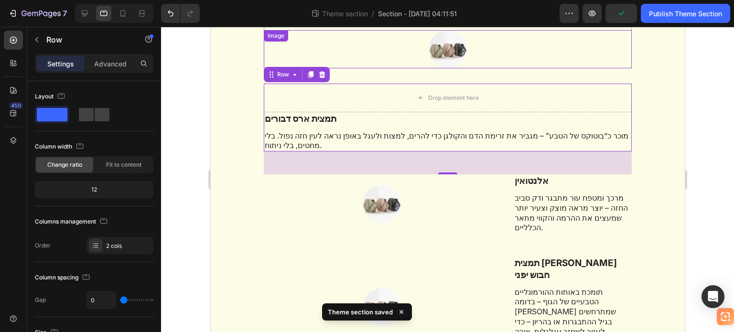
click at [443, 48] on img at bounding box center [447, 49] width 38 height 38
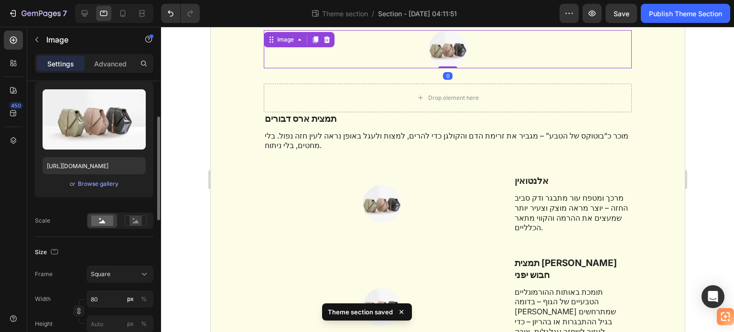
scroll to position [143, 0]
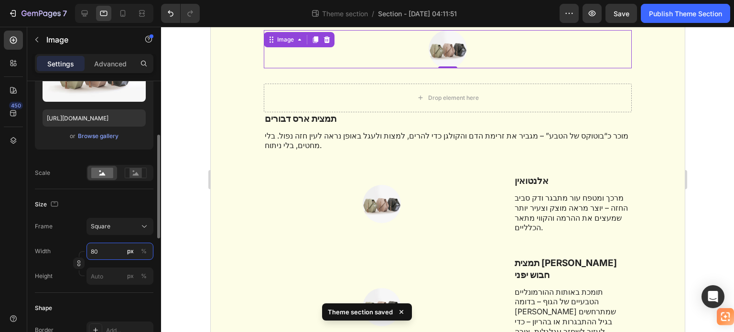
click at [113, 250] on input "80" at bounding box center [120, 251] width 67 height 17
click at [122, 228] on div "Square" at bounding box center [114, 226] width 47 height 9
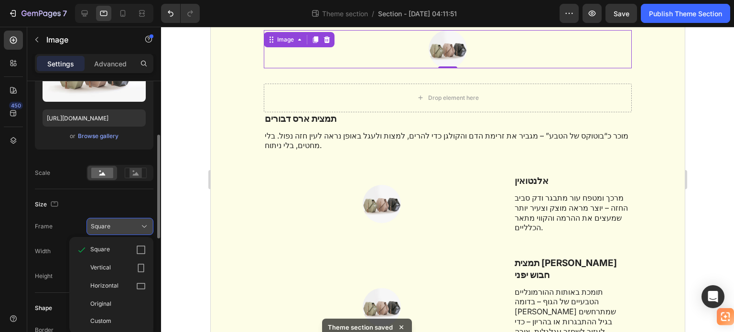
click at [122, 228] on div "Square" at bounding box center [114, 226] width 47 height 9
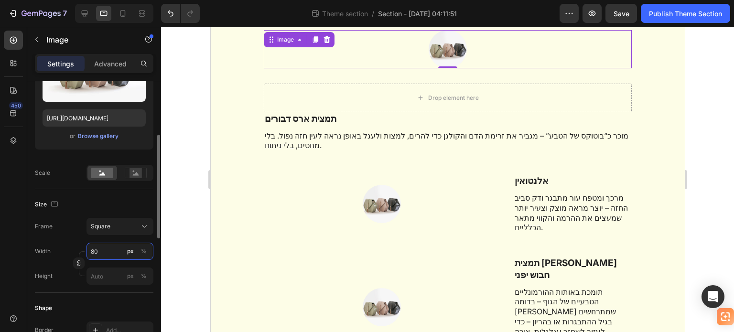
click at [107, 250] on input "80" at bounding box center [120, 251] width 67 height 17
type input "2"
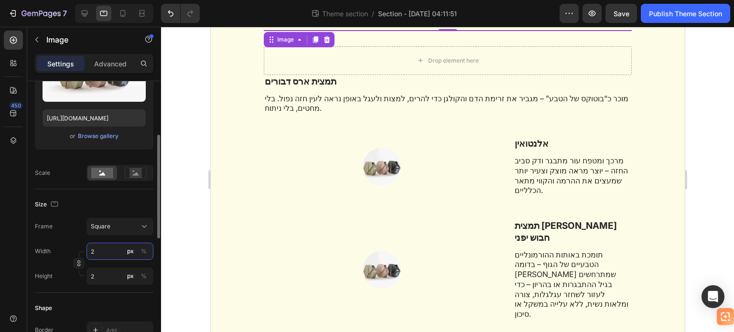
type input "20"
type input "200"
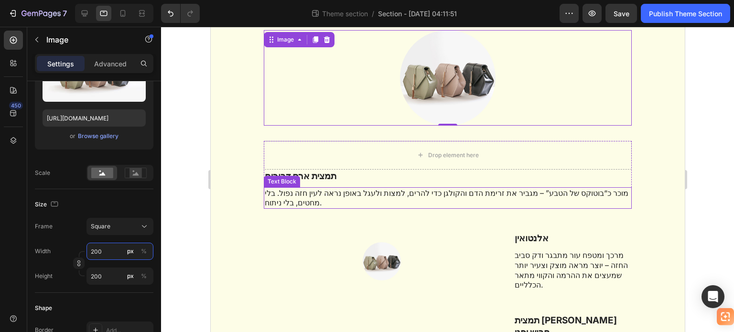
scroll to position [138, 0]
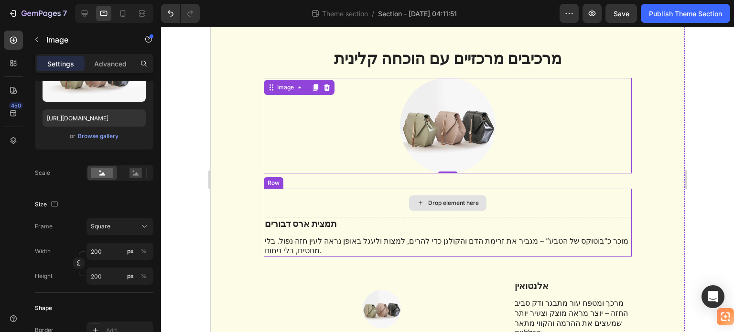
click at [513, 201] on div "Drop element here" at bounding box center [447, 203] width 368 height 29
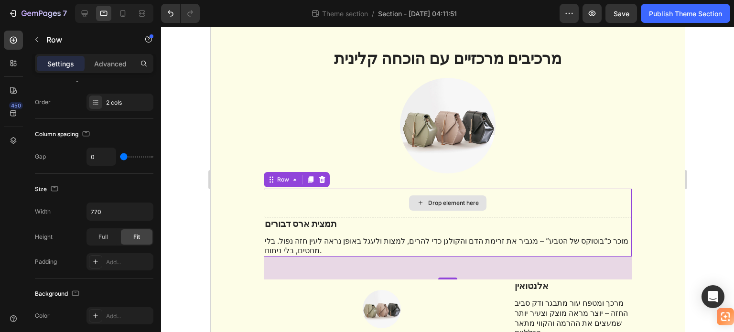
scroll to position [0, 0]
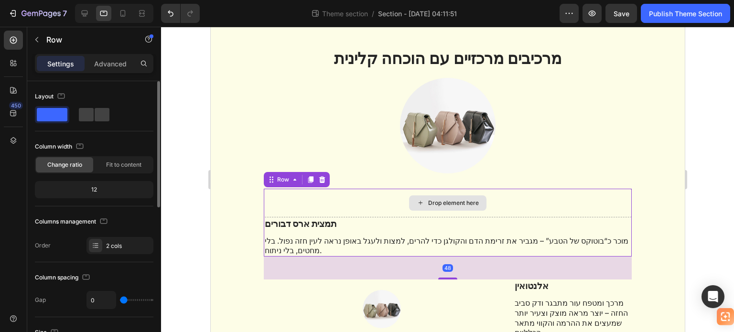
click at [488, 204] on div "Drop element here" at bounding box center [447, 203] width 368 height 29
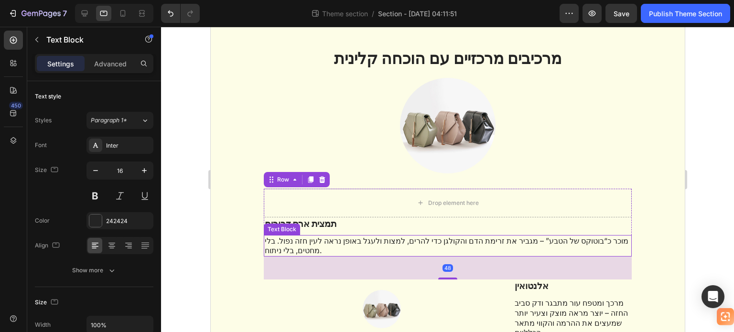
click at [395, 238] on p "מוכר כ“בוטוקס של הטבע” – מגביר את זרימת הדם והקולגן כדי להרים, למצות ולעגל באופ…" at bounding box center [447, 246] width 366 height 20
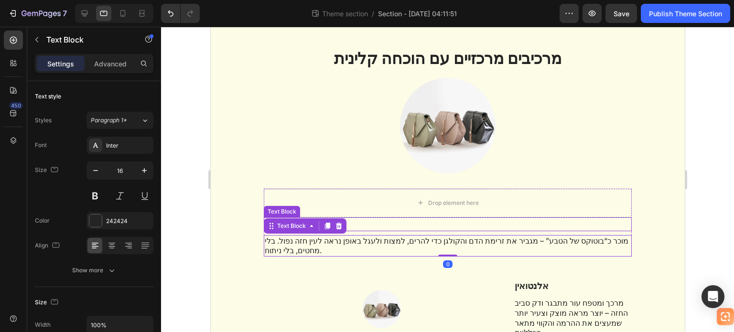
click at [383, 222] on p "תמצית ארס דבורים" at bounding box center [447, 224] width 366 height 12
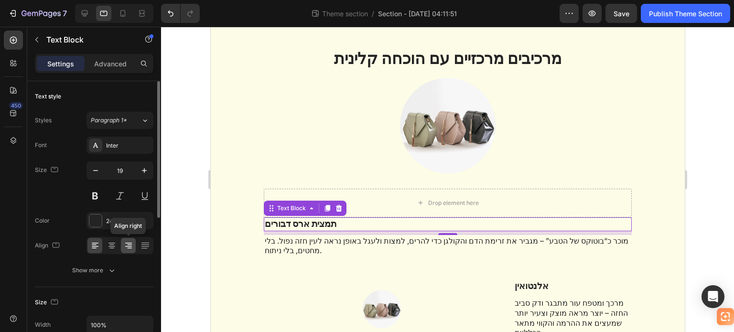
click at [132, 248] on div at bounding box center [128, 245] width 15 height 15
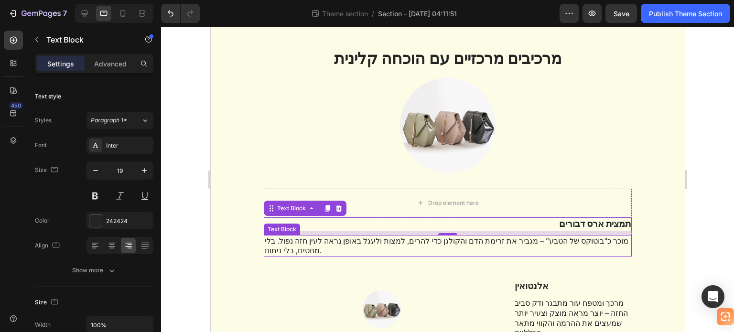
click at [326, 241] on p "מוכר כ“בוטוקס של הטבע” – מגביר את זרימת הדם והקולגן כדי להרים, למצות ולעגל באופ…" at bounding box center [447, 246] width 366 height 20
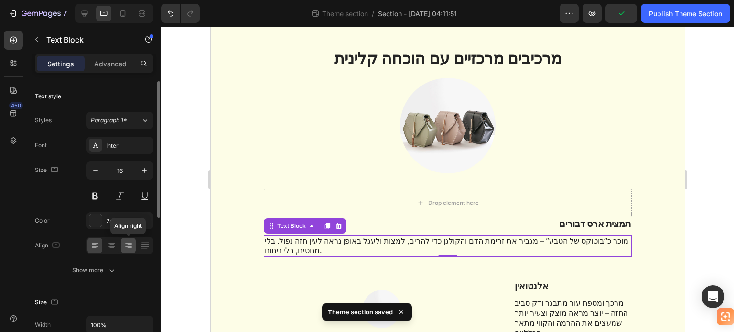
click at [127, 250] on icon at bounding box center [129, 246] width 10 height 10
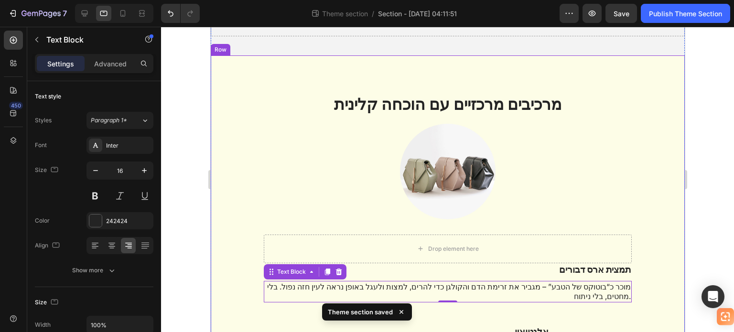
scroll to position [90, 0]
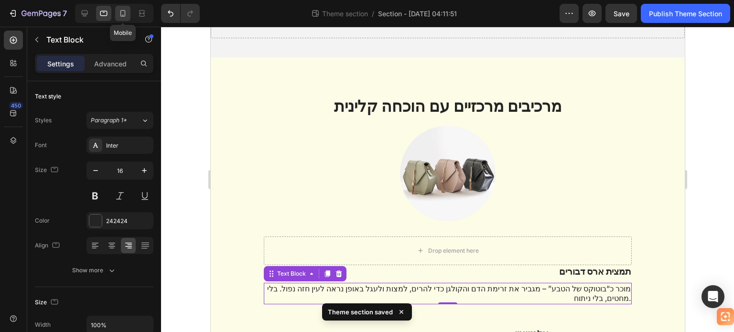
click at [122, 14] on icon at bounding box center [123, 14] width 10 height 10
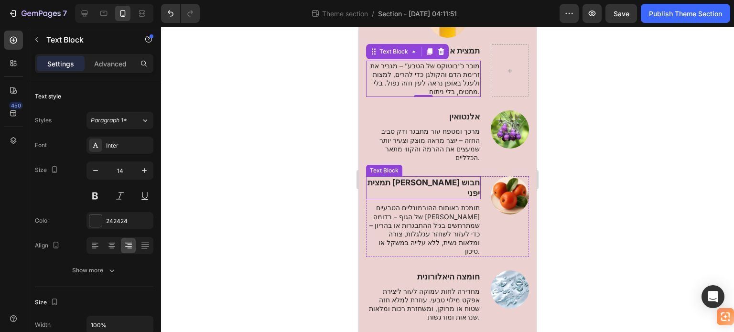
scroll to position [96, 0]
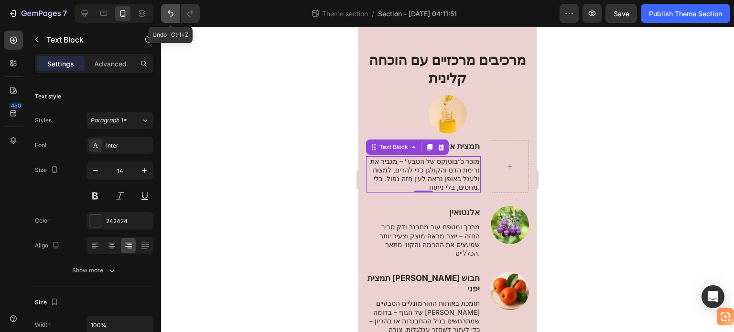
click at [167, 12] on icon "Undo/Redo" at bounding box center [171, 14] width 10 height 10
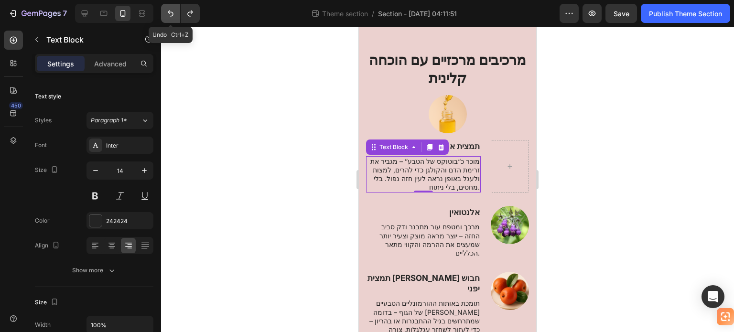
click at [167, 12] on icon "Undo/Redo" at bounding box center [171, 14] width 10 height 10
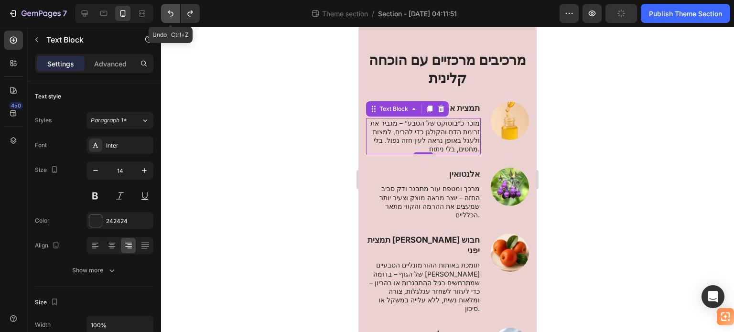
click at [167, 12] on icon "Undo/Redo" at bounding box center [171, 14] width 10 height 10
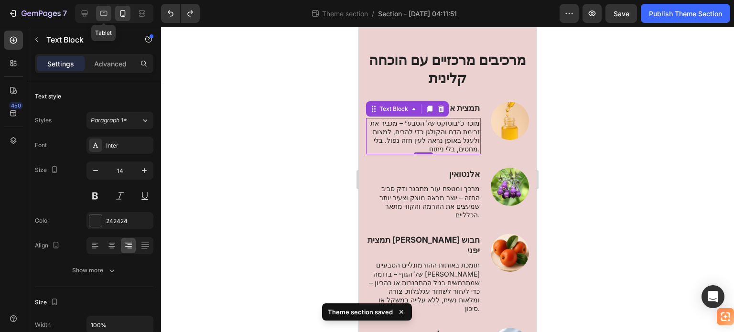
click at [111, 16] on div at bounding box center [103, 13] width 15 height 15
type input "16"
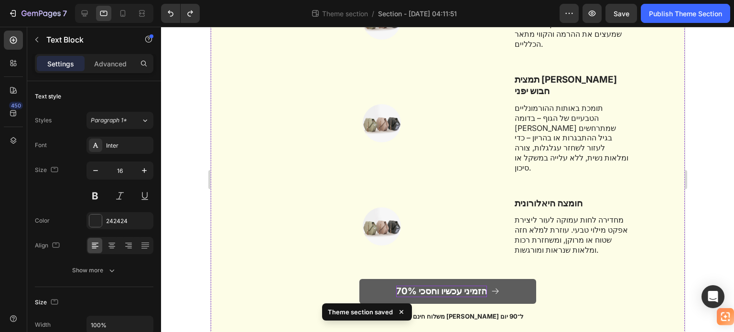
scroll to position [323, 0]
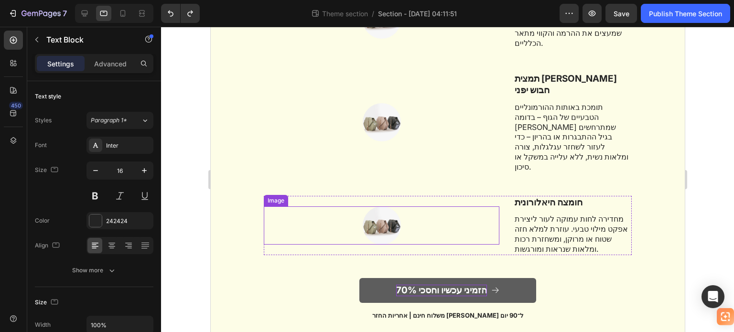
click at [379, 207] on img at bounding box center [381, 226] width 38 height 38
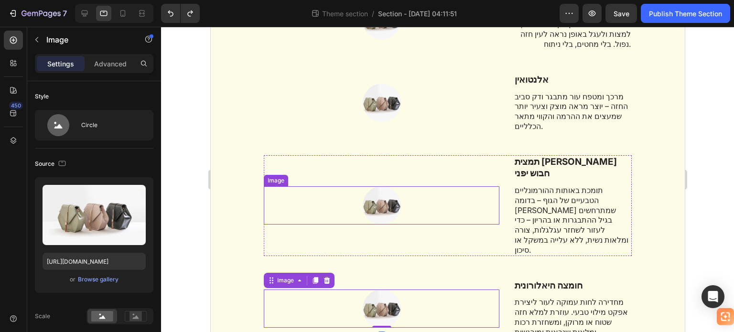
scroll to position [132, 0]
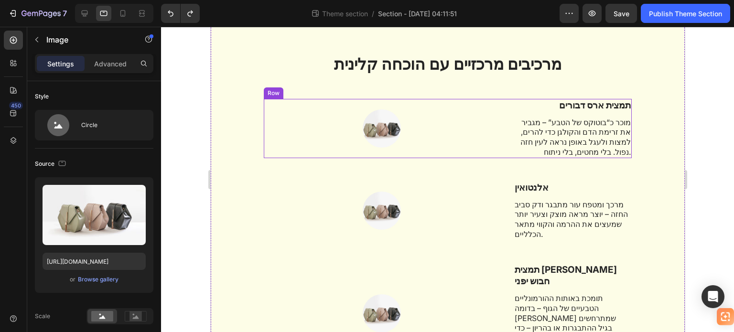
click at [374, 131] on img at bounding box center [381, 128] width 38 height 38
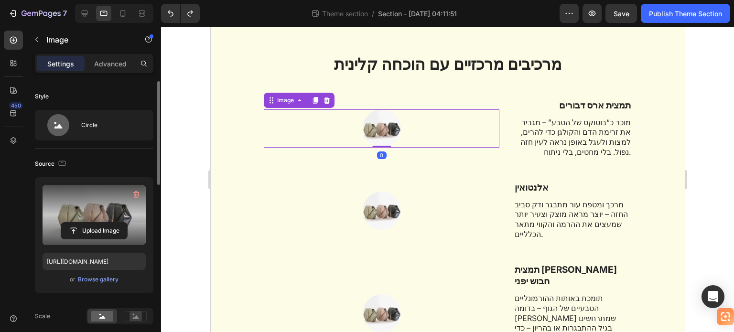
click at [101, 206] on label at bounding box center [94, 215] width 103 height 60
click at [101, 223] on input "file" at bounding box center [94, 231] width 66 height 16
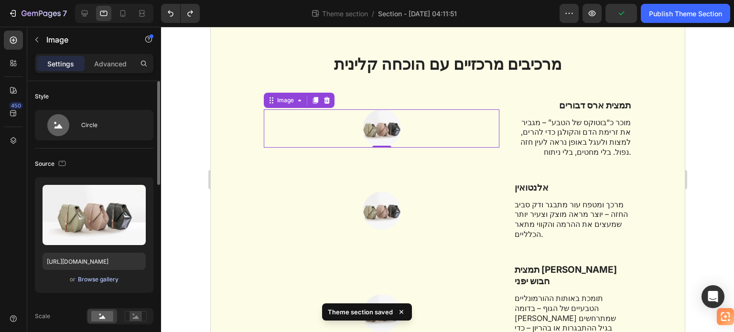
click at [98, 277] on div "Browse gallery" at bounding box center [98, 279] width 41 height 9
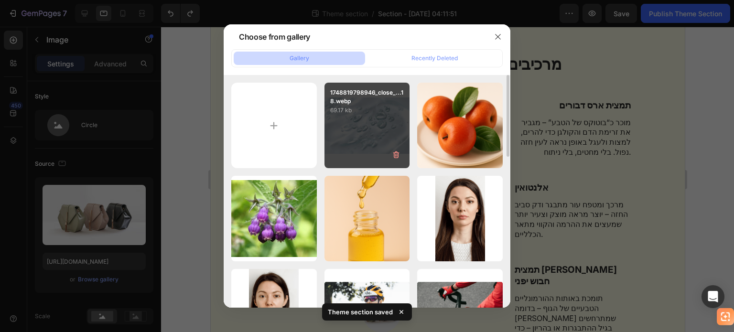
scroll to position [48, 0]
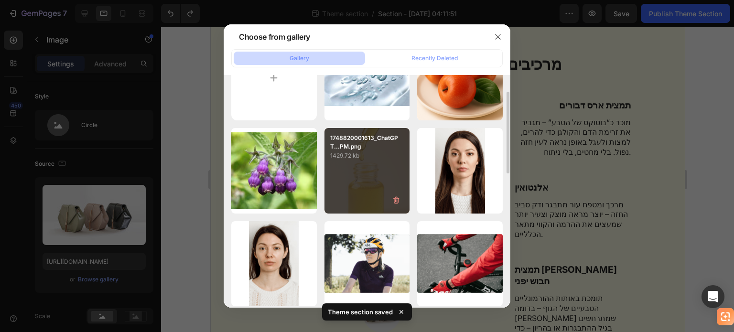
click at [361, 183] on div "1748820001613_ChatGPT...PM.png 1429.72 kb" at bounding box center [368, 171] width 86 height 86
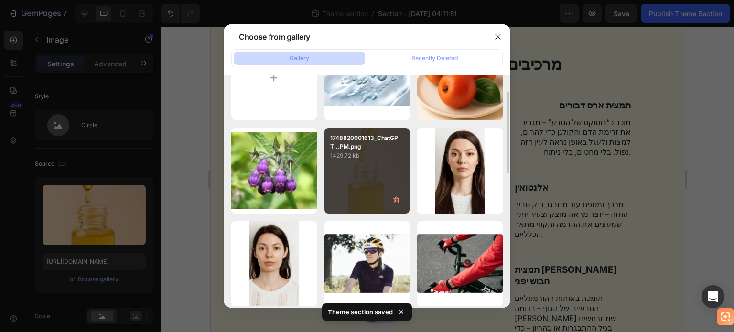
type input "https://cdn.shopify.com/s/files/1/0714/0563/3707/files/gempages_579488357478826…"
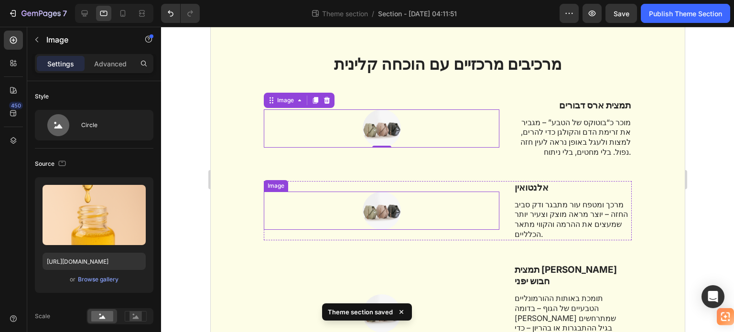
click at [375, 196] on img at bounding box center [381, 211] width 38 height 38
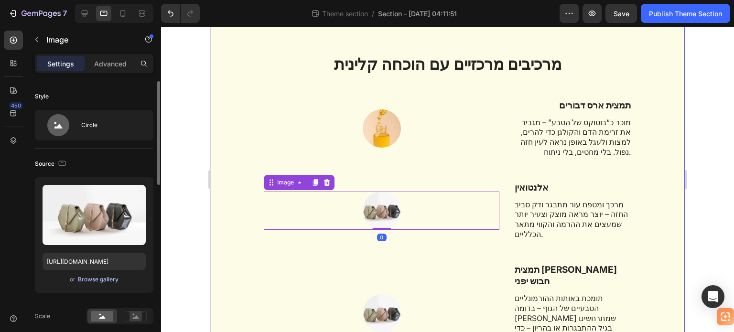
click at [108, 280] on div "Browse gallery" at bounding box center [98, 279] width 41 height 9
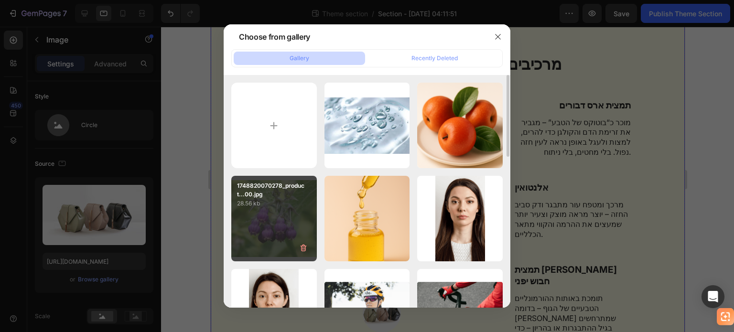
click at [292, 209] on div "1748820070278_product...00.jpg 28.56 kb" at bounding box center [274, 219] width 86 height 86
type input "https://cdn.shopify.com/s/files/1/0714/0563/3707/files/gempages_579488357478826…"
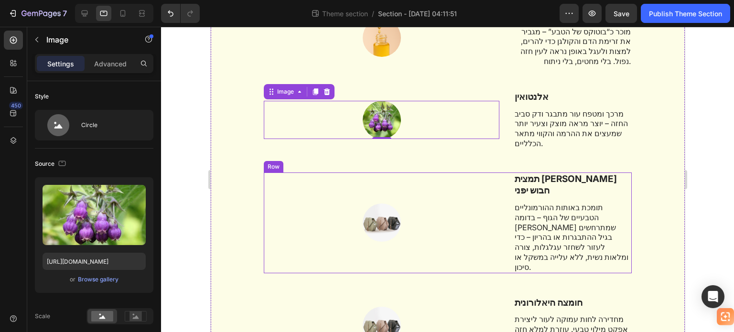
scroll to position [228, 0]
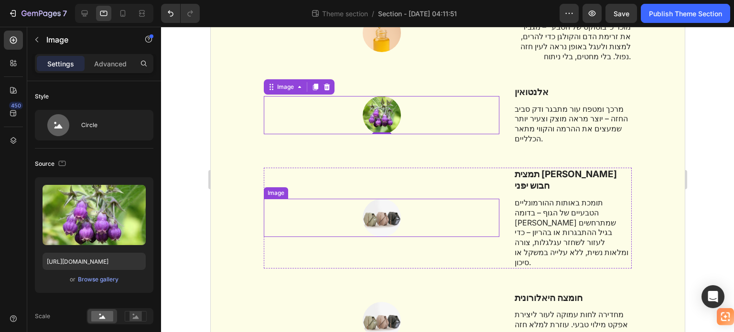
click at [381, 199] on img at bounding box center [381, 218] width 38 height 38
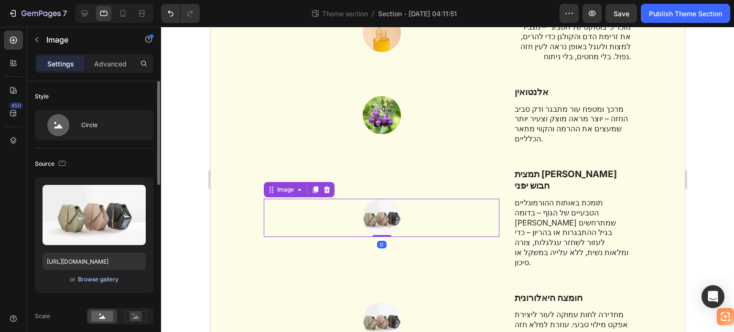
click at [103, 282] on div "Browse gallery" at bounding box center [98, 279] width 41 height 9
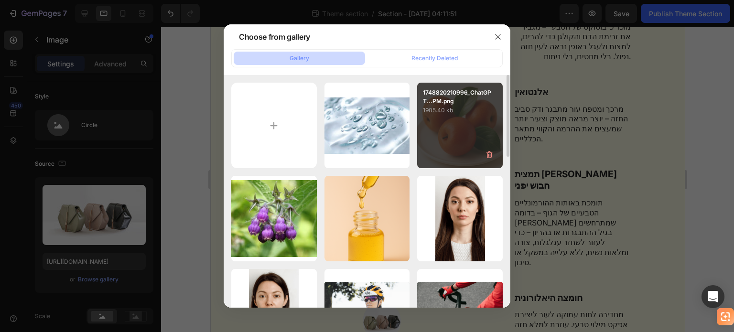
click at [469, 132] on div "1748820210996_ChatGPT...PM.png 1905.40 kb" at bounding box center [460, 126] width 86 height 86
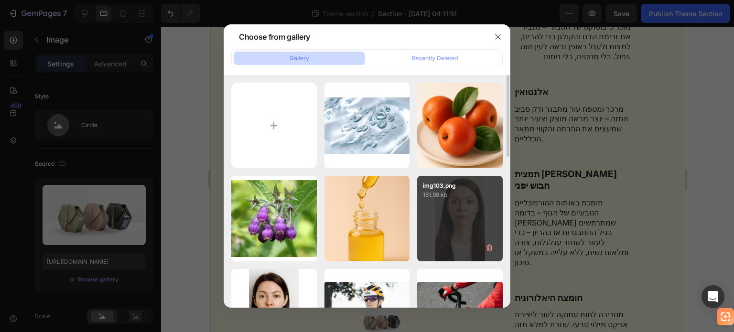
type input "https://cdn.shopify.com/s/files/1/0714/0563/3707/files/gempages_579488357478826…"
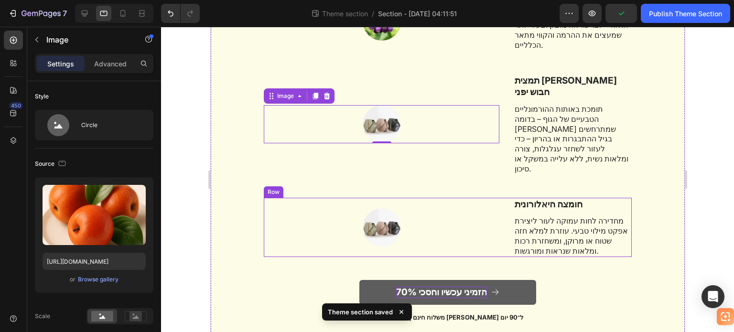
scroll to position [323, 0]
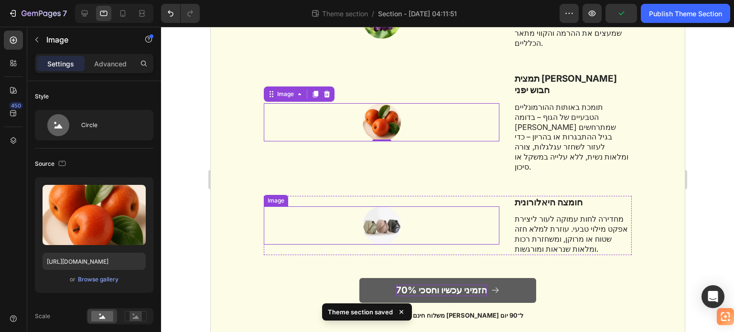
click at [382, 207] on img at bounding box center [381, 226] width 38 height 38
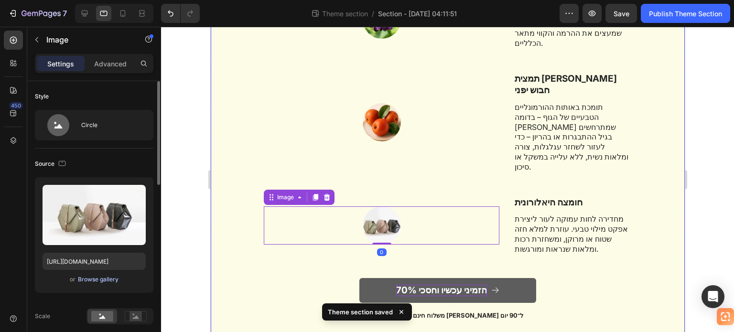
click at [109, 282] on div "Browse gallery" at bounding box center [98, 279] width 41 height 9
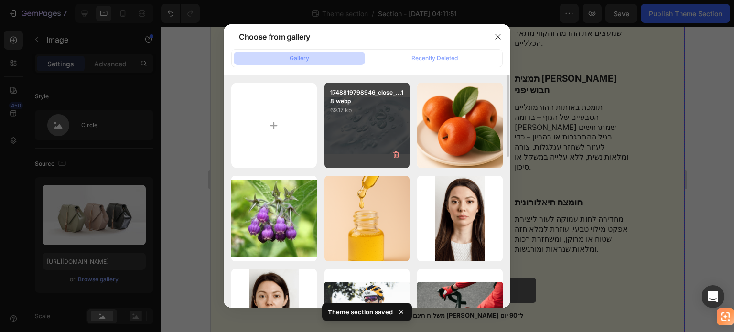
click at [374, 110] on p "69.17 kb" at bounding box center [367, 111] width 74 height 10
type input "https://cdn.shopify.com/s/files/1/0714/0563/3707/files/gempages_579488357478826…"
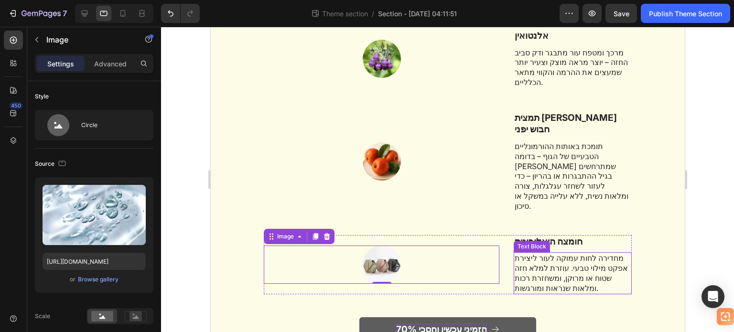
scroll to position [228, 0]
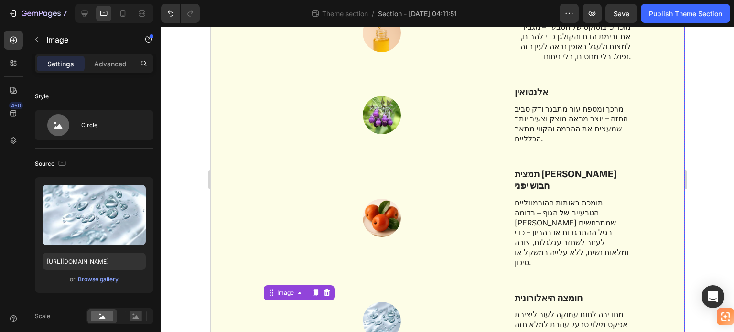
click at [232, 113] on div "⁠⁠⁠⁠⁠⁠⁠ מרכיבים מרכזיים עם הוכחה קלינית Heading Row Image תמצית ארס דבורים Text…" at bounding box center [448, 195] width 460 height 474
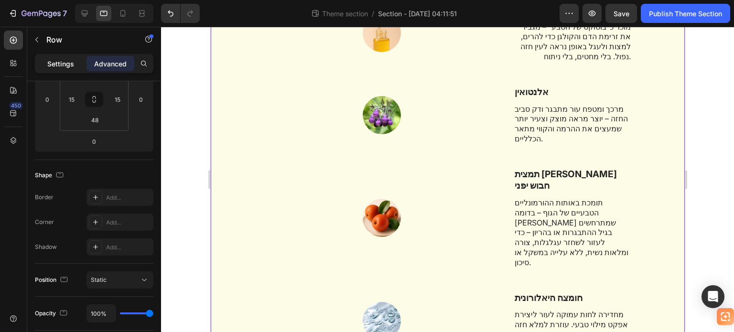
scroll to position [23, 0]
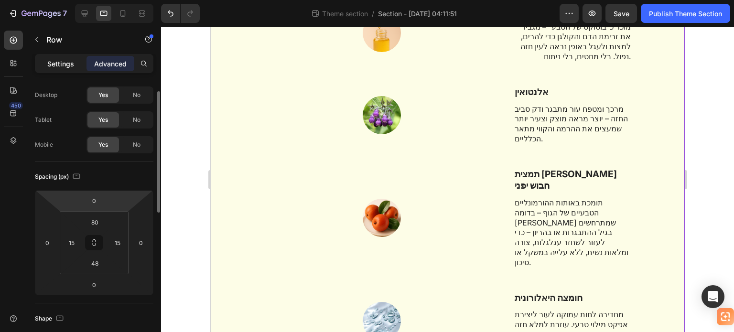
click at [63, 65] on p "Settings" at bounding box center [60, 64] width 27 height 10
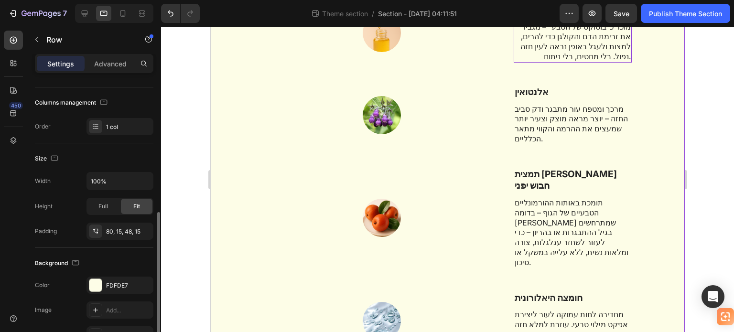
scroll to position [215, 0]
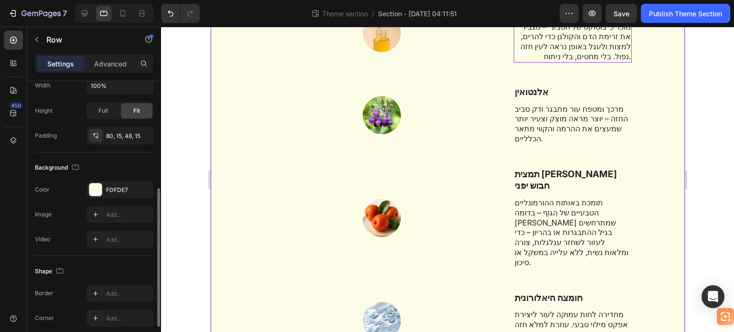
click at [94, 178] on div "Background The changes might be hidden by the video. Color FDFDE7 Image Add... …" at bounding box center [94, 204] width 119 height 104
click at [96, 187] on div at bounding box center [95, 190] width 12 height 12
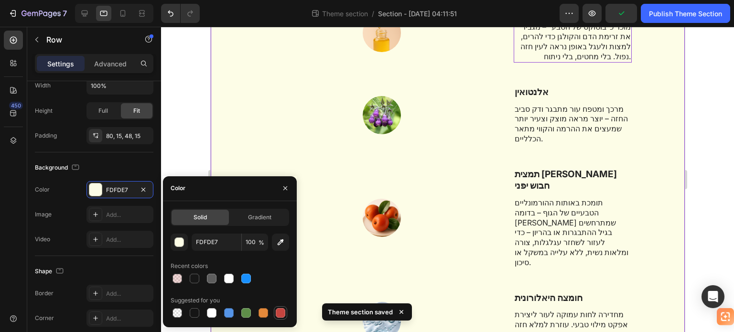
click at [281, 309] on div at bounding box center [281, 313] width 10 height 10
type input "C5453F"
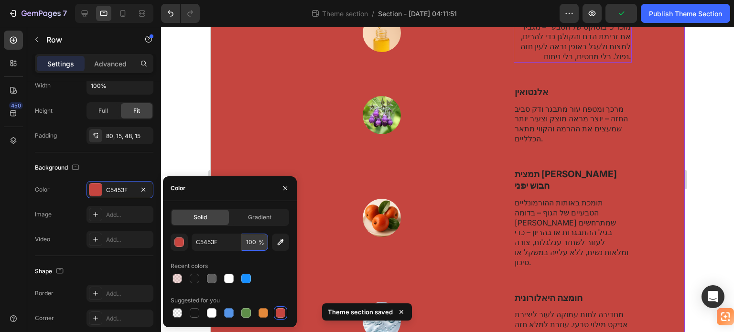
click at [250, 243] on input "100" at bounding box center [255, 242] width 26 height 17
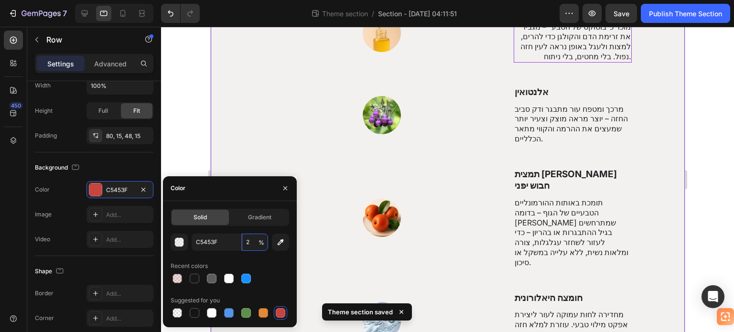
type input "20"
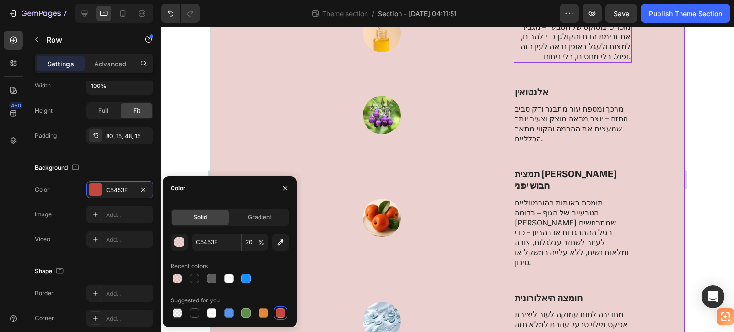
click at [188, 134] on div at bounding box center [447, 179] width 573 height 305
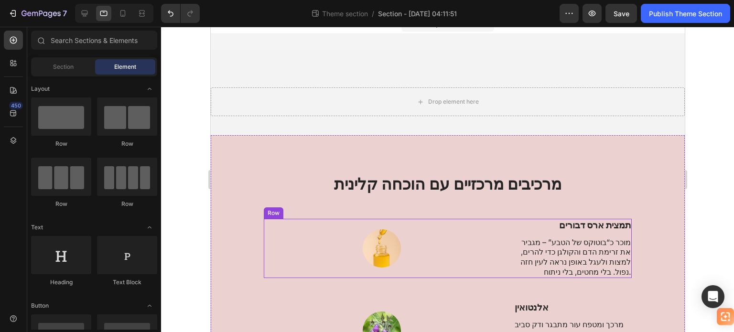
scroll to position [0, 0]
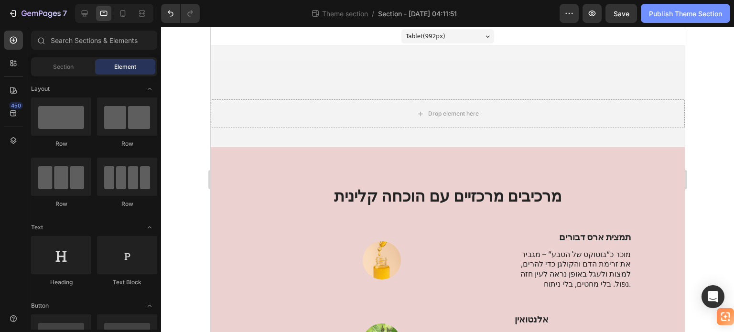
click at [672, 9] on div "Publish Theme Section" at bounding box center [685, 14] width 73 height 10
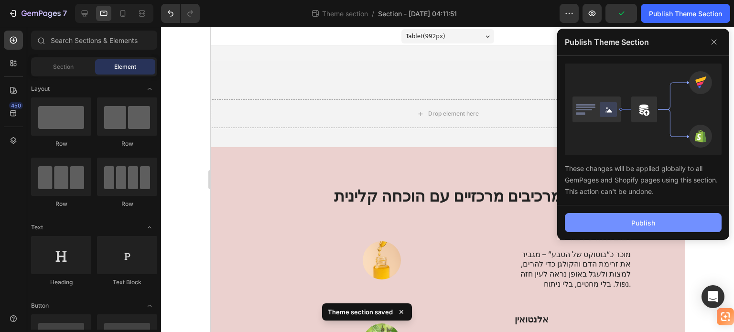
click at [660, 223] on button "Publish" at bounding box center [643, 222] width 157 height 19
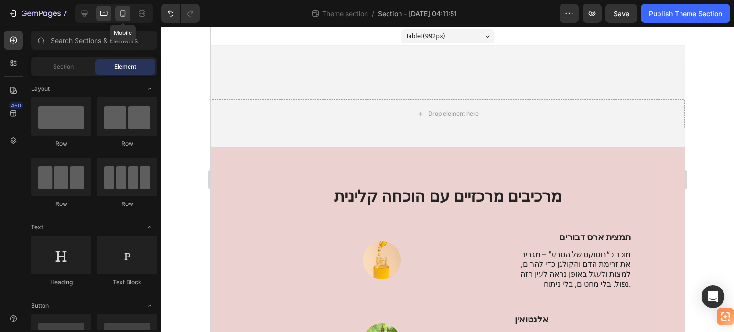
click at [123, 15] on icon at bounding box center [122, 13] width 5 height 7
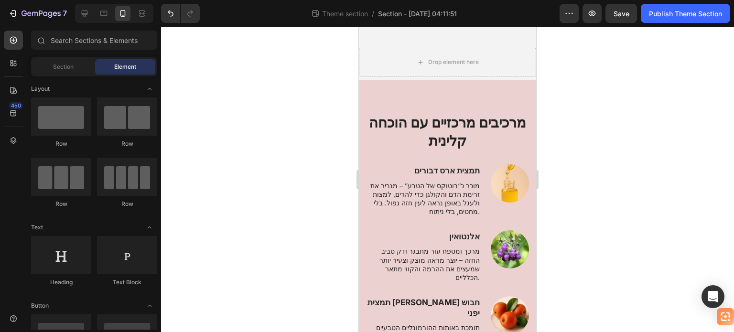
scroll to position [96, 0]
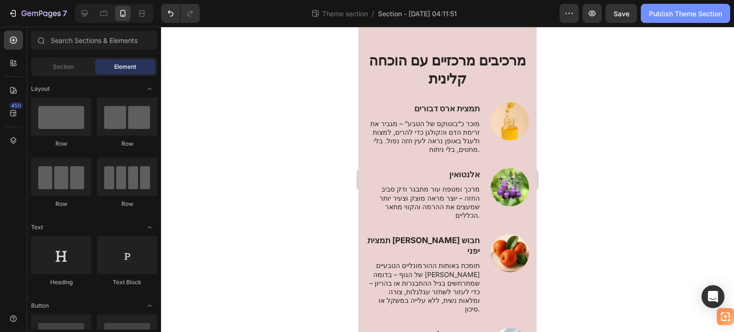
click at [659, 16] on div "Publish Theme Section" at bounding box center [685, 14] width 73 height 10
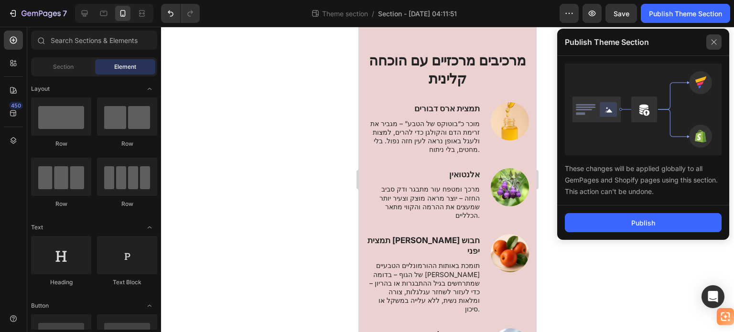
click at [709, 44] on icon at bounding box center [714, 41] width 15 height 15
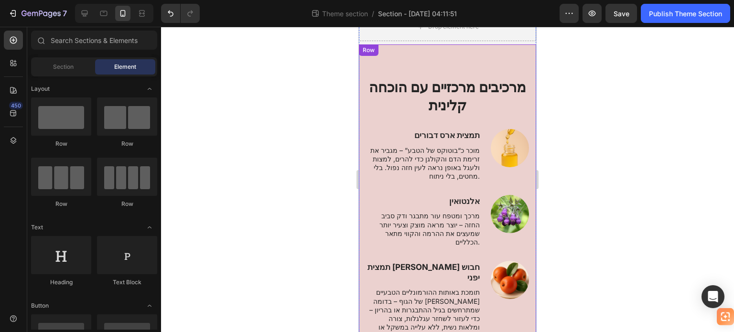
scroll to position [48, 0]
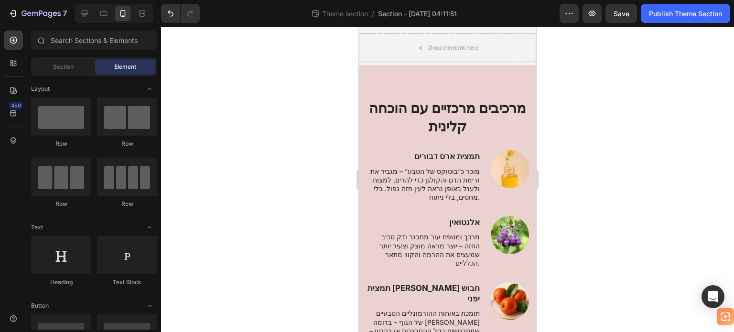
click at [247, 62] on div at bounding box center [447, 179] width 573 height 305
click at [4, 15] on button "7" at bounding box center [37, 13] width 67 height 19
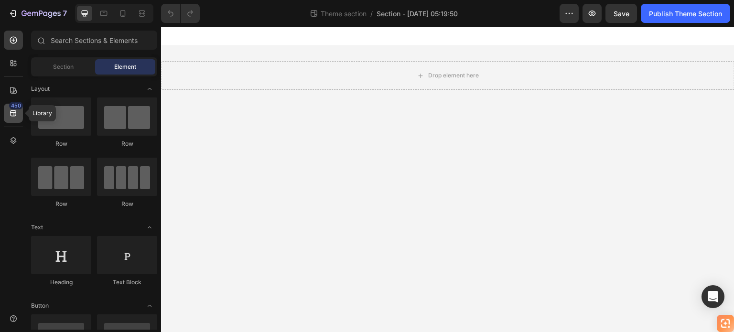
click at [10, 107] on div "450" at bounding box center [16, 106] width 14 height 8
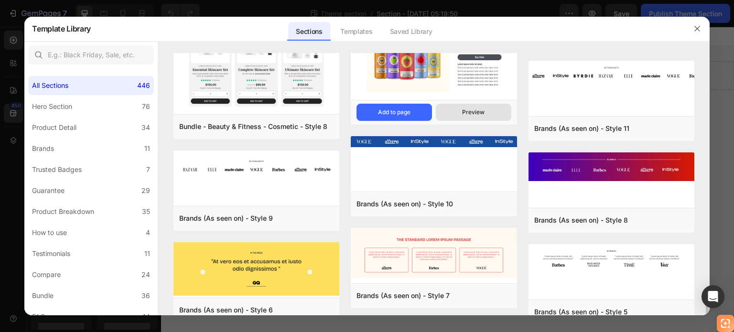
scroll to position [3444, 0]
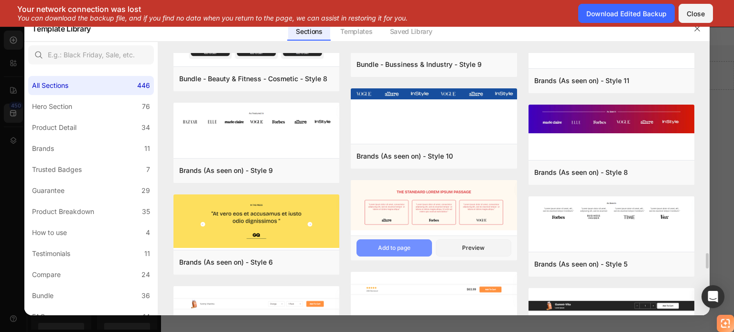
click at [413, 245] on button "Add to page" at bounding box center [395, 247] width 76 height 17
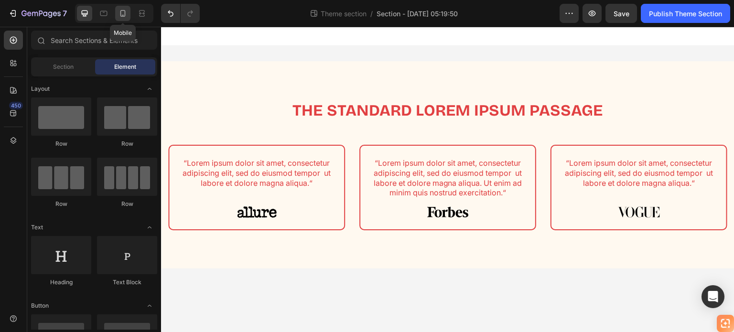
click at [126, 11] on icon at bounding box center [123, 14] width 10 height 10
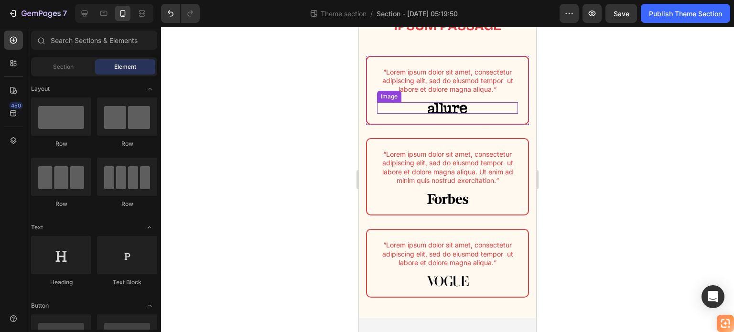
scroll to position [34, 0]
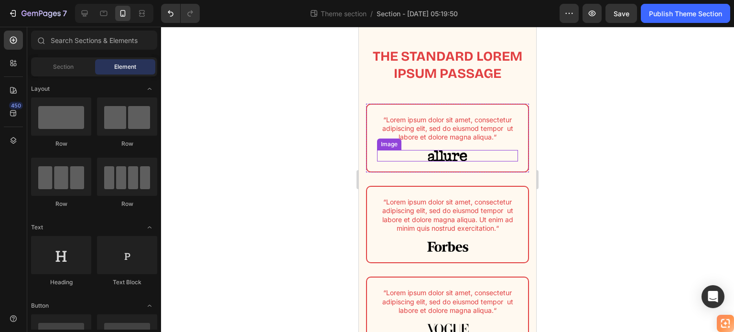
click at [445, 154] on img at bounding box center [448, 155] width 40 height 11
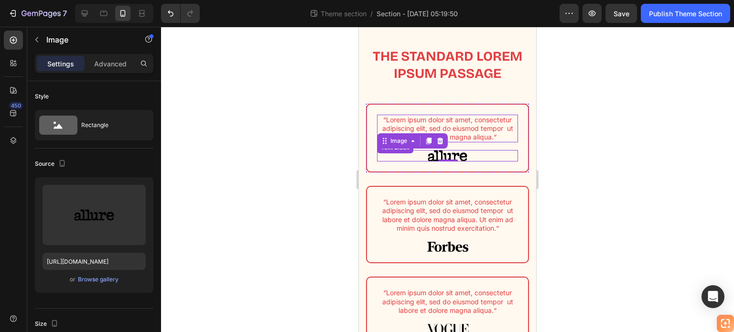
click at [392, 113] on div "“Lorem ipsum dolor sit amet, consectetur adipiscing elit, sed do eiusmod tempor…" at bounding box center [447, 138] width 161 height 67
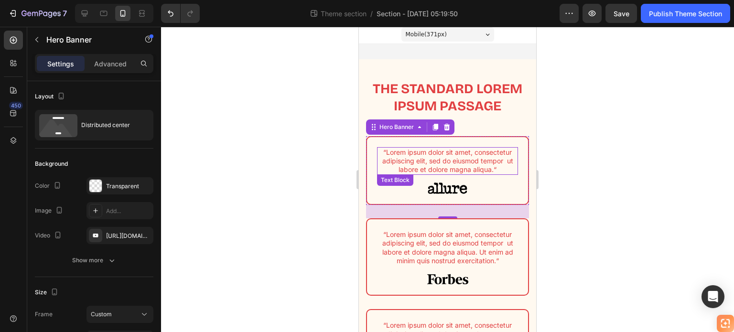
scroll to position [0, 0]
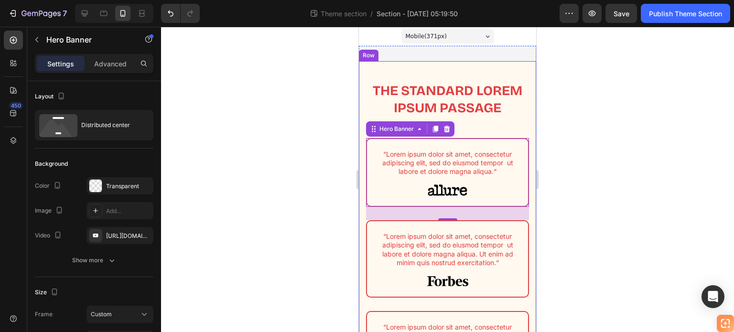
click at [412, 68] on div "The standard Lorem Ipsum passage Heading Row “Lorem ipsum dolor sit amet, conse…" at bounding box center [447, 230] width 177 height 339
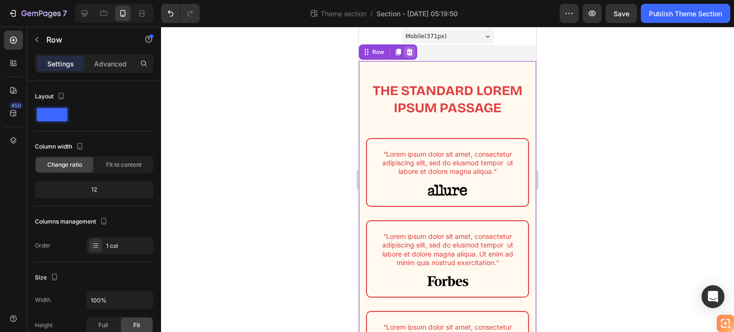
click at [409, 53] on icon at bounding box center [410, 52] width 8 height 8
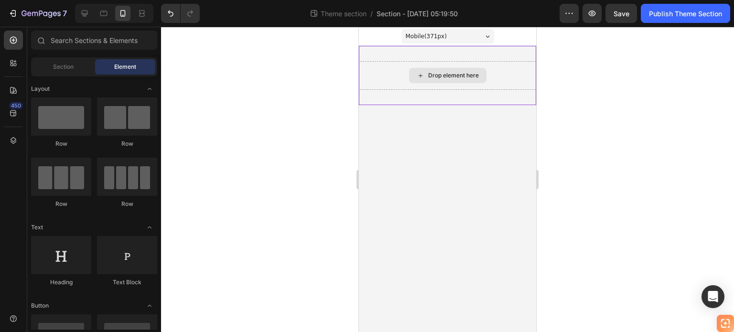
click at [409, 72] on div "Drop element here" at bounding box center [447, 75] width 77 height 15
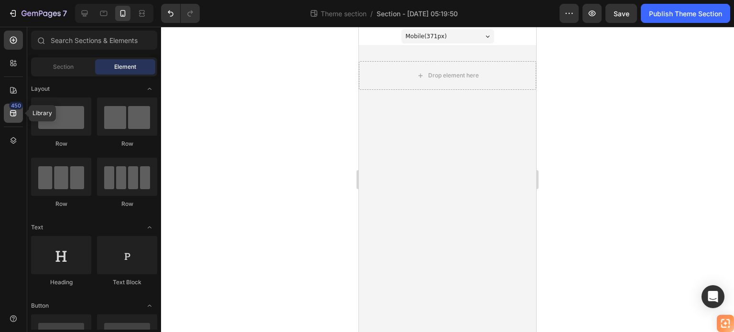
click at [15, 110] on icon at bounding box center [13, 113] width 6 height 6
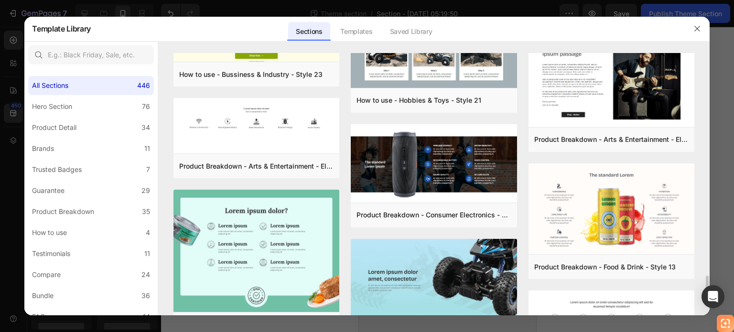
scroll to position [4490, 0]
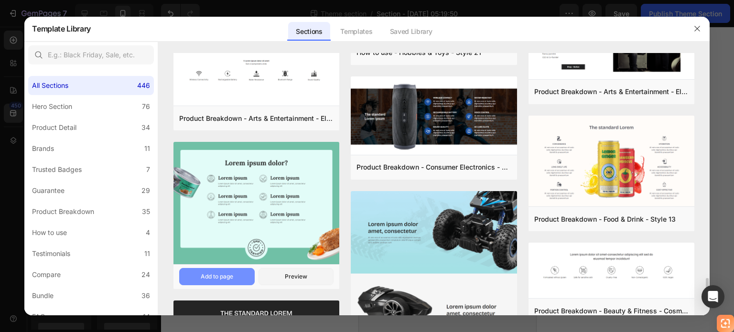
click at [235, 277] on button "Add to page" at bounding box center [217, 276] width 76 height 17
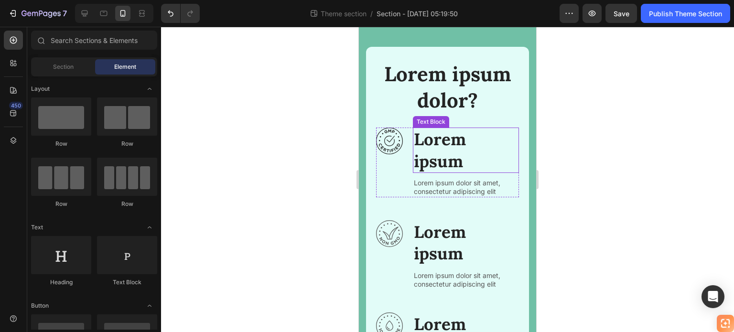
scroll to position [0, 0]
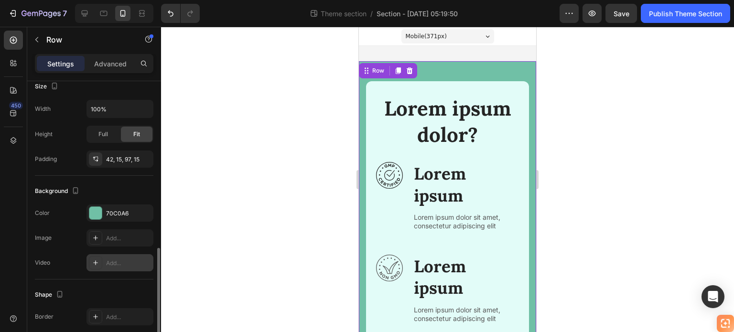
scroll to position [239, 0]
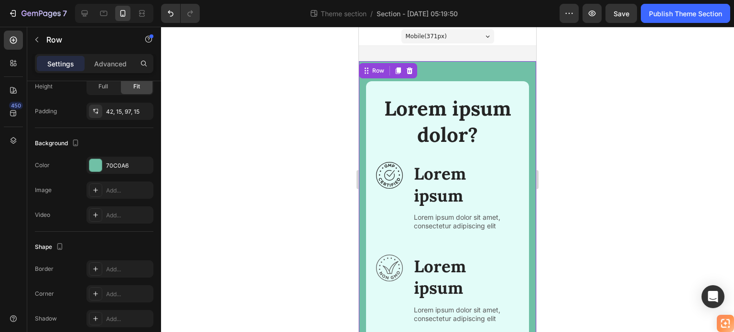
click at [381, 145] on h2 "Lorem ipsum dolor?" at bounding box center [447, 122] width 143 height 54
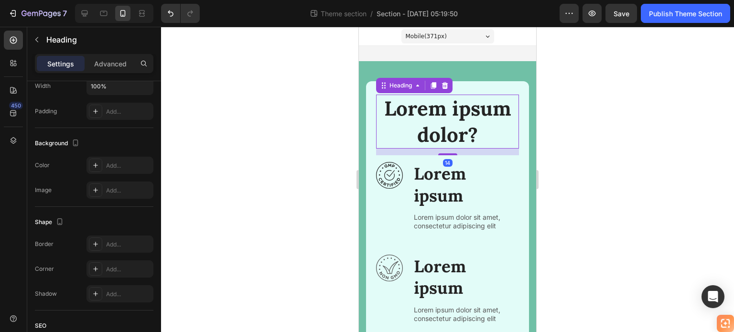
scroll to position [0, 0]
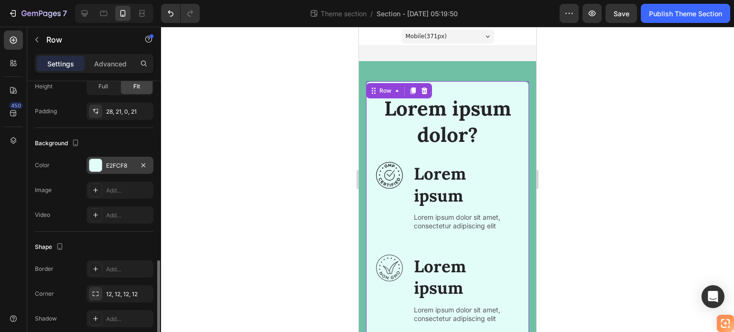
scroll to position [279, 0]
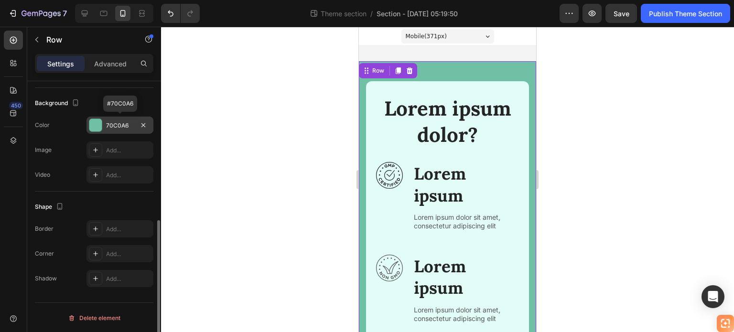
click at [90, 128] on div at bounding box center [95, 125] width 12 height 12
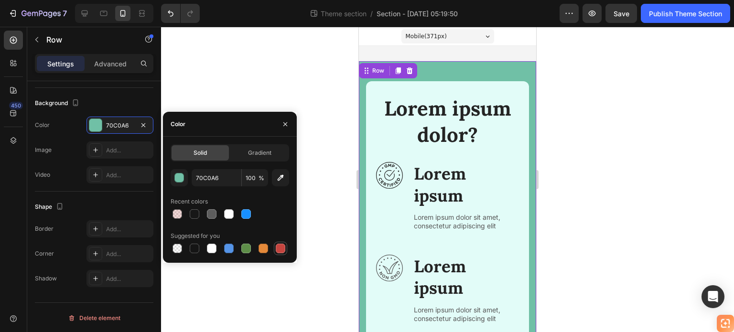
click at [278, 247] on div at bounding box center [281, 249] width 10 height 10
type input "C5453F"
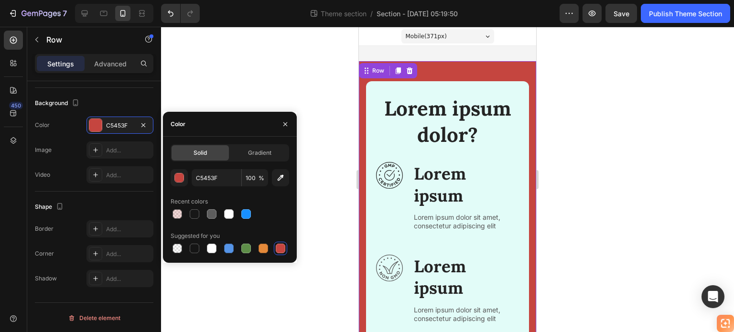
click at [294, 61] on div at bounding box center [447, 179] width 573 height 305
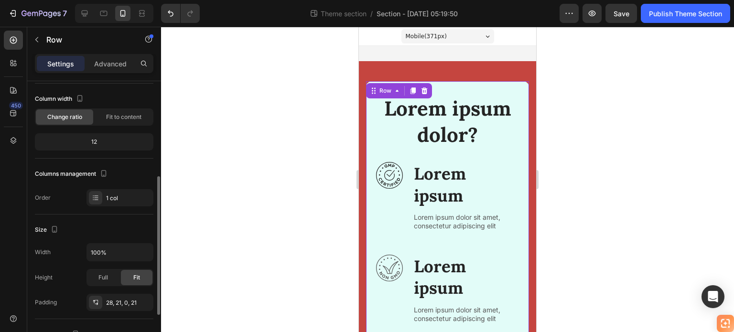
scroll to position [143, 0]
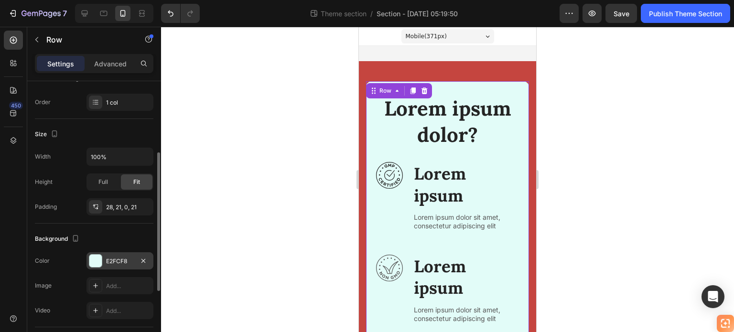
click at [99, 261] on div at bounding box center [95, 261] width 12 height 12
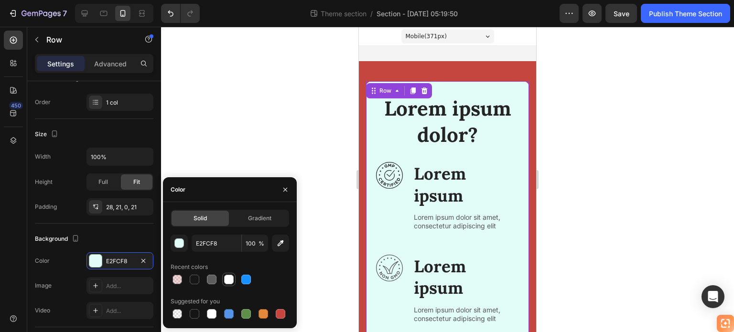
click at [227, 282] on div at bounding box center [229, 280] width 10 height 10
type input "FFFFFF"
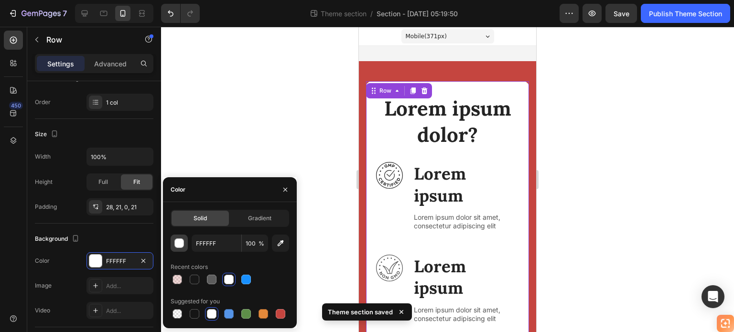
click at [180, 244] on div "button" at bounding box center [180, 244] width 10 height 10
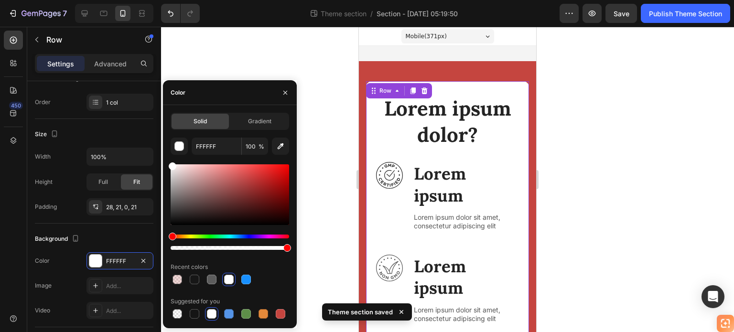
drag, startPoint x: 173, startPoint y: 167, endPoint x: 163, endPoint y: 147, distance: 22.4
click at [163, 147] on div "Solid Gradient FFFFFF 100 % Recent colors Suggested for you" at bounding box center [230, 217] width 134 height 208
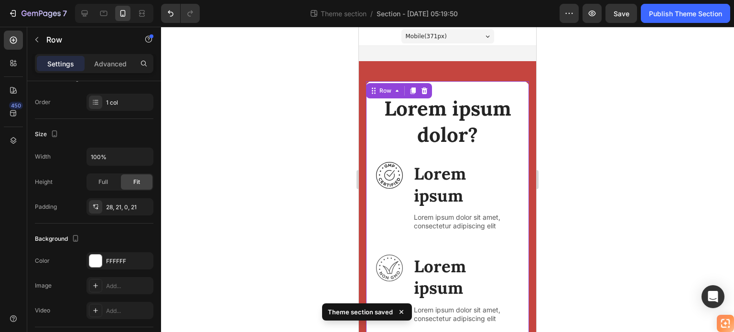
click at [231, 34] on div at bounding box center [447, 179] width 573 height 305
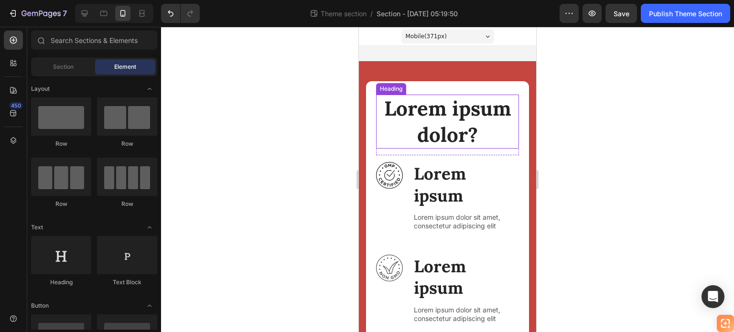
click at [436, 114] on h2 "Lorem ipsum dolor?" at bounding box center [447, 122] width 143 height 54
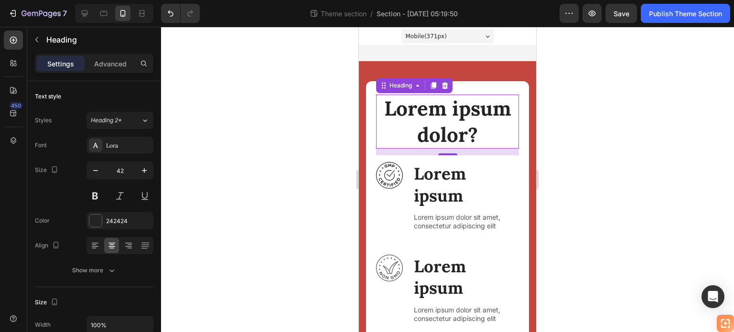
click at [420, 116] on h2 "Lorem ipsum dolor?" at bounding box center [447, 122] width 143 height 54
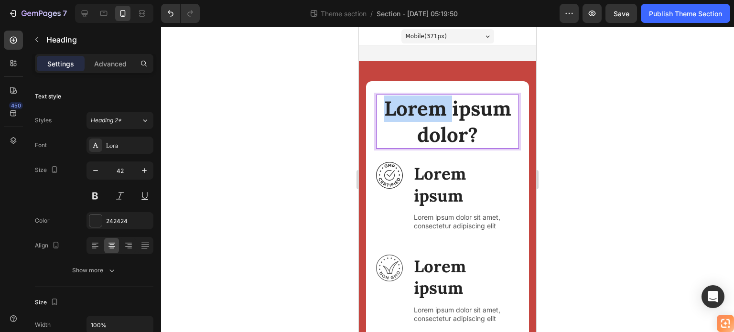
click at [420, 115] on p "Lorem ipsum dolor?" at bounding box center [447, 122] width 141 height 52
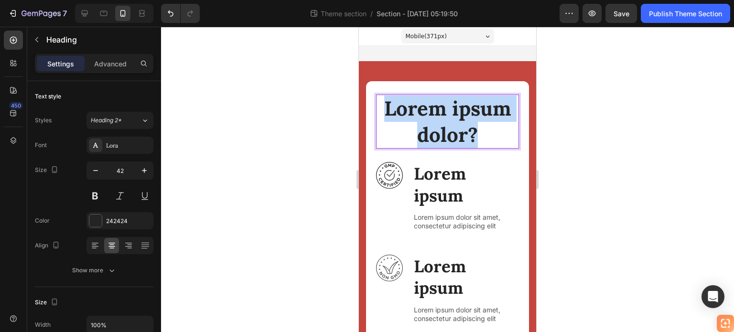
click at [420, 115] on p "Lorem ipsum dolor?" at bounding box center [447, 122] width 141 height 52
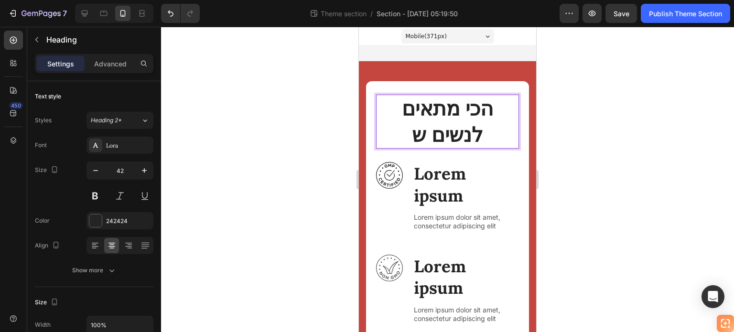
click at [442, 128] on strong "הכי מתאים לנשים ש" at bounding box center [447, 122] width 91 height 52
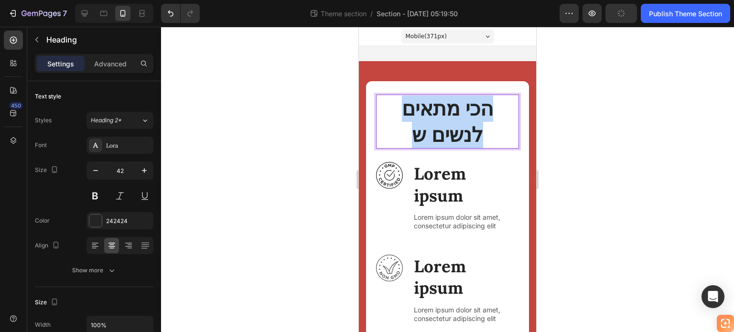
click at [442, 128] on strong "הכי מתאים לנשים ש" at bounding box center [447, 122] width 91 height 52
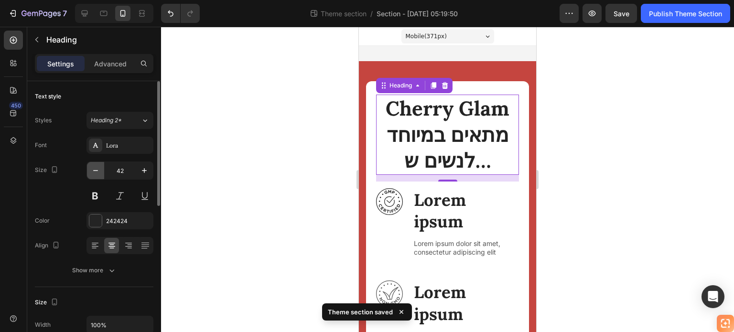
click at [95, 174] on icon "button" at bounding box center [96, 171] width 10 height 10
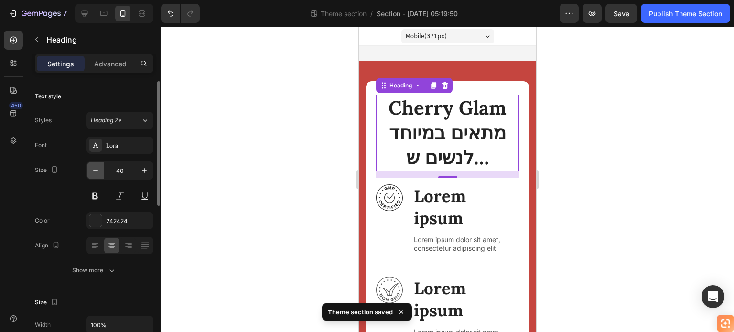
click at [95, 174] on icon "button" at bounding box center [96, 171] width 10 height 10
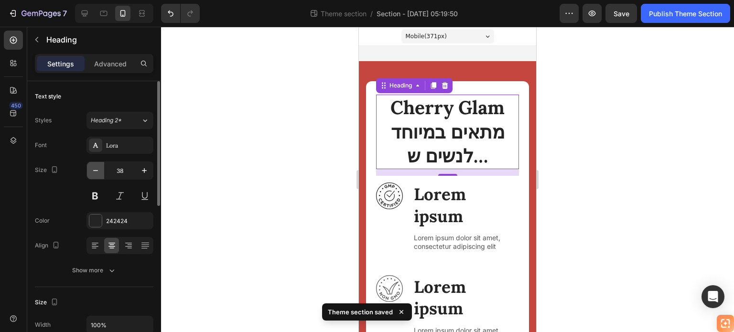
click at [95, 174] on icon "button" at bounding box center [96, 171] width 10 height 10
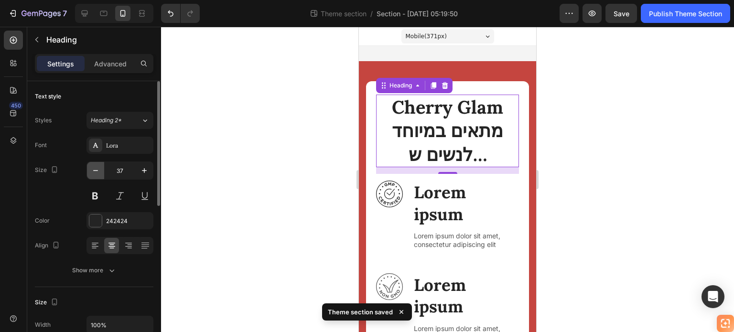
click at [95, 174] on icon "button" at bounding box center [96, 171] width 10 height 10
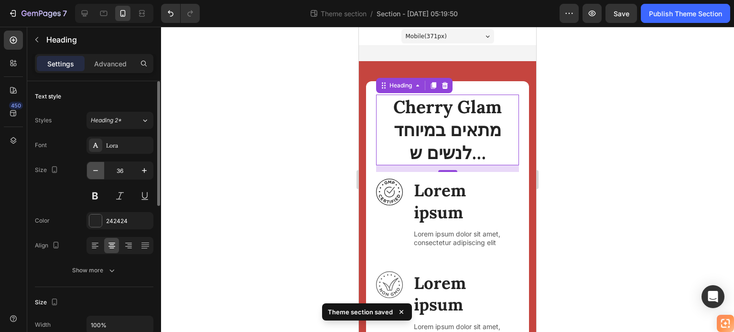
click at [94, 174] on icon "button" at bounding box center [96, 171] width 10 height 10
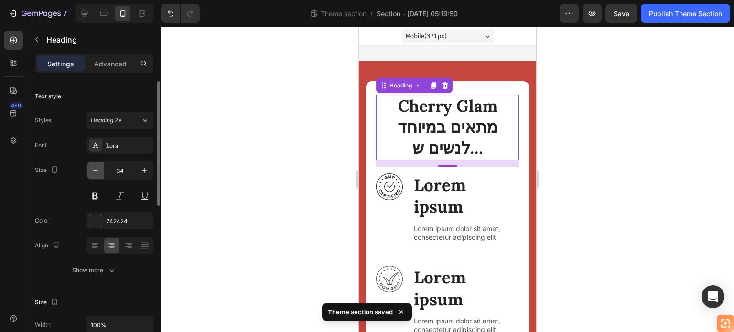
click at [94, 174] on icon "button" at bounding box center [96, 171] width 10 height 10
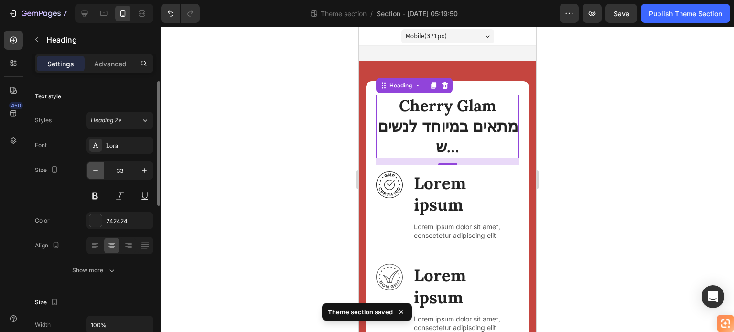
click at [94, 174] on icon "button" at bounding box center [96, 171] width 10 height 10
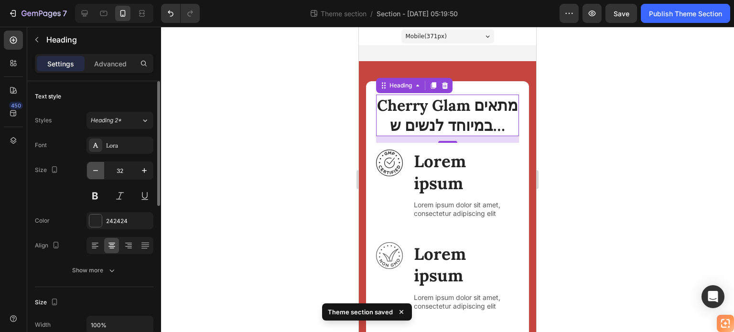
click at [94, 174] on icon "button" at bounding box center [96, 171] width 10 height 10
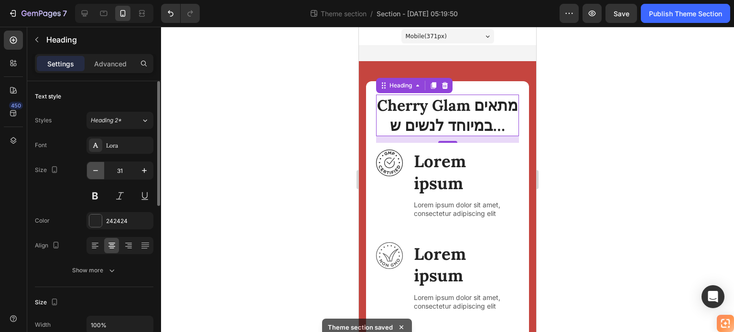
click at [94, 174] on icon "button" at bounding box center [96, 171] width 10 height 10
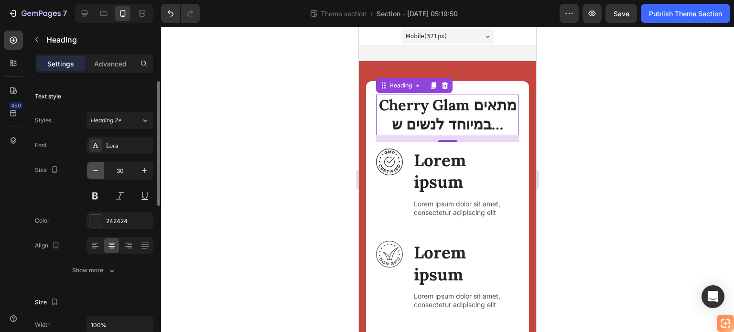
click at [94, 174] on icon "button" at bounding box center [96, 171] width 10 height 10
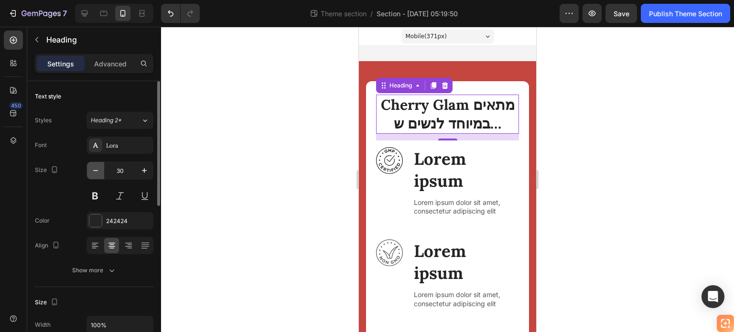
type input "29"
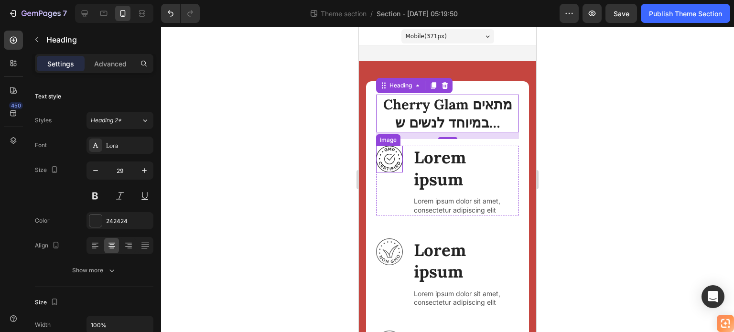
click at [382, 159] on img at bounding box center [389, 159] width 27 height 27
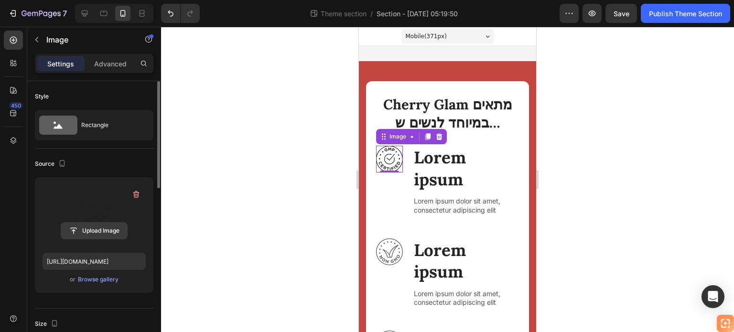
click at [108, 228] on input "file" at bounding box center [94, 231] width 66 height 16
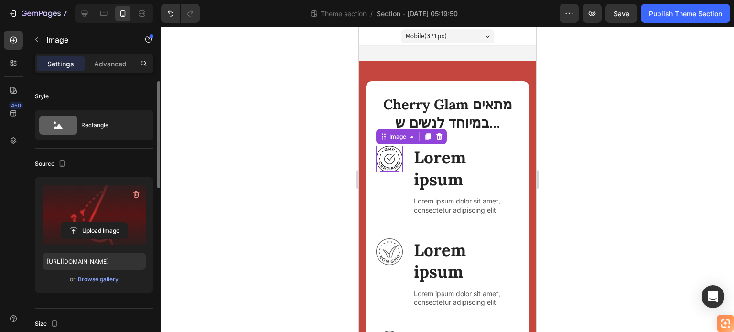
type input "[URL][DOMAIN_NAME]"
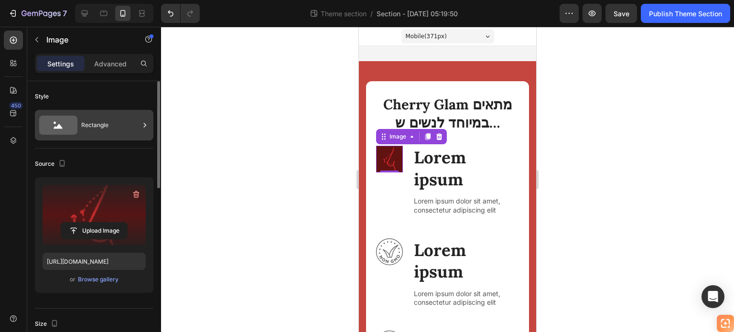
click at [95, 120] on div "Rectangle" at bounding box center [110, 125] width 58 height 22
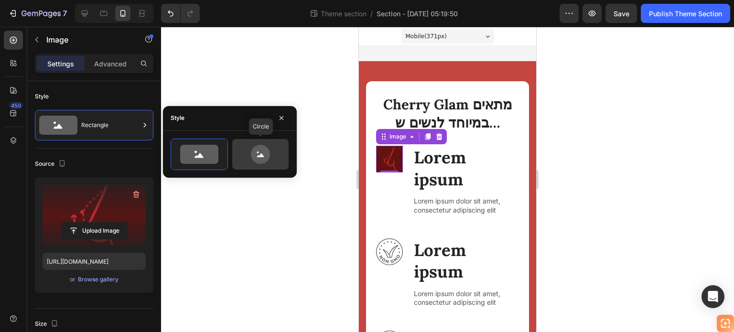
click at [256, 156] on icon at bounding box center [260, 154] width 19 height 19
type input "80"
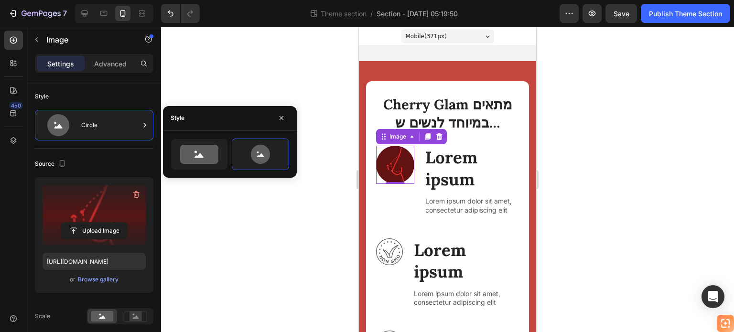
click at [329, 82] on div at bounding box center [447, 179] width 573 height 305
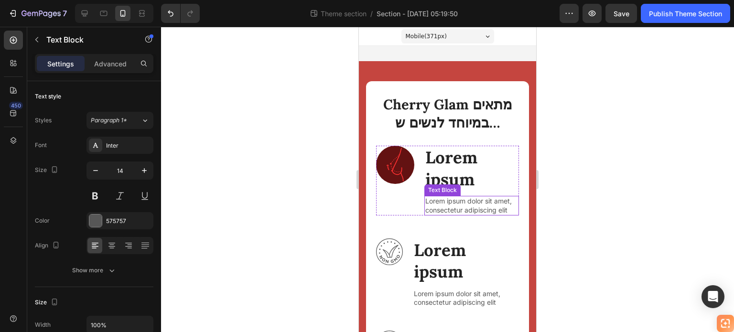
click at [451, 208] on p "Lorem ipsum dolor sit amet, consectetur adipiscing elit" at bounding box center [471, 205] width 93 height 17
click at [450, 208] on p "Lorem ipsum dolor sit amet, consectetur adipiscing elit" at bounding box center [471, 205] width 93 height 17
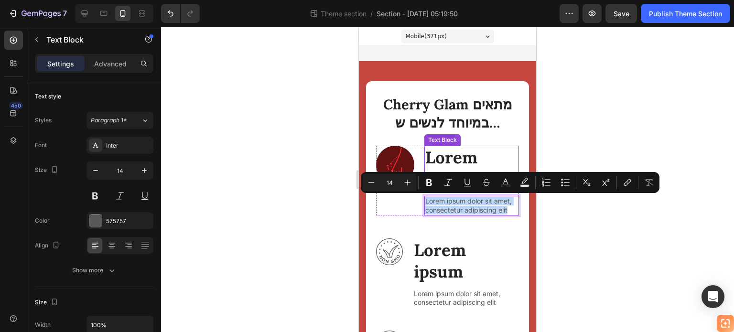
click at [443, 162] on p "Lorem ipsum" at bounding box center [471, 169] width 93 height 44
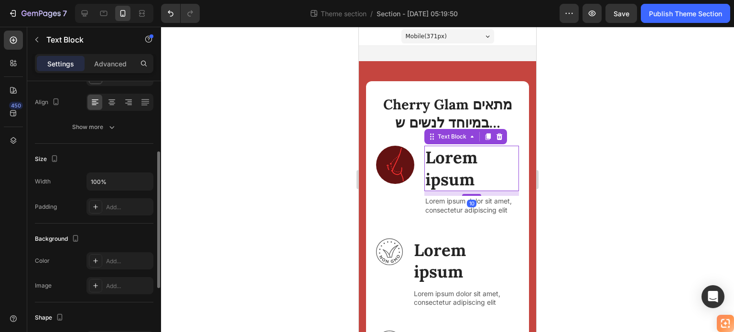
click at [443, 162] on p "Lorem ipsum" at bounding box center [471, 169] width 93 height 44
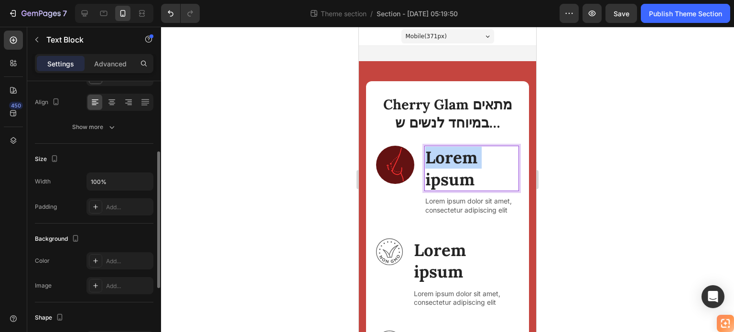
click at [442, 162] on p "Lorem ipsum" at bounding box center [471, 169] width 93 height 44
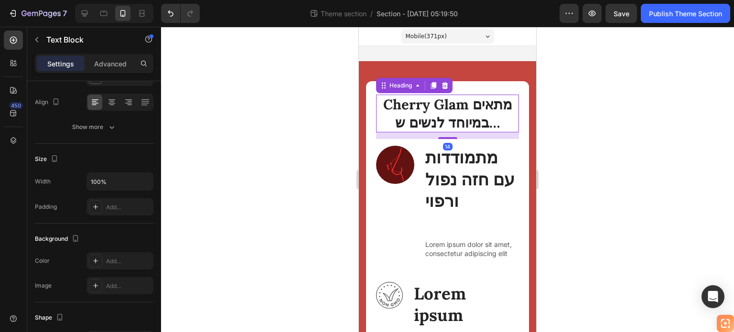
click at [465, 109] on strong "Cherry Glam מתאים במיוחד לנשים ש…" at bounding box center [447, 114] width 129 height 36
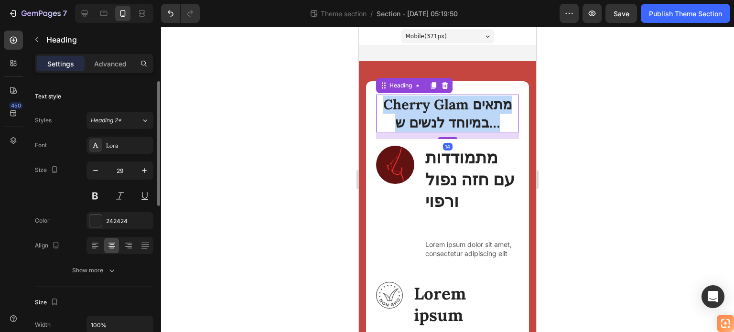
click at [465, 109] on strong "Cherry Glam מתאים במיוחד לנשים ש…" at bounding box center [447, 114] width 129 height 36
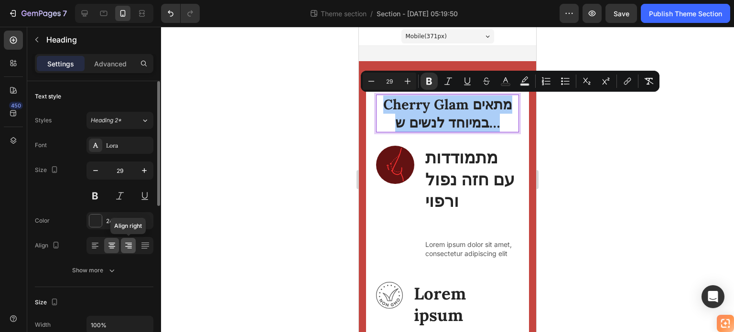
click at [129, 244] on icon at bounding box center [129, 246] width 10 height 10
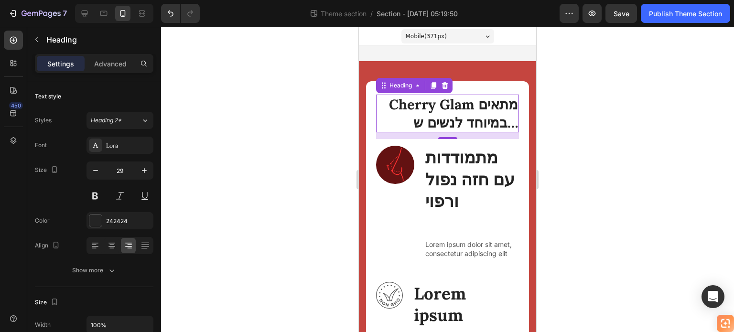
drag, startPoint x: 261, startPoint y: 170, endPoint x: 277, endPoint y: 170, distance: 15.8
click at [262, 170] on div at bounding box center [447, 179] width 573 height 305
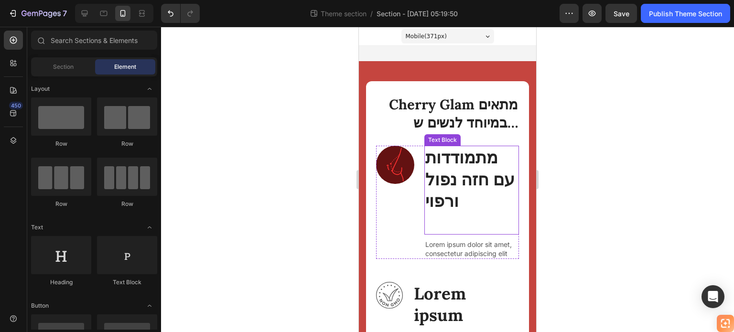
click at [460, 177] on strong "מתמודדות עם חזה נפול ורפוי" at bounding box center [469, 179] width 89 height 65
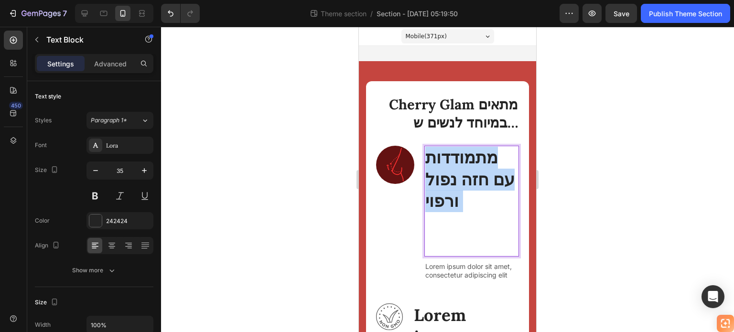
click at [460, 177] on strong "מתמודדות עם חזה נפול ורפוי" at bounding box center [469, 179] width 89 height 65
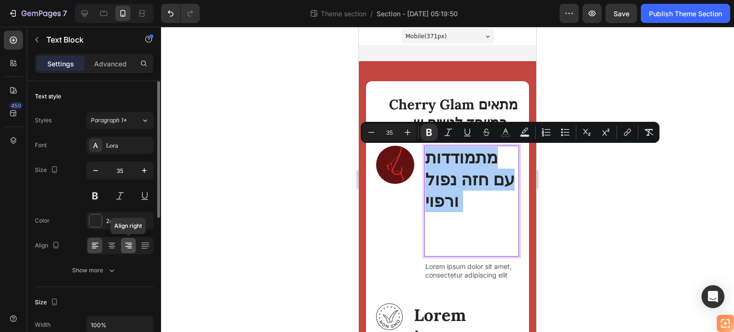
click at [128, 242] on icon at bounding box center [129, 246] width 10 height 10
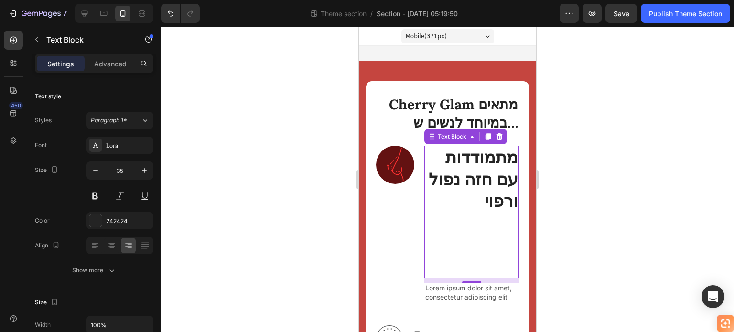
click at [275, 177] on div at bounding box center [447, 179] width 573 height 305
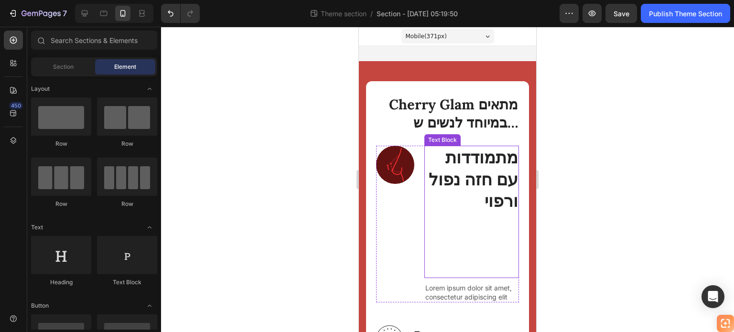
click at [472, 216] on p "מתמודדות עם חזה נפול ורפוי" at bounding box center [471, 212] width 93 height 131
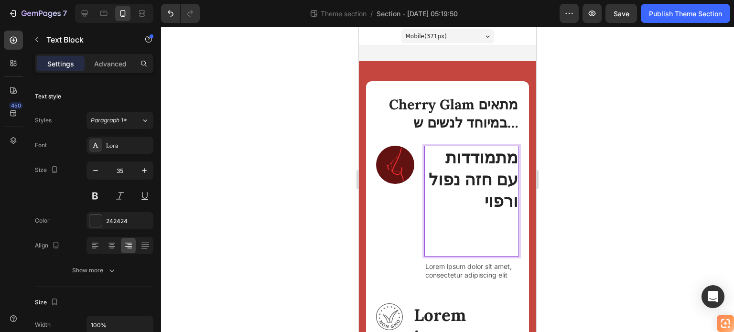
click at [475, 244] on p "מתמודדות עם חזה נפול ורפוי ⁠⁠⁠⁠⁠⁠⁠" at bounding box center [471, 201] width 93 height 109
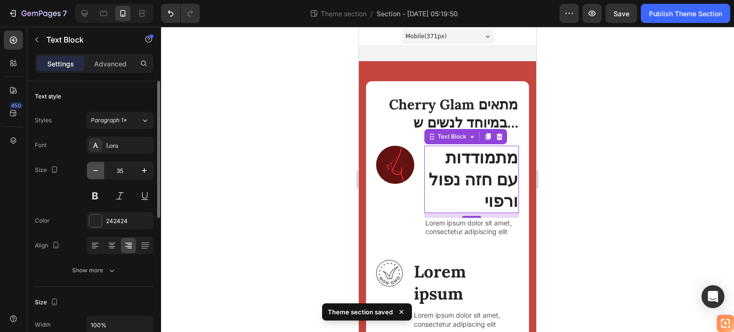
click at [96, 172] on icon "button" at bounding box center [96, 171] width 10 height 10
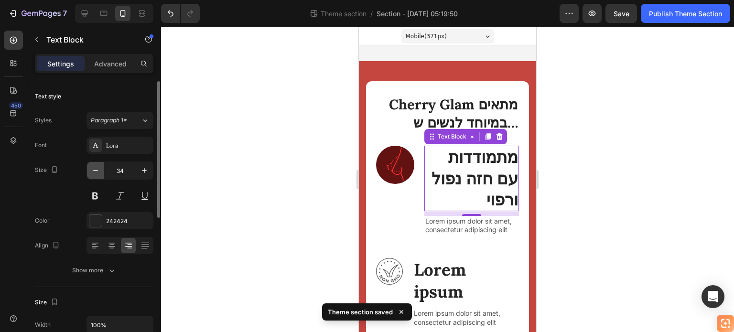
click at [96, 172] on icon "button" at bounding box center [96, 171] width 10 height 10
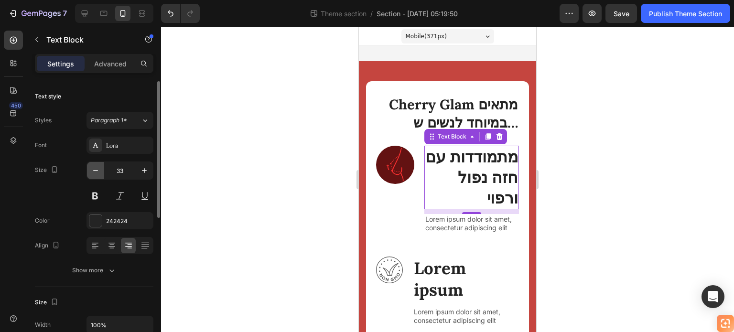
click at [94, 170] on icon "button" at bounding box center [95, 170] width 5 height 1
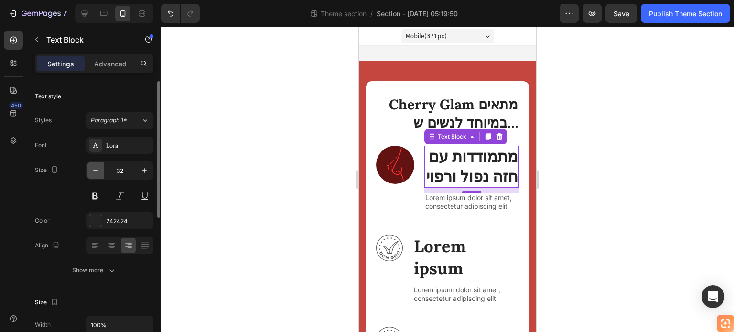
click at [94, 170] on icon "button" at bounding box center [95, 170] width 5 height 1
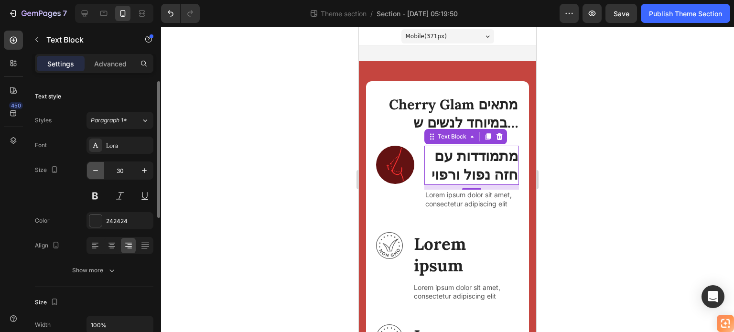
click at [94, 170] on icon "button" at bounding box center [95, 170] width 5 height 1
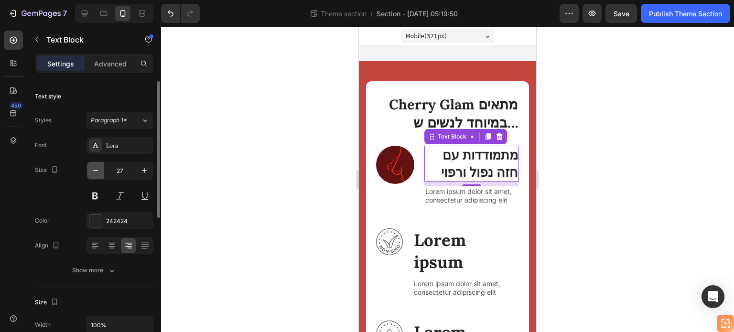
click at [94, 170] on icon "button" at bounding box center [95, 170] width 5 height 1
click at [94, 170] on icon "button" at bounding box center [96, 171] width 10 height 10
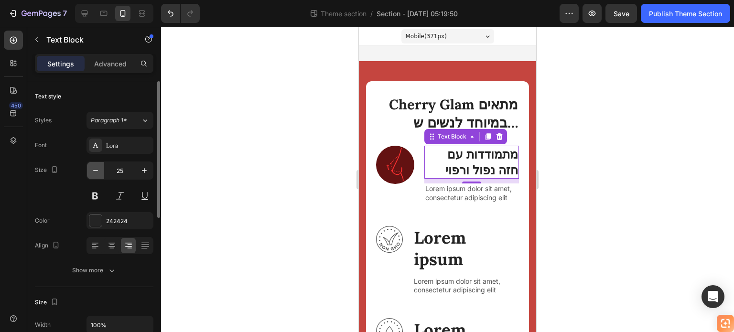
click at [94, 170] on icon "button" at bounding box center [96, 171] width 10 height 10
type input "23"
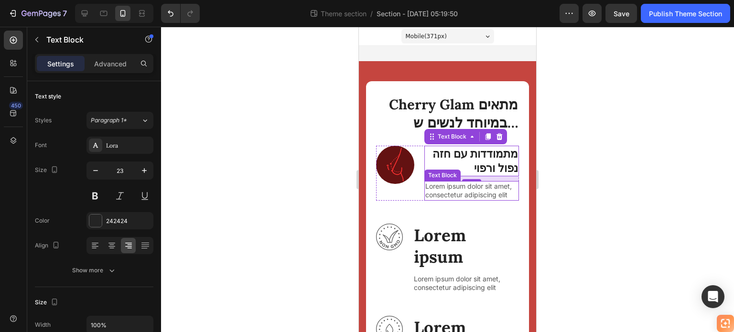
click at [466, 196] on p "Lorem ipsum dolor sit amet, consectetur adipiscing elit" at bounding box center [471, 190] width 93 height 17
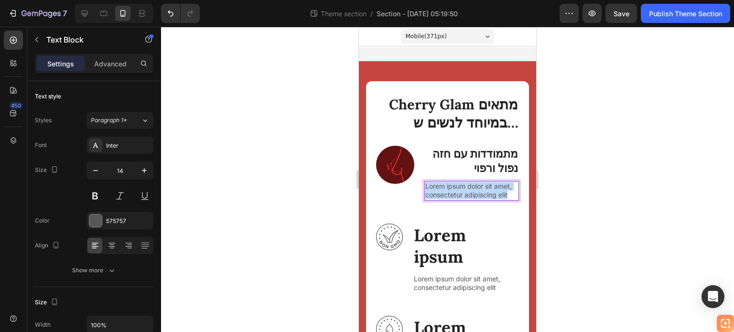
click at [466, 196] on p "Lorem ipsum dolor sit amet, consectetur adipiscing elit" at bounding box center [471, 190] width 93 height 17
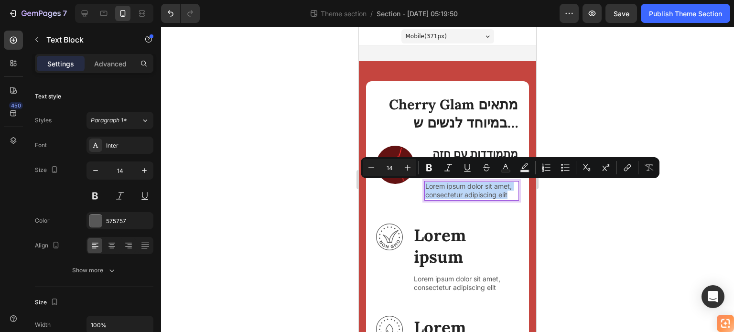
click at [465, 196] on p "Lorem ipsum dolor sit amet, consectetur adipiscing elit" at bounding box center [471, 190] width 93 height 17
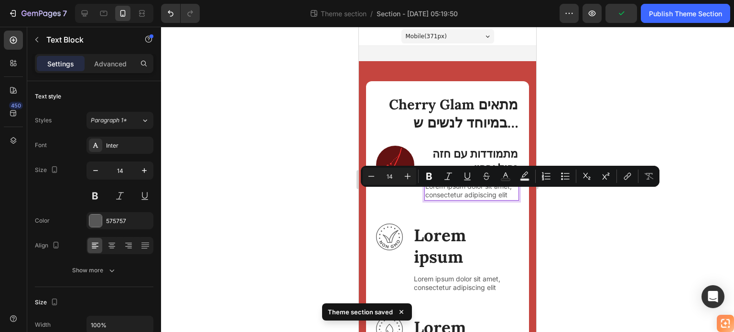
drag, startPoint x: 464, startPoint y: 195, endPoint x: 442, endPoint y: 196, distance: 22.0
click at [442, 196] on p "Lorem ipsum dolor sit amet, consectetur adipiscing elit" at bounding box center [471, 190] width 93 height 17
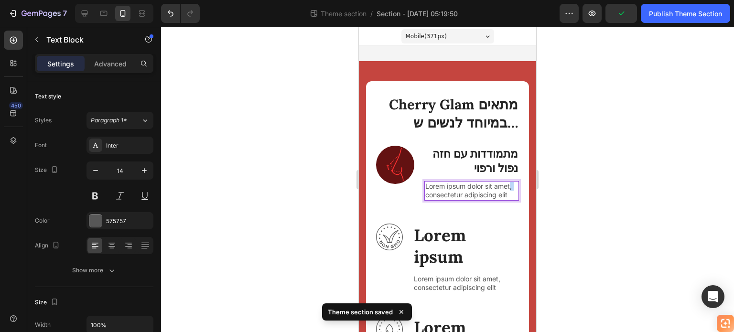
click at [442, 196] on p "Lorem ipsum dolor sit amet, consectetur adipiscing elit" at bounding box center [471, 190] width 93 height 17
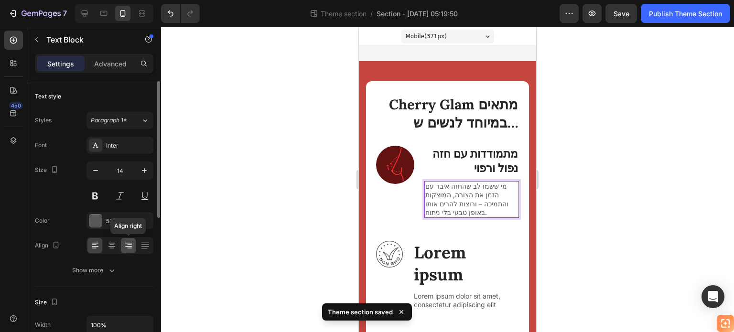
click at [126, 242] on icon at bounding box center [129, 246] width 10 height 10
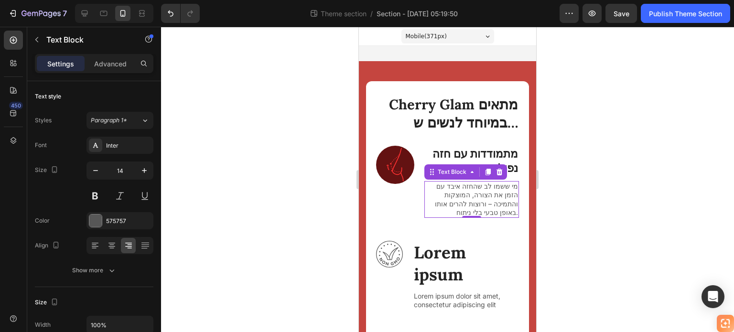
click at [558, 190] on div at bounding box center [447, 179] width 573 height 305
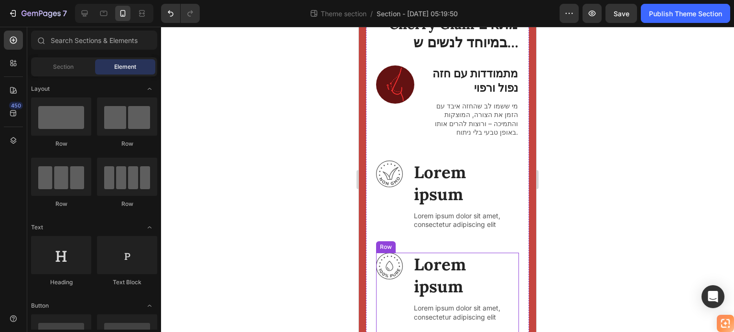
scroll to position [48, 0]
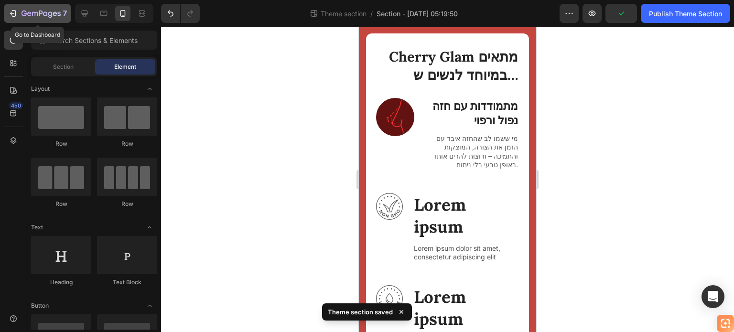
click at [22, 10] on icon "button" at bounding box center [41, 14] width 39 height 8
